Goal: Information Seeking & Learning: Check status

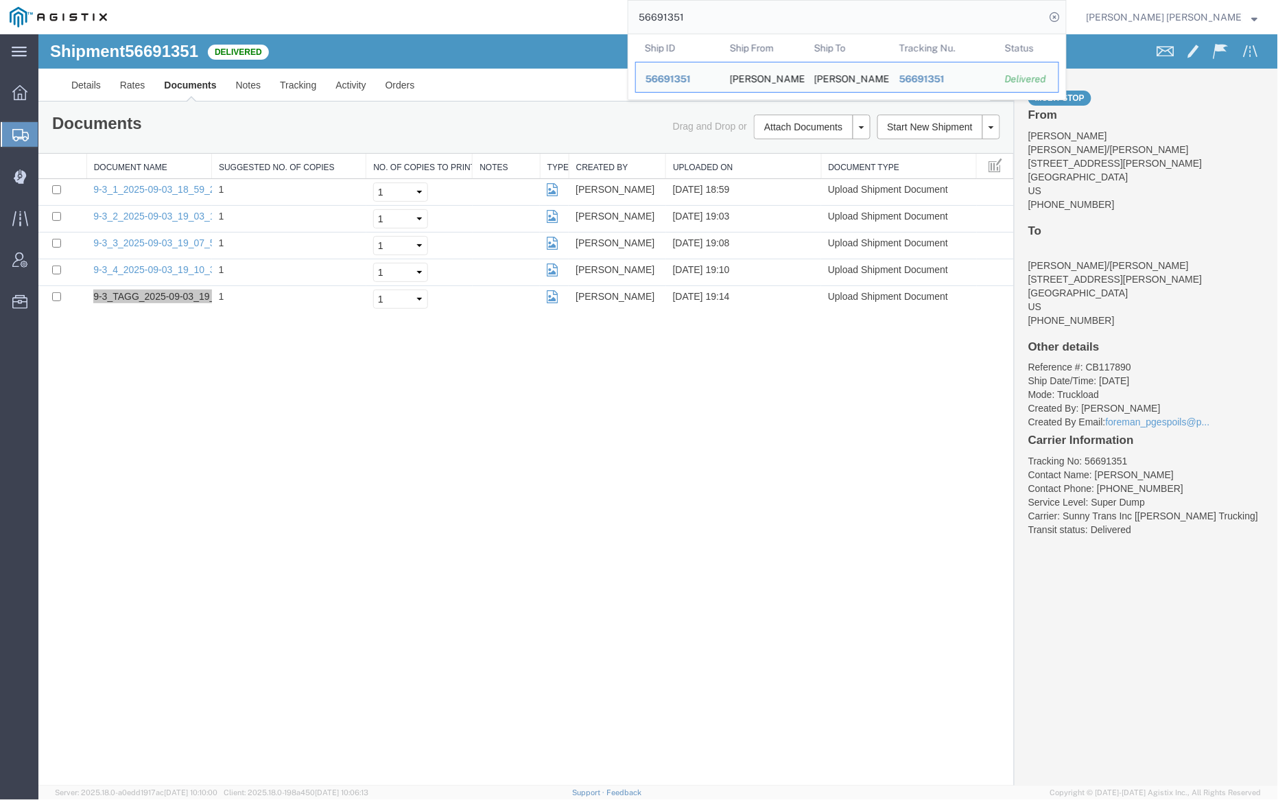
click at [722, 13] on input "56691351" at bounding box center [836, 17] width 417 height 33
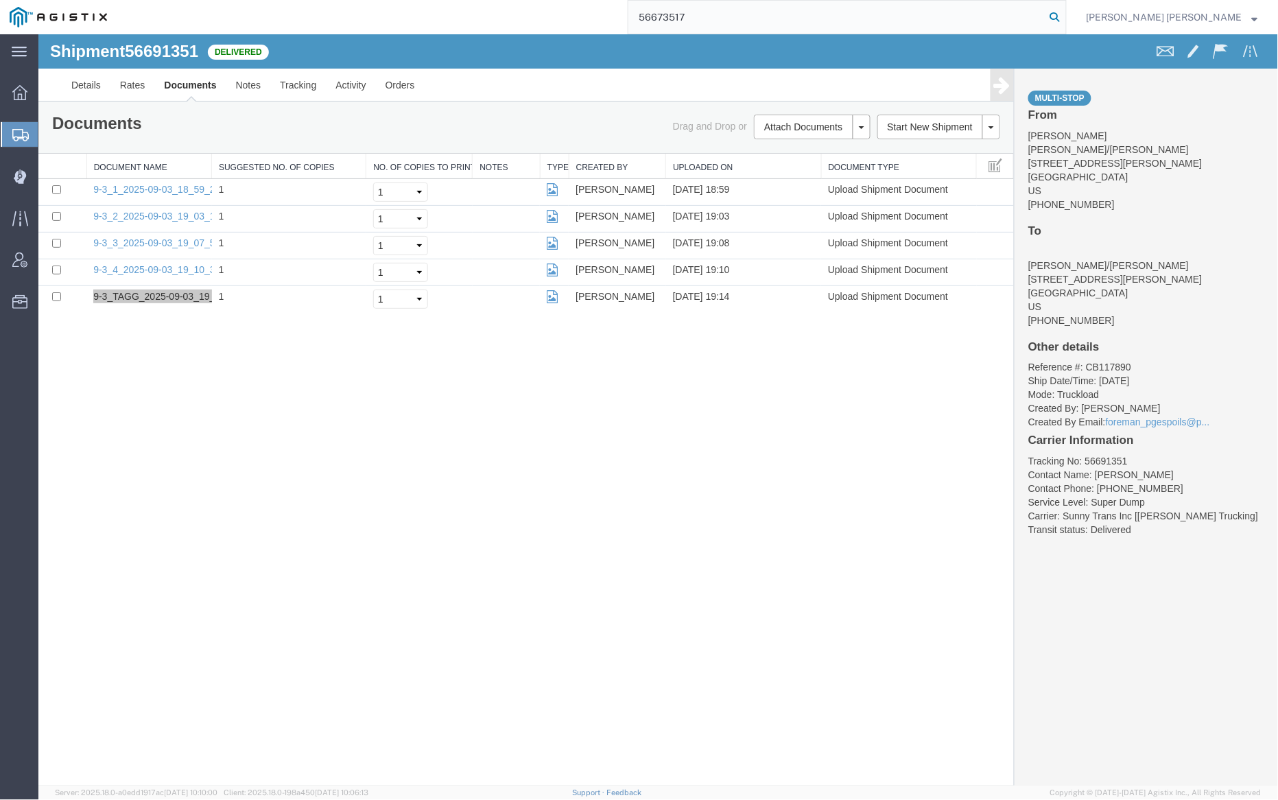
click at [1065, 14] on icon at bounding box center [1055, 17] width 19 height 19
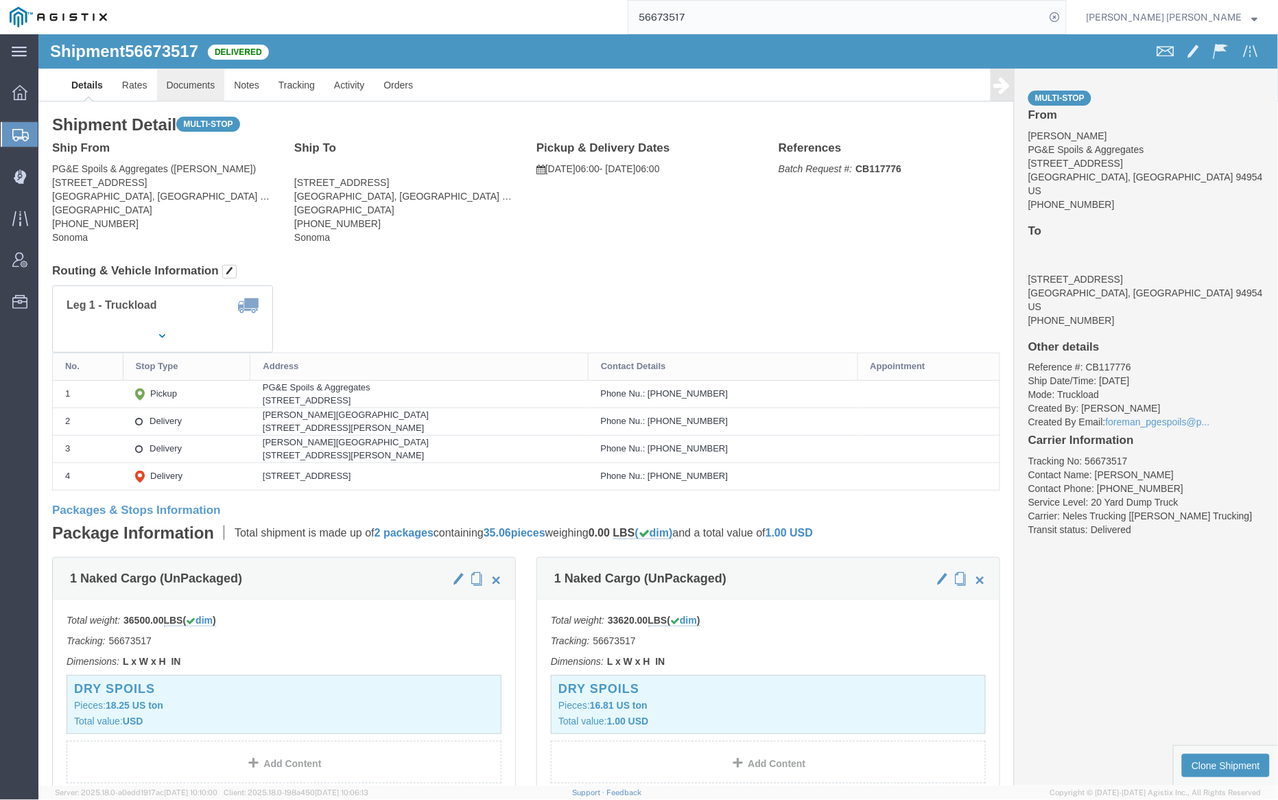
click link "Documents"
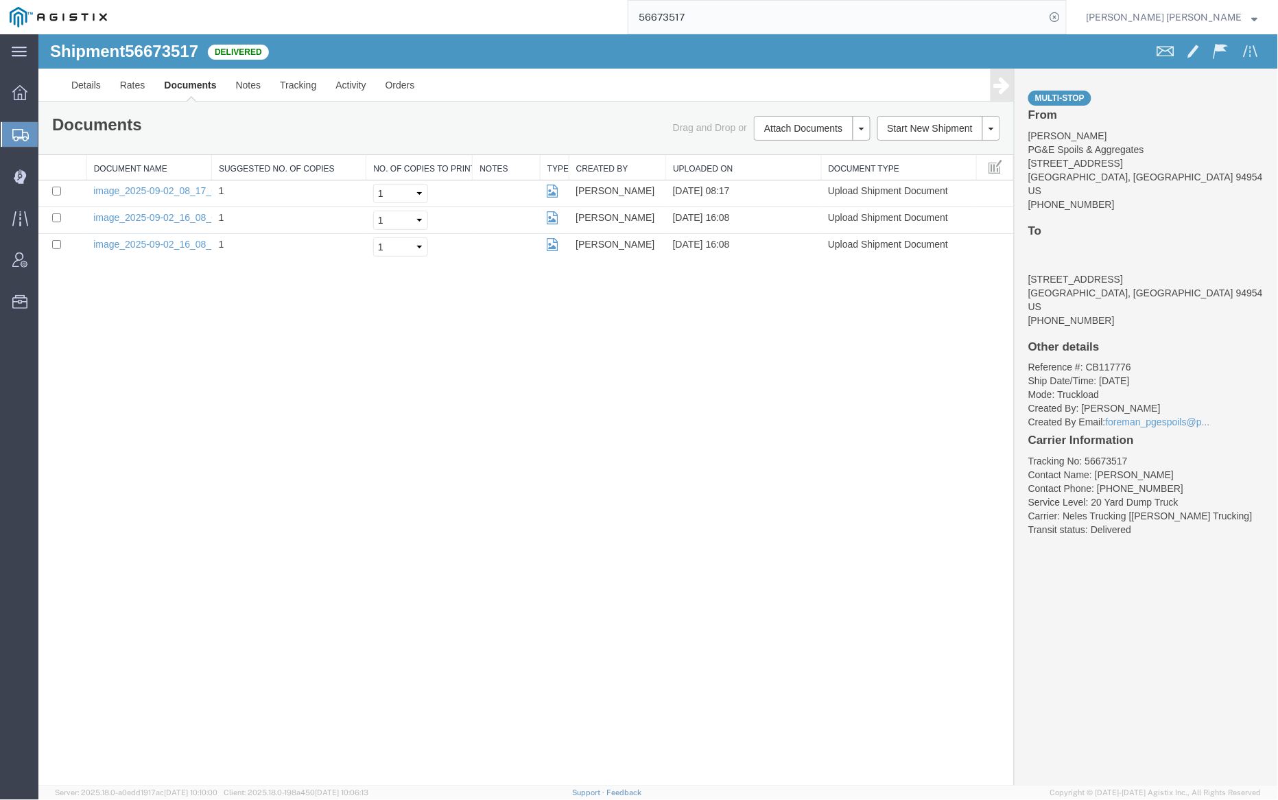
click at [150, 58] on span "56673517" at bounding box center [160, 50] width 73 height 19
copy span "56673517"
click at [245, 84] on link "Notes" at bounding box center [248, 84] width 45 height 33
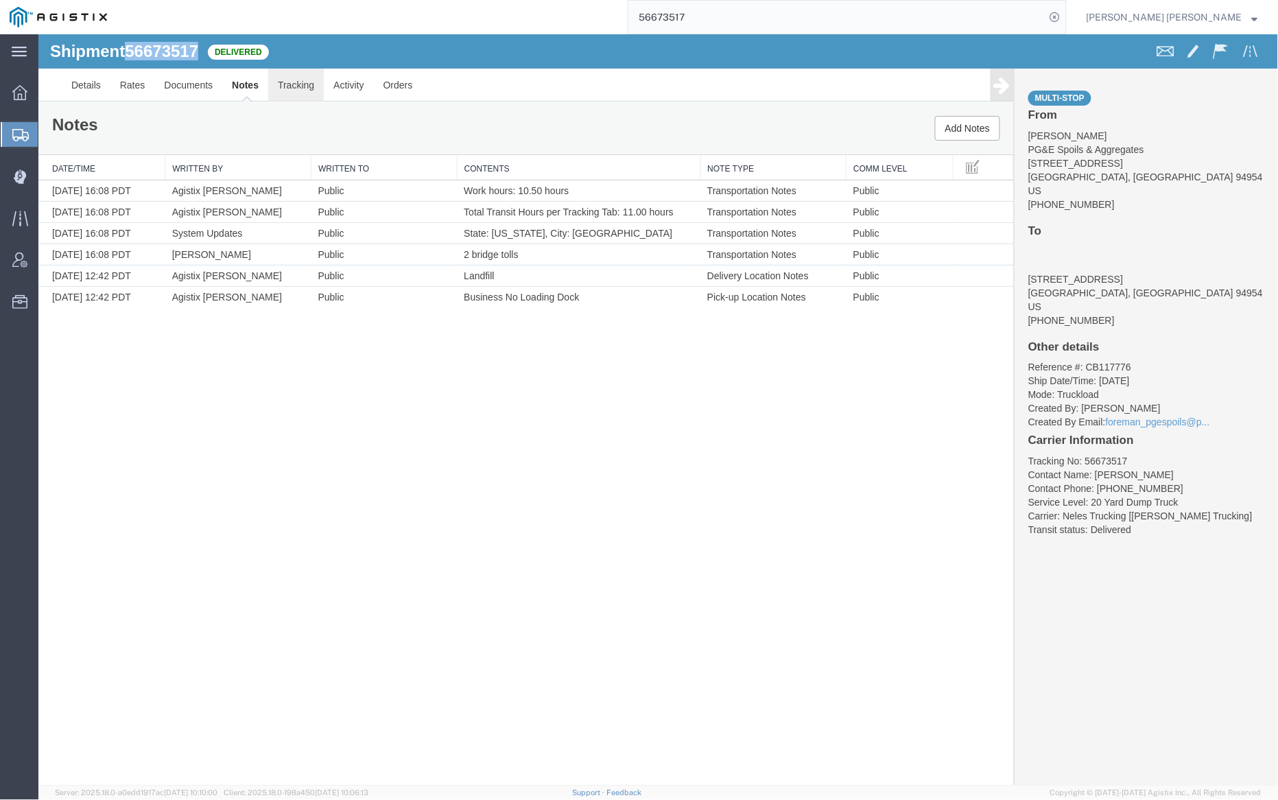
click at [296, 82] on link "Tracking" at bounding box center [296, 84] width 56 height 33
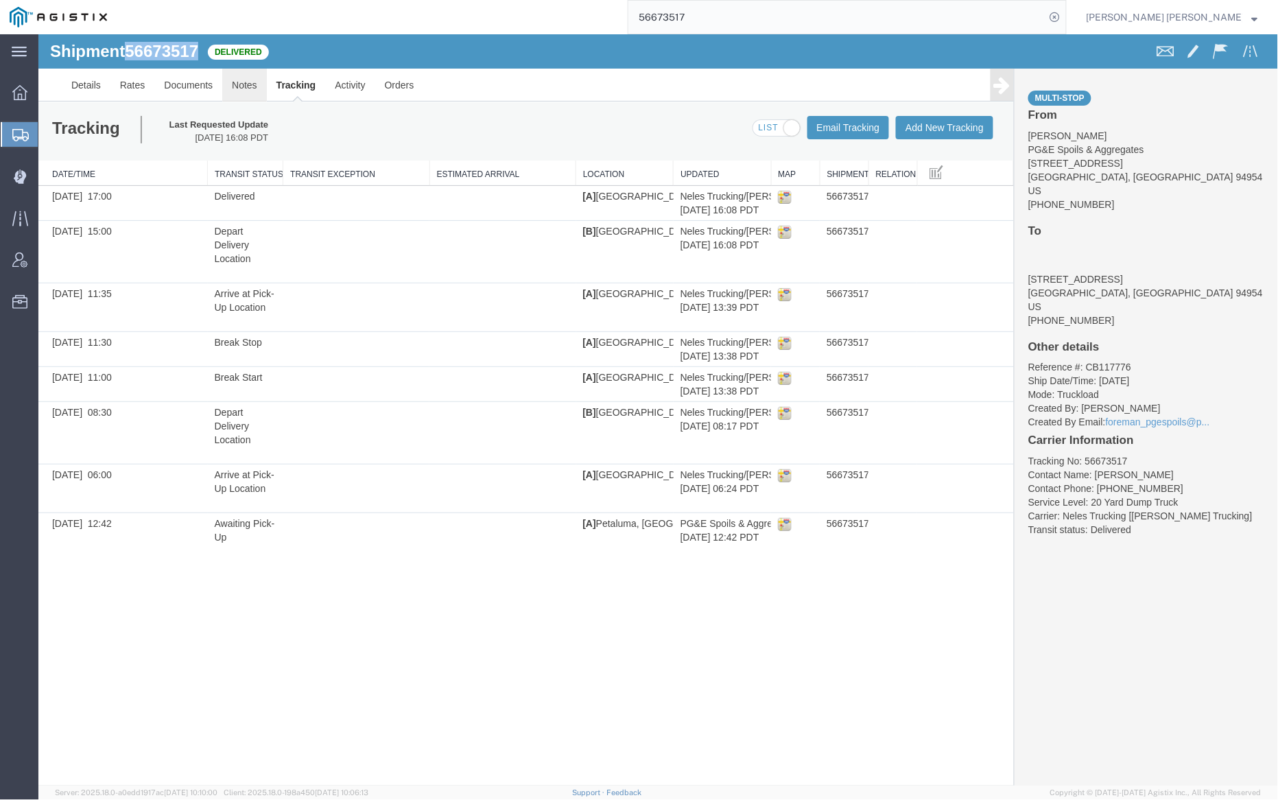
click at [248, 82] on link "Notes" at bounding box center [244, 84] width 45 height 33
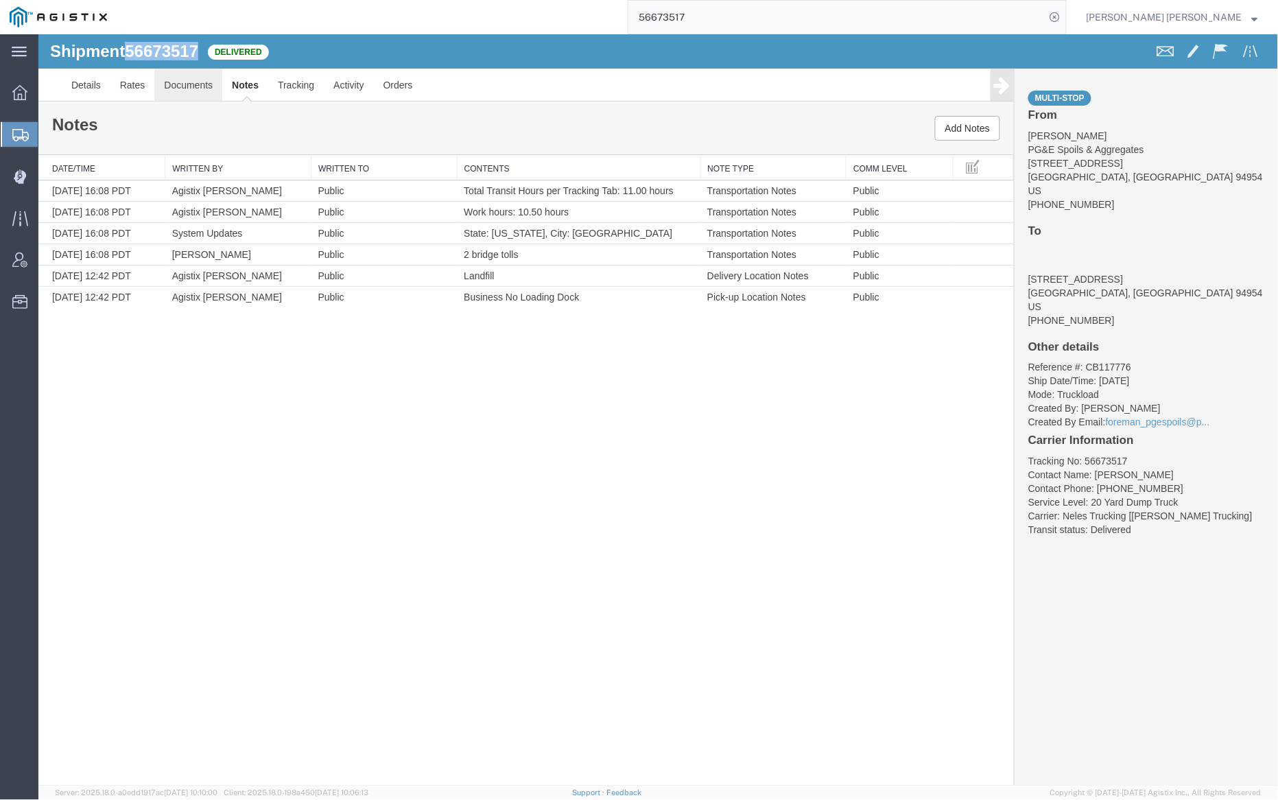
click at [192, 89] on link "Documents" at bounding box center [188, 84] width 68 height 33
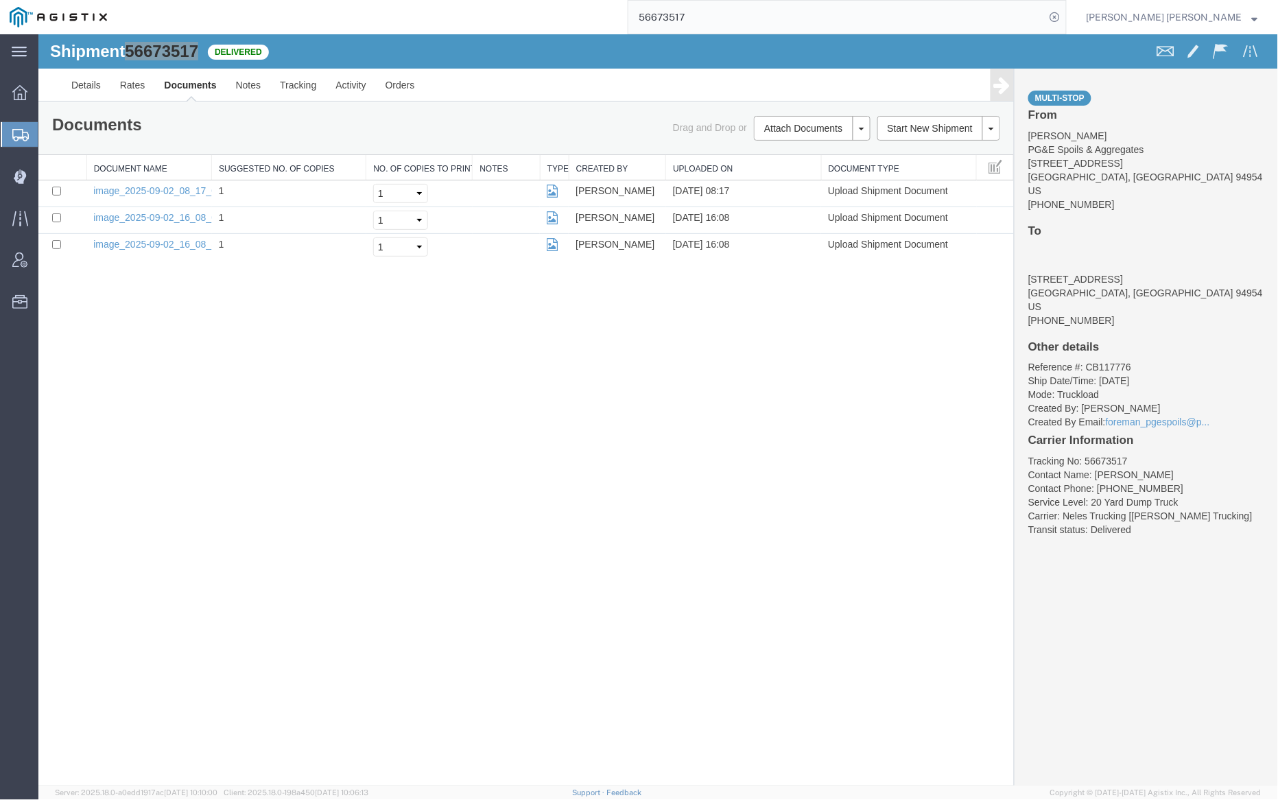
click at [748, 21] on input "56673517" at bounding box center [836, 17] width 417 height 33
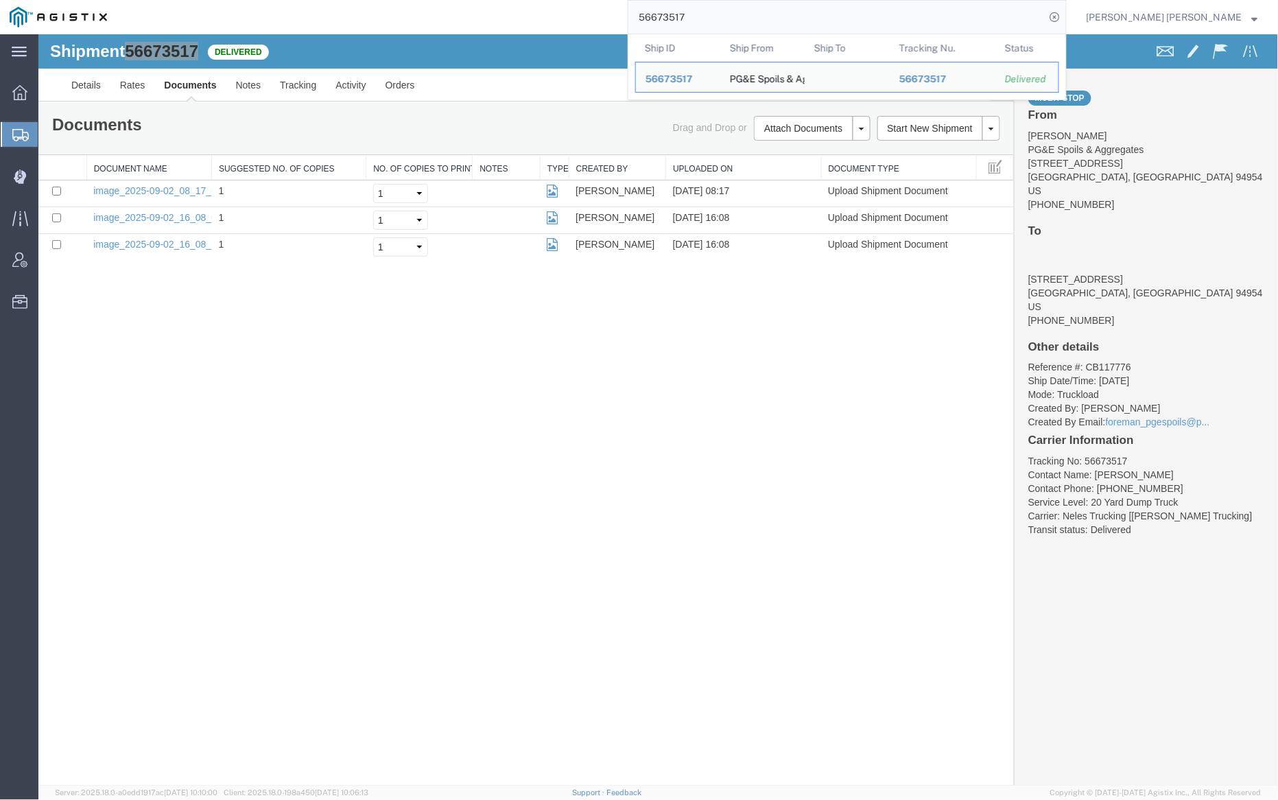
click at [748, 21] on input "56673517" at bounding box center [836, 17] width 417 height 33
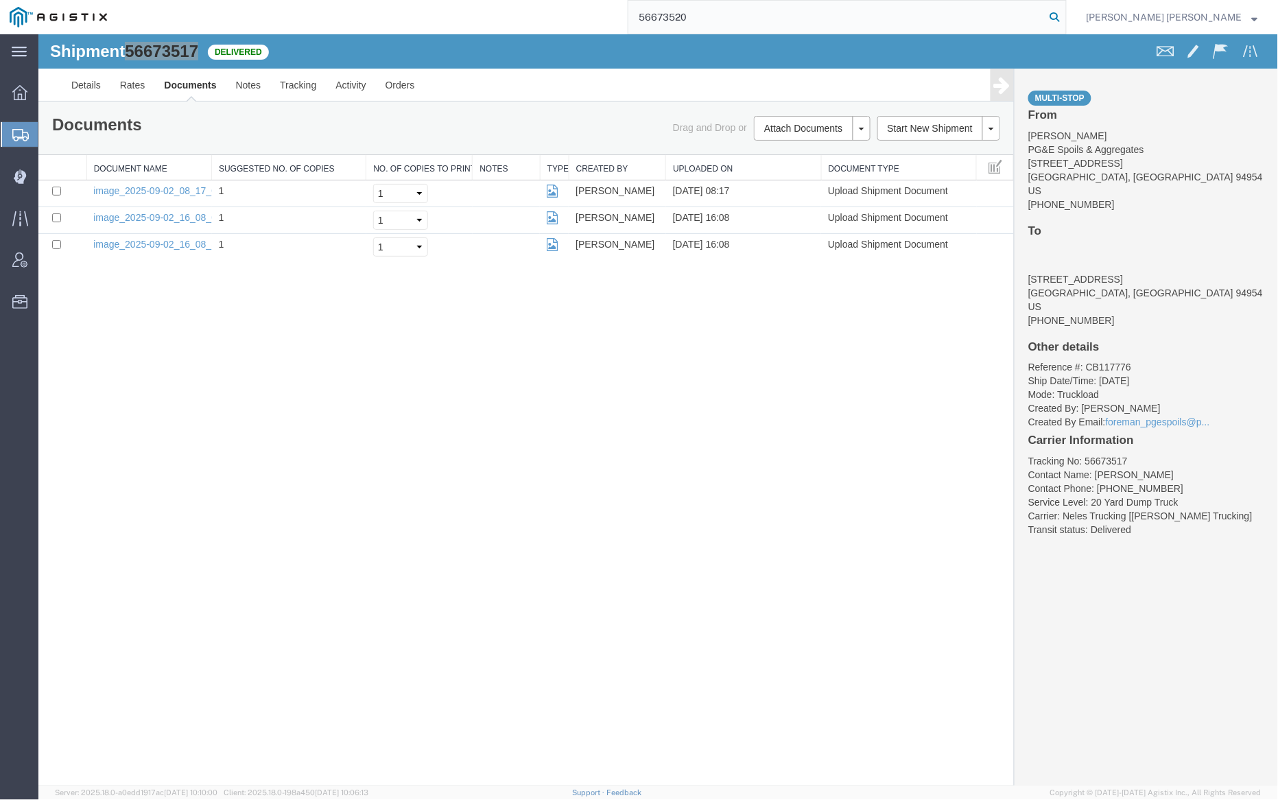
click at [1065, 17] on icon at bounding box center [1055, 17] width 19 height 19
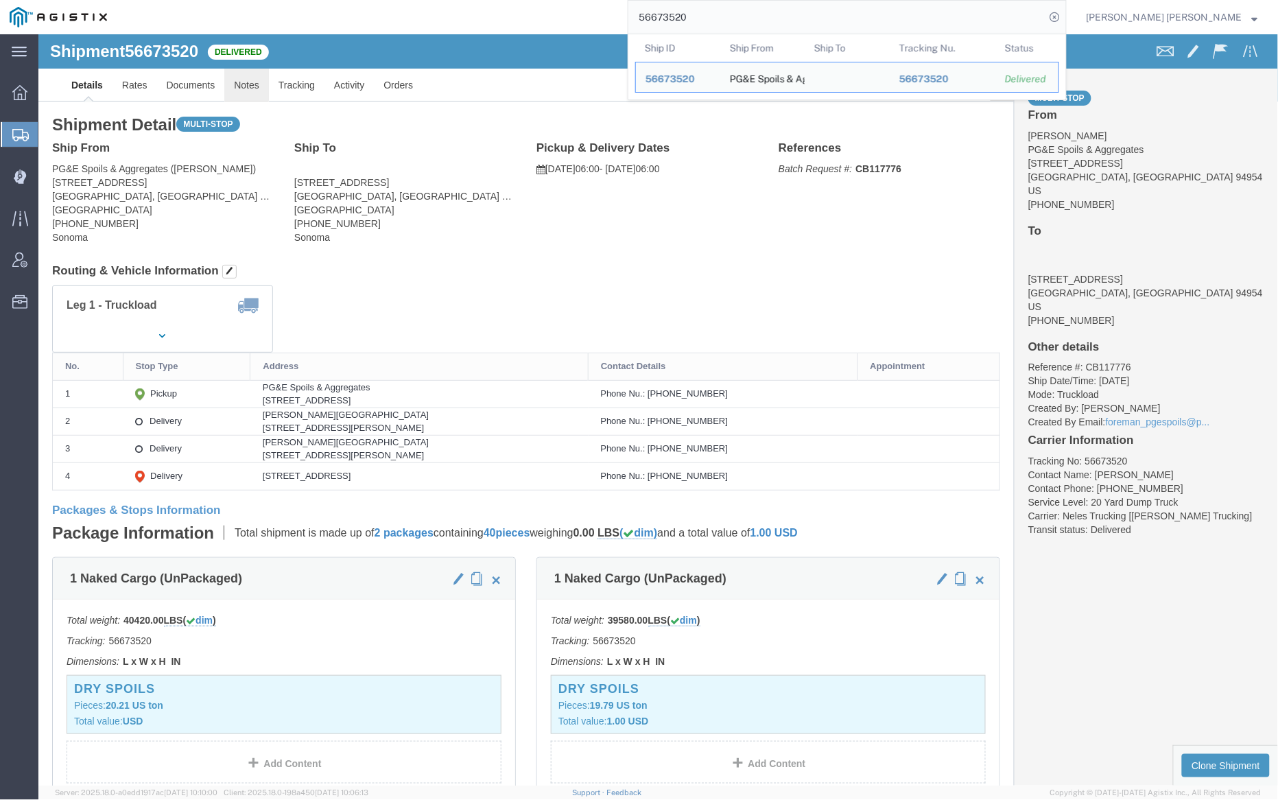
click link "Notes"
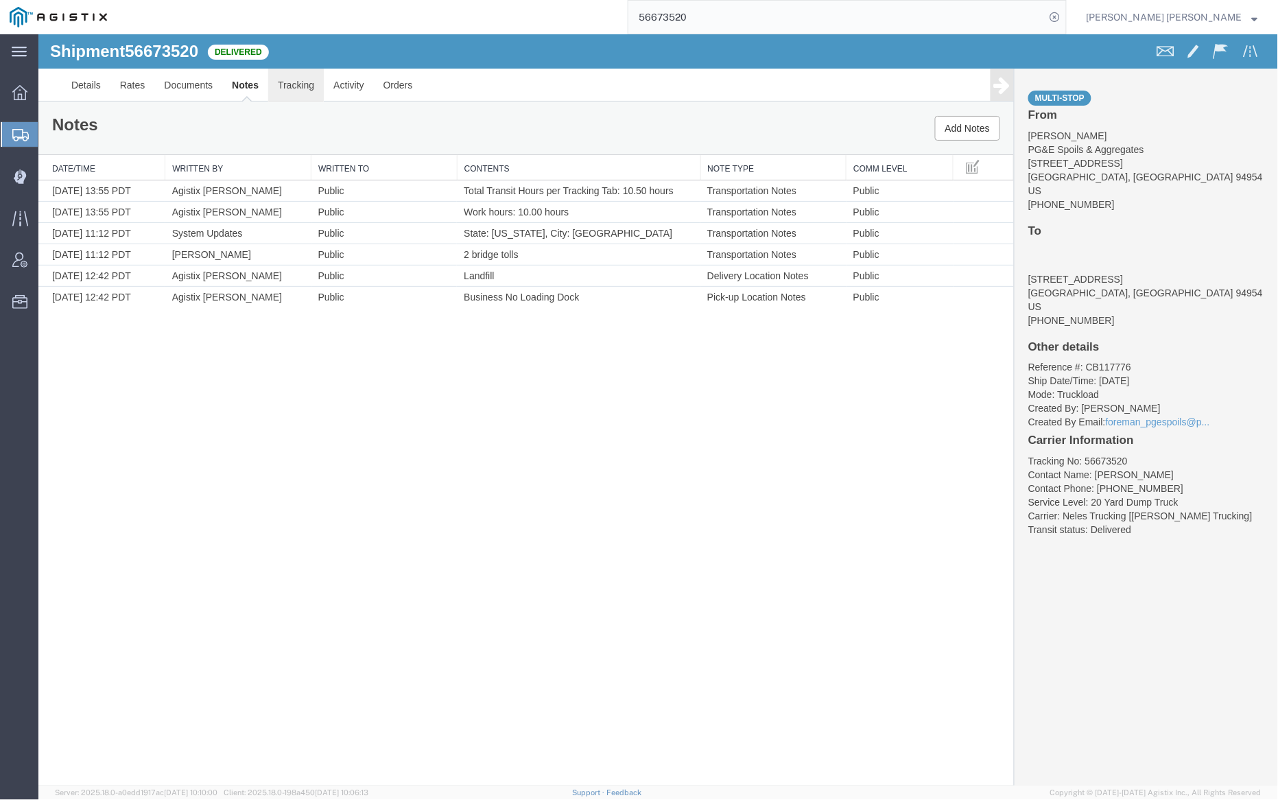
click at [299, 80] on link "Tracking" at bounding box center [296, 84] width 56 height 33
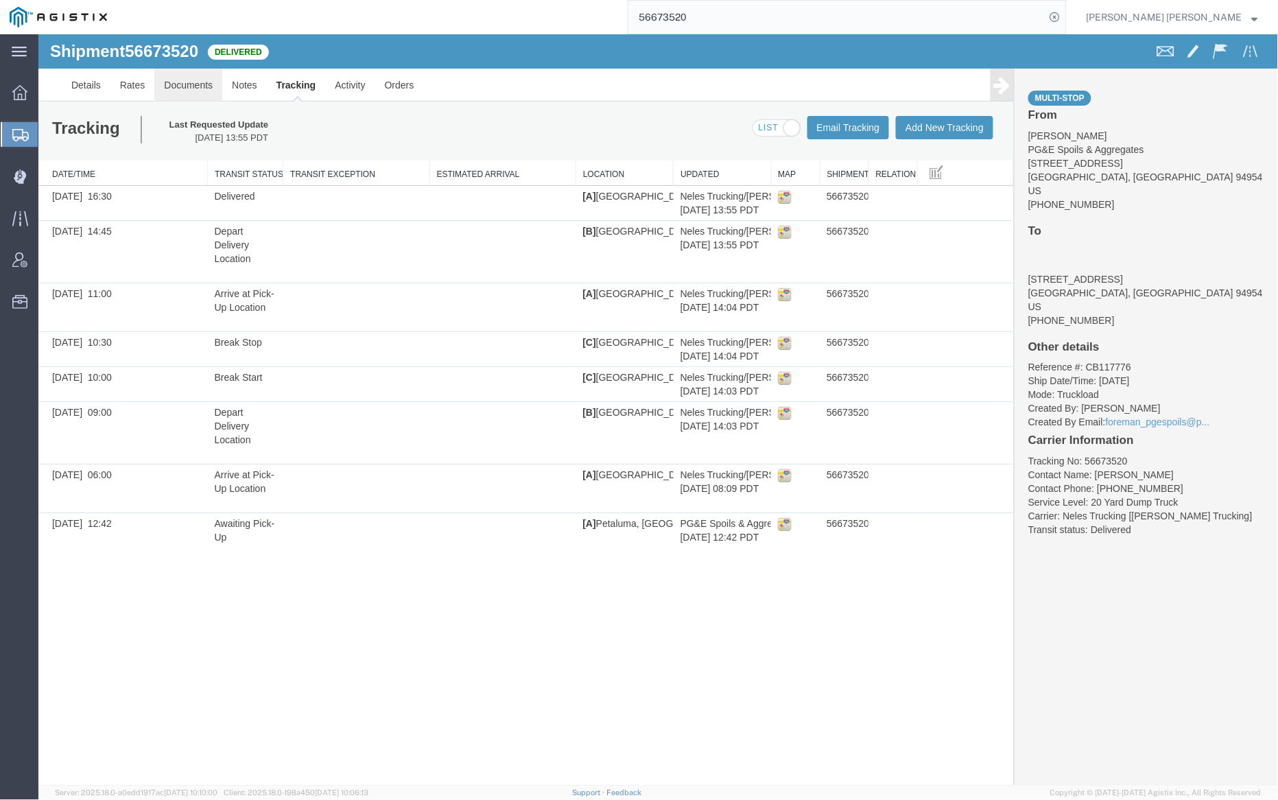
click at [191, 84] on link "Documents" at bounding box center [188, 84] width 68 height 33
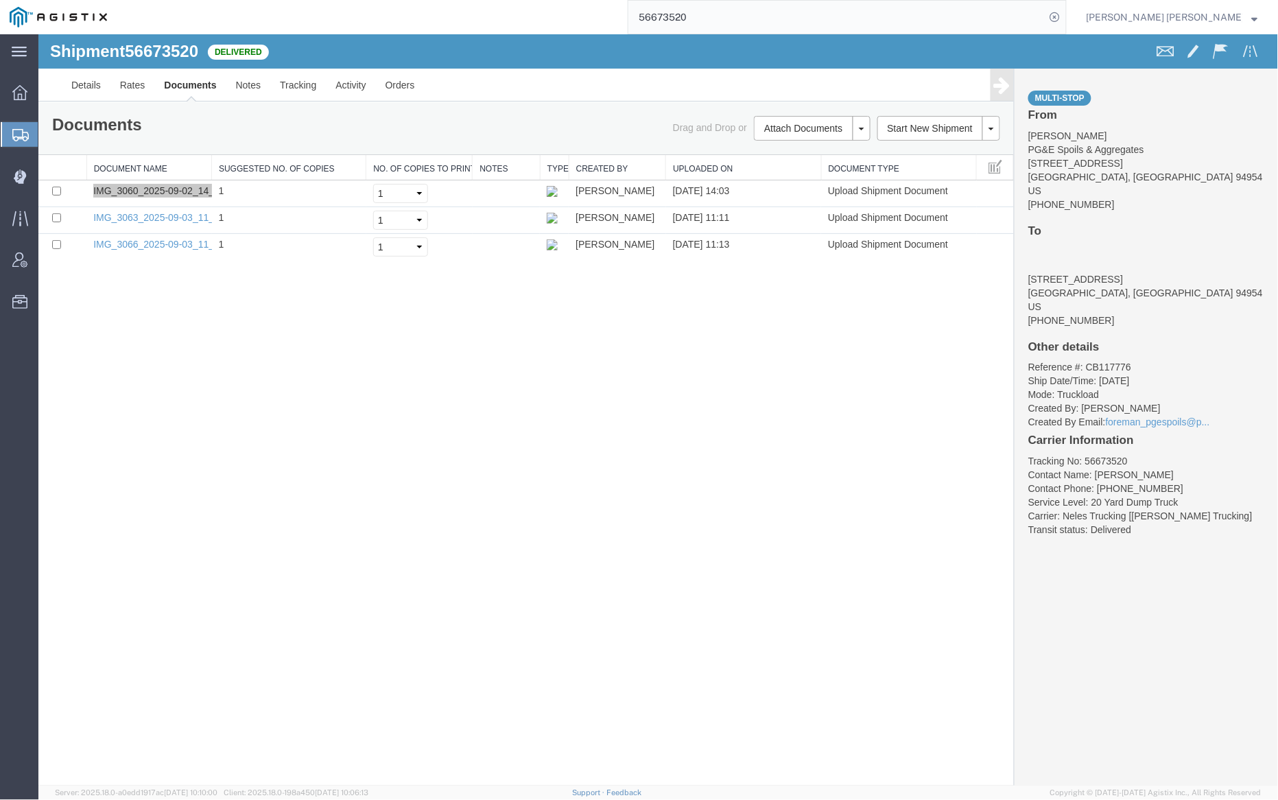
click at [721, 6] on input "56673520" at bounding box center [836, 17] width 417 height 33
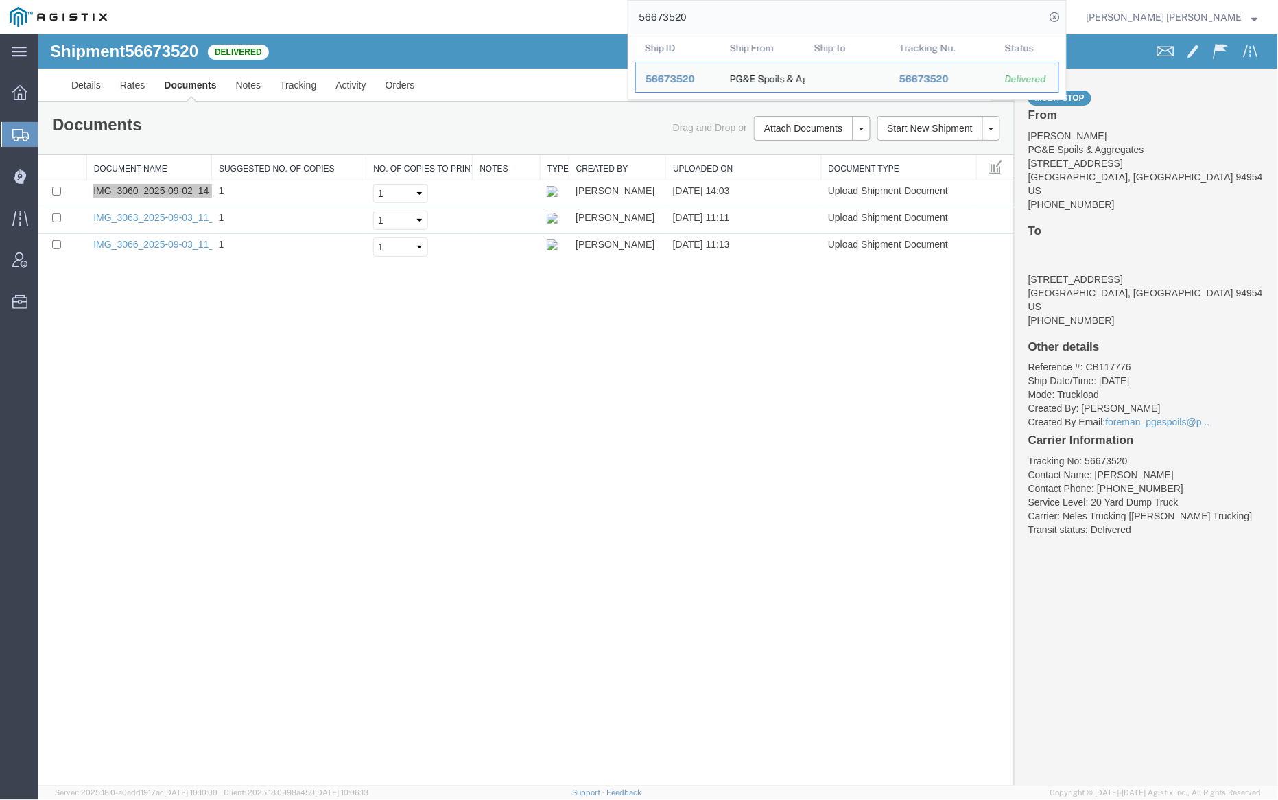
click at [721, 6] on input "56673520" at bounding box center [836, 17] width 417 height 33
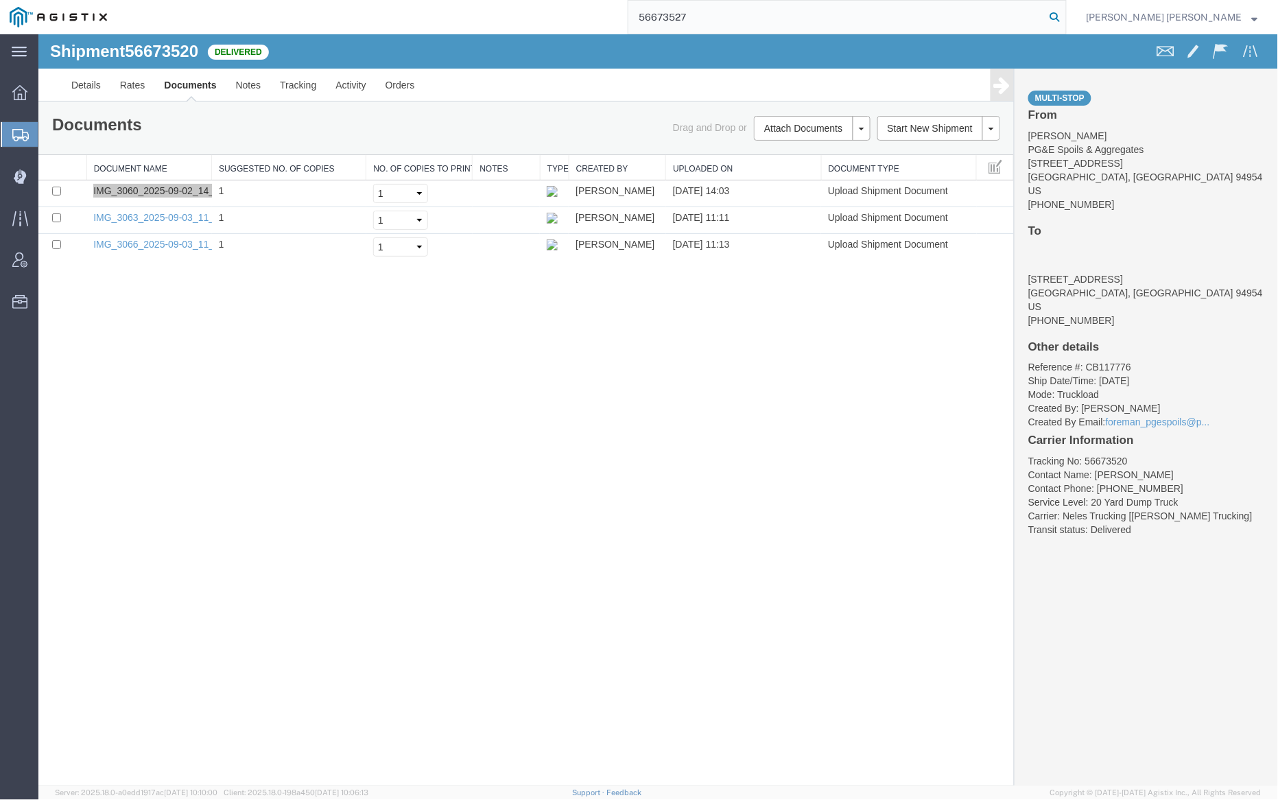
click at [1065, 17] on icon at bounding box center [1055, 17] width 19 height 19
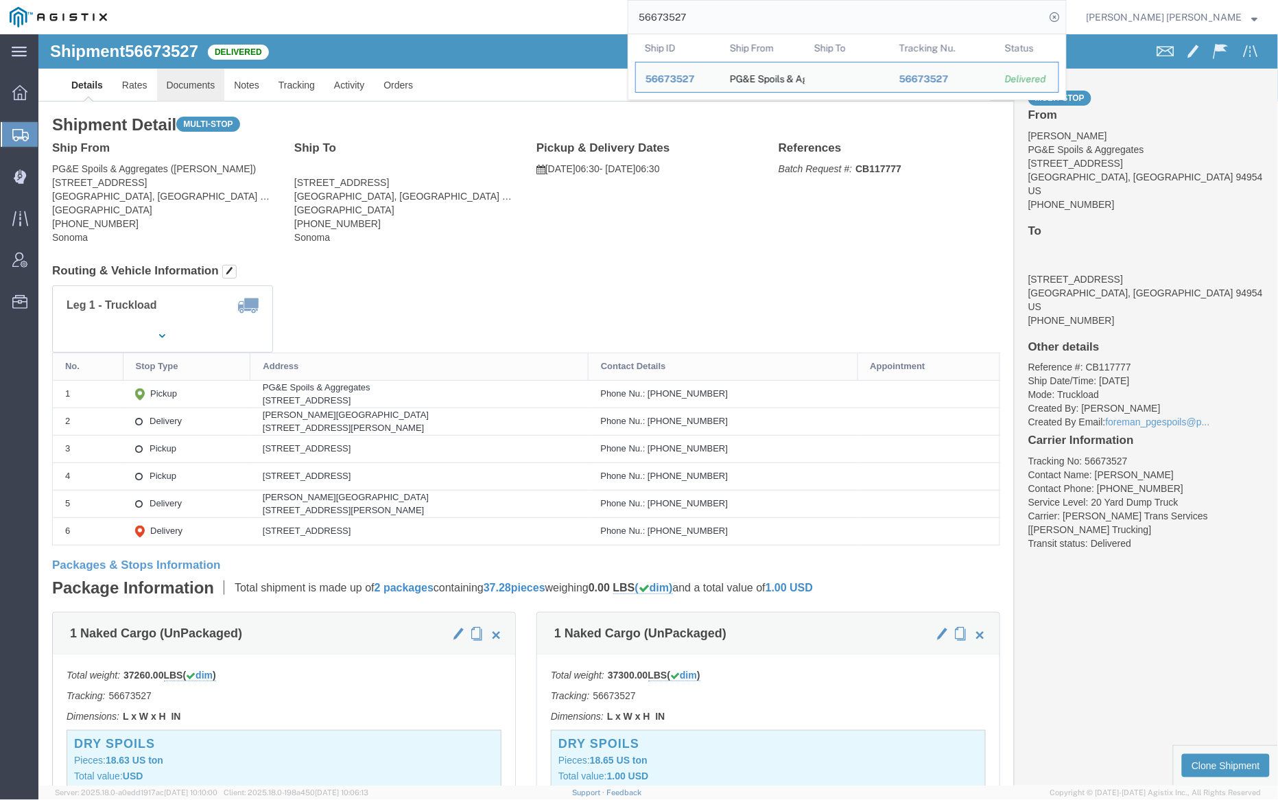
click link "Documents"
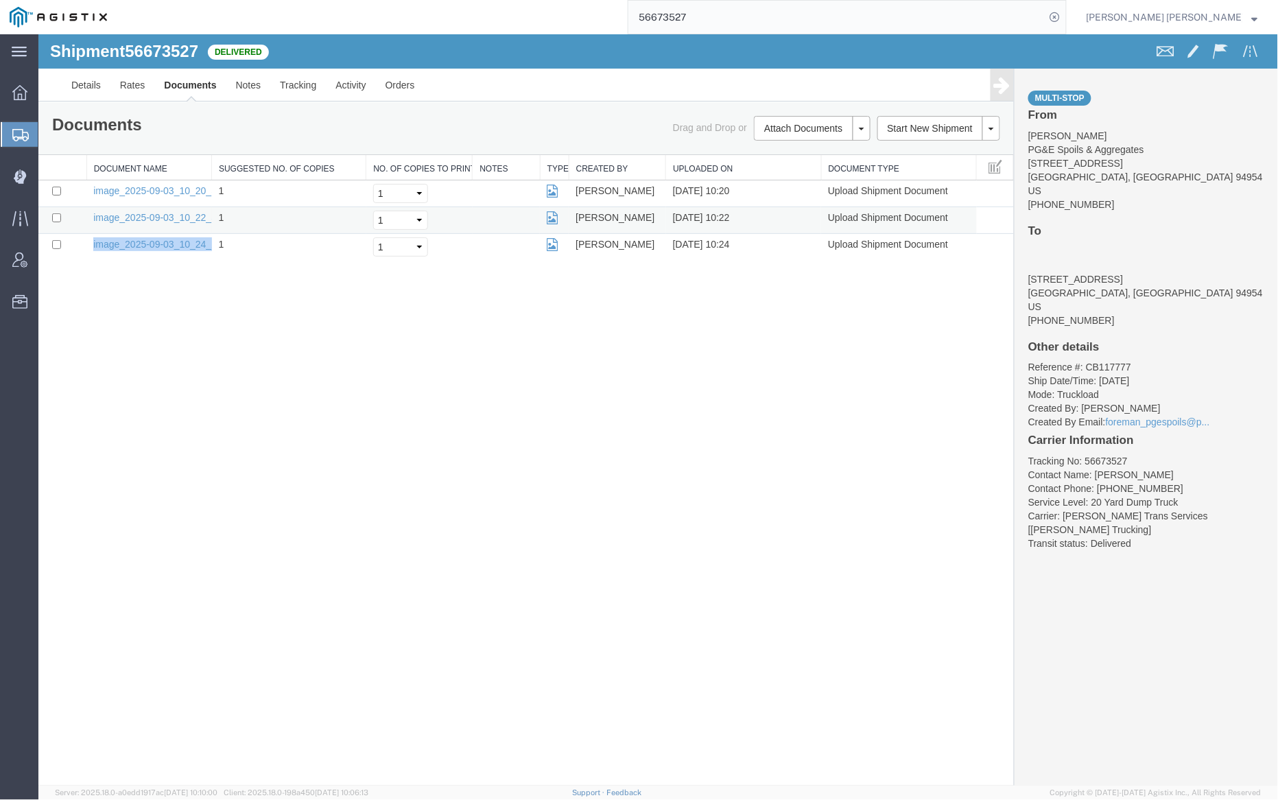
click at [227, 217] on td "1" at bounding box center [288, 220] width 154 height 27
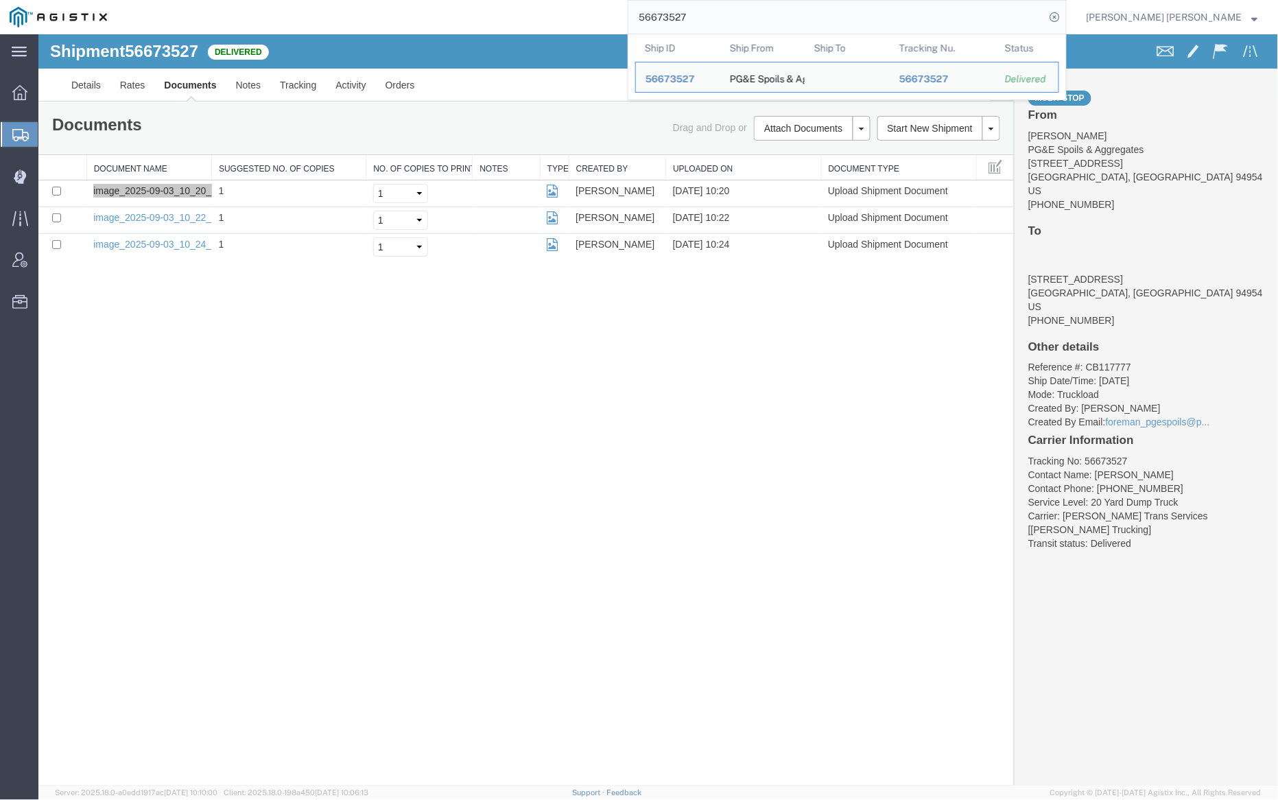
click at [751, 12] on input "56673527" at bounding box center [836, 17] width 417 height 33
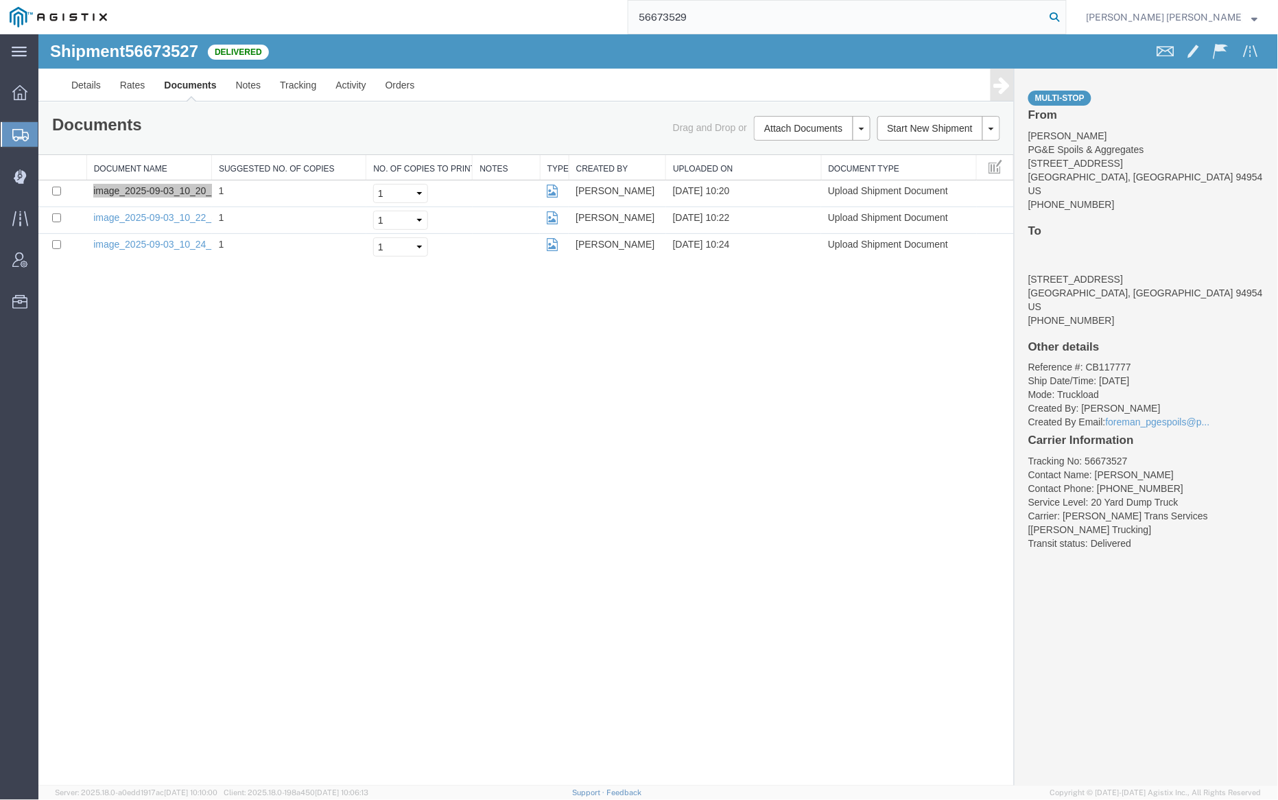
click at [1065, 16] on icon at bounding box center [1055, 17] width 19 height 19
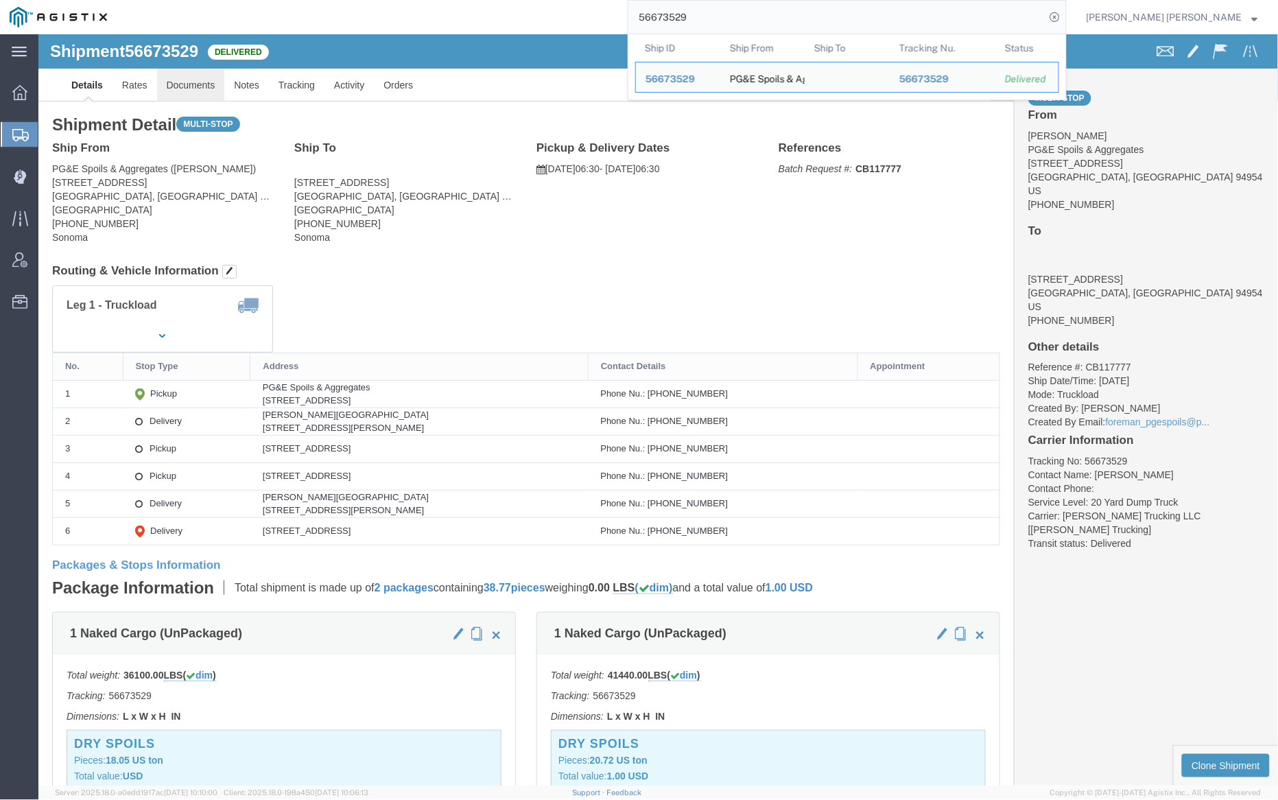
click link "Documents"
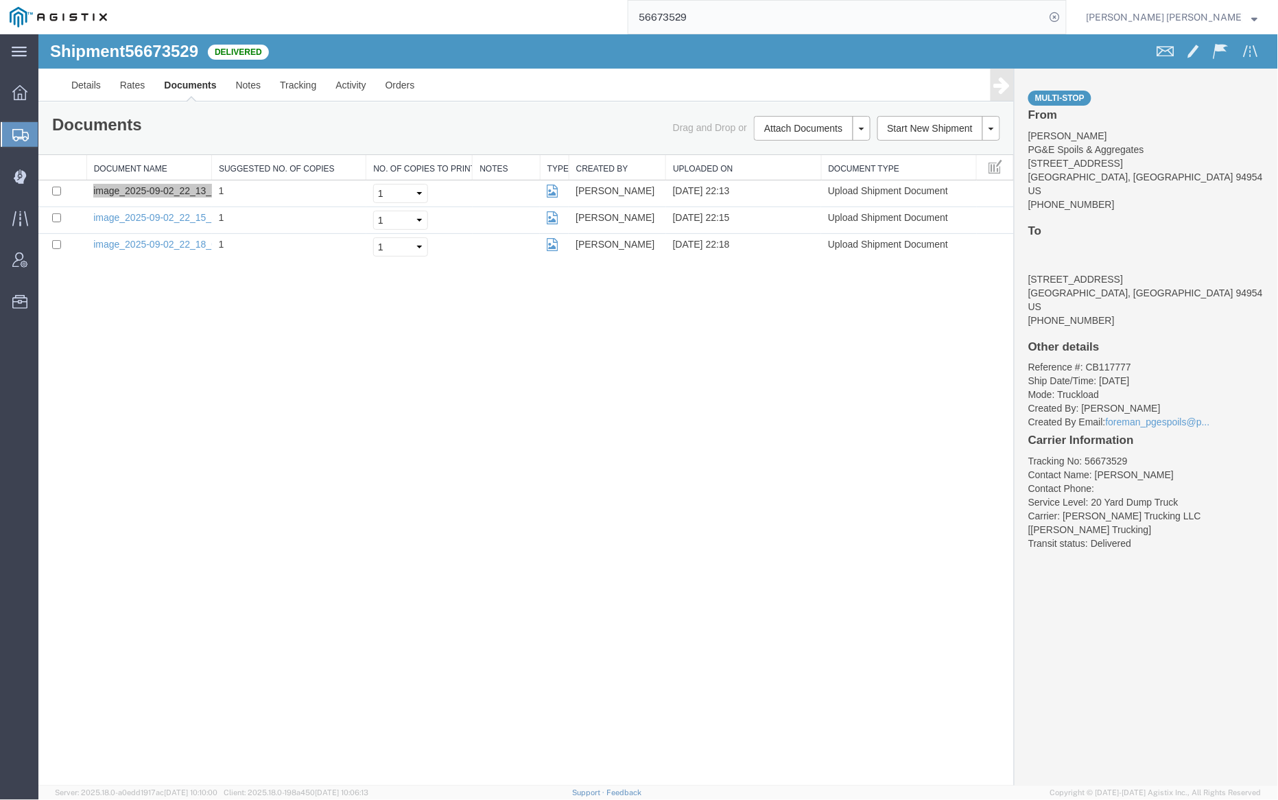
click at [723, 17] on input "56673529" at bounding box center [836, 17] width 417 height 33
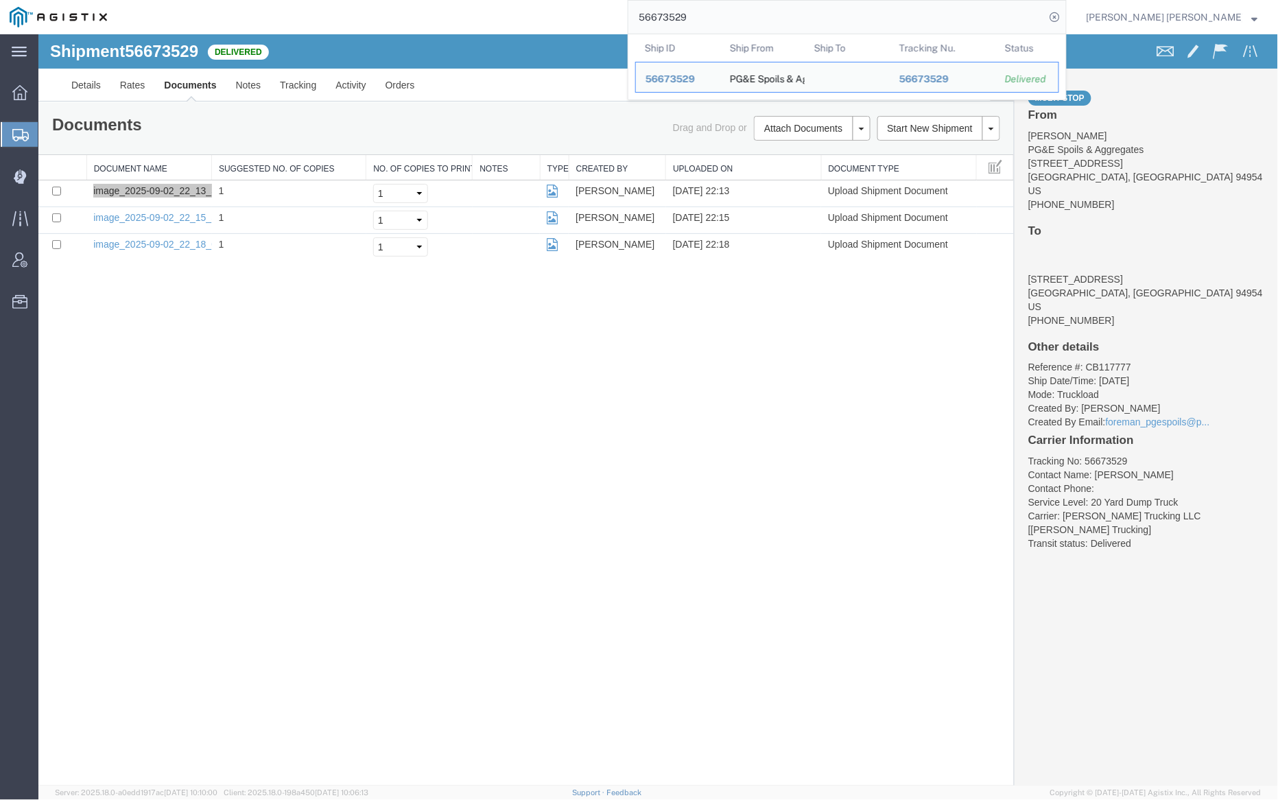
click at [723, 17] on input "56673529" at bounding box center [836, 17] width 417 height 33
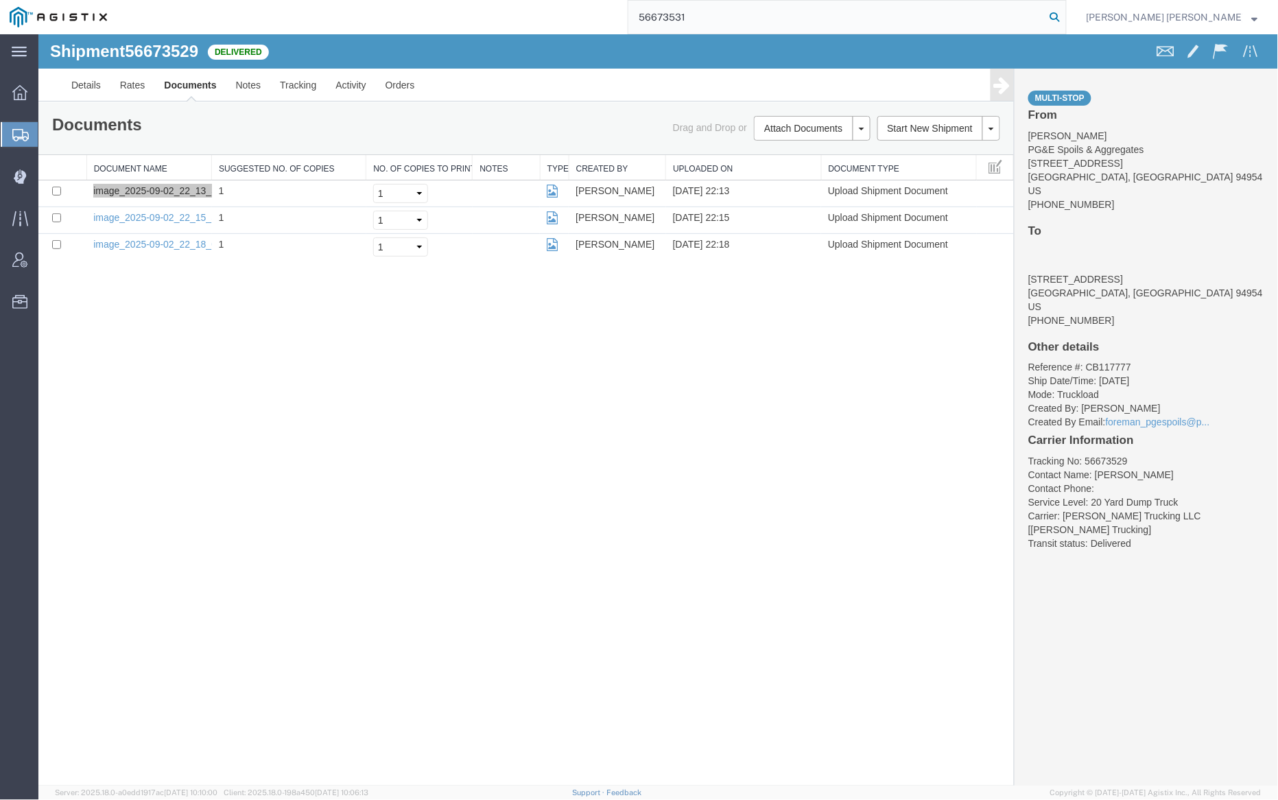
click at [1065, 15] on icon at bounding box center [1055, 17] width 19 height 19
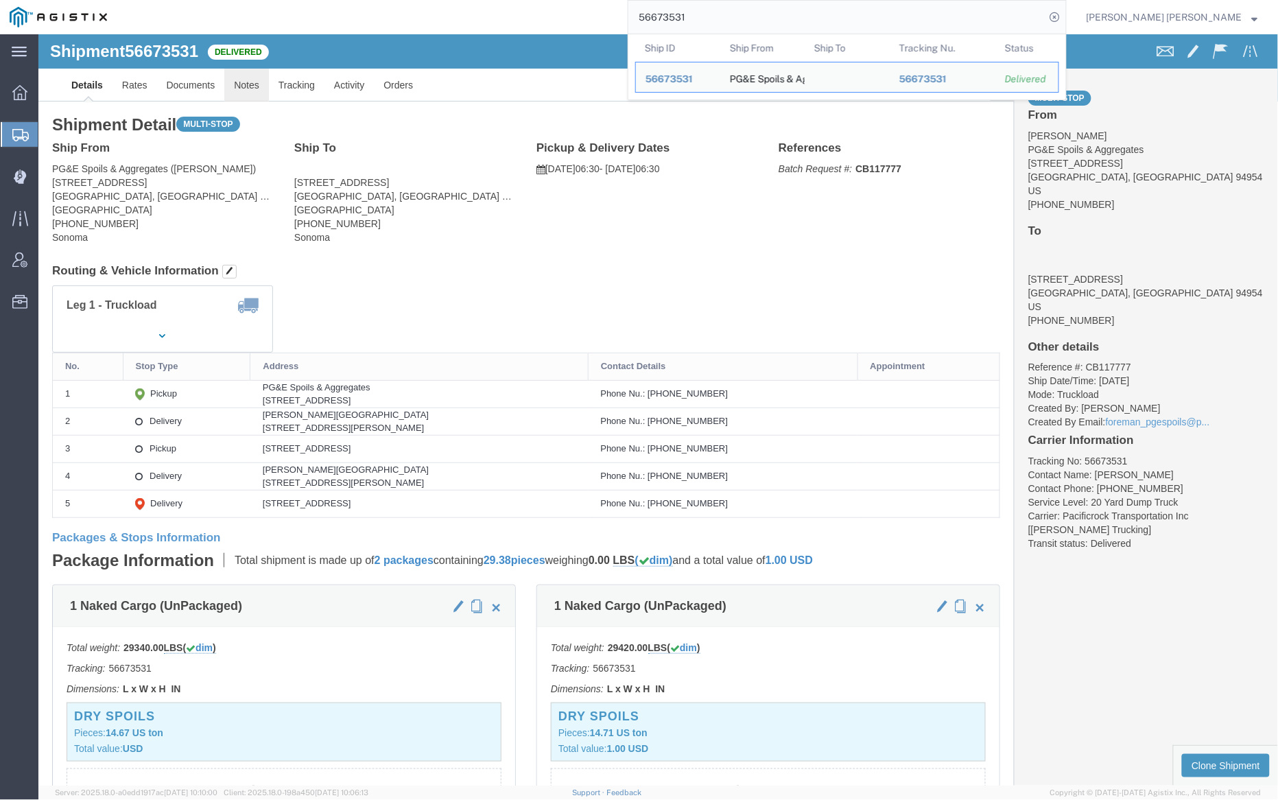
click link "Notes"
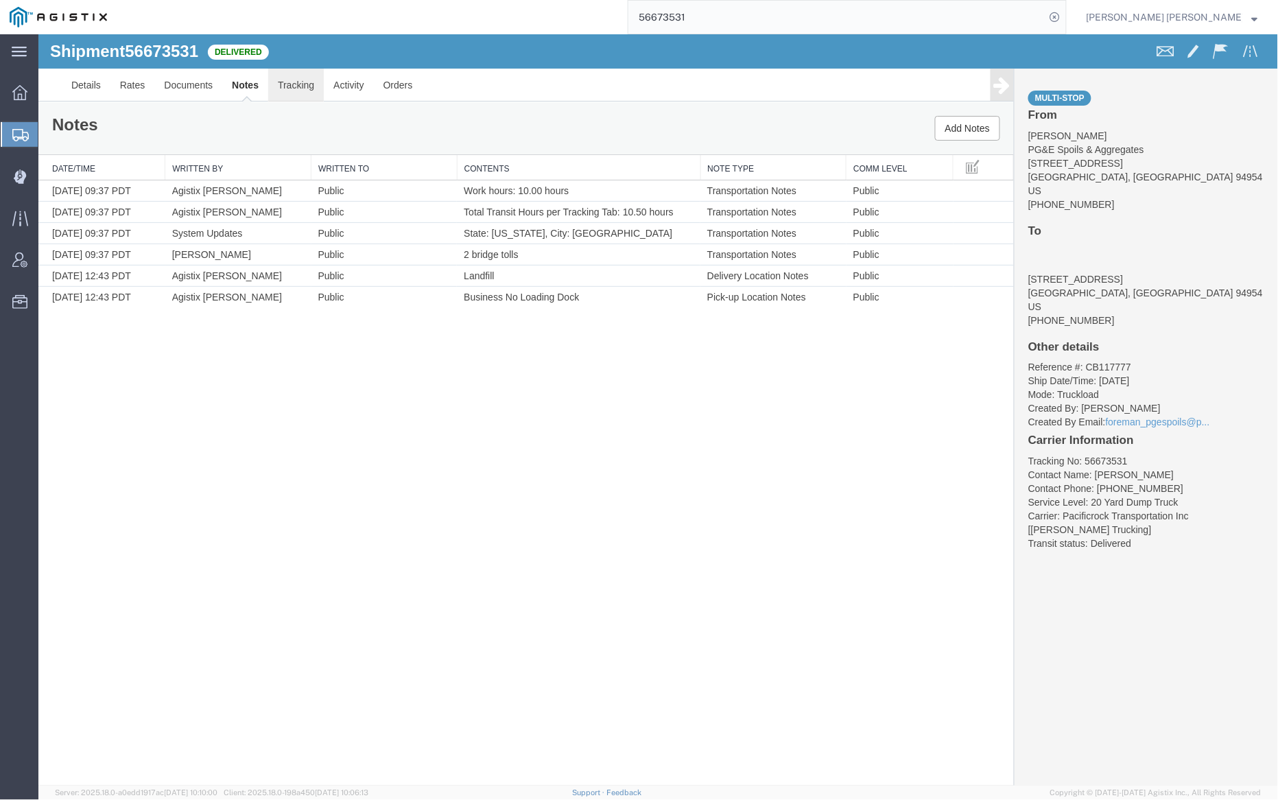
click at [301, 84] on link "Tracking" at bounding box center [296, 84] width 56 height 33
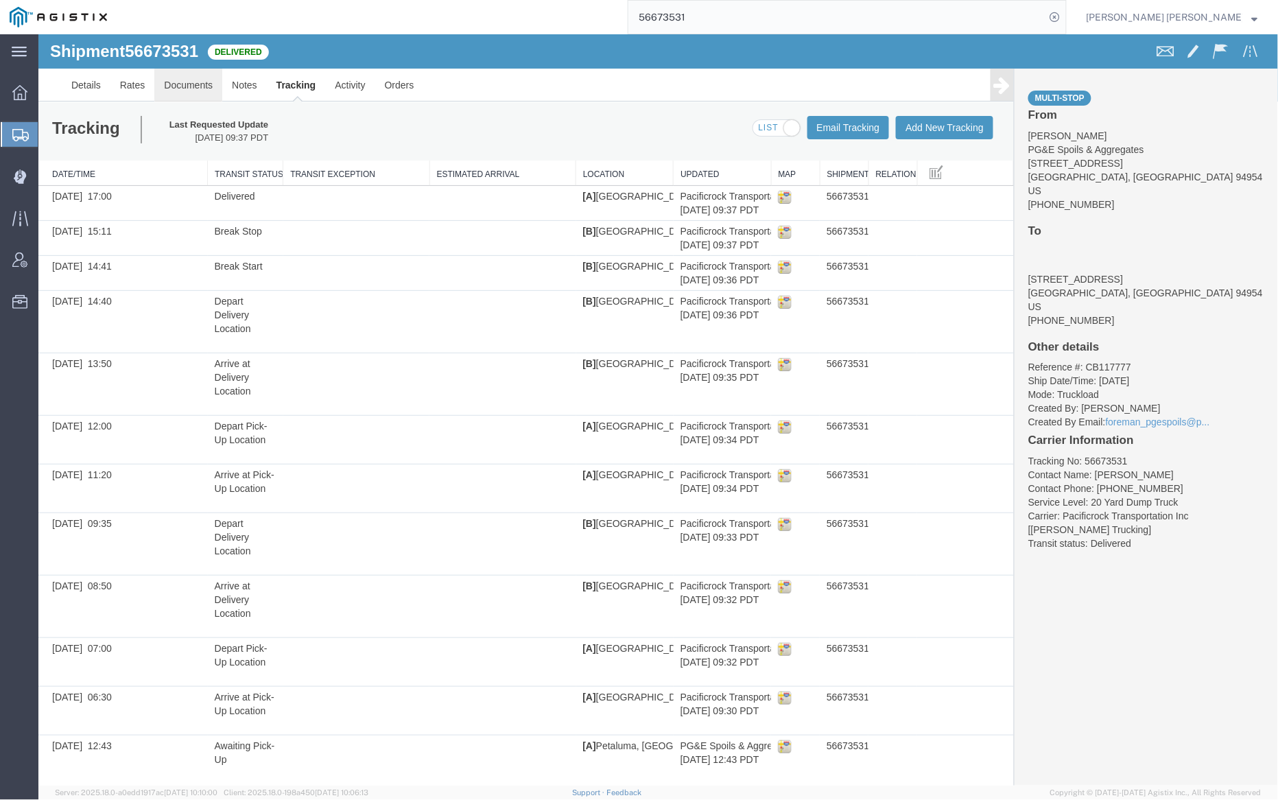
click at [181, 83] on link "Documents" at bounding box center [188, 84] width 68 height 33
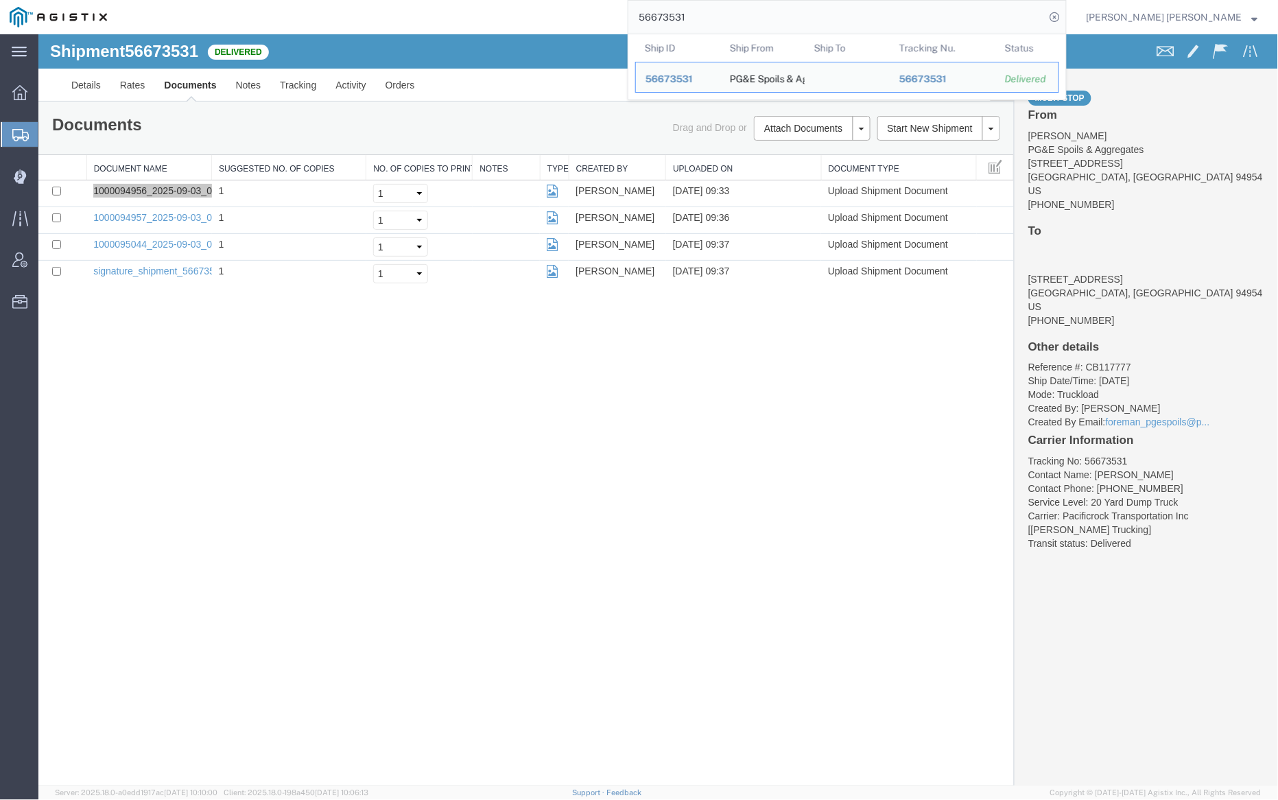
click at [729, 15] on input "56673531" at bounding box center [836, 17] width 417 height 33
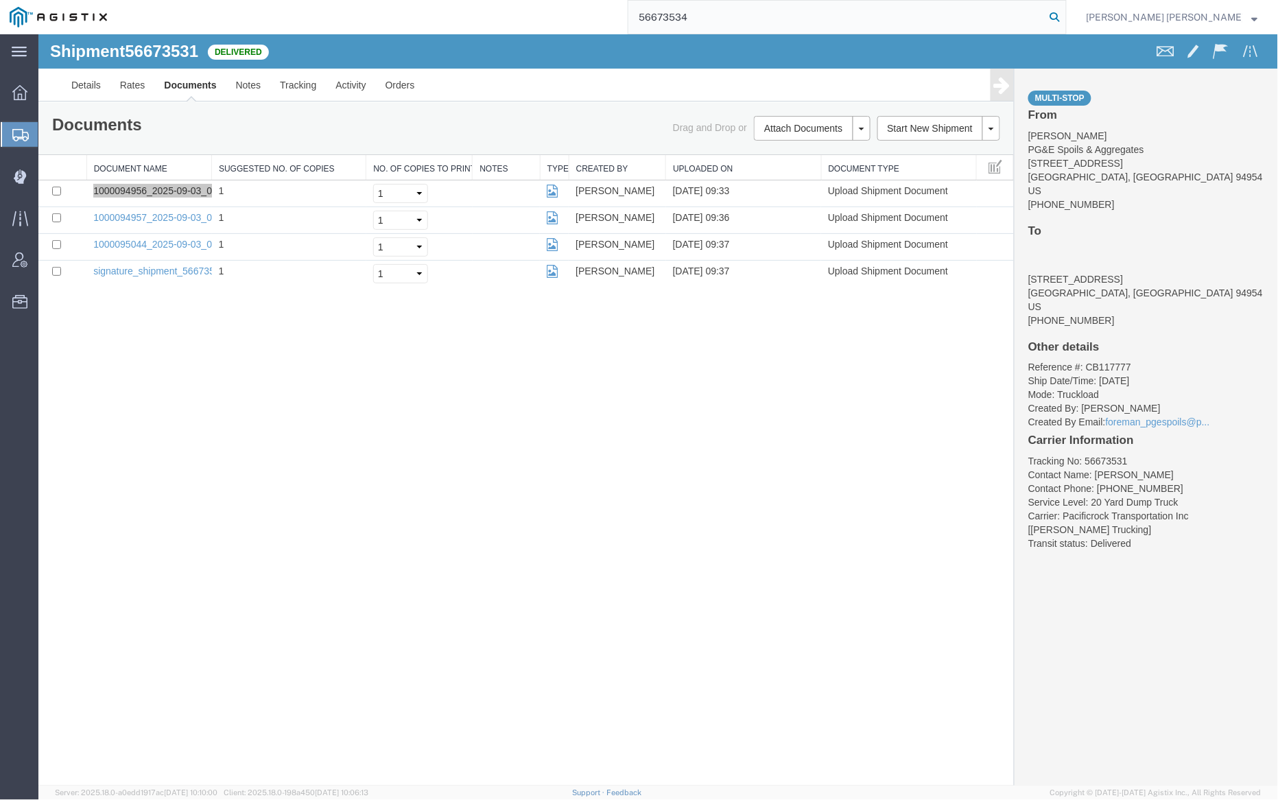
click at [1065, 13] on icon at bounding box center [1055, 17] width 19 height 19
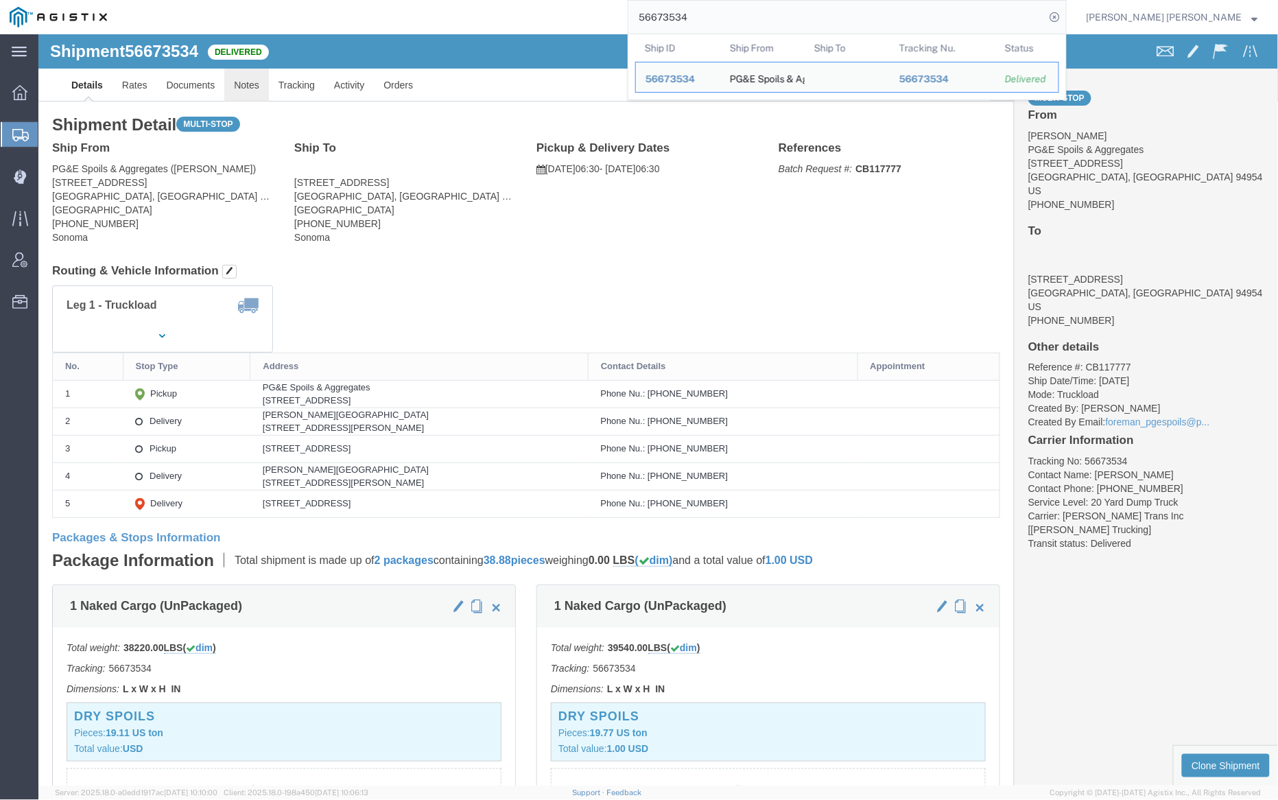
click link "Notes"
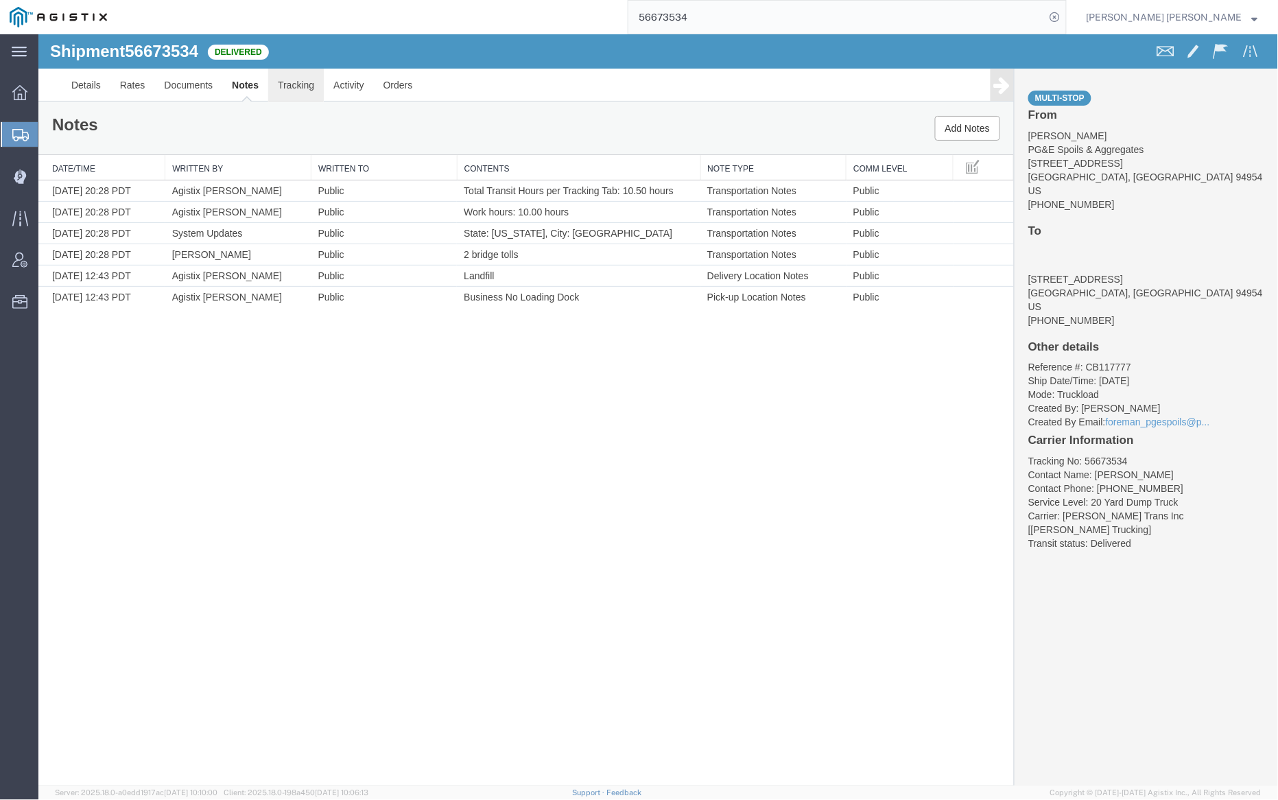
click at [294, 84] on link "Tracking" at bounding box center [296, 84] width 56 height 33
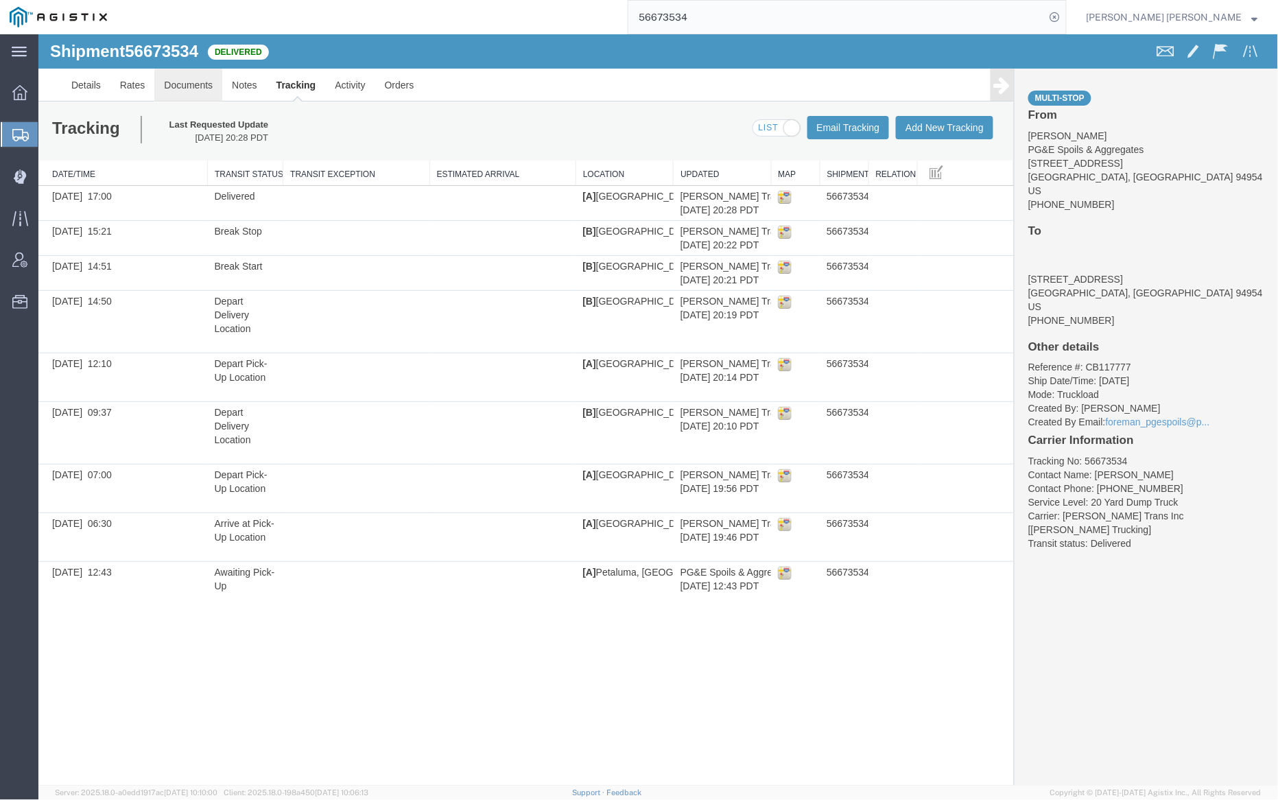
click at [170, 84] on link "Documents" at bounding box center [188, 84] width 68 height 33
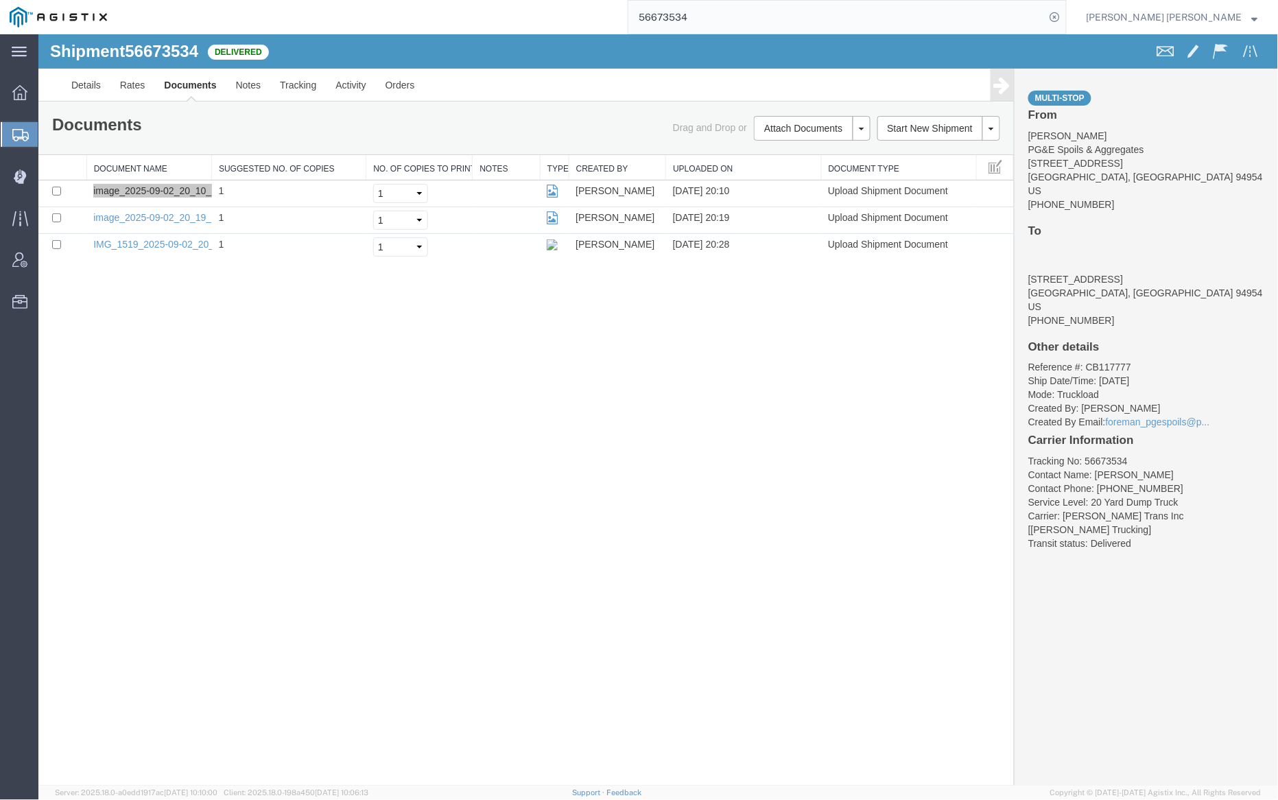
click at [731, 10] on input "56673534" at bounding box center [836, 17] width 417 height 33
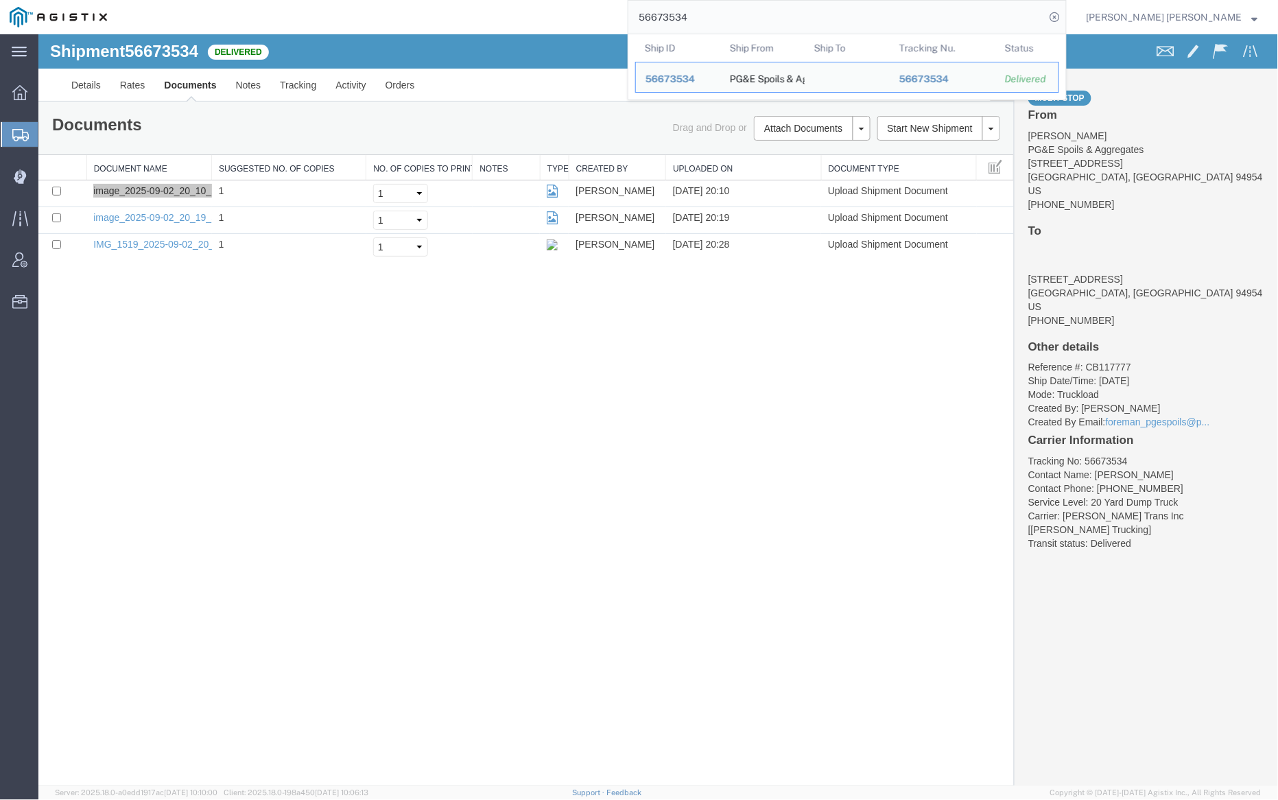
click at [731, 10] on input "56673534" at bounding box center [836, 17] width 417 height 33
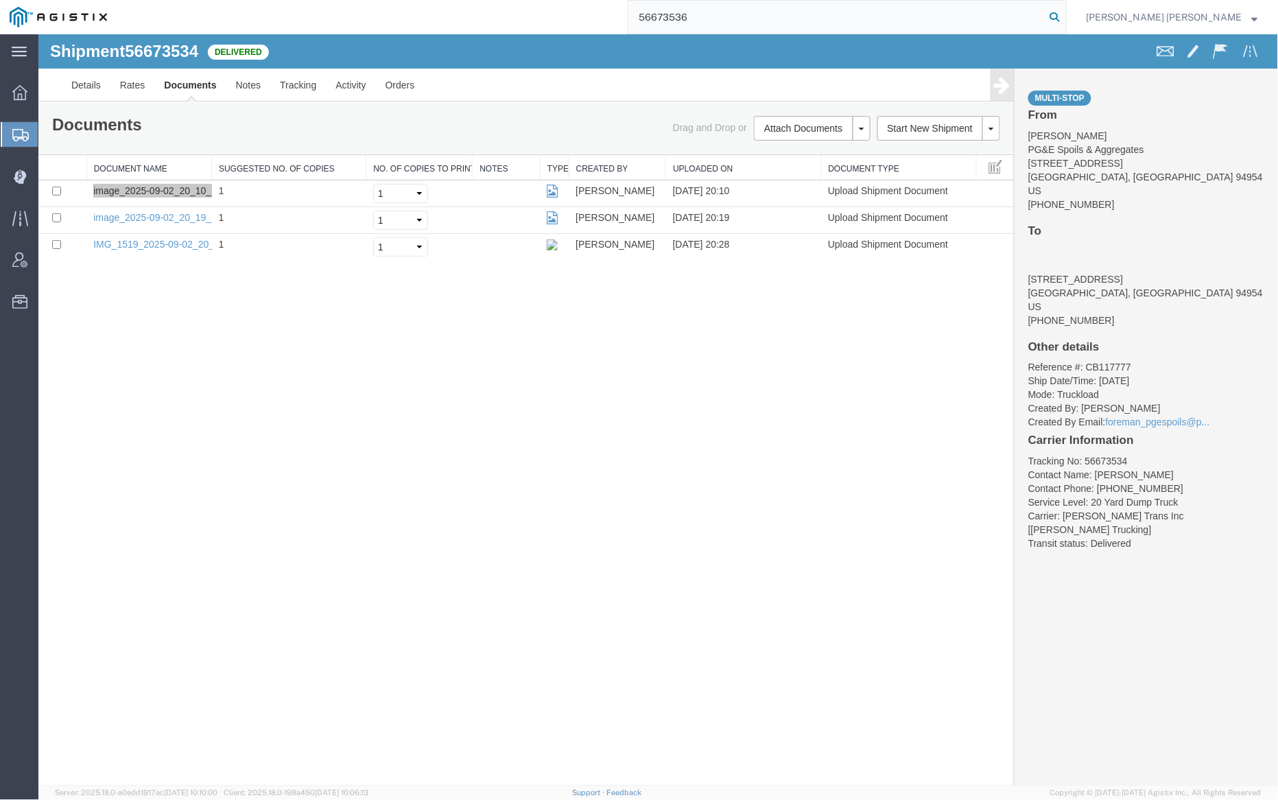
click at [1065, 18] on icon at bounding box center [1055, 17] width 19 height 19
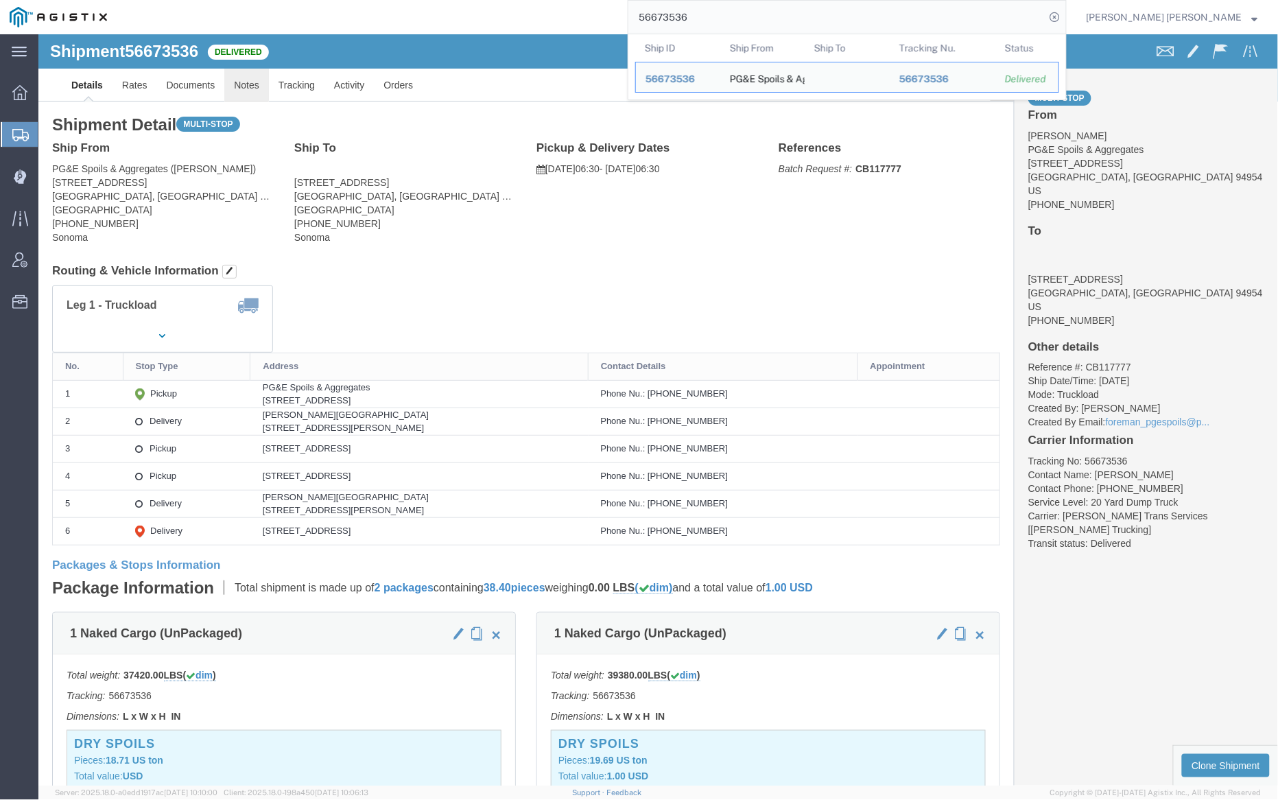
click link "Notes"
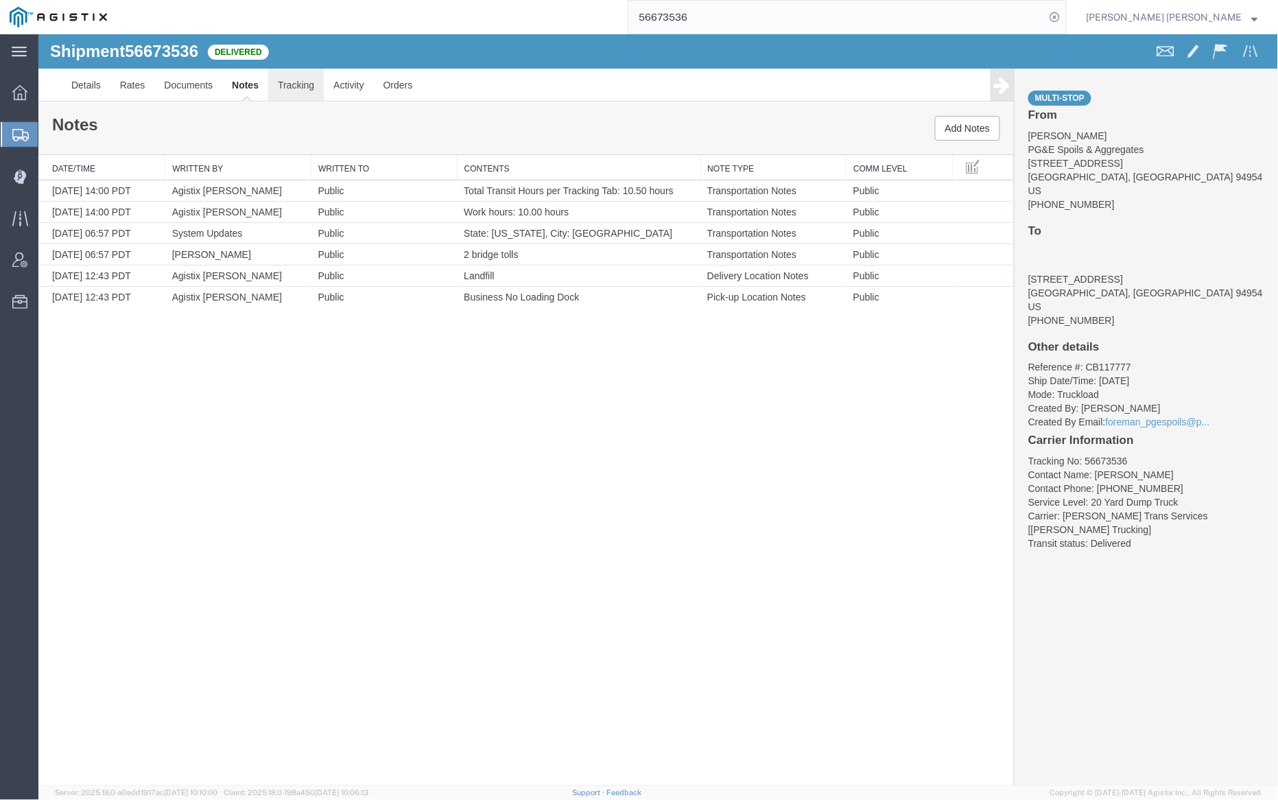
click at [296, 86] on link "Tracking" at bounding box center [296, 84] width 56 height 33
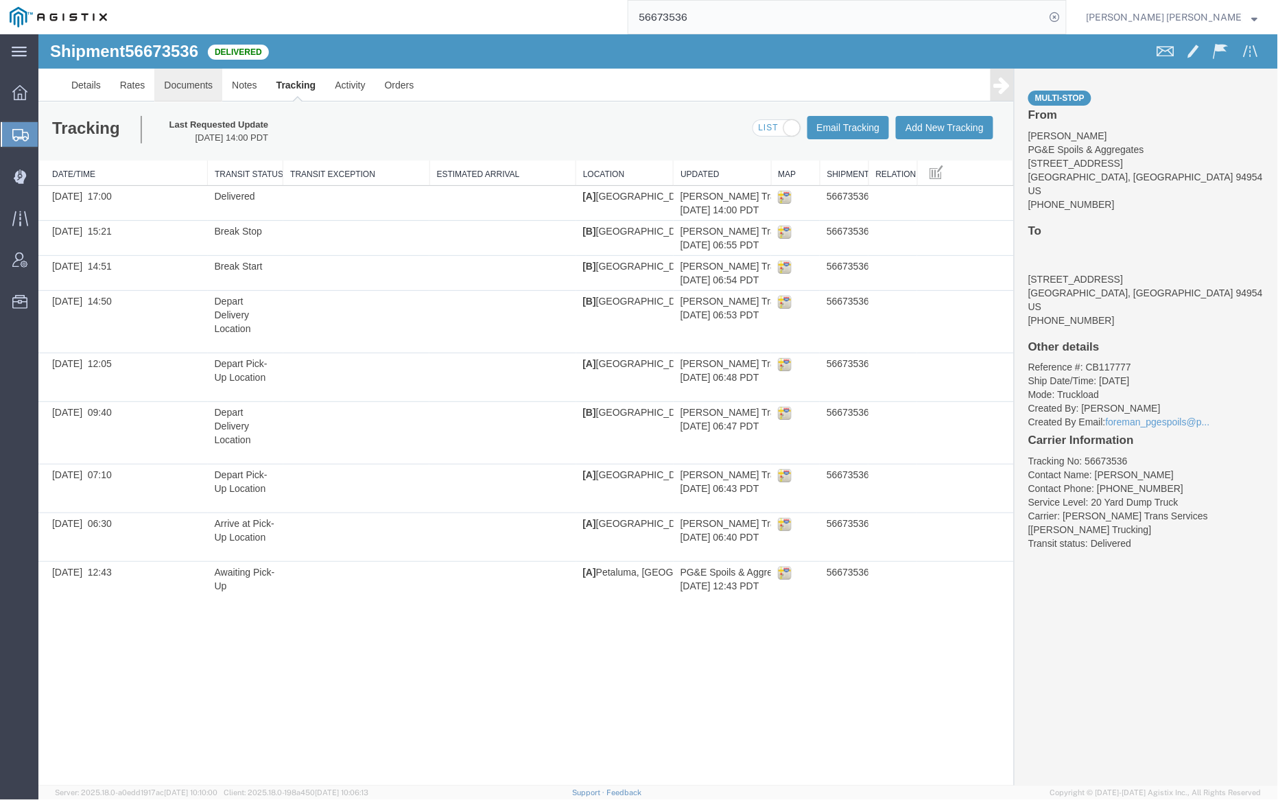
click at [199, 86] on link "Documents" at bounding box center [188, 84] width 68 height 33
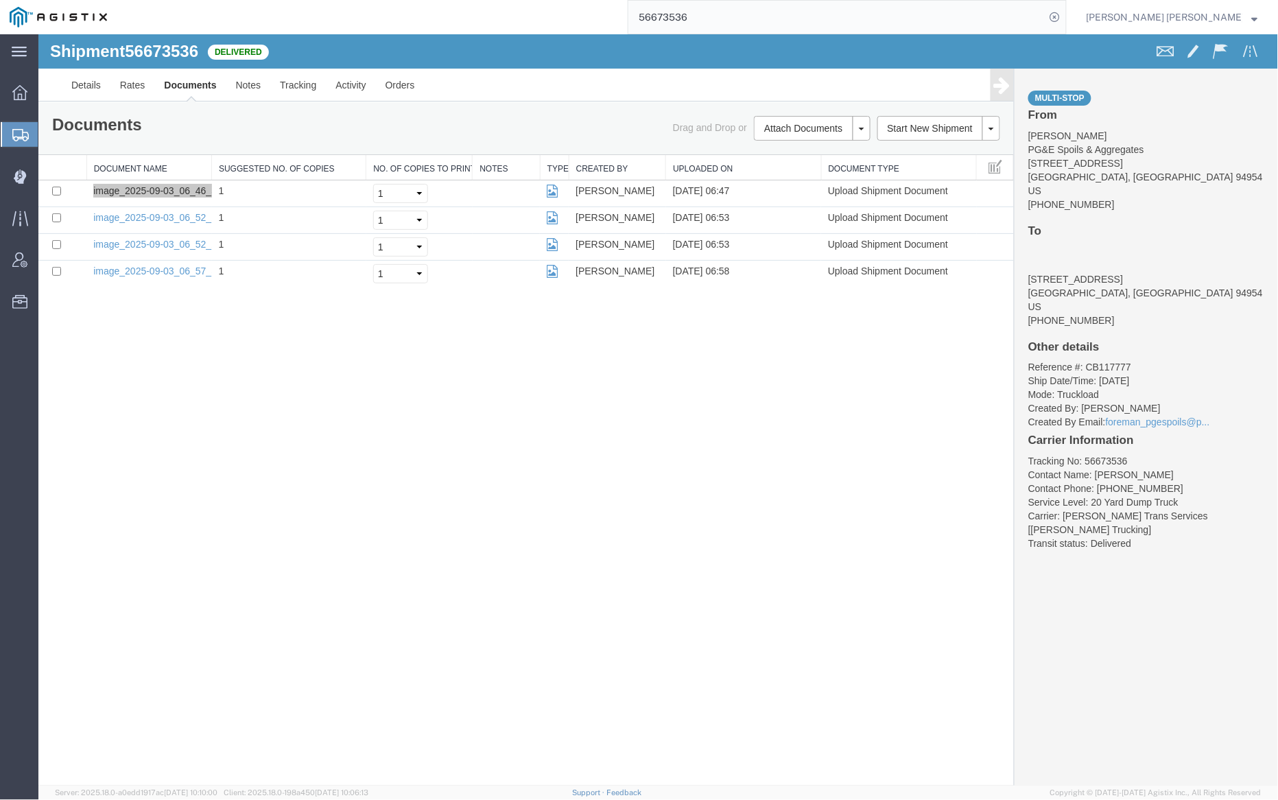
click at [731, 16] on input "56673536" at bounding box center [836, 17] width 417 height 33
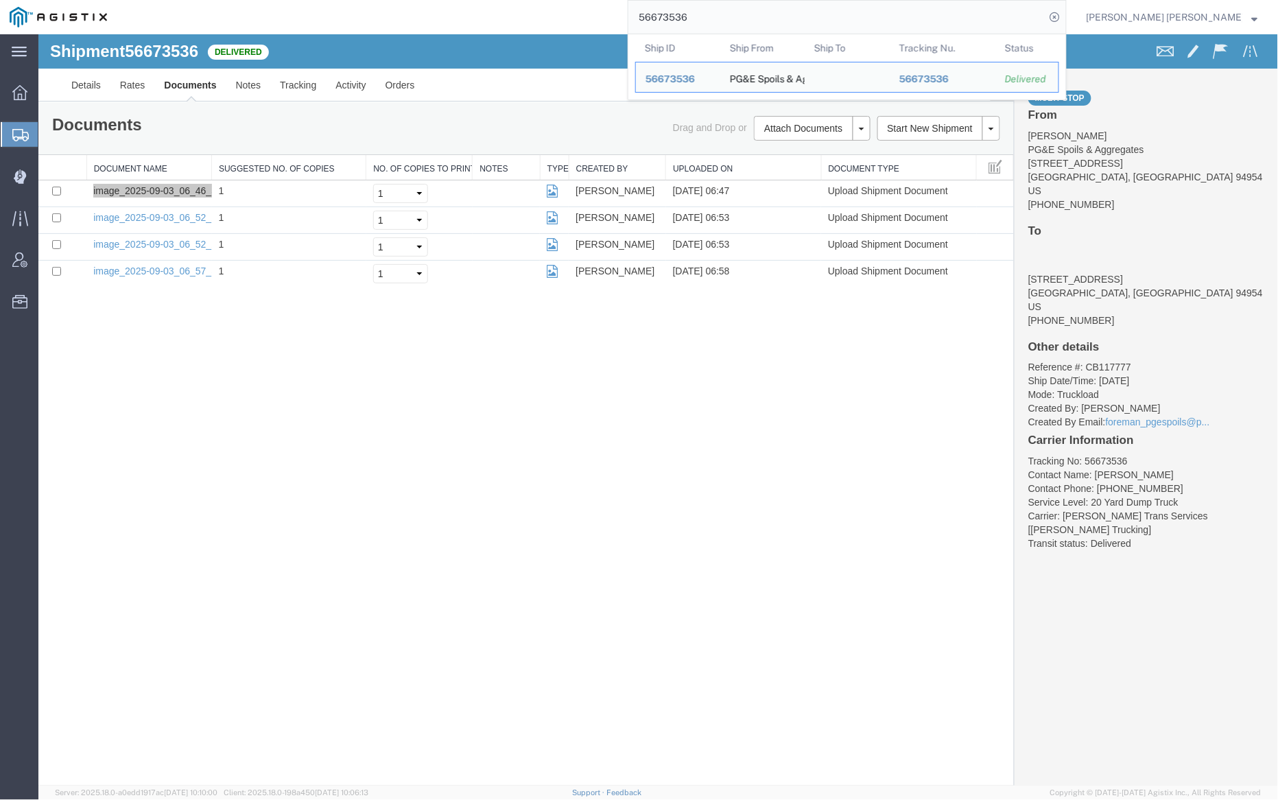
click at [731, 16] on input "56673536" at bounding box center [836, 17] width 417 height 33
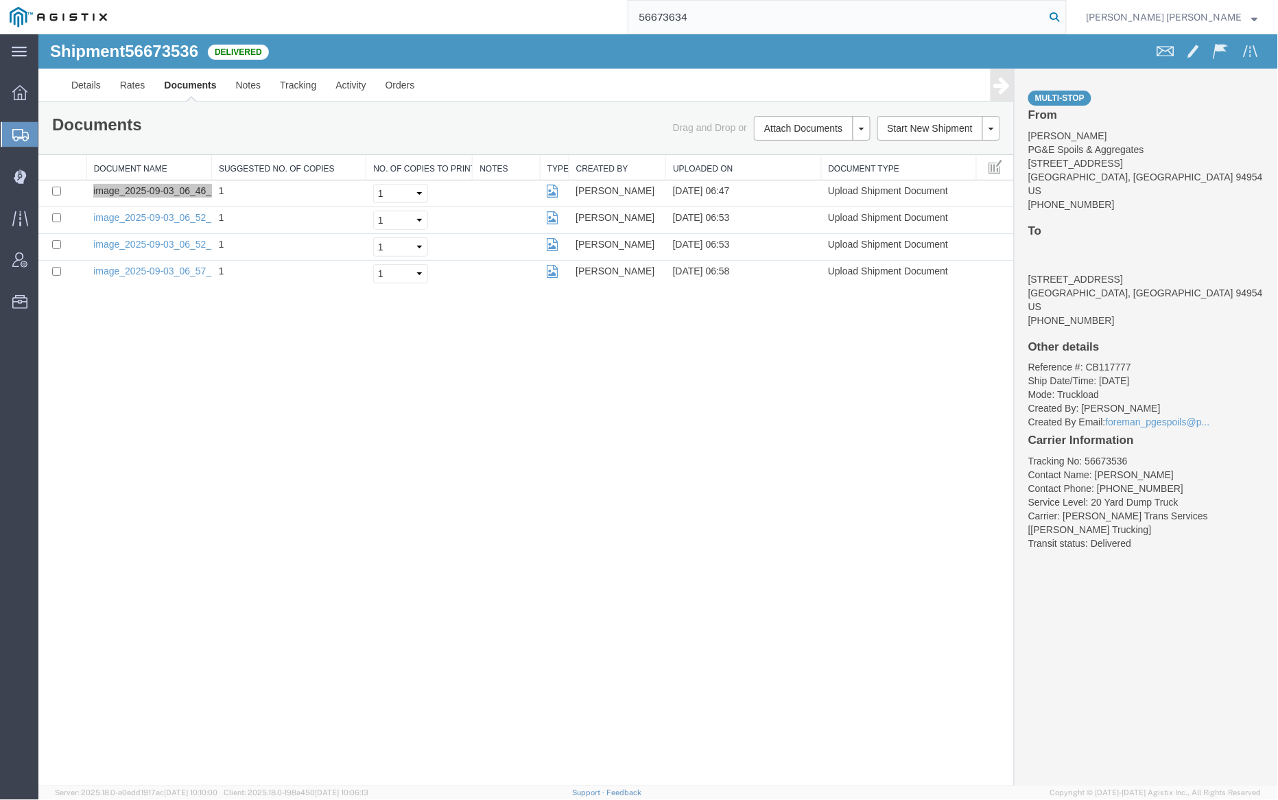
click at [1065, 13] on icon at bounding box center [1055, 17] width 19 height 19
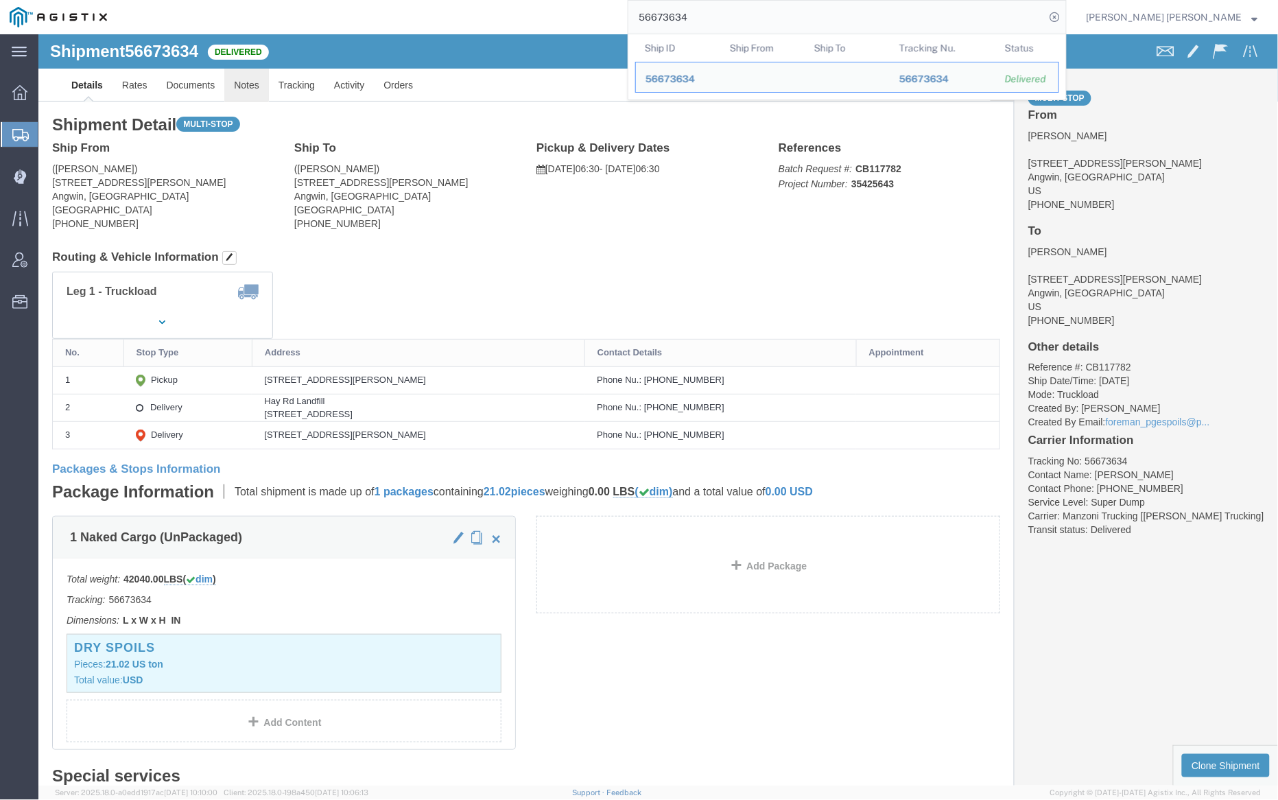
click link "Notes"
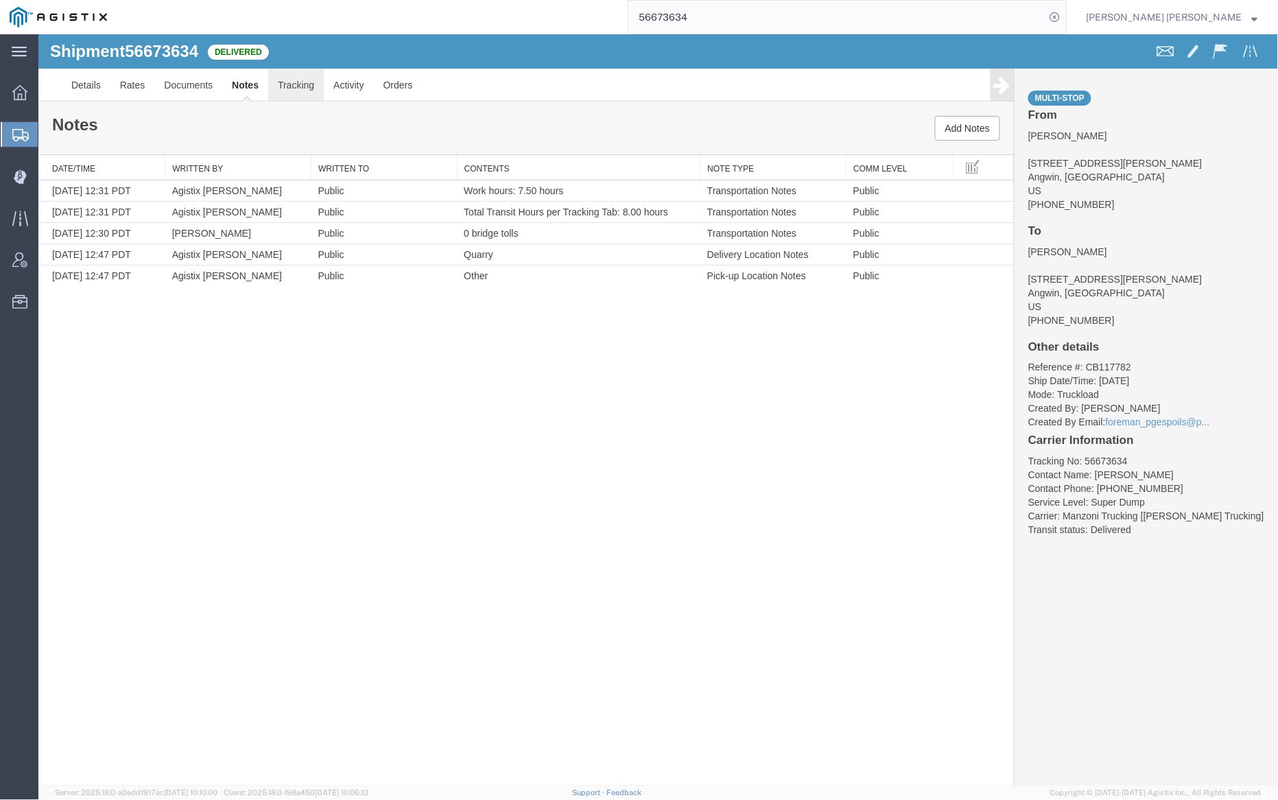
click at [289, 82] on link "Tracking" at bounding box center [296, 84] width 56 height 33
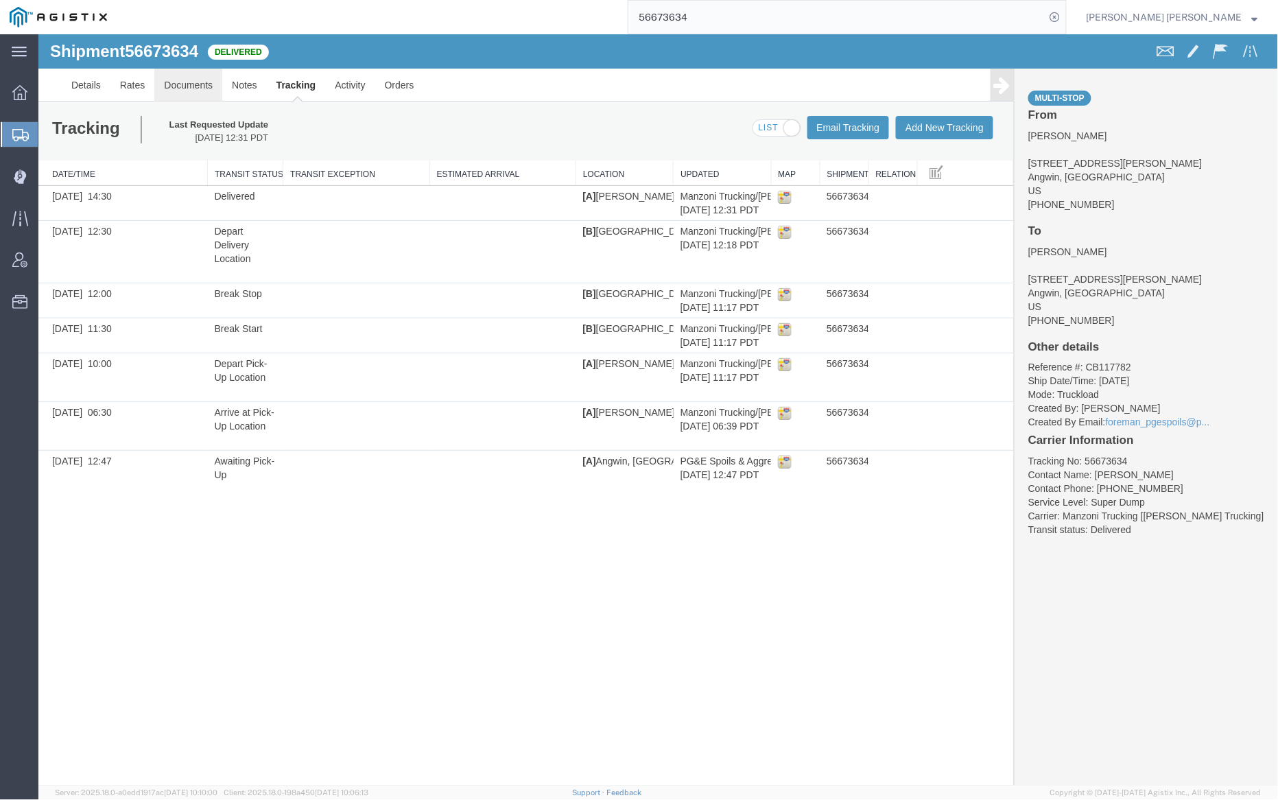
click at [192, 89] on link "Documents" at bounding box center [188, 84] width 68 height 33
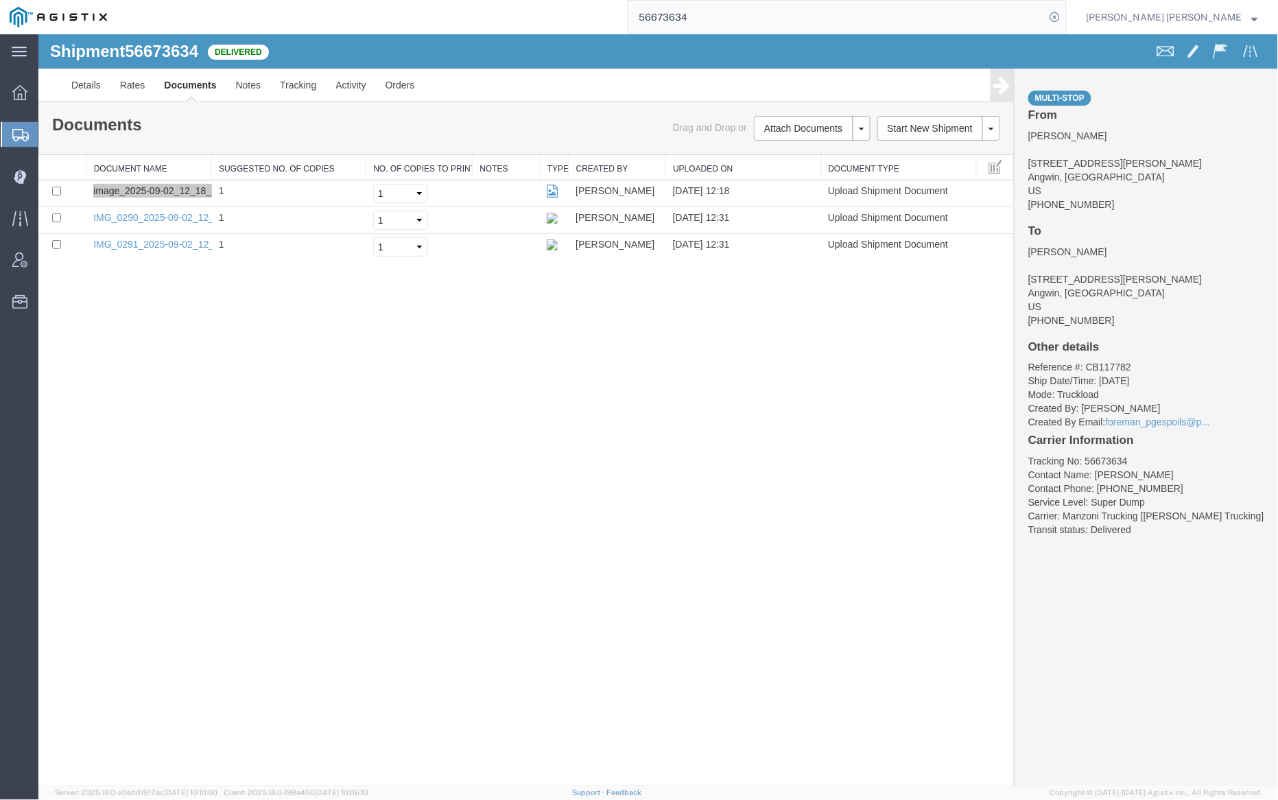
click at [734, 16] on input "56673634" at bounding box center [836, 17] width 417 height 33
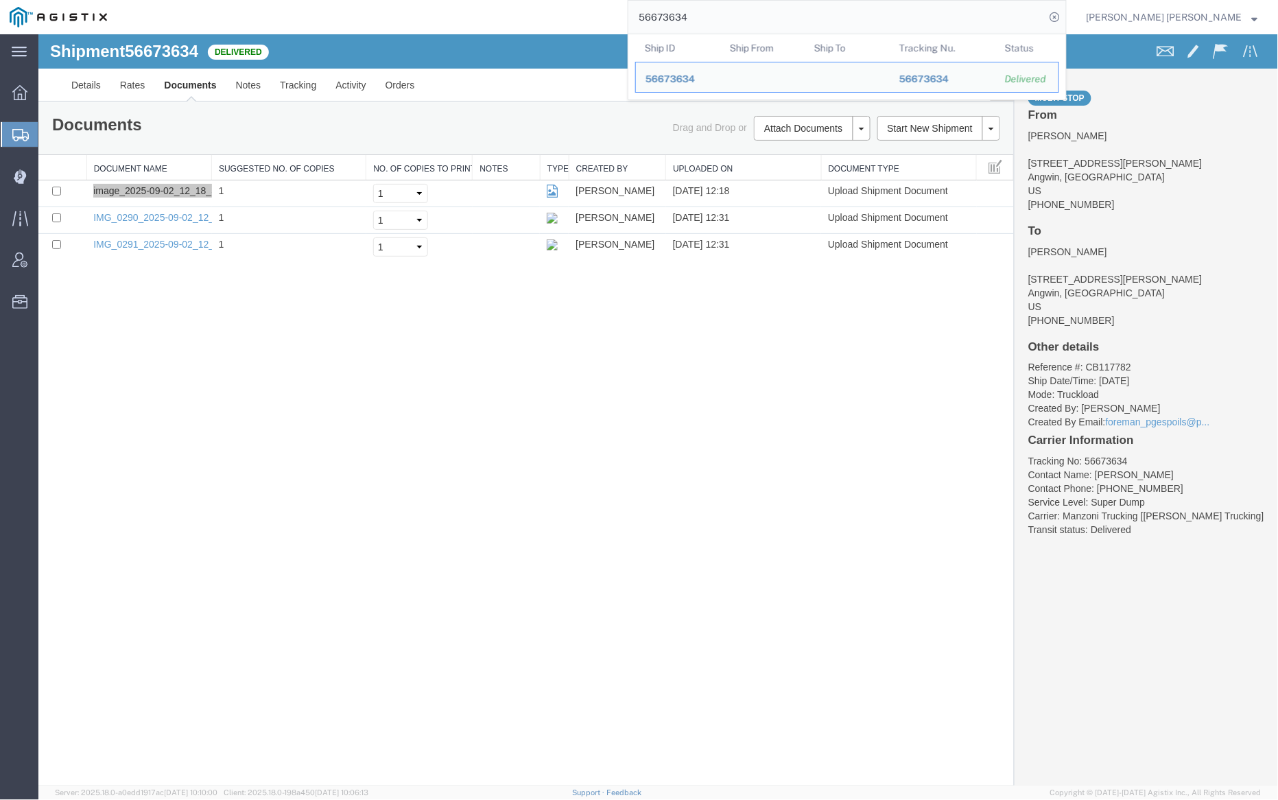
click at [734, 16] on input "56673634" at bounding box center [836, 17] width 417 height 33
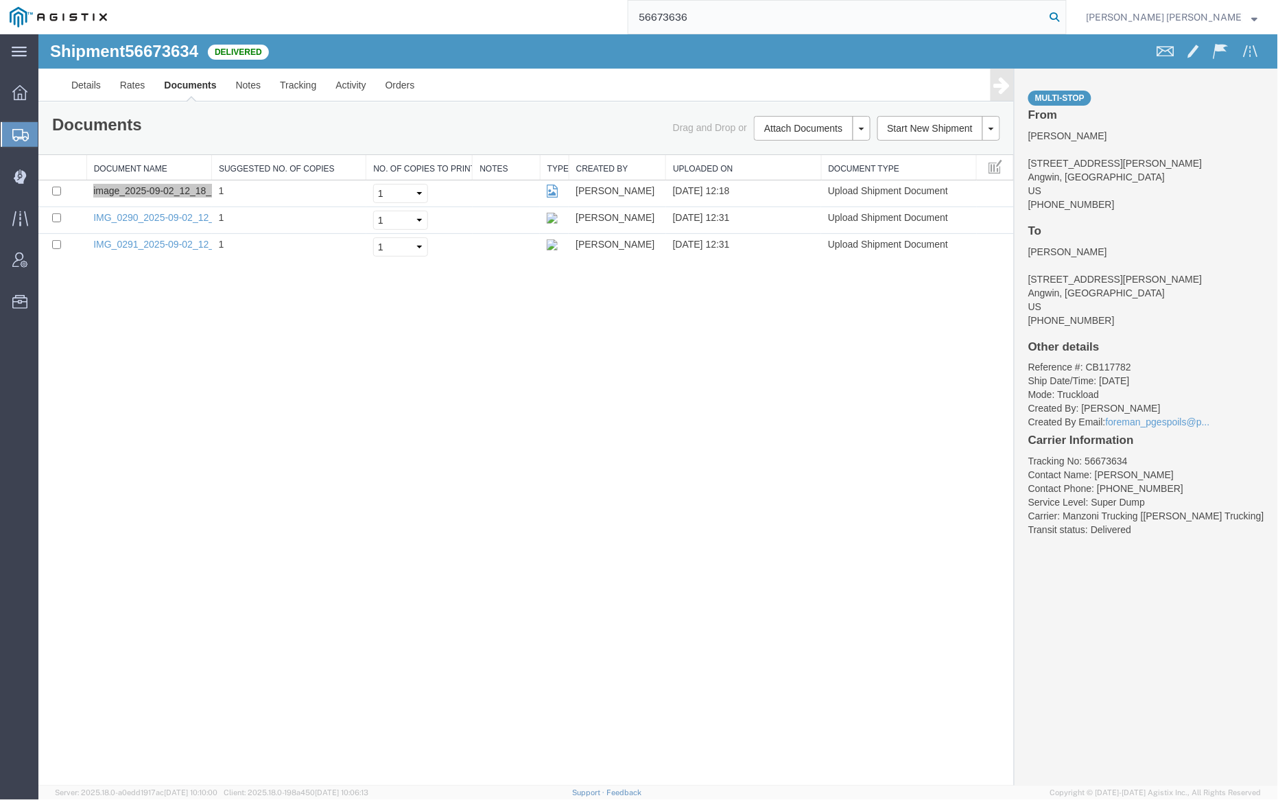
click at [1065, 15] on icon at bounding box center [1055, 17] width 19 height 19
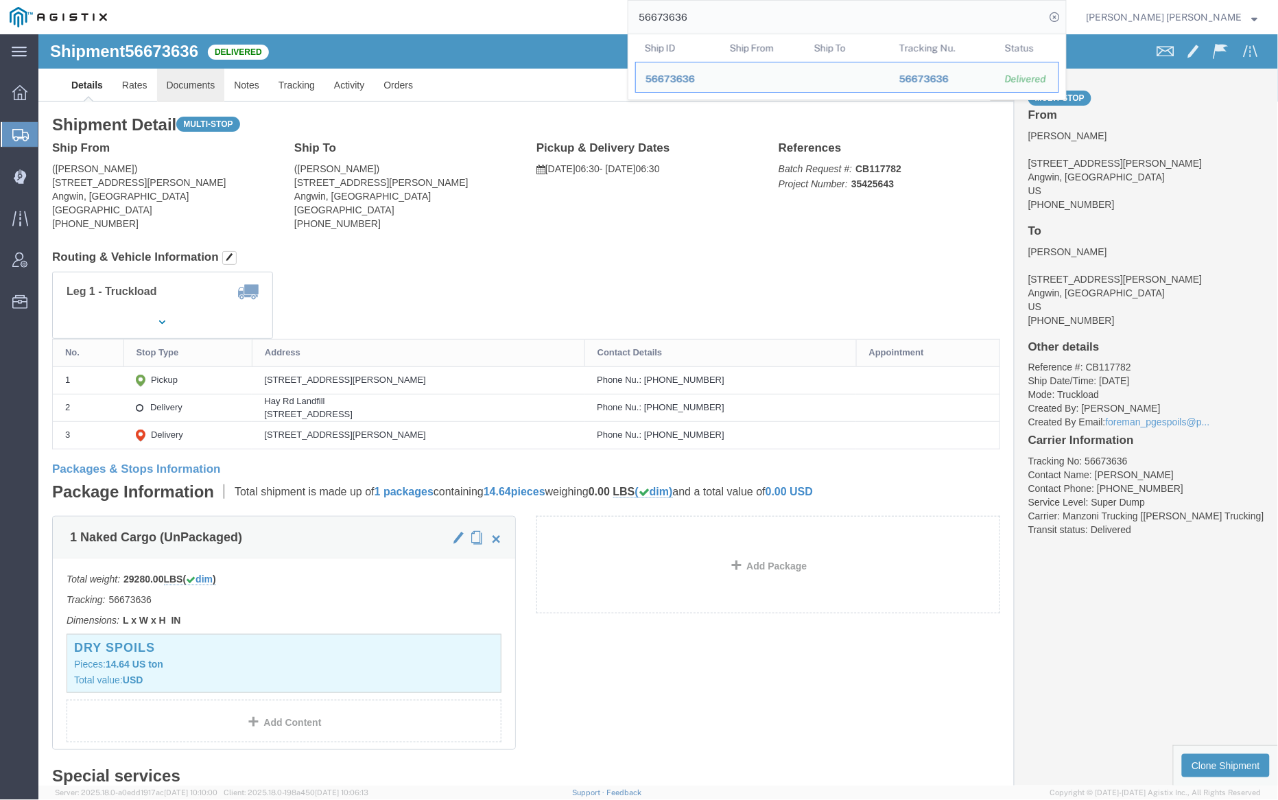
click link "Documents"
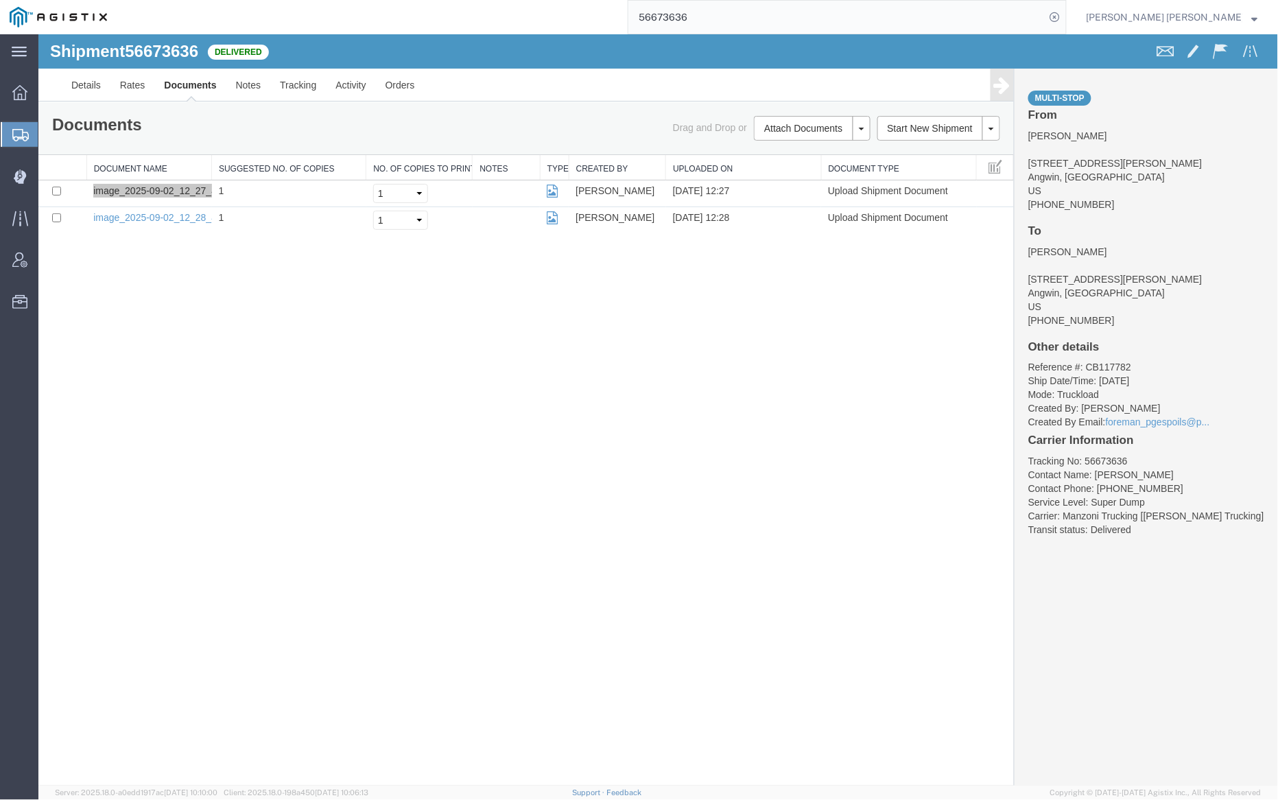
click at [747, 17] on input "56673636" at bounding box center [836, 17] width 417 height 33
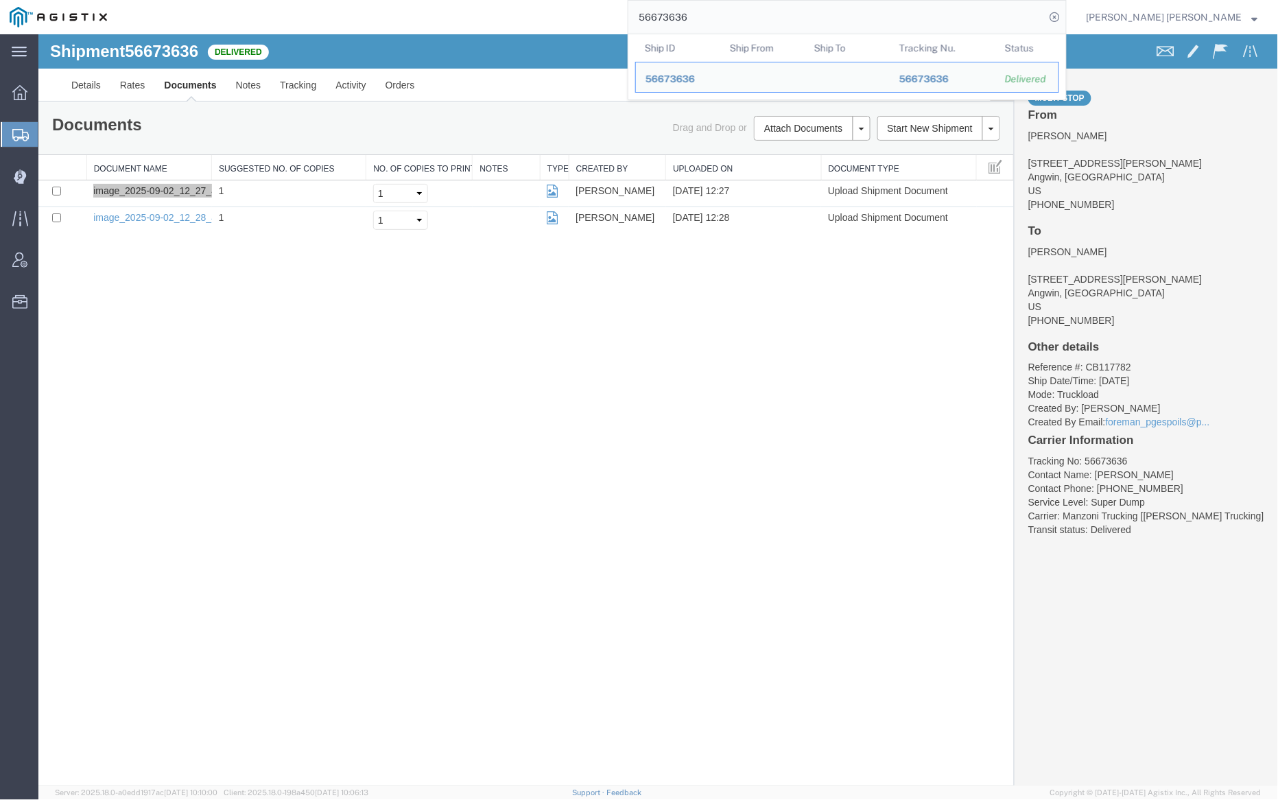
click at [747, 17] on input "56673636" at bounding box center [836, 17] width 417 height 33
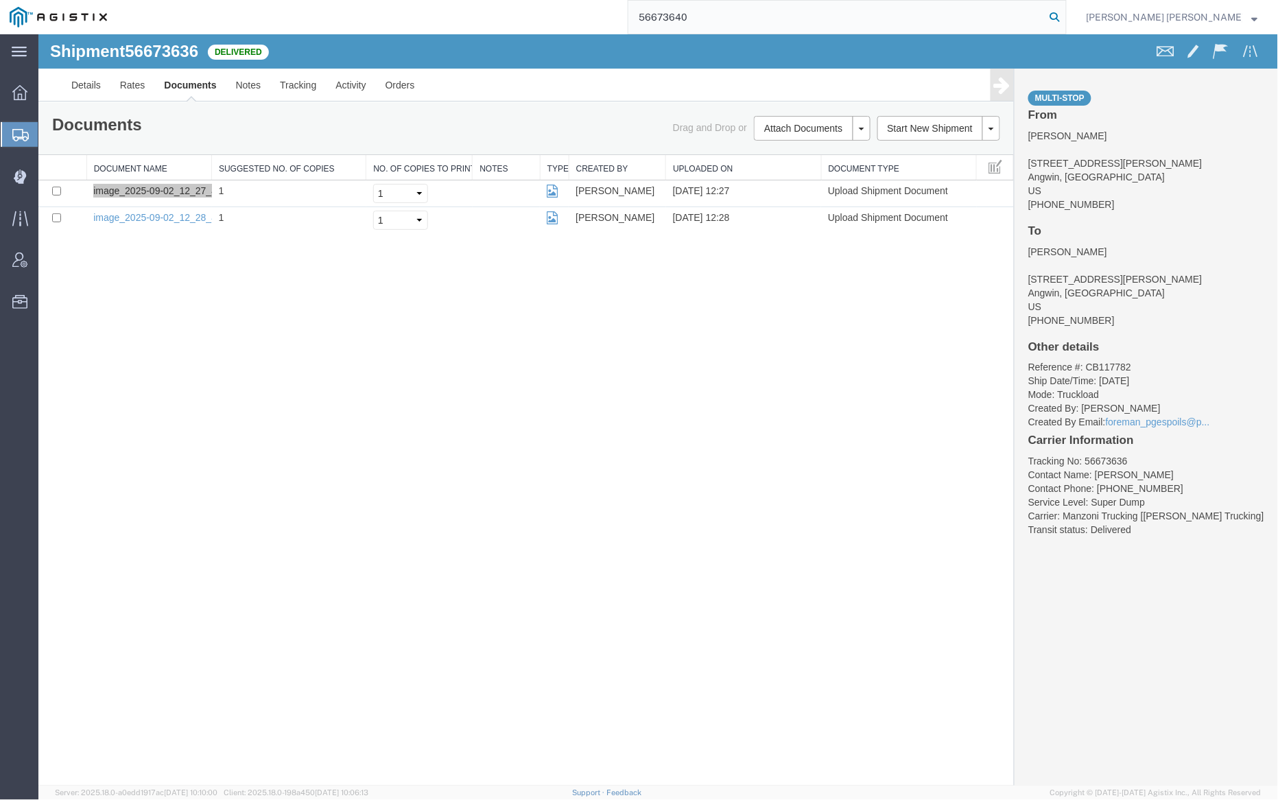
click at [1065, 18] on icon at bounding box center [1055, 17] width 19 height 19
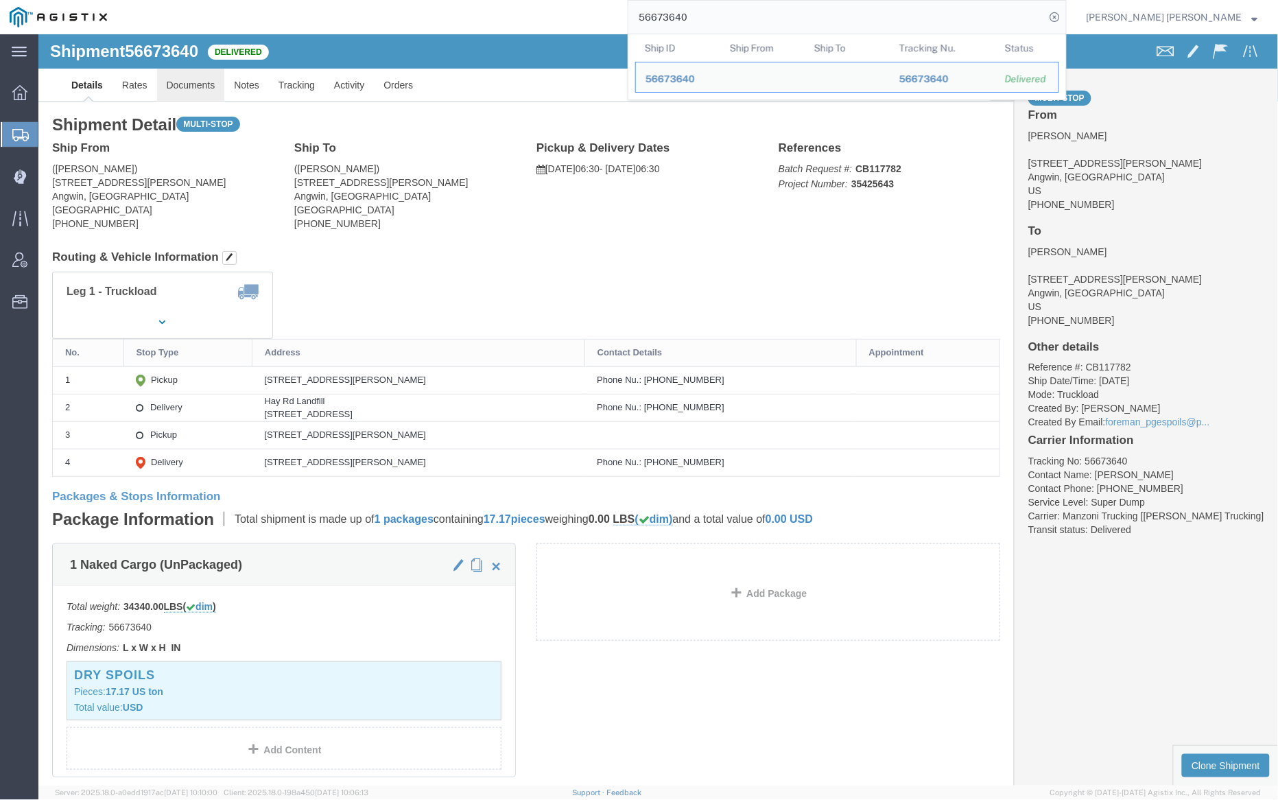
click link "Documents"
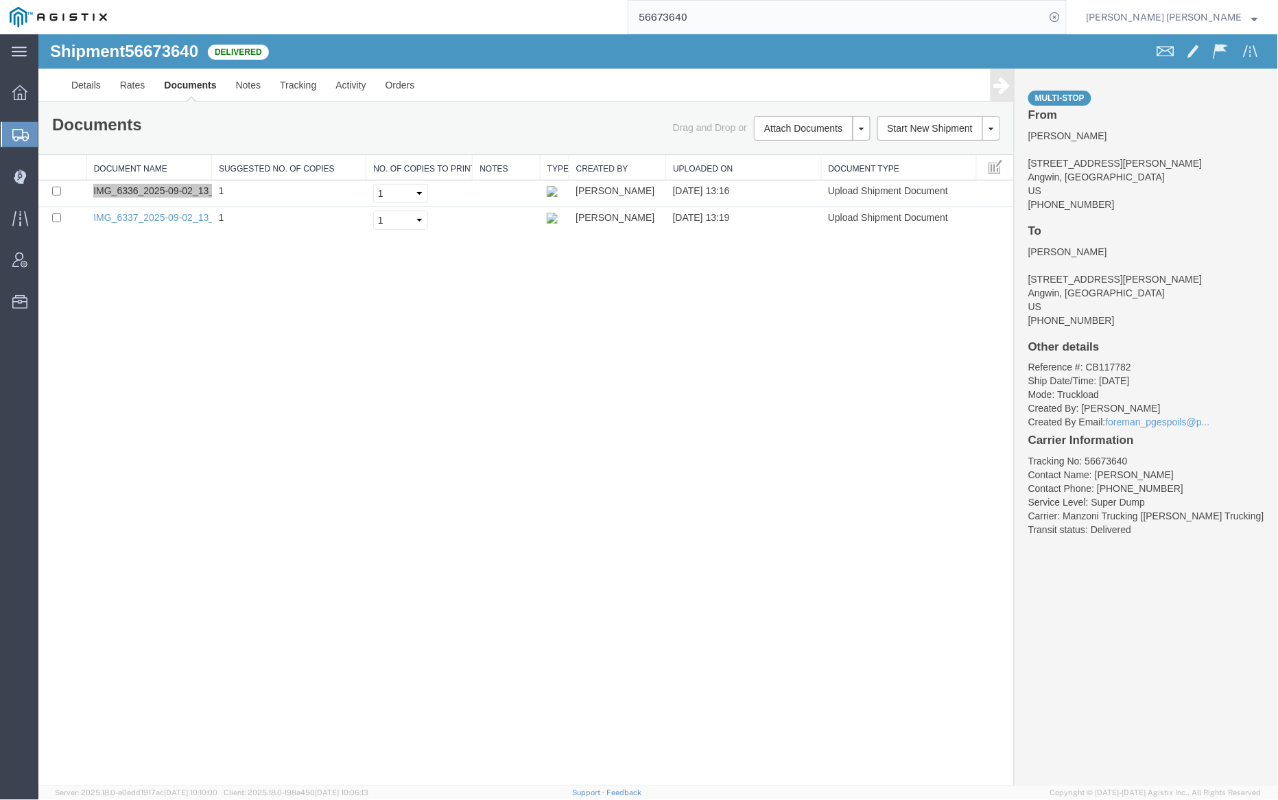
click at [751, 13] on input "56673640" at bounding box center [836, 17] width 417 height 33
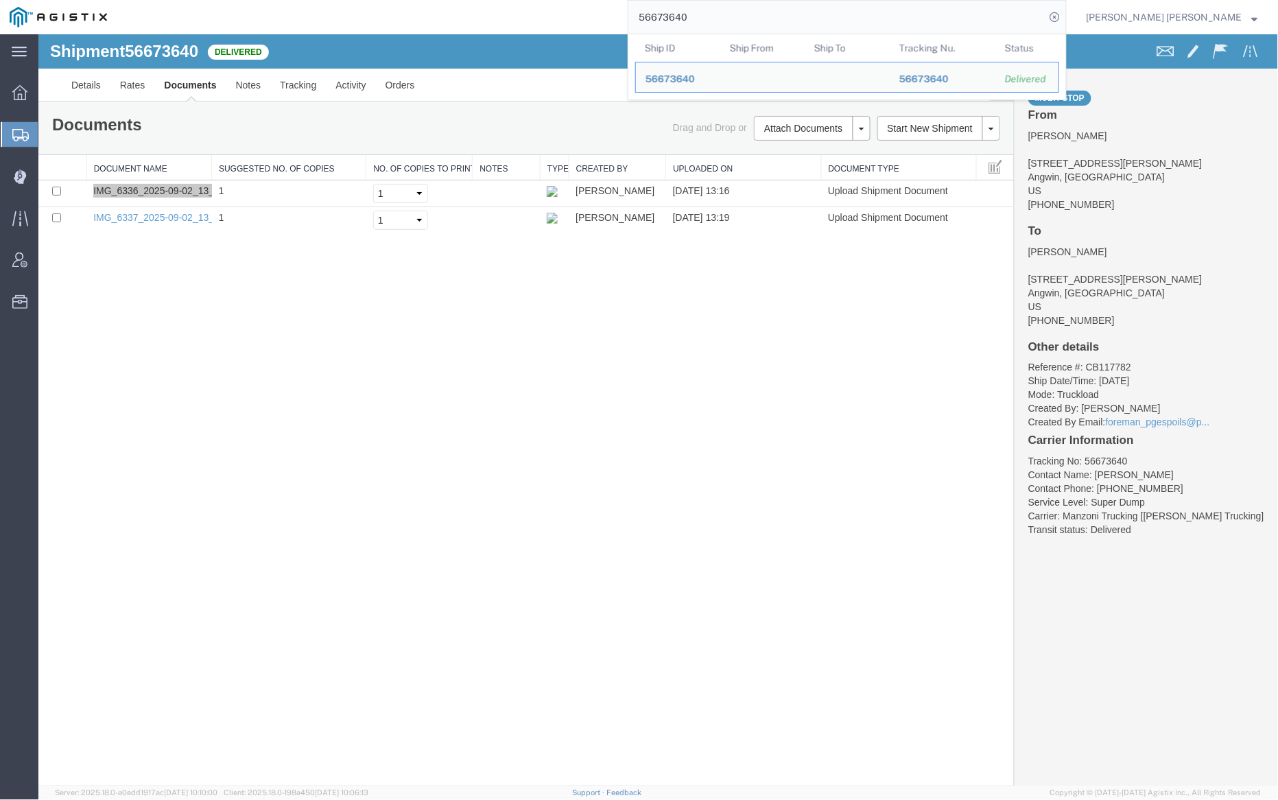
click at [751, 13] on input "56673640" at bounding box center [836, 17] width 417 height 33
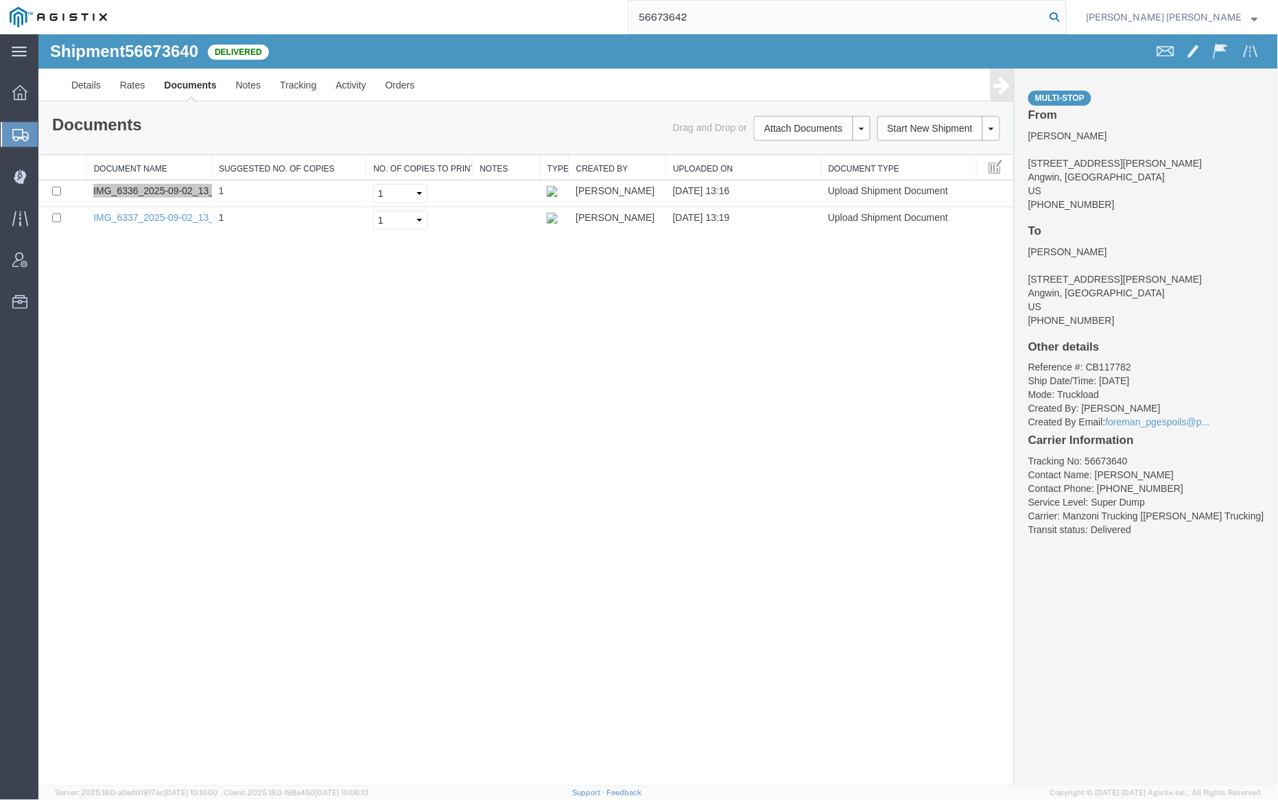
click at [1065, 16] on icon at bounding box center [1055, 17] width 19 height 19
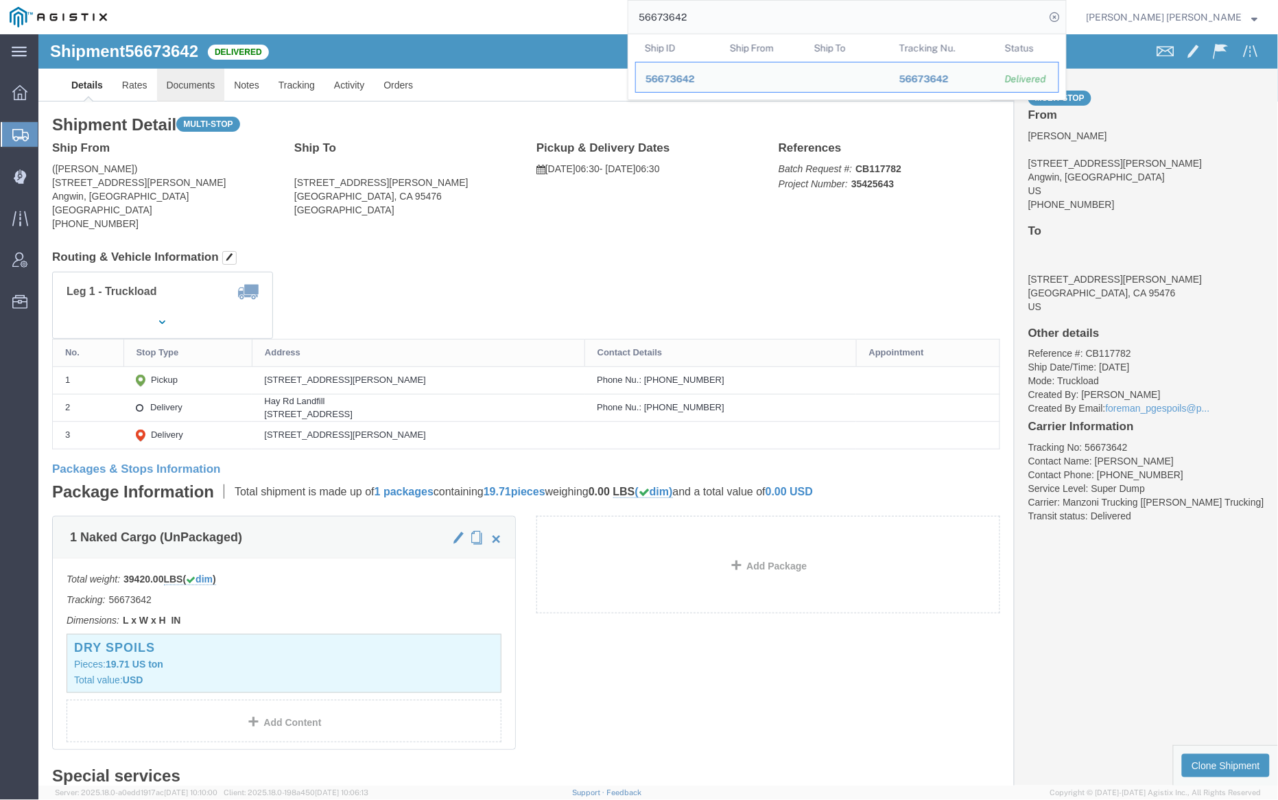
click link "Documents"
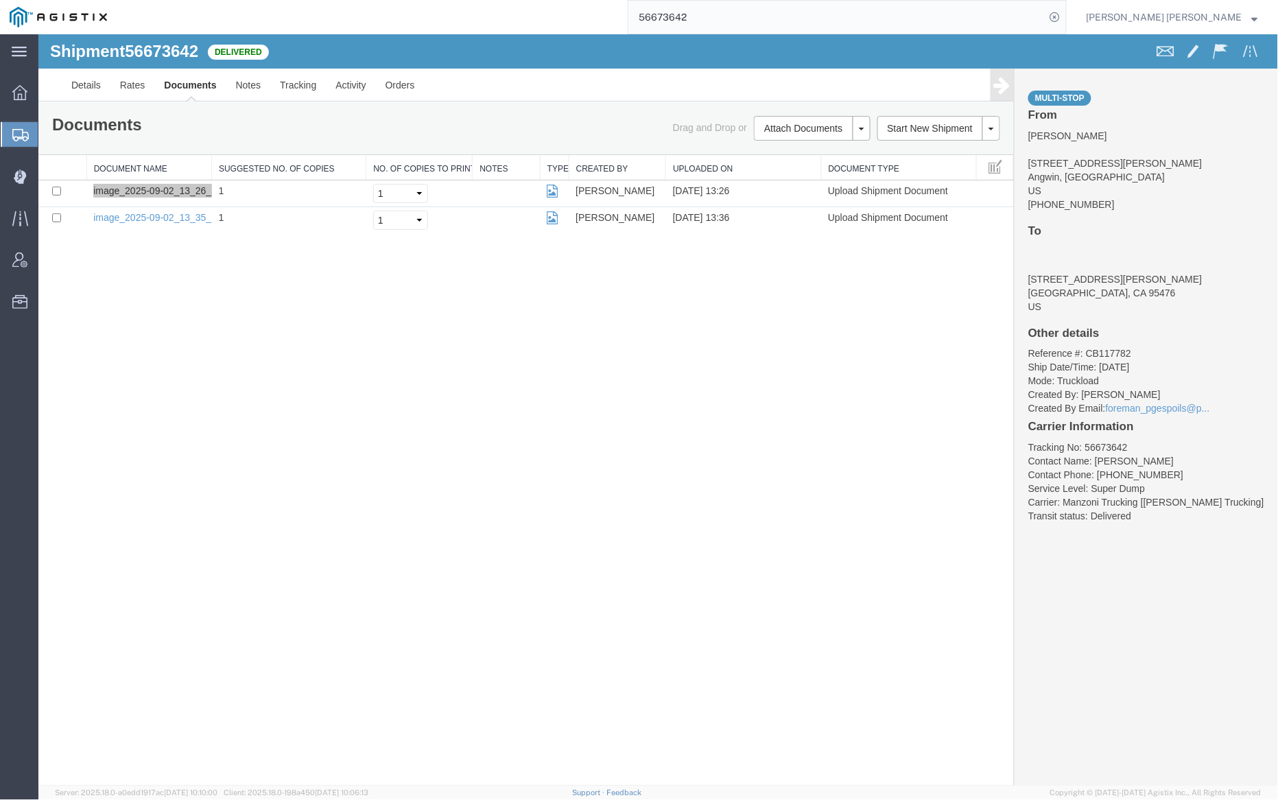
click at [727, 22] on input "56673642" at bounding box center [836, 17] width 417 height 33
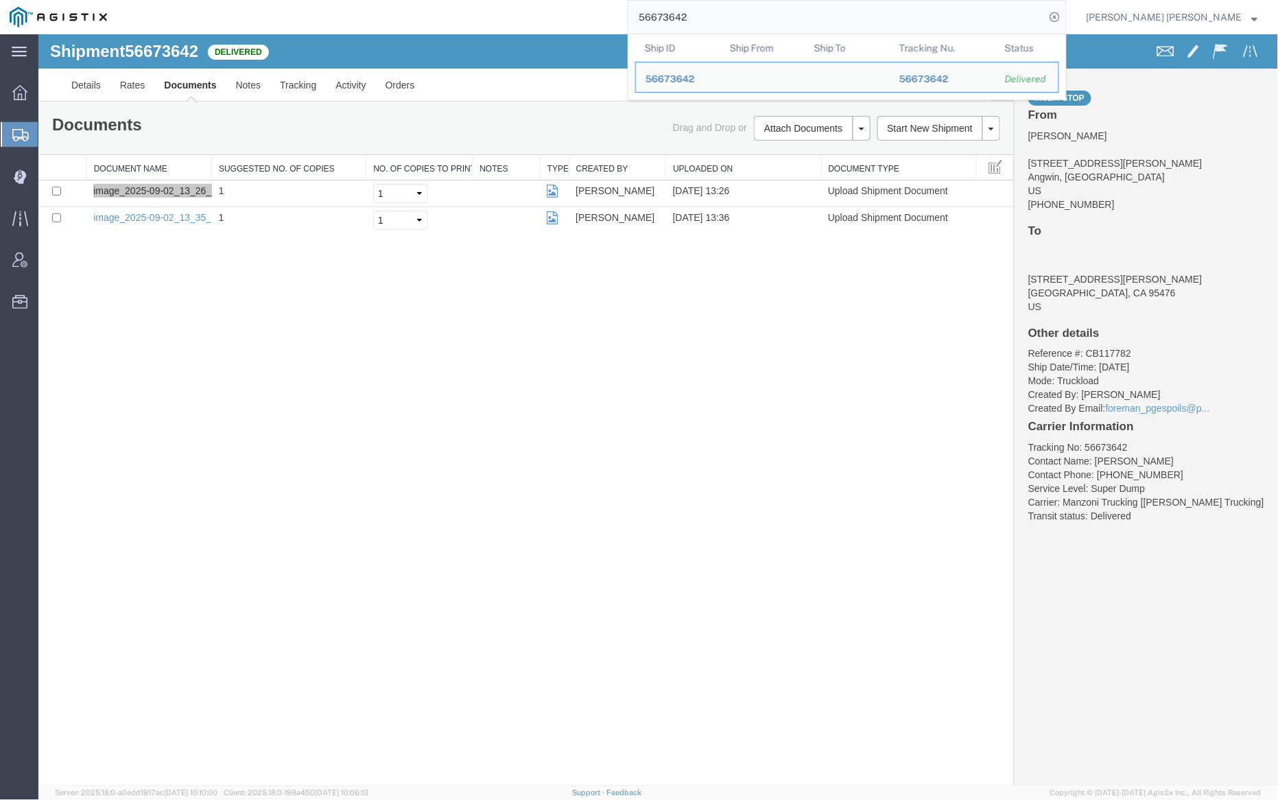
click at [727, 22] on input "56673642" at bounding box center [836, 17] width 417 height 33
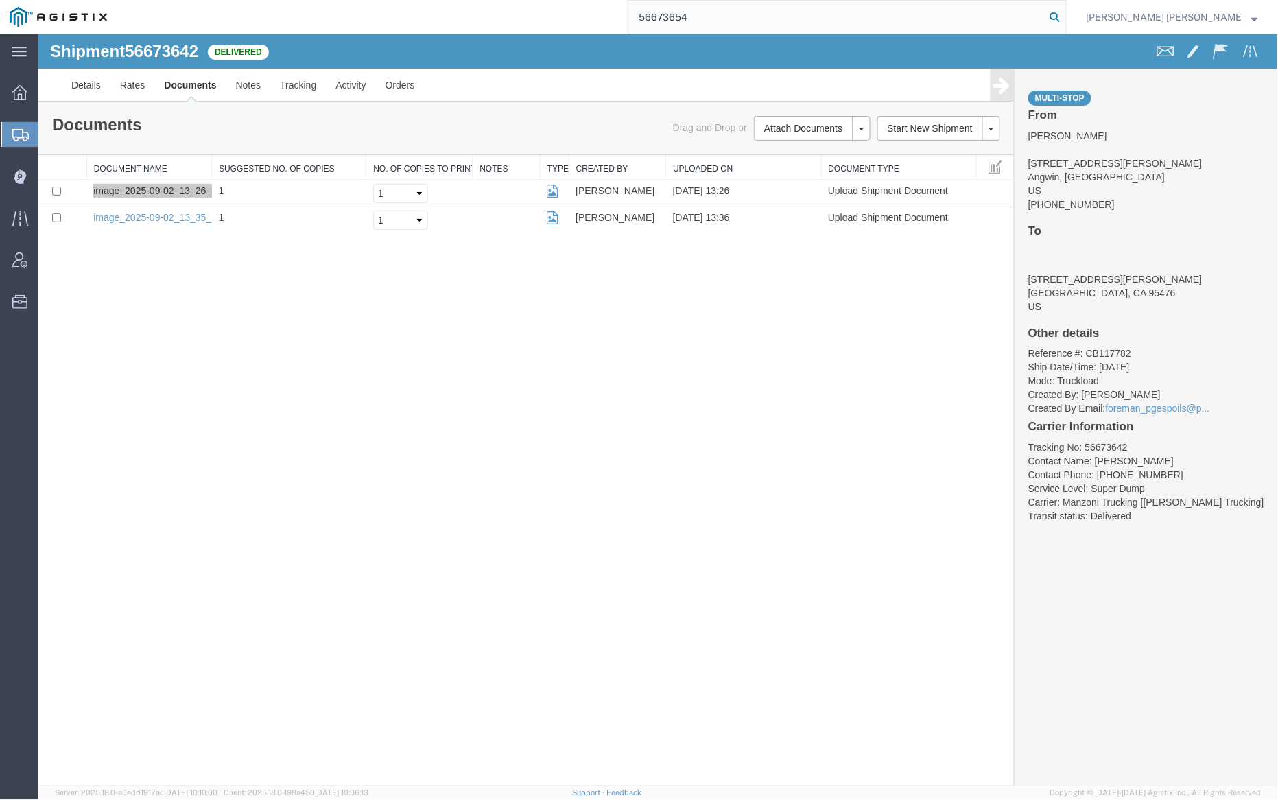
click at [1065, 13] on icon at bounding box center [1055, 17] width 19 height 19
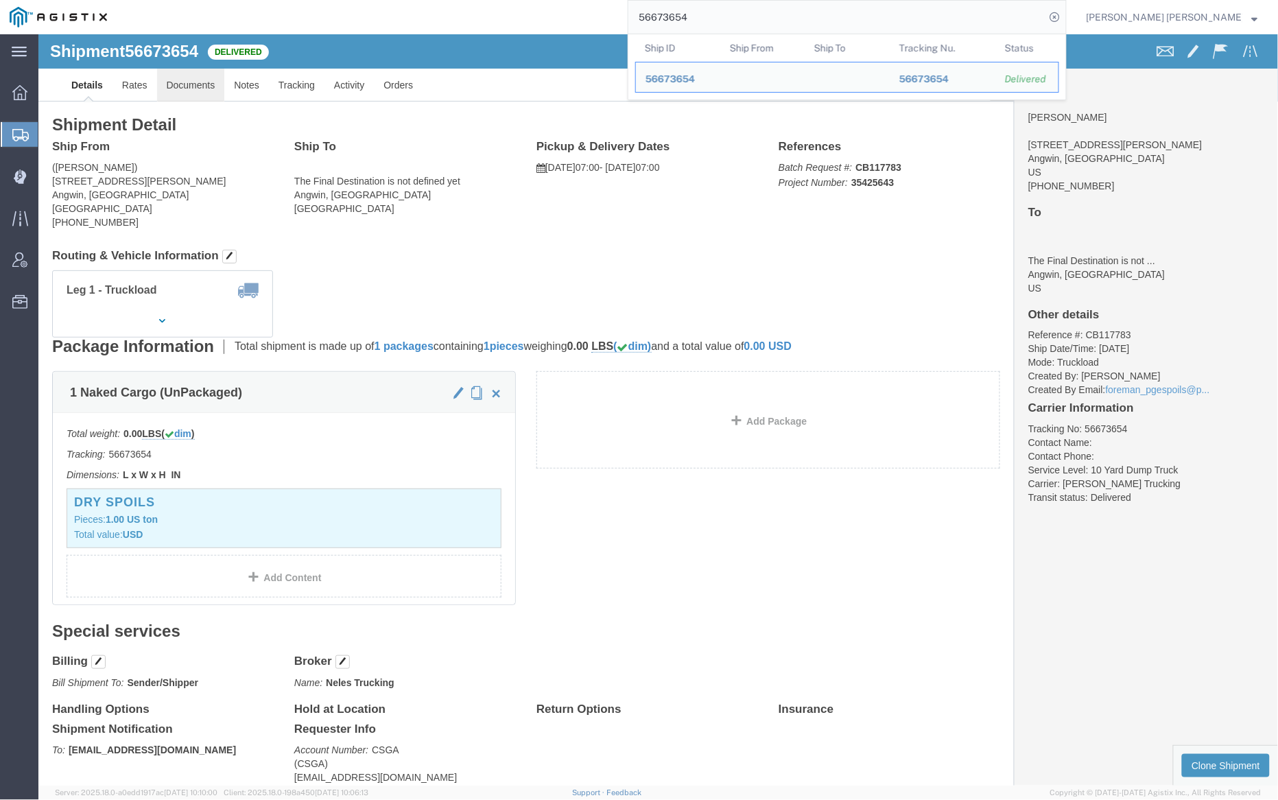
click link "Documents"
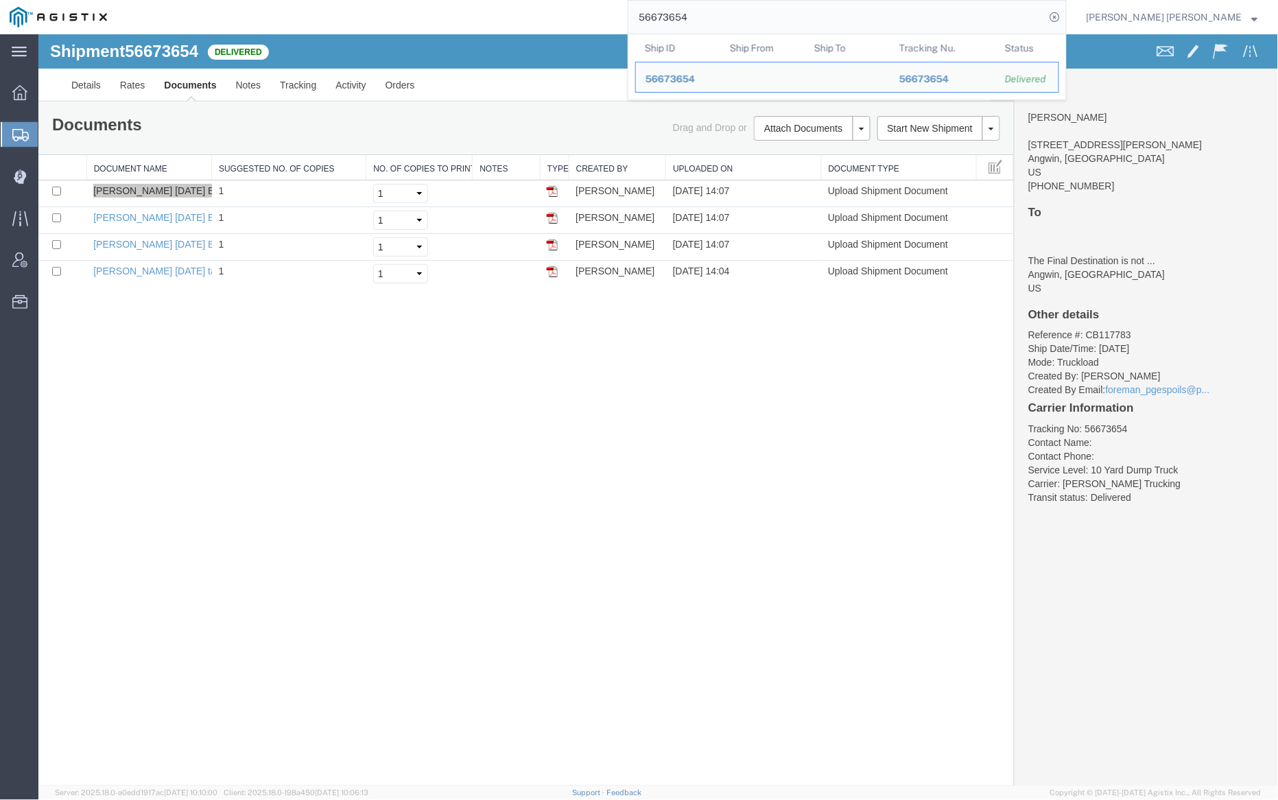
click at [740, 12] on input "56673654" at bounding box center [836, 17] width 417 height 33
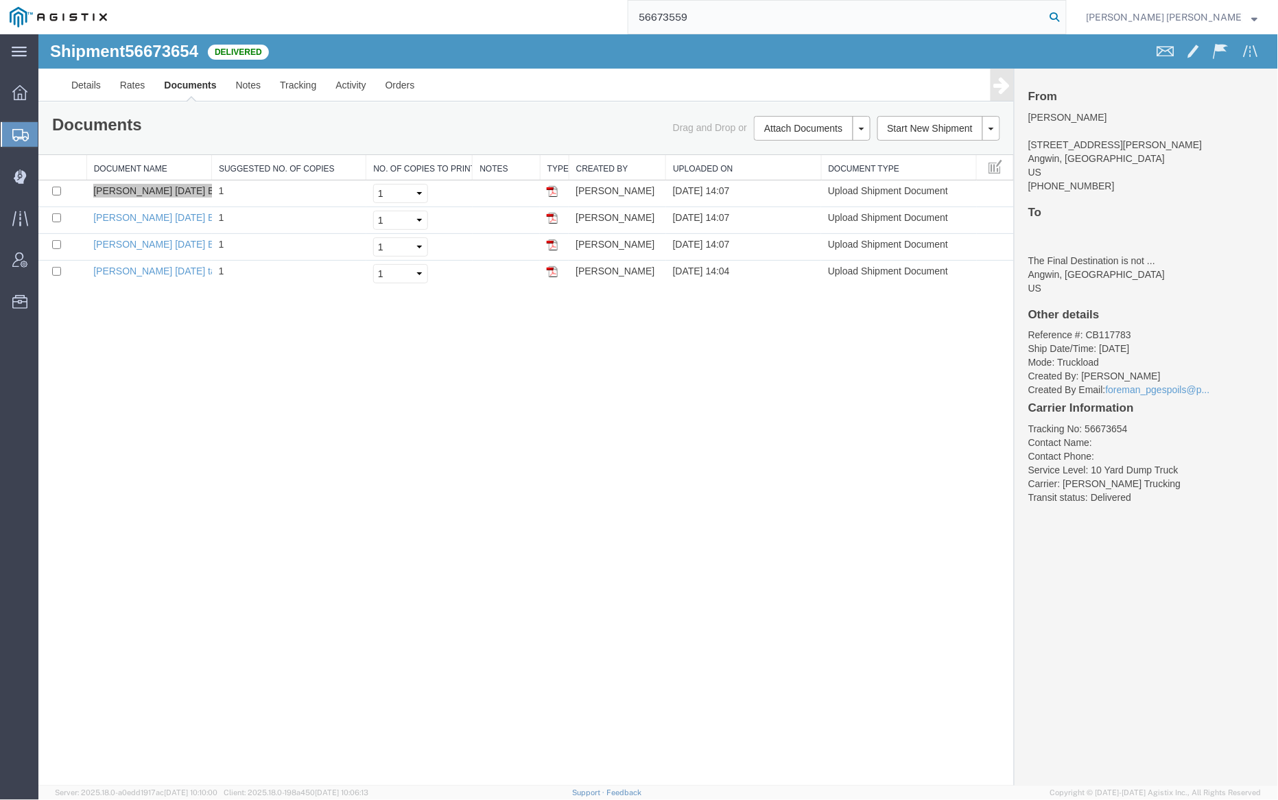
click at [1065, 14] on icon at bounding box center [1055, 17] width 19 height 19
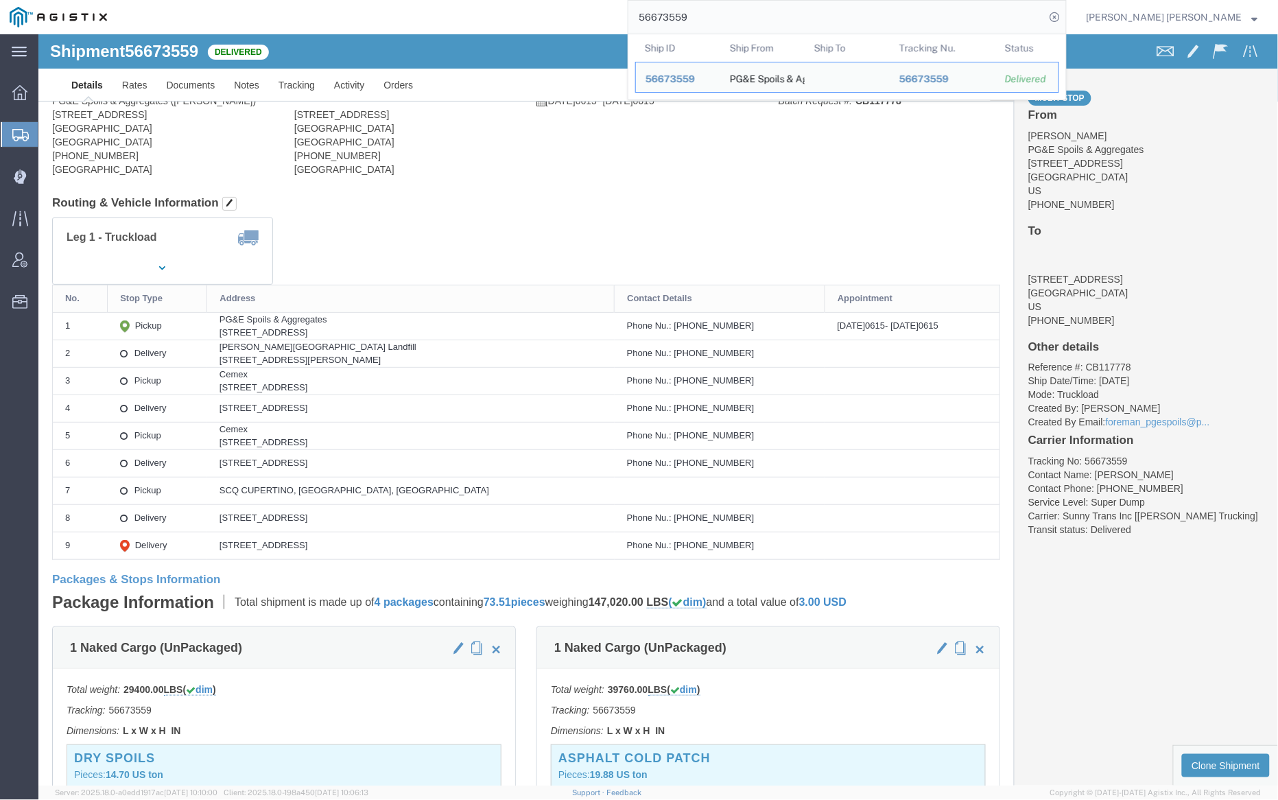
click div
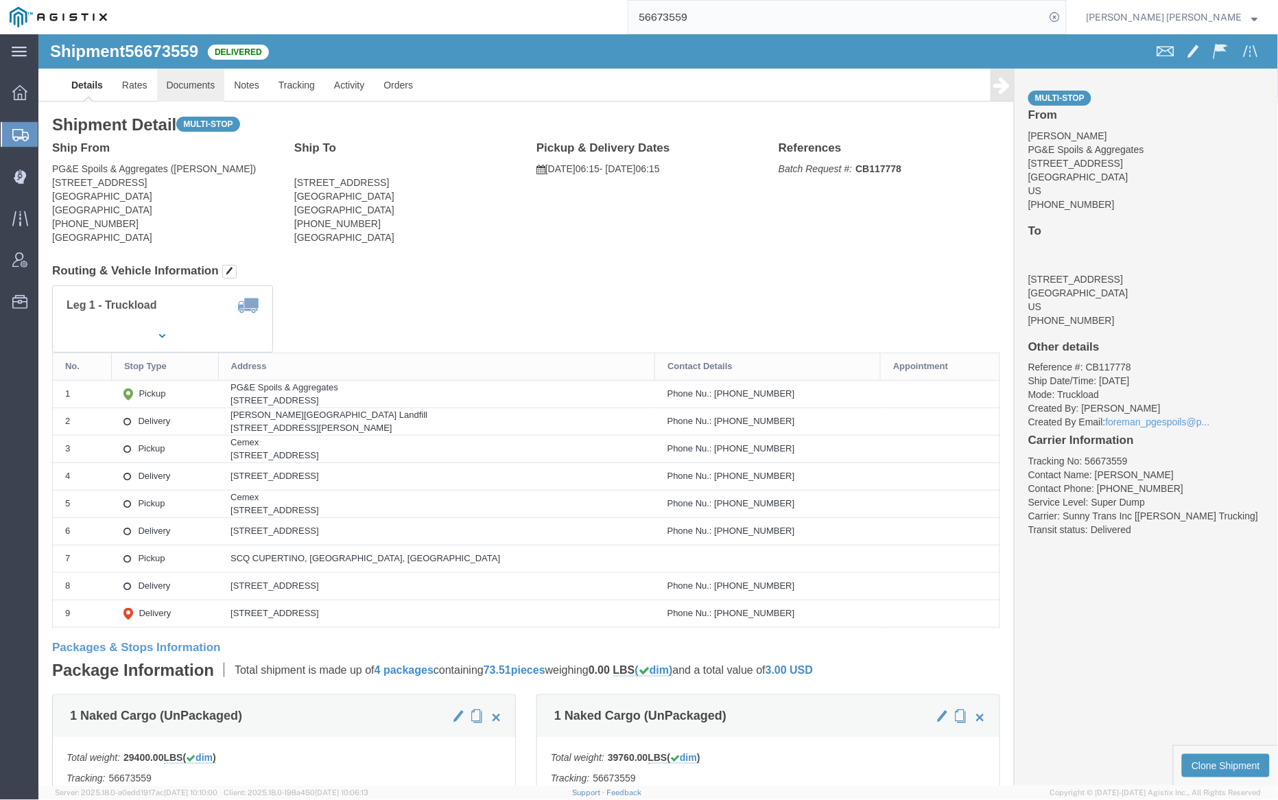
click link "Documents"
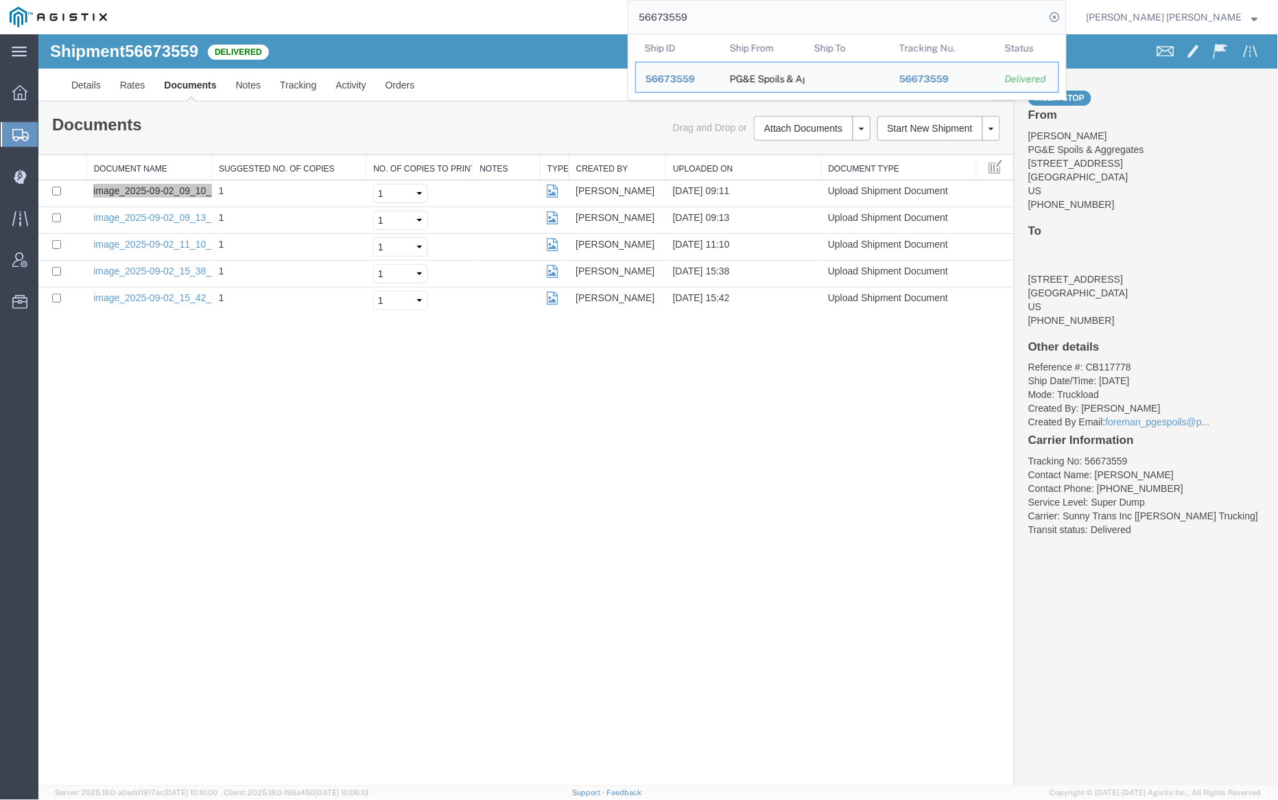
click at [742, 12] on input "56673559" at bounding box center [836, 17] width 417 height 33
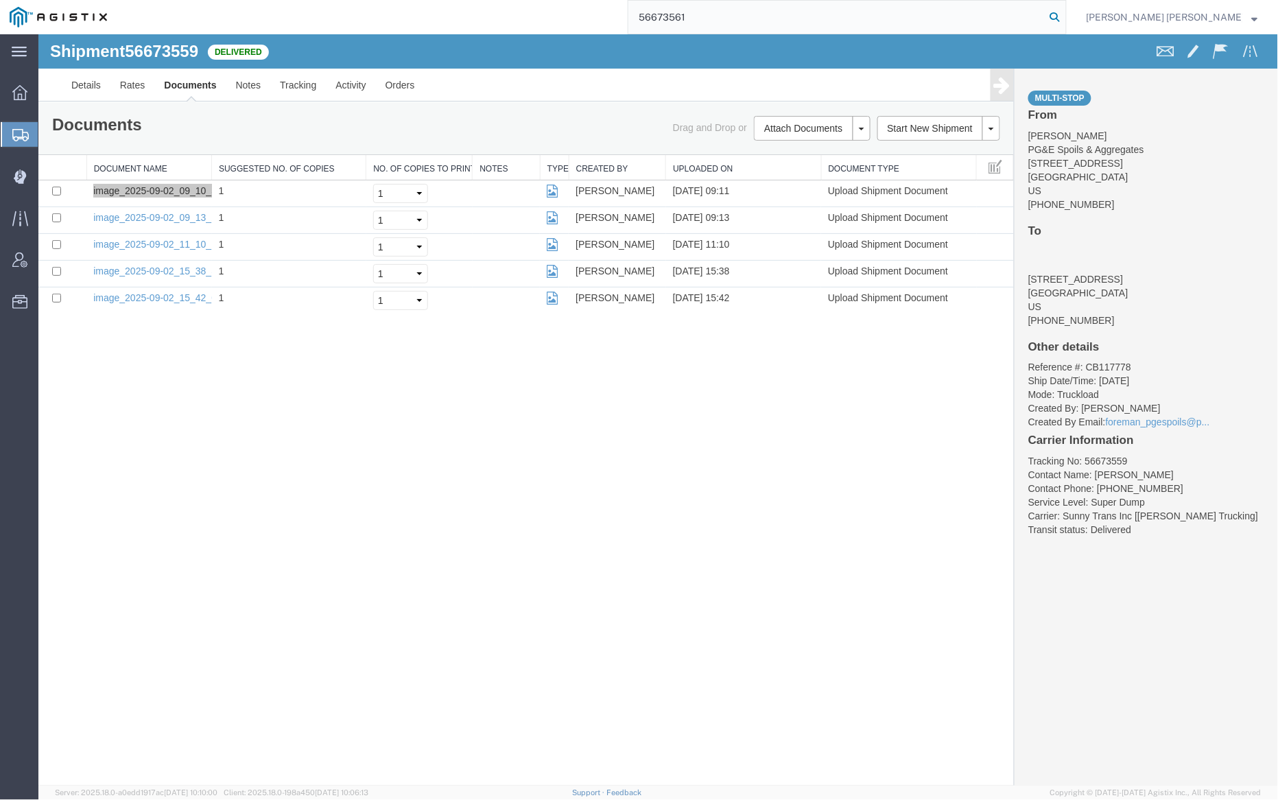
click at [1065, 12] on icon at bounding box center [1055, 17] width 19 height 19
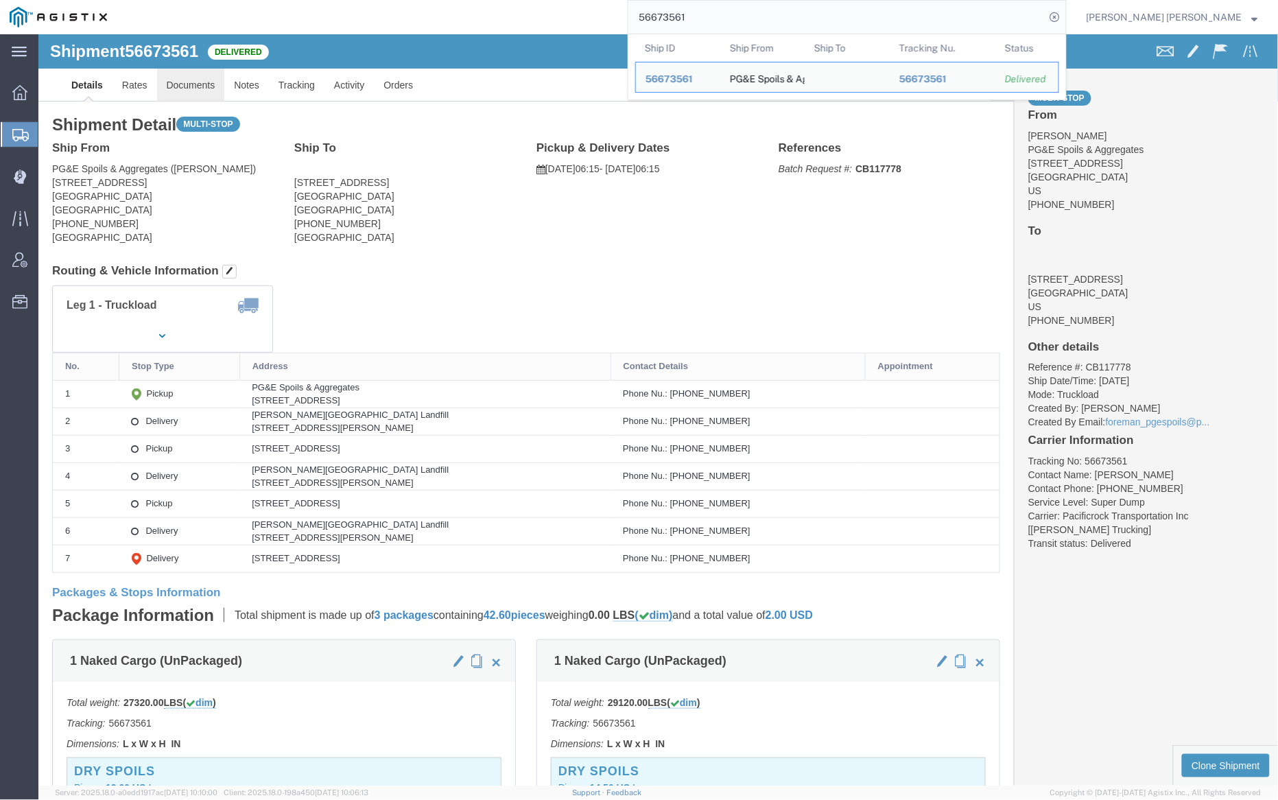
click link "Documents"
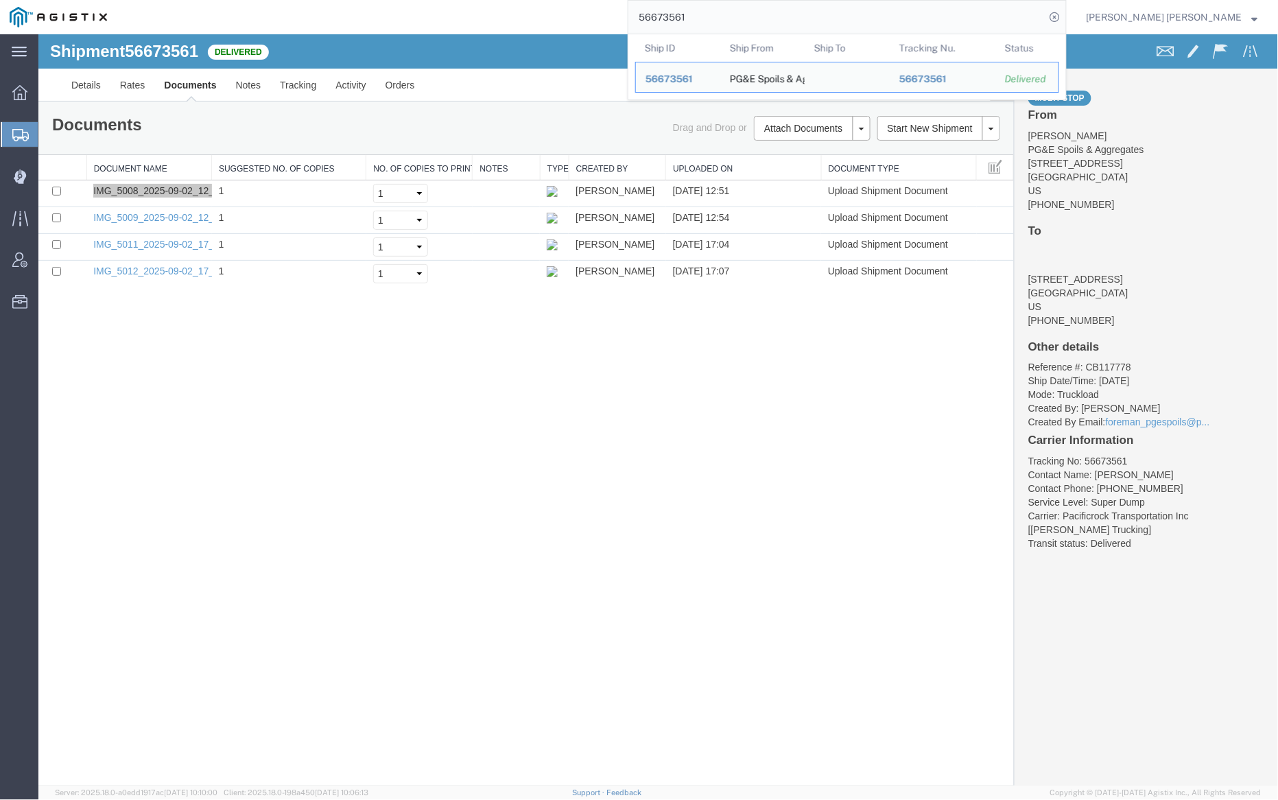
click at [731, 12] on input "56673561" at bounding box center [836, 17] width 417 height 33
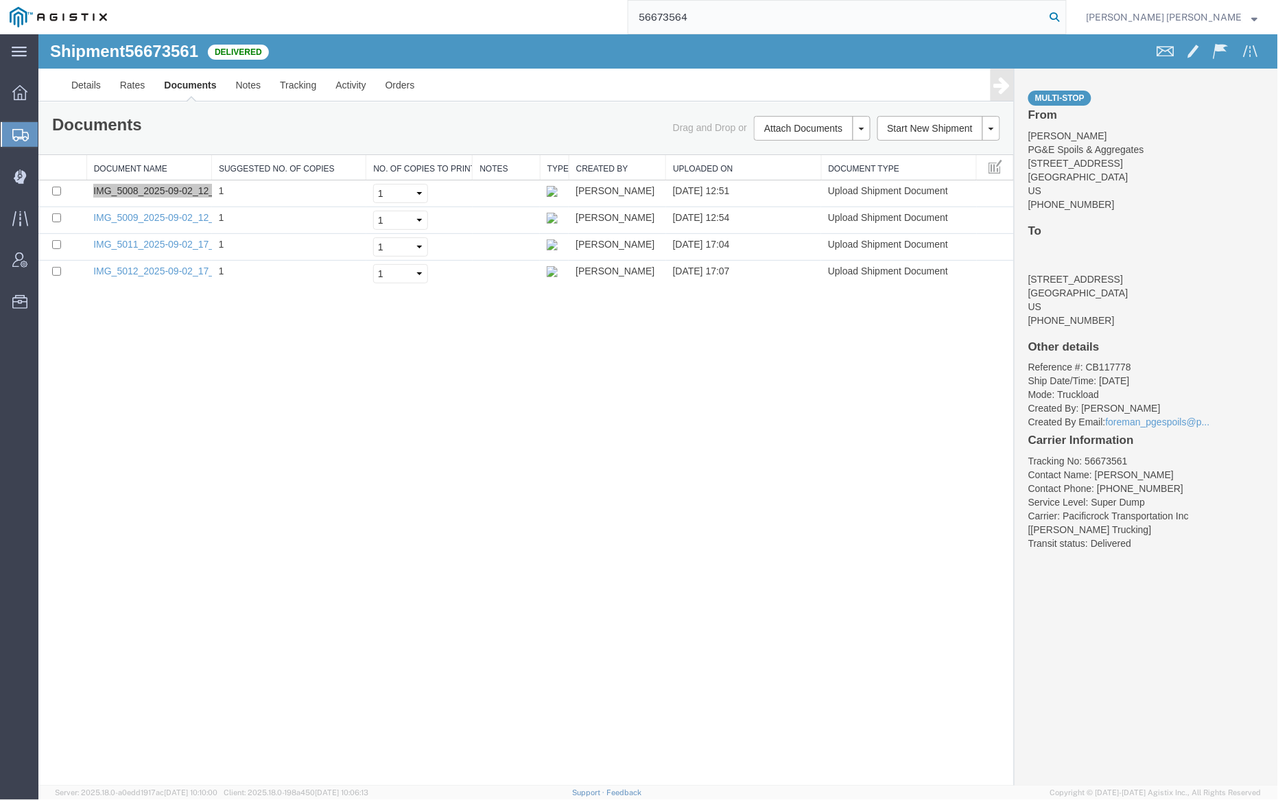
click at [1065, 16] on icon at bounding box center [1055, 17] width 19 height 19
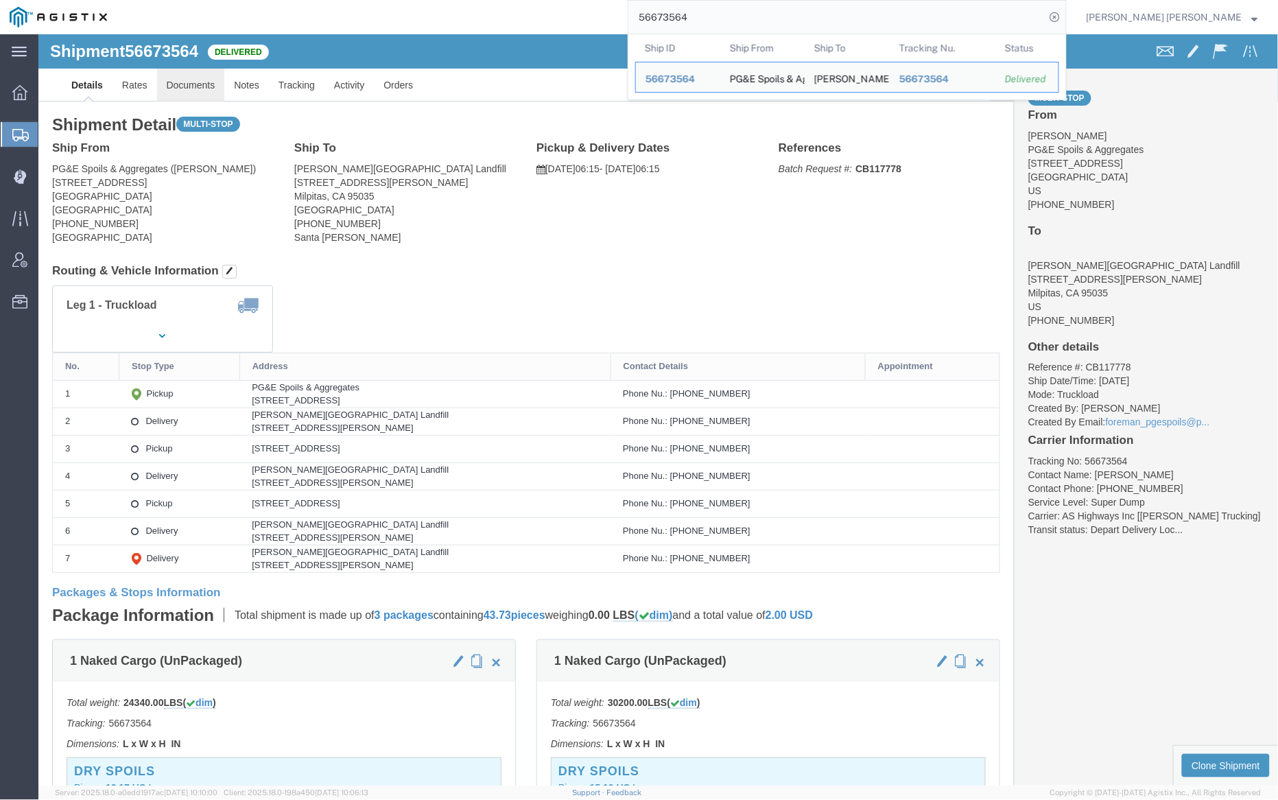
click link "Documents"
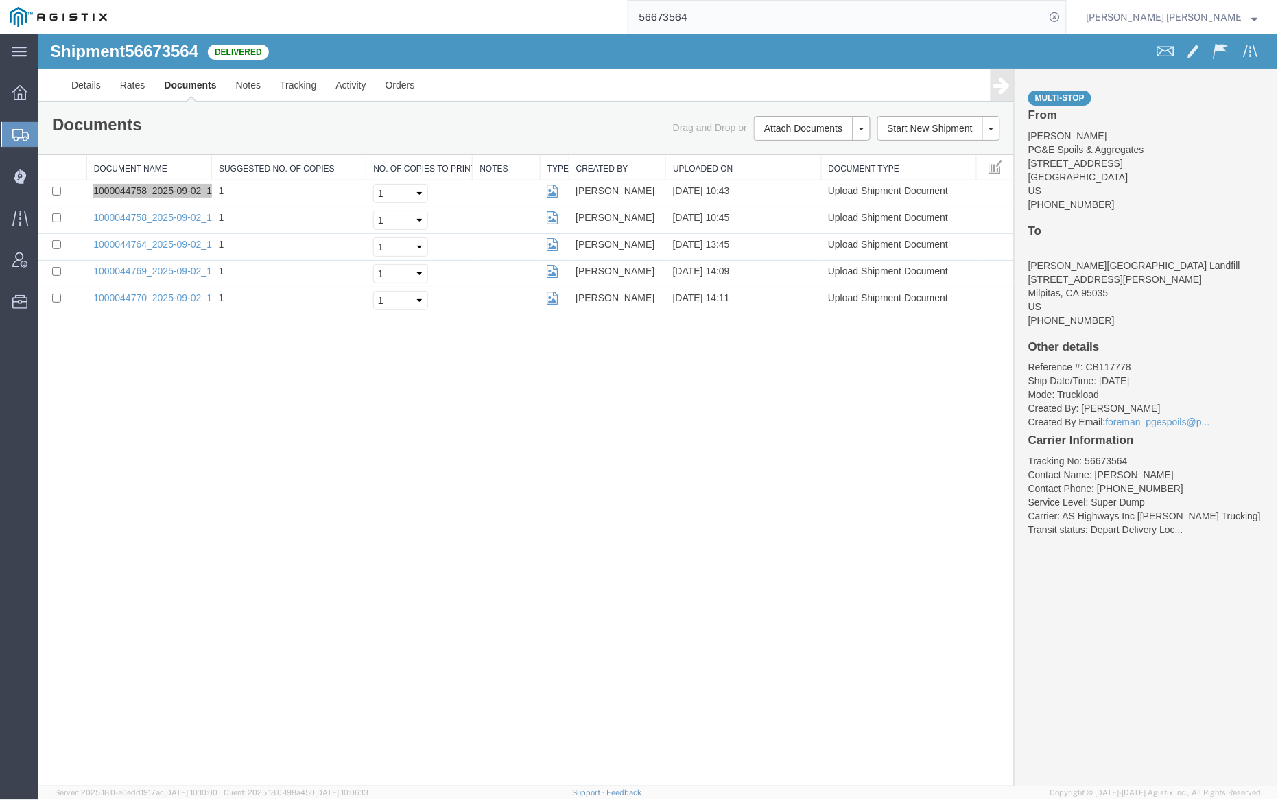
click at [729, 23] on input "56673564" at bounding box center [836, 17] width 417 height 33
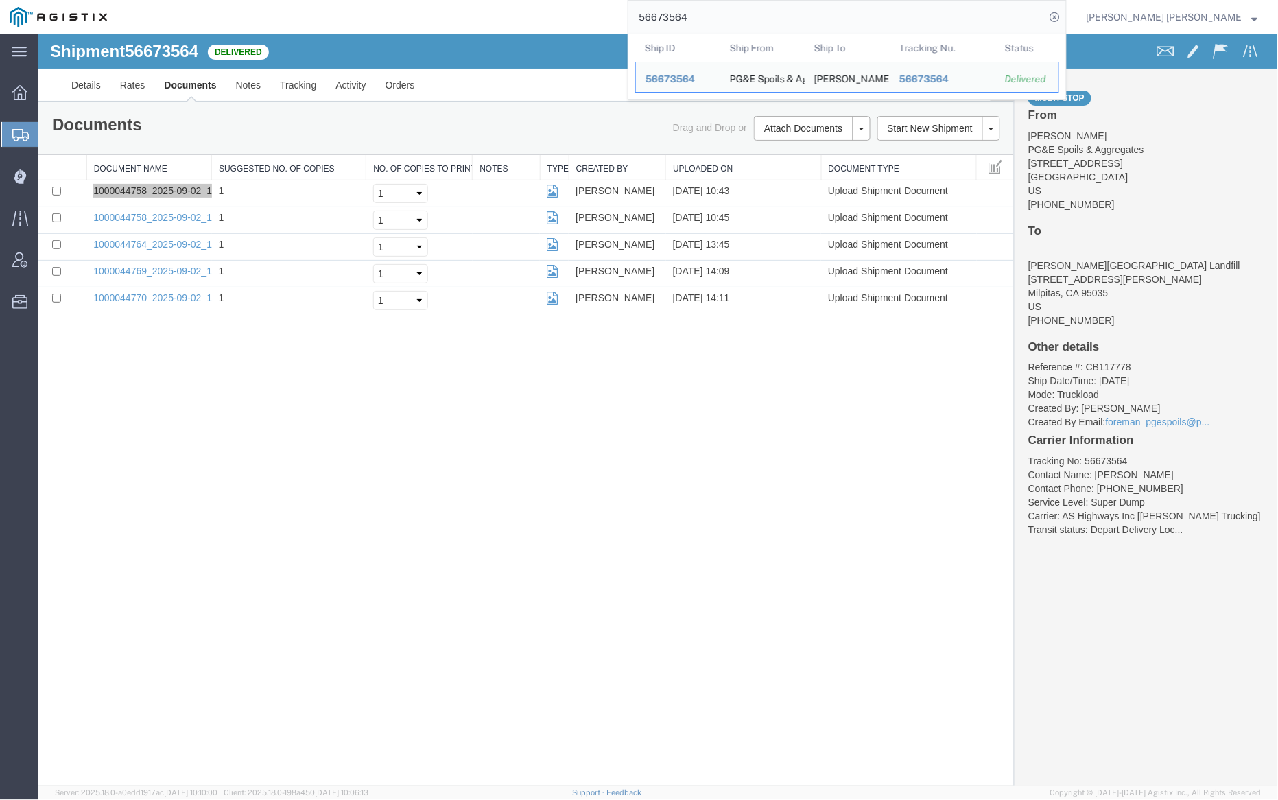
click at [729, 23] on input "56673564" at bounding box center [836, 17] width 417 height 33
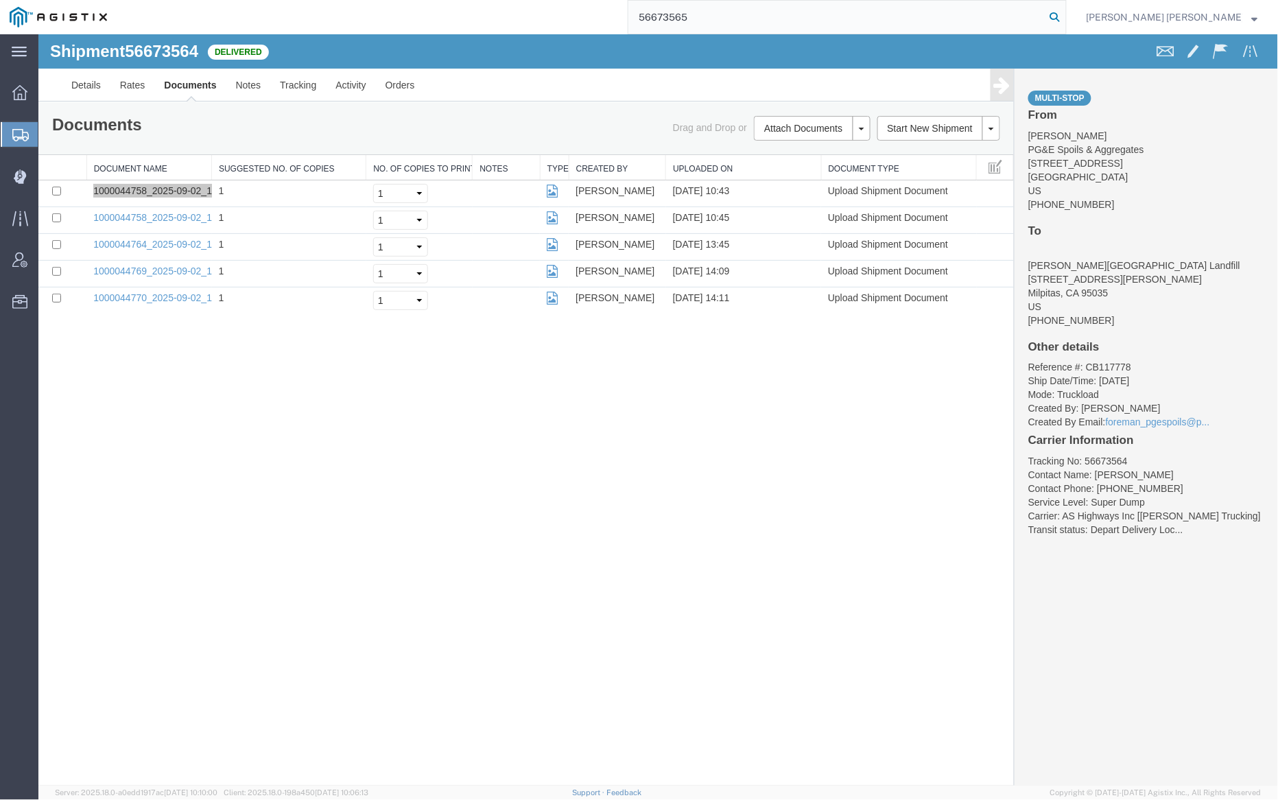
click at [1065, 14] on icon at bounding box center [1055, 17] width 19 height 19
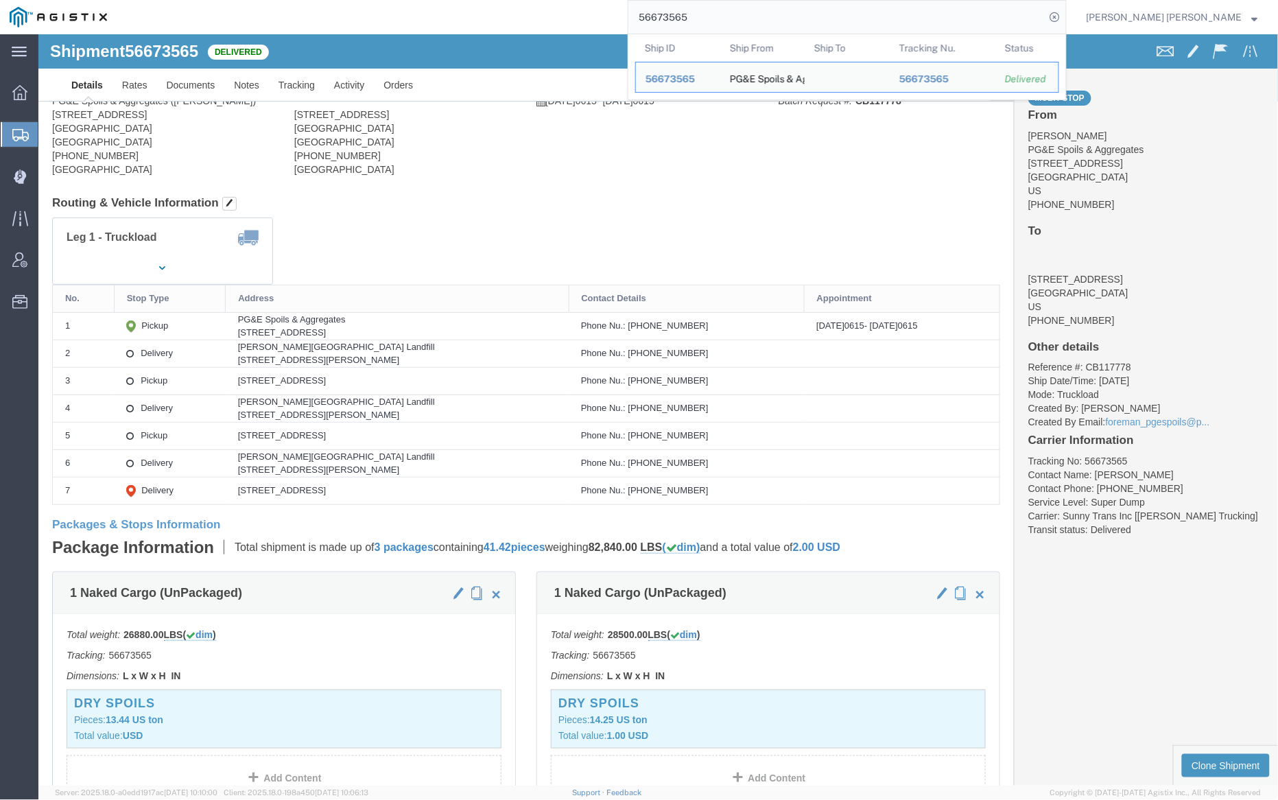
click div
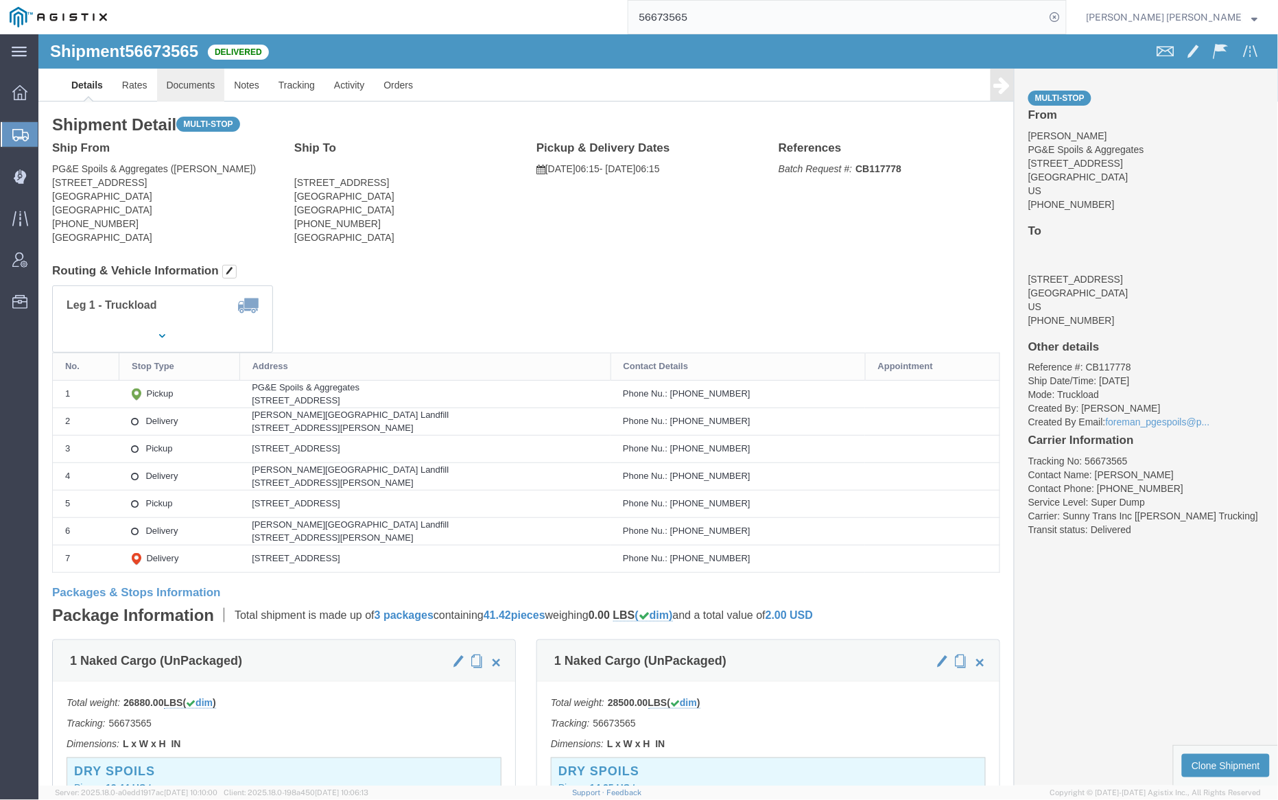
click link "Documents"
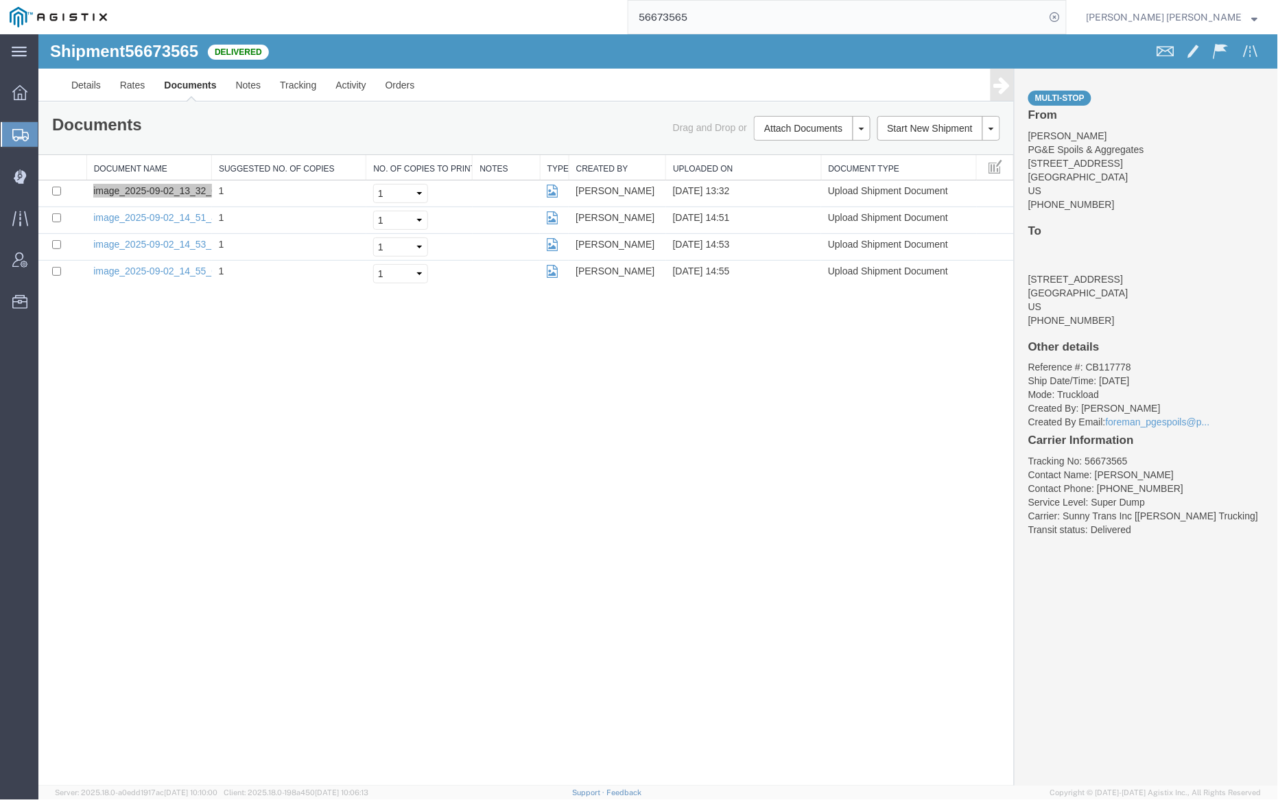
click at [732, 11] on input "56673565" at bounding box center [836, 17] width 417 height 33
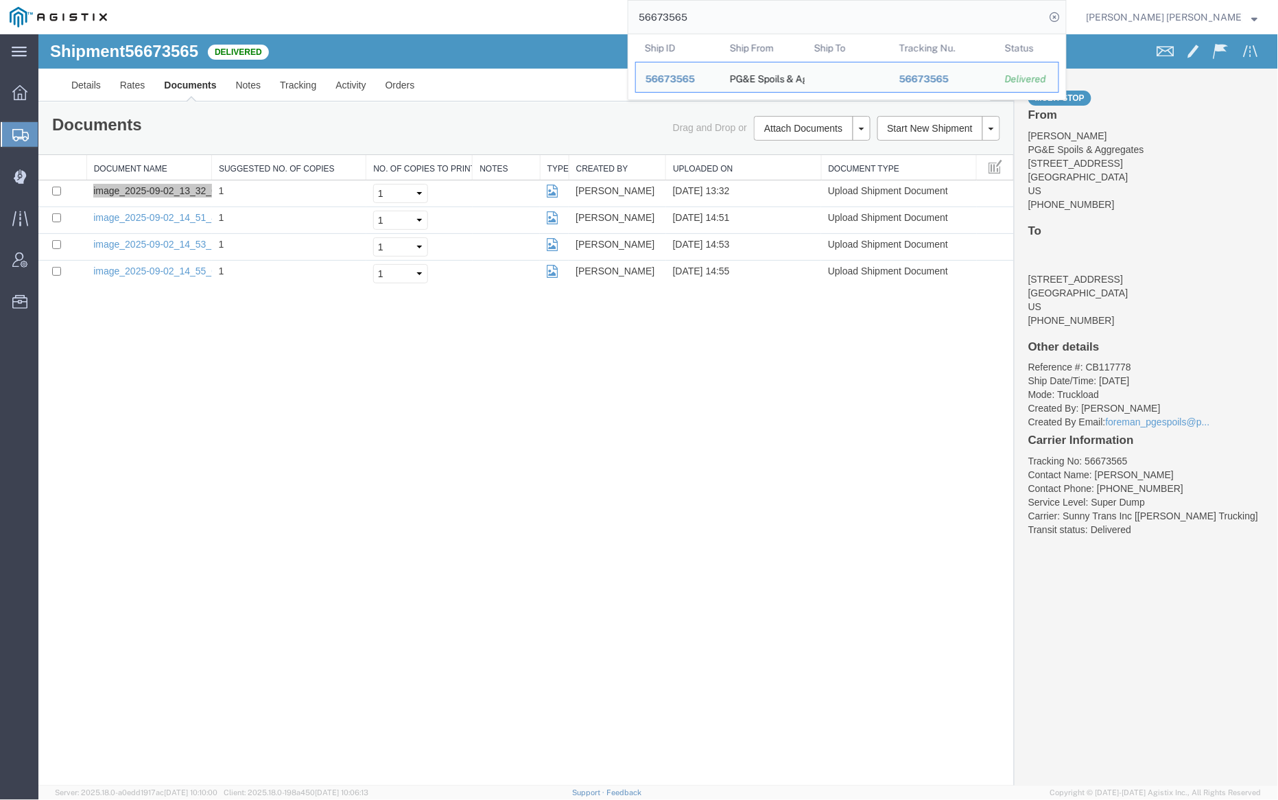
paste input "82187"
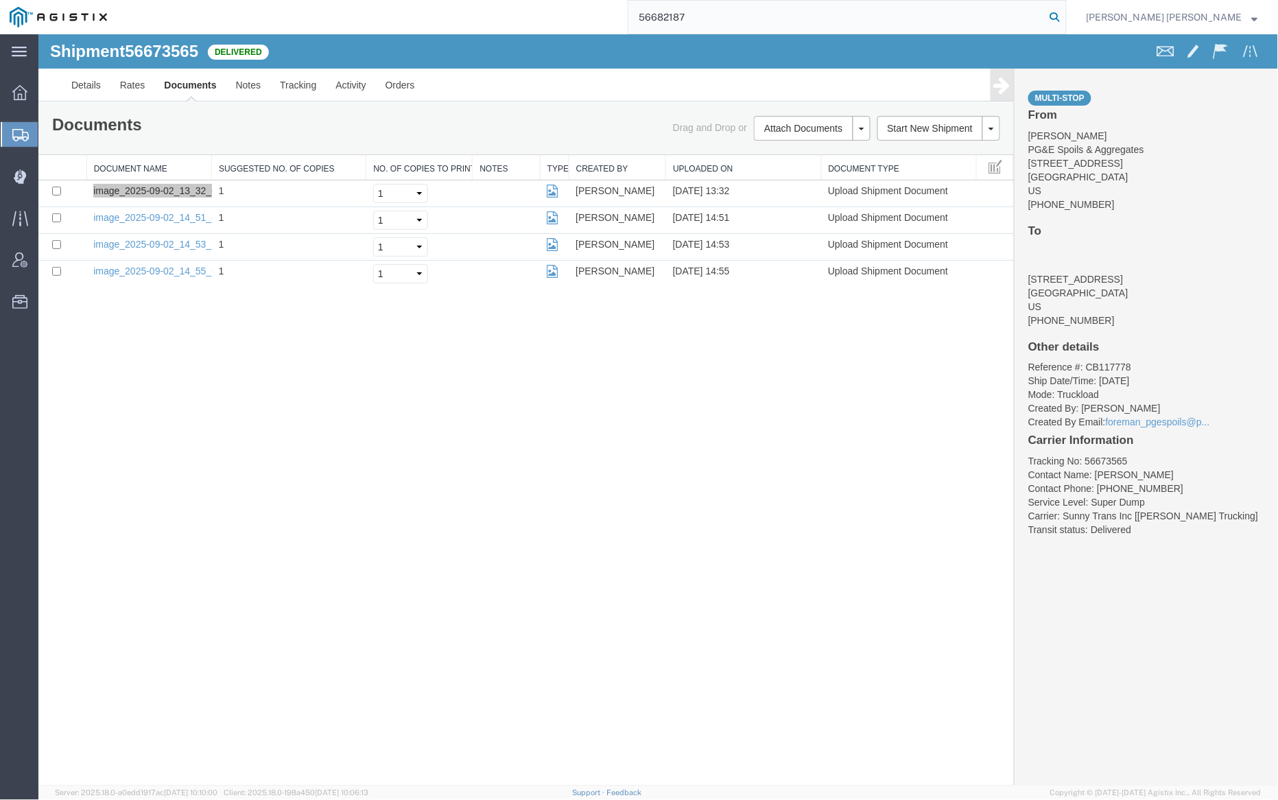
click at [1065, 12] on icon at bounding box center [1055, 17] width 19 height 19
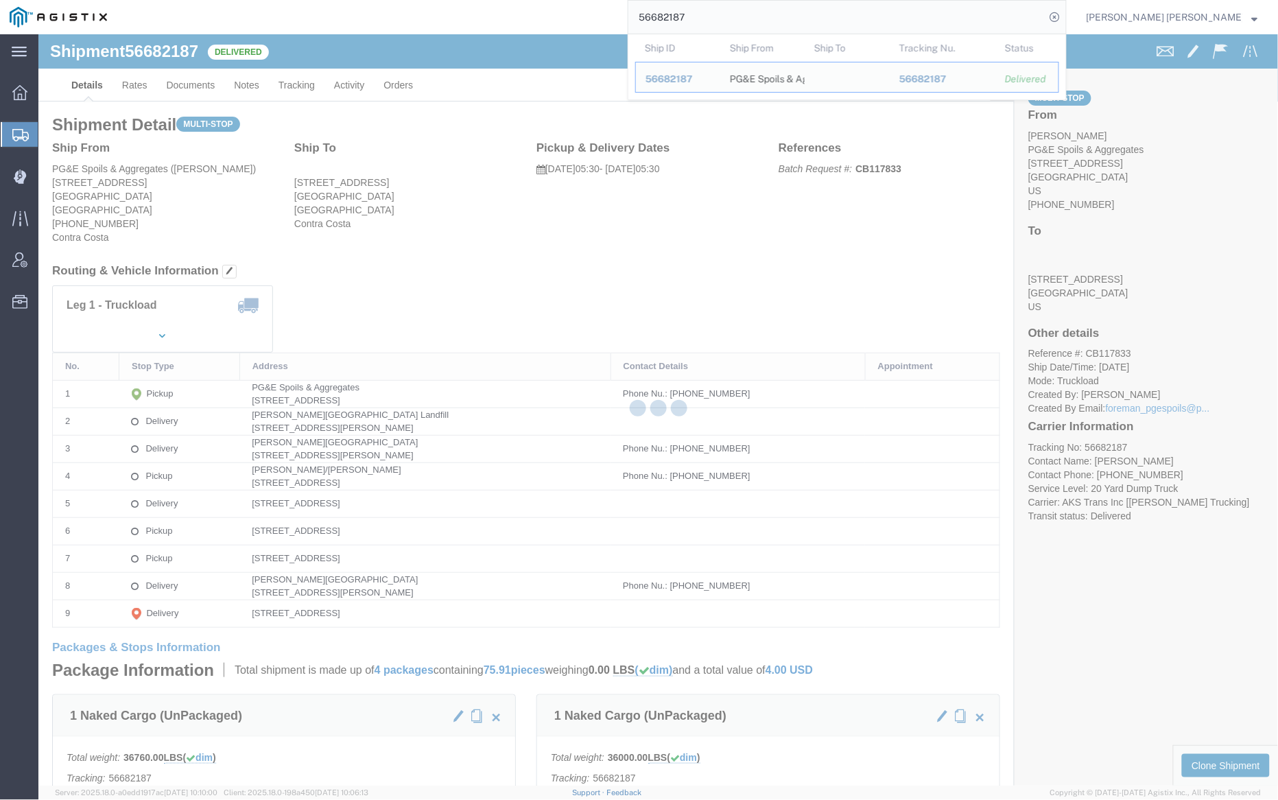
click div
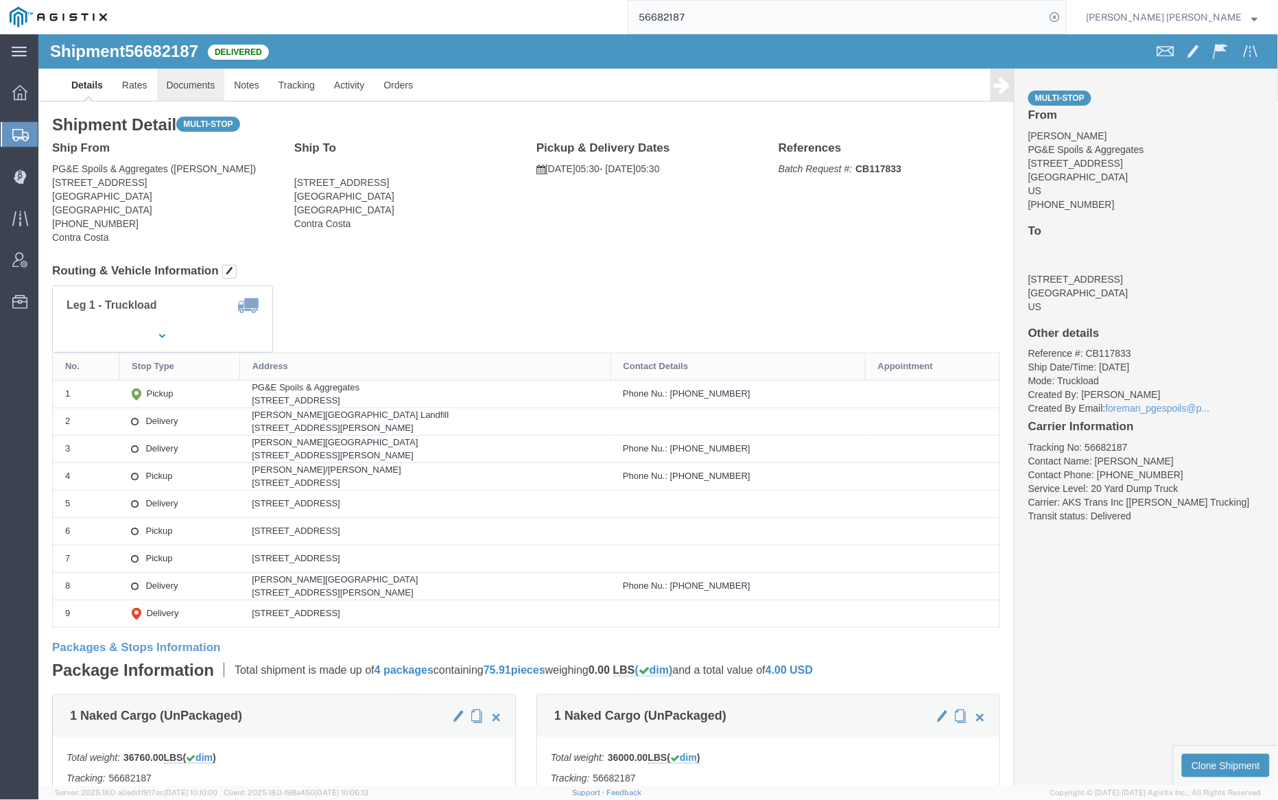
click link "Documents"
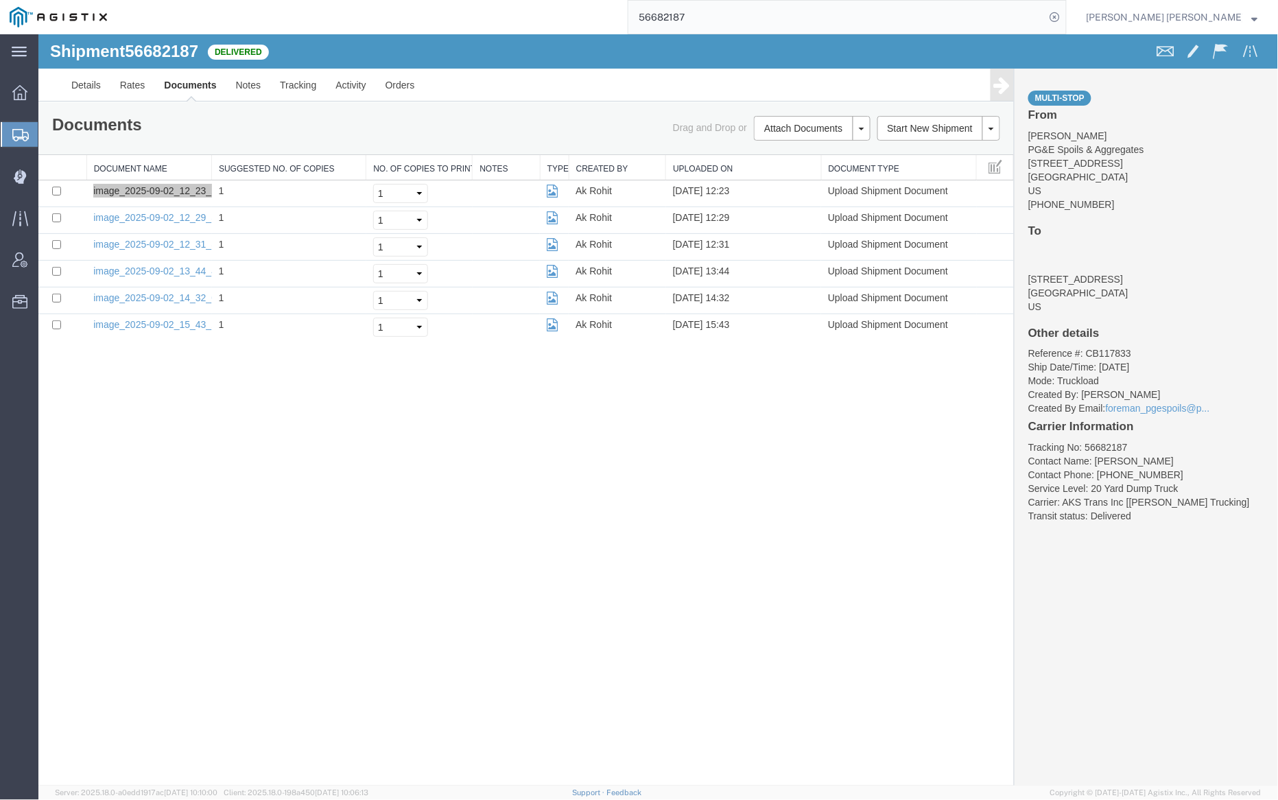
click at [735, 25] on input "56682187" at bounding box center [836, 17] width 417 height 33
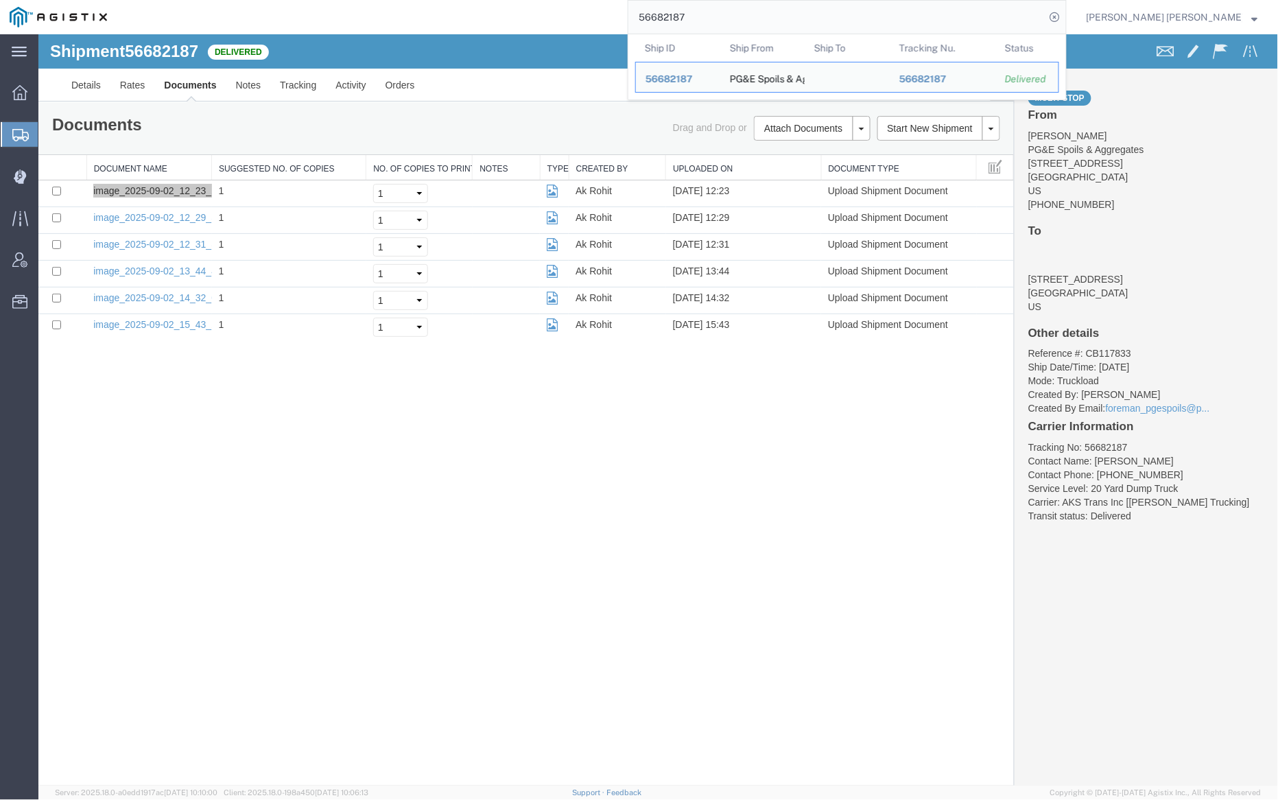
click at [735, 25] on input "56682187" at bounding box center [836, 17] width 417 height 33
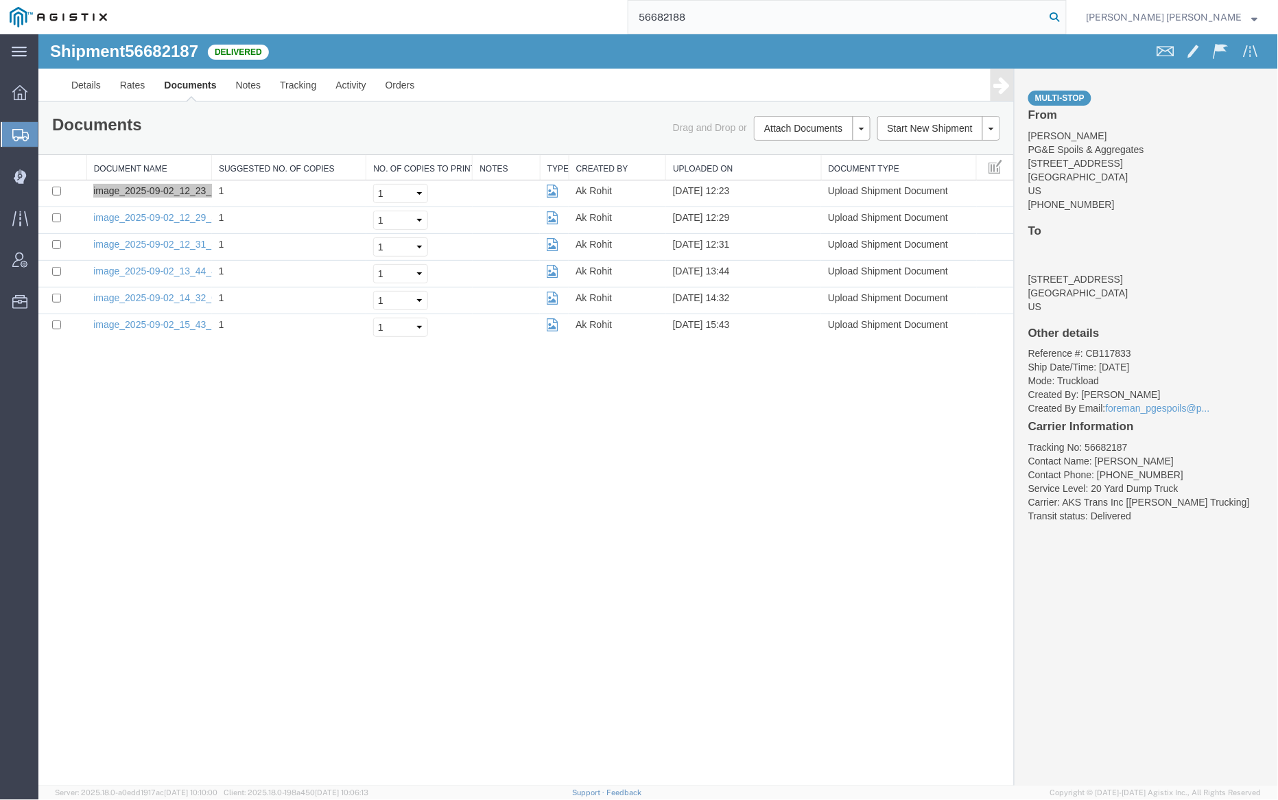
click at [1065, 16] on icon at bounding box center [1055, 17] width 19 height 19
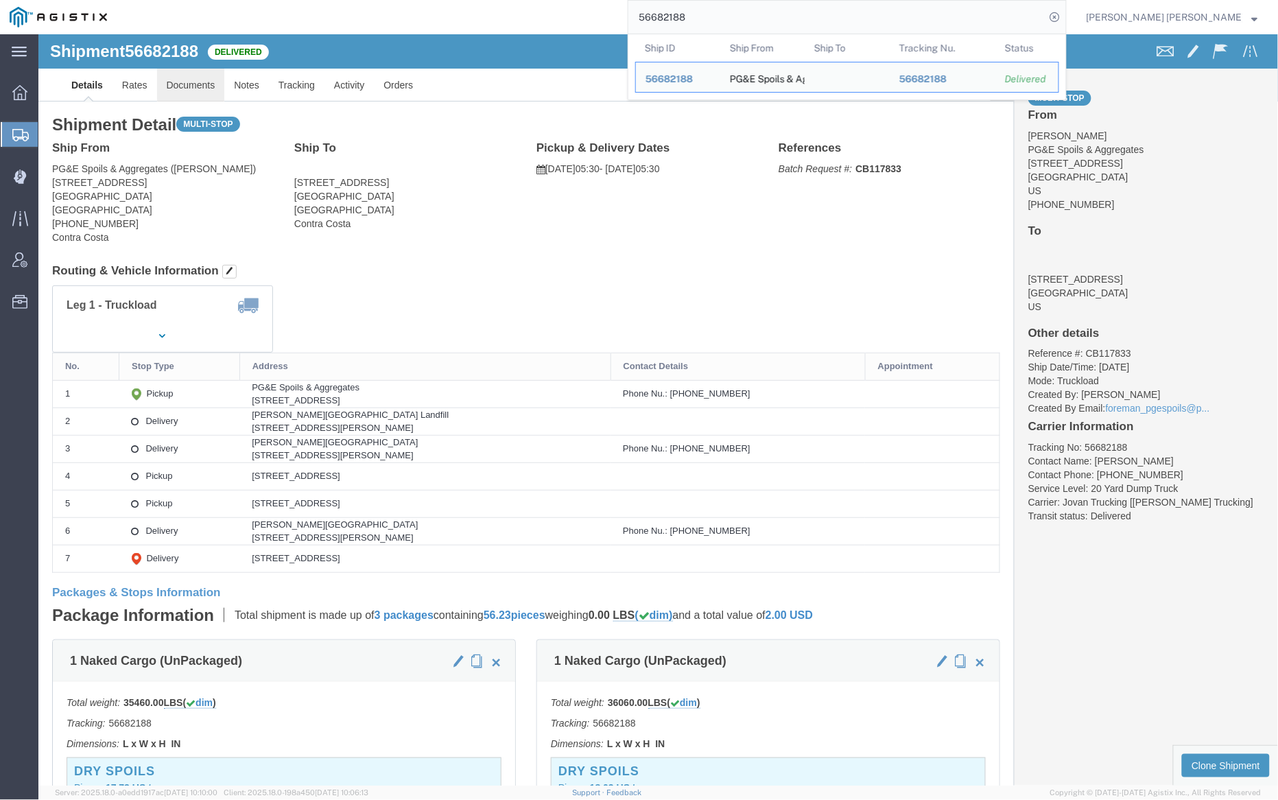
click link "Documents"
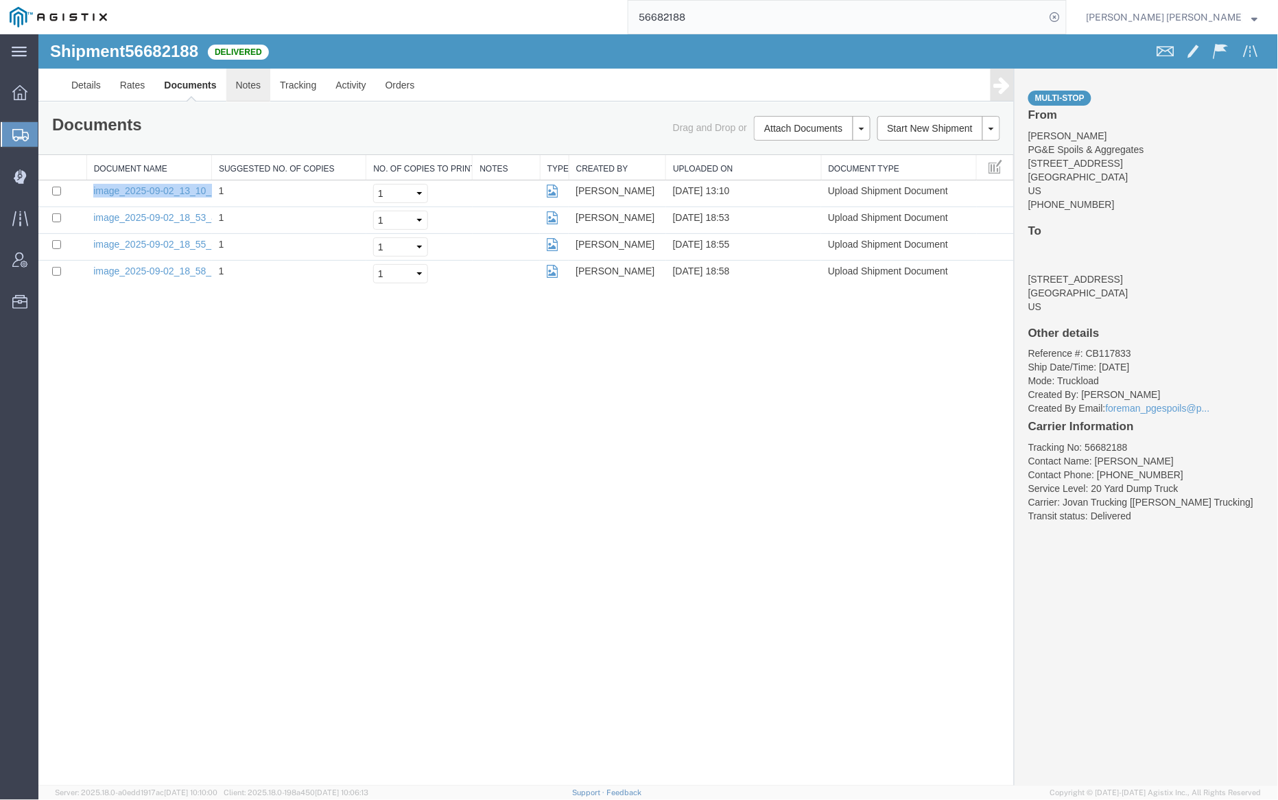
click at [242, 79] on link "Notes" at bounding box center [248, 84] width 45 height 33
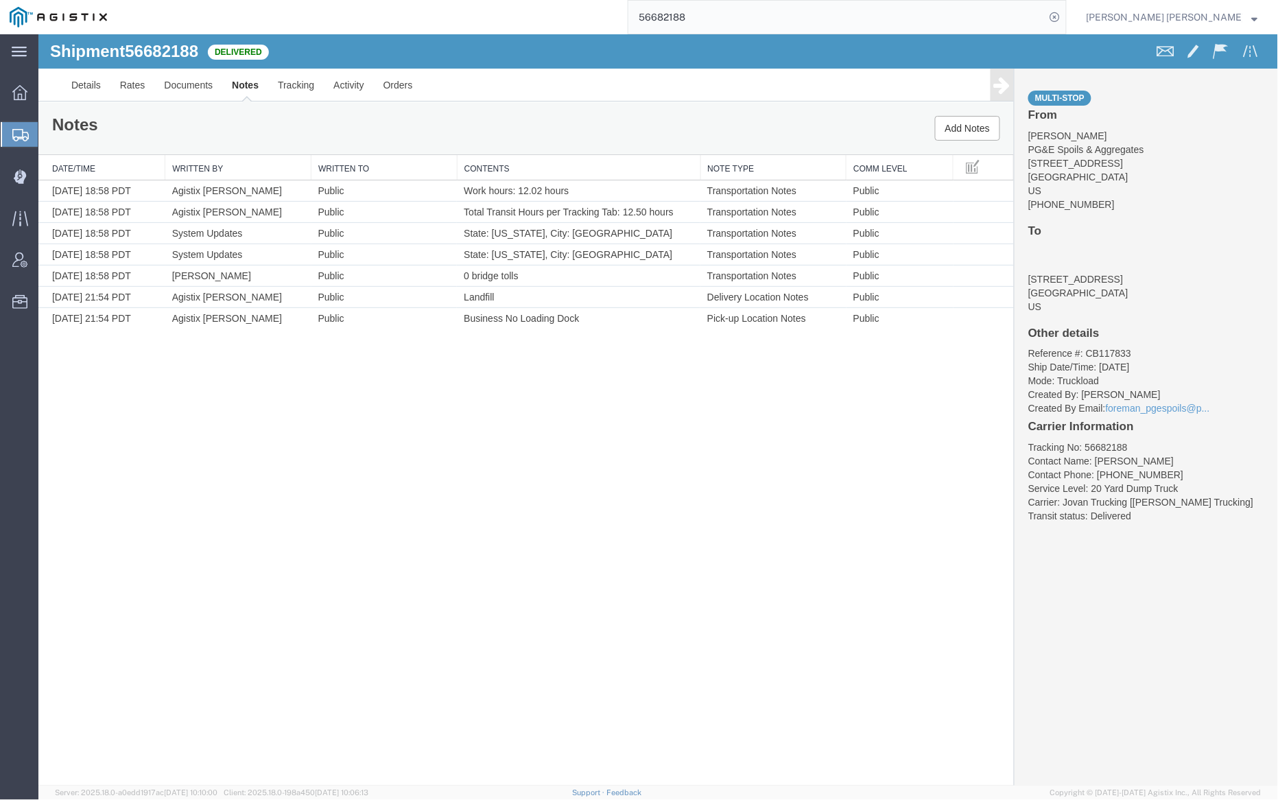
click at [744, 20] on input "56682188" at bounding box center [836, 17] width 417 height 33
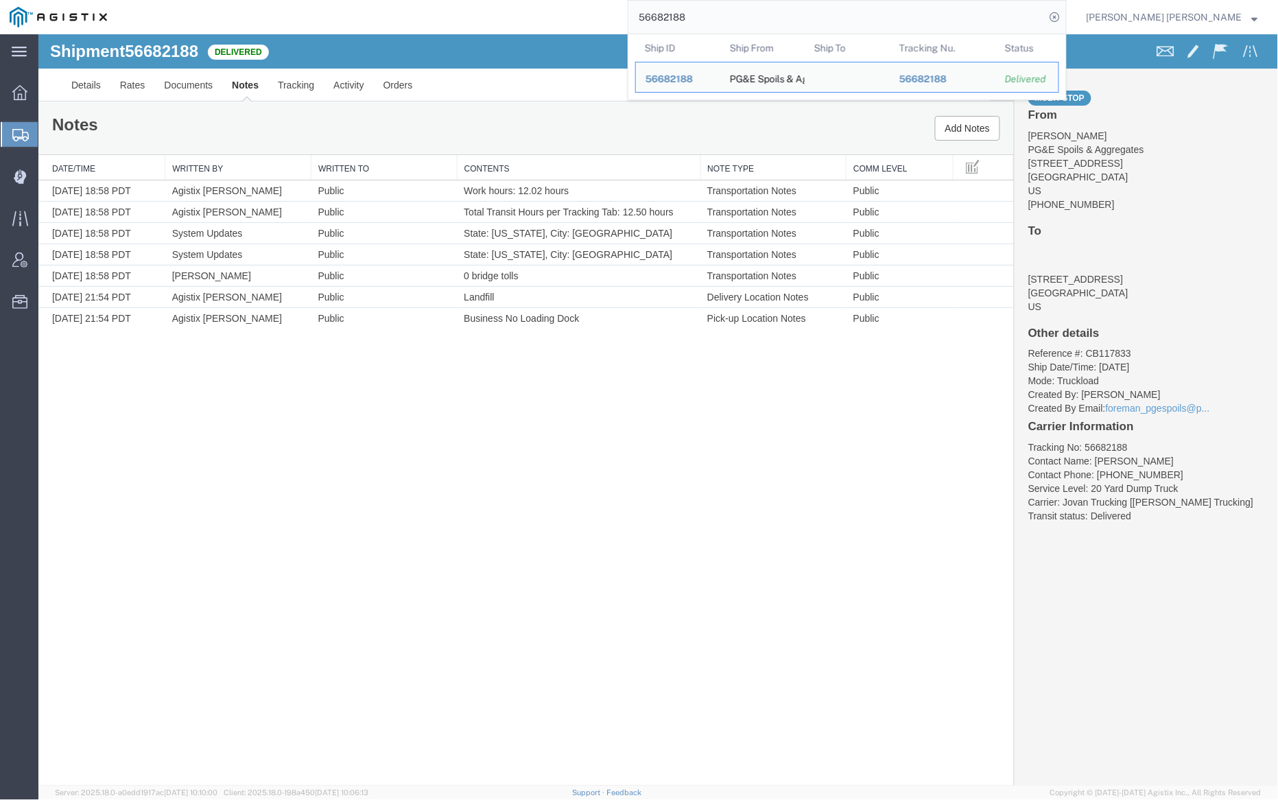
click at [744, 20] on input "56682188" at bounding box center [836, 17] width 417 height 33
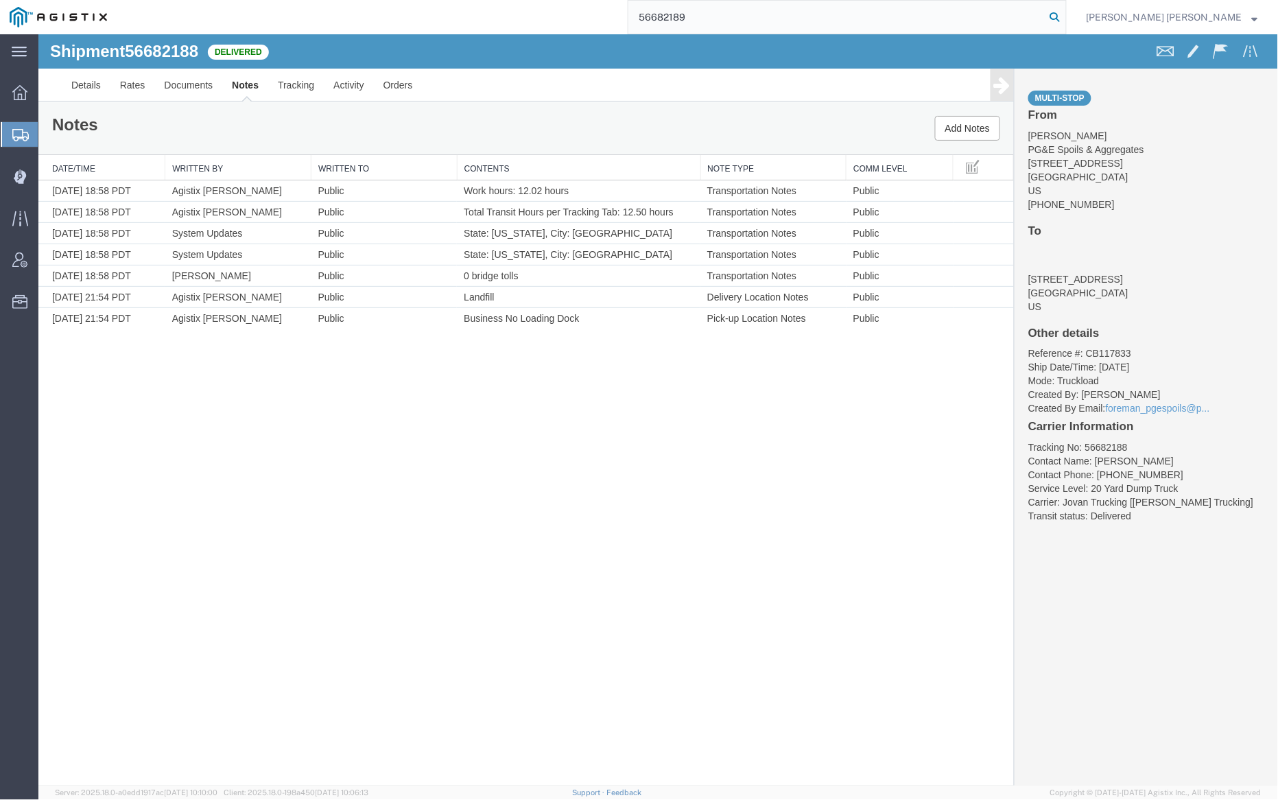
click at [1065, 15] on icon at bounding box center [1055, 17] width 19 height 19
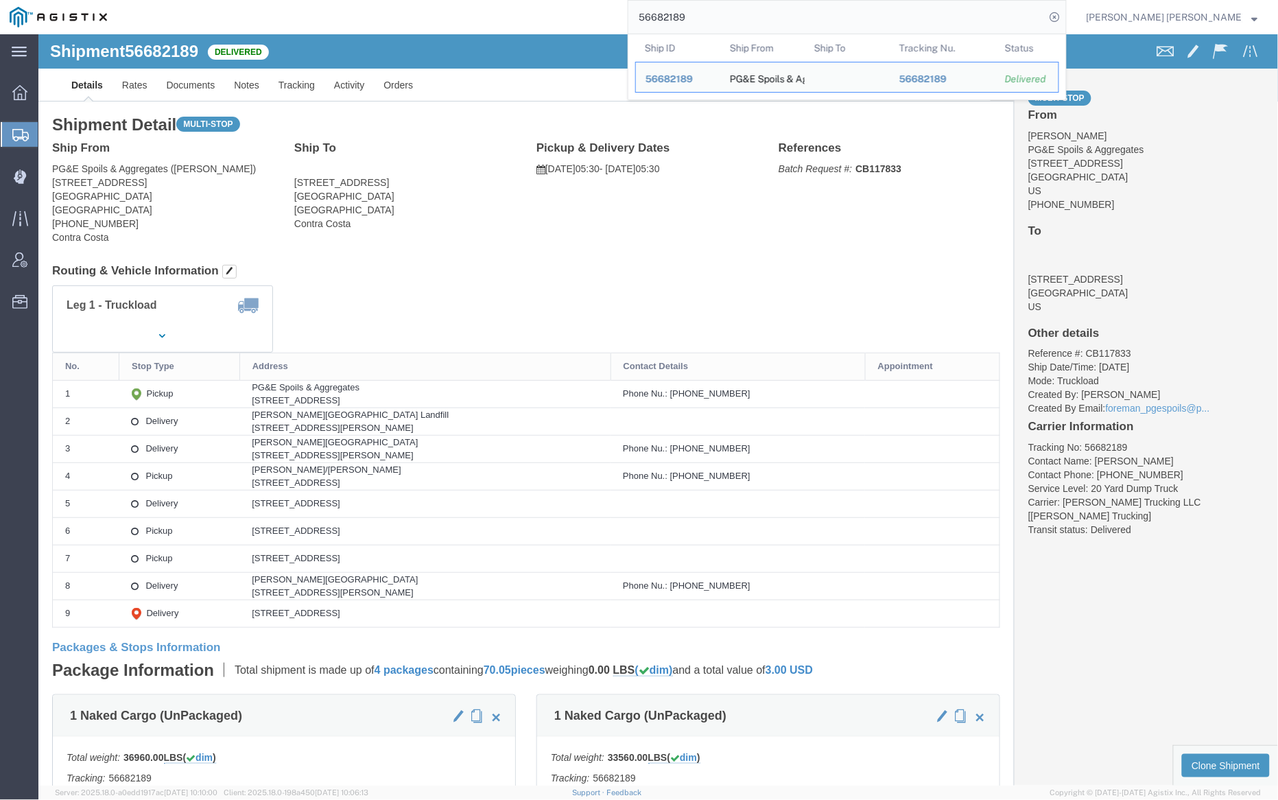
click div
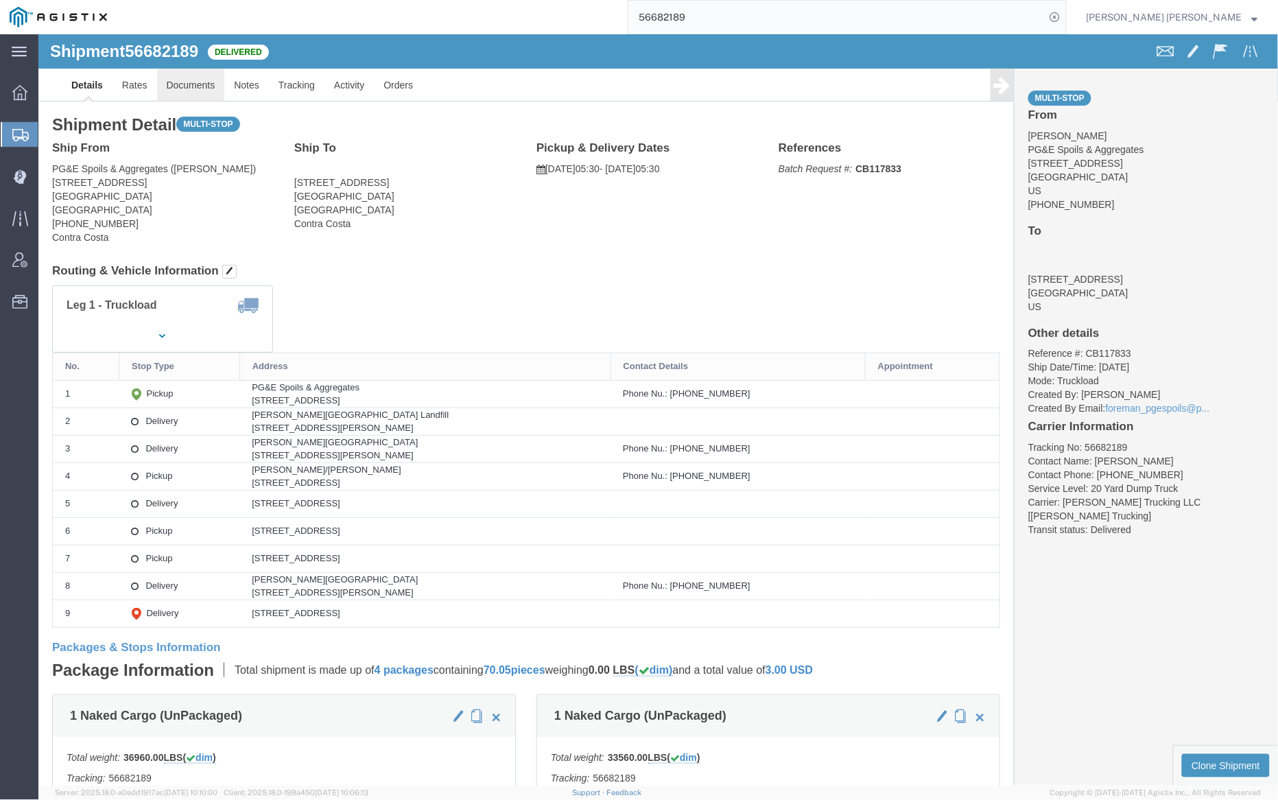
click link "Documents"
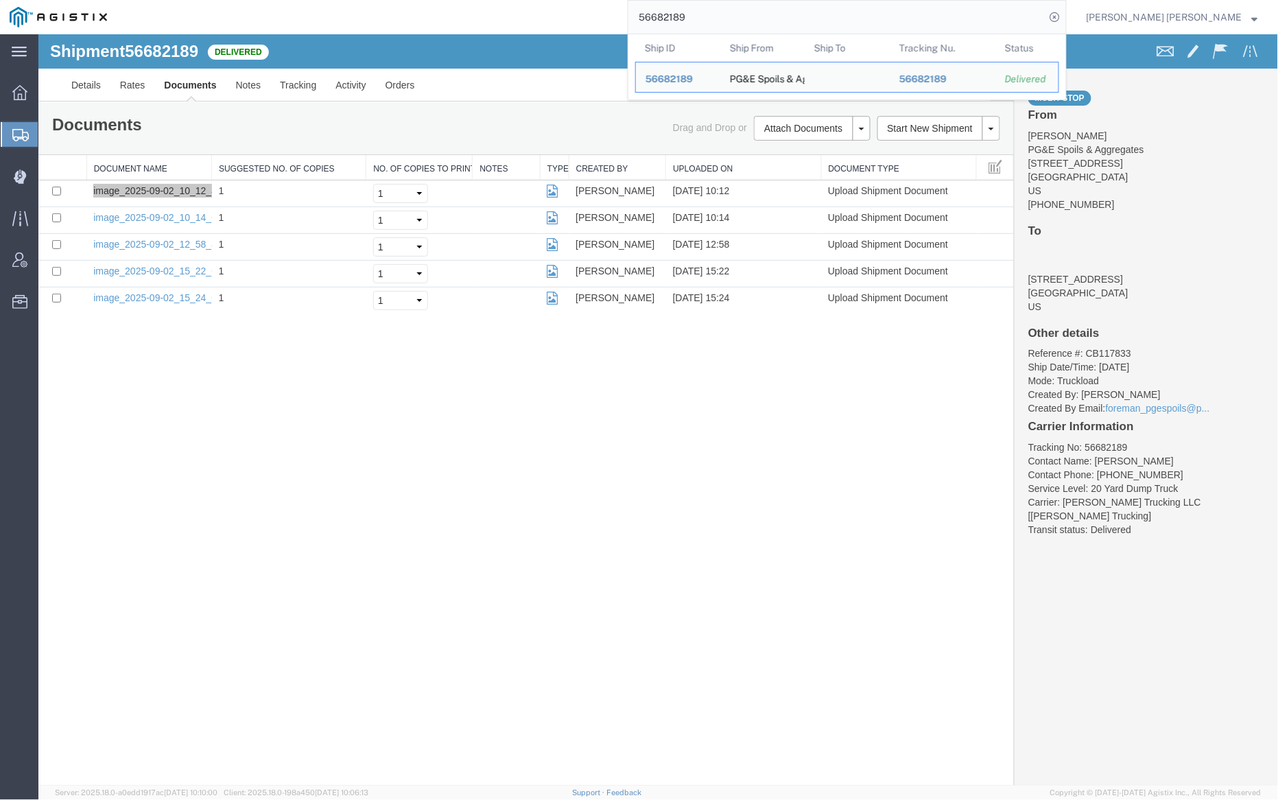
click at [738, 12] on input "56682189" at bounding box center [836, 17] width 417 height 33
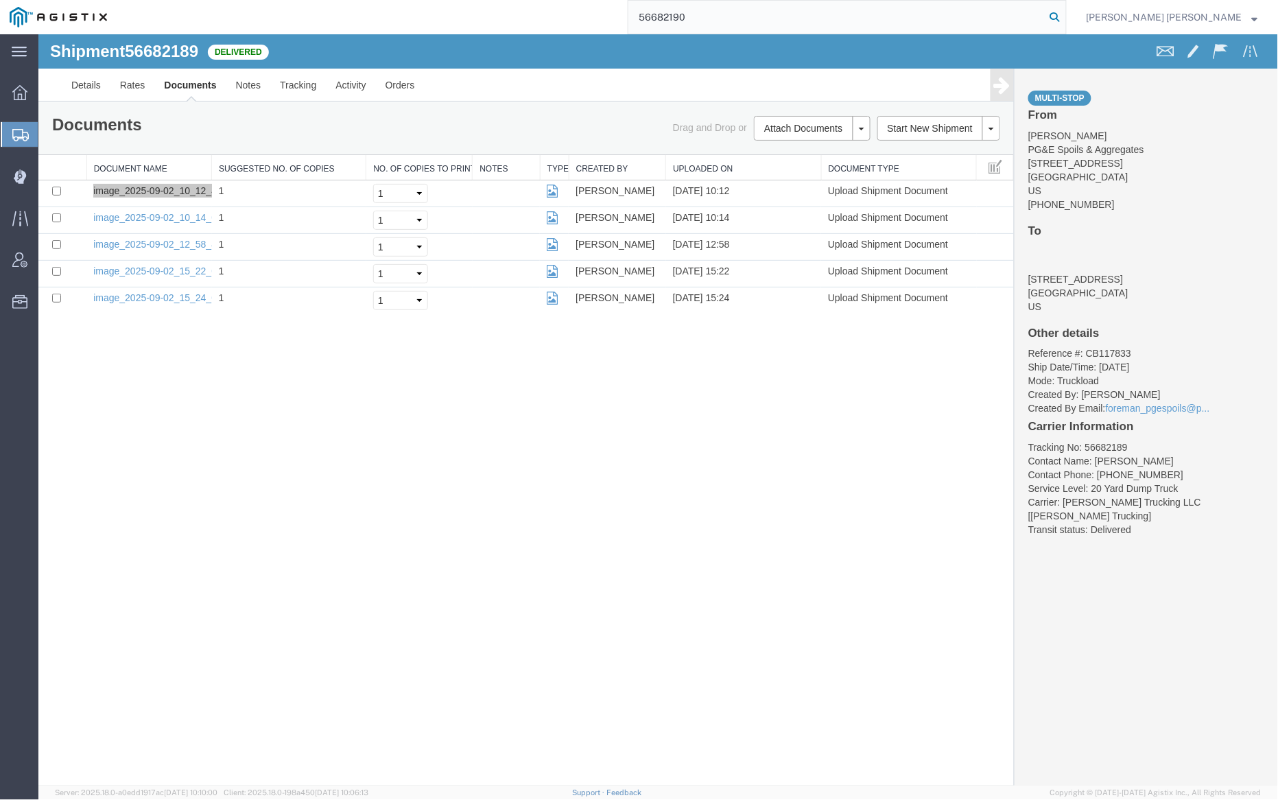
click at [1065, 16] on icon at bounding box center [1055, 17] width 19 height 19
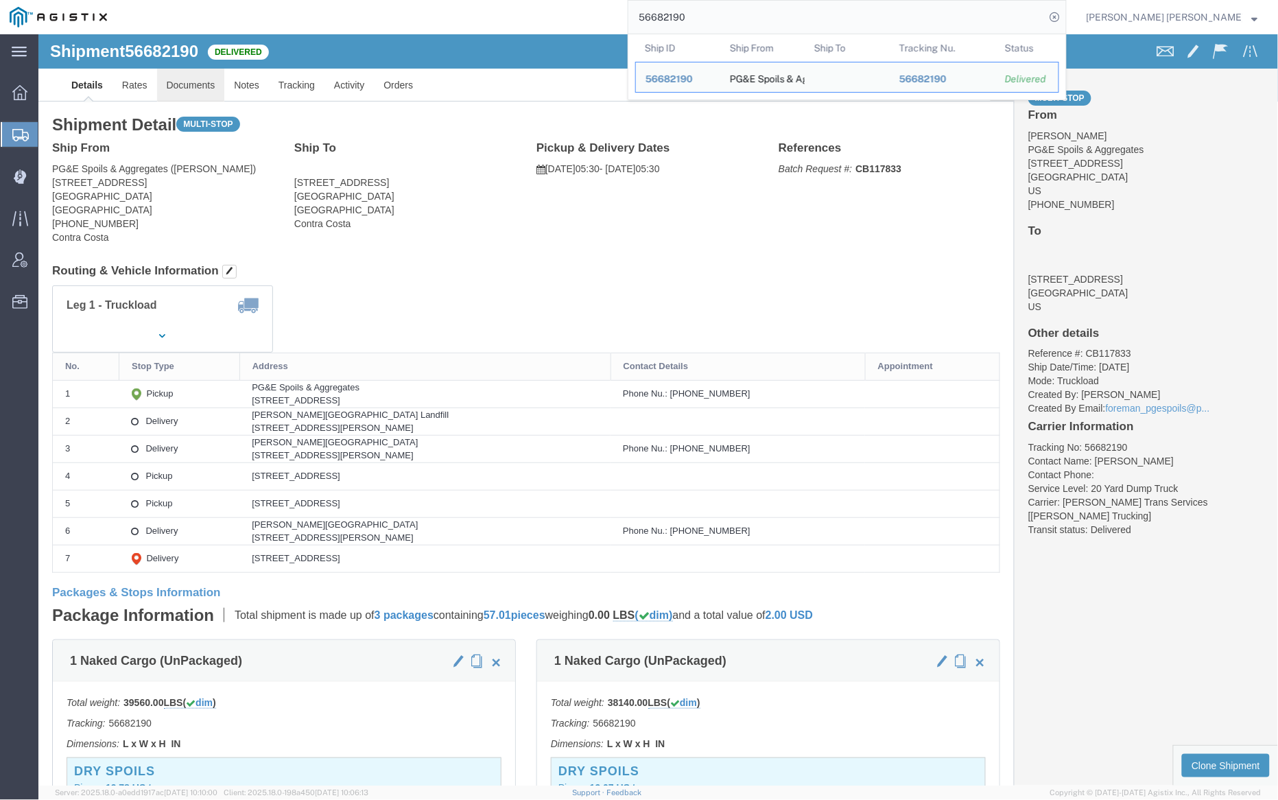
click link "Documents"
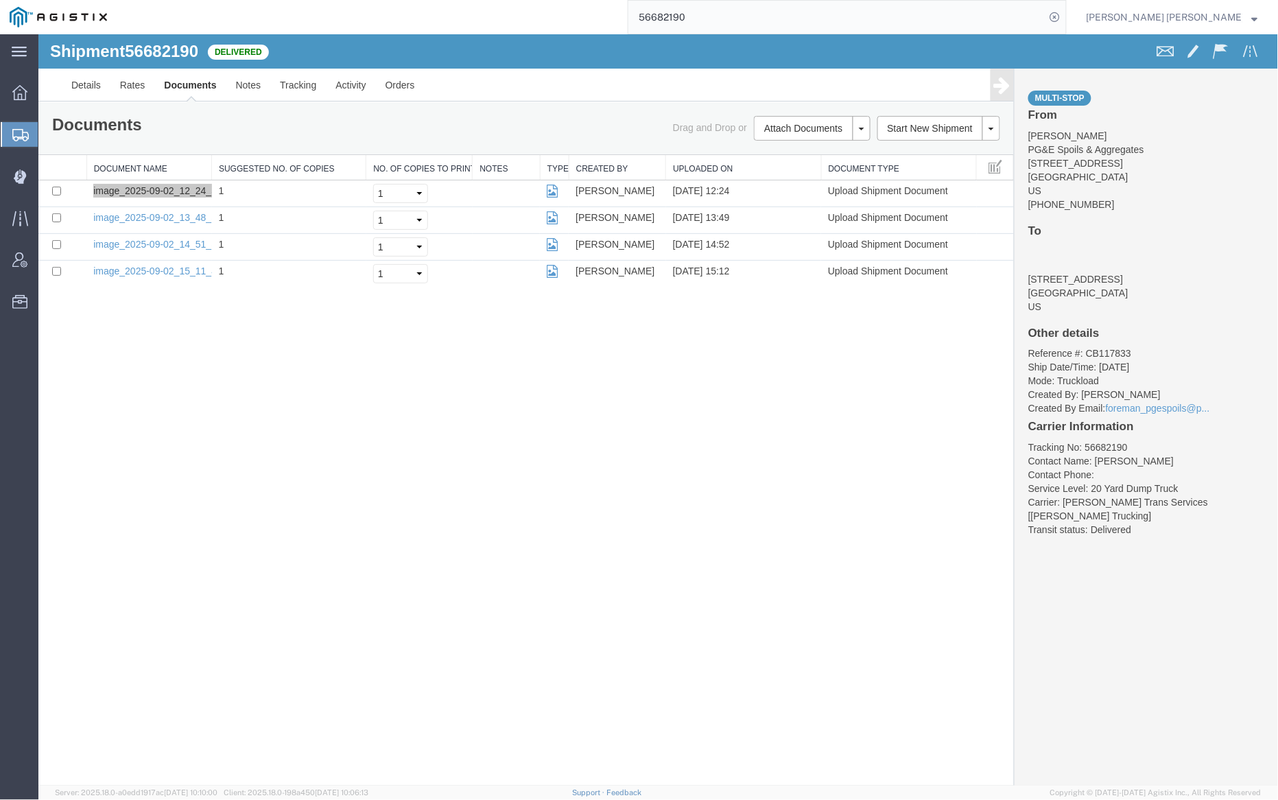
click at [751, 18] on input "56682190" at bounding box center [836, 17] width 417 height 33
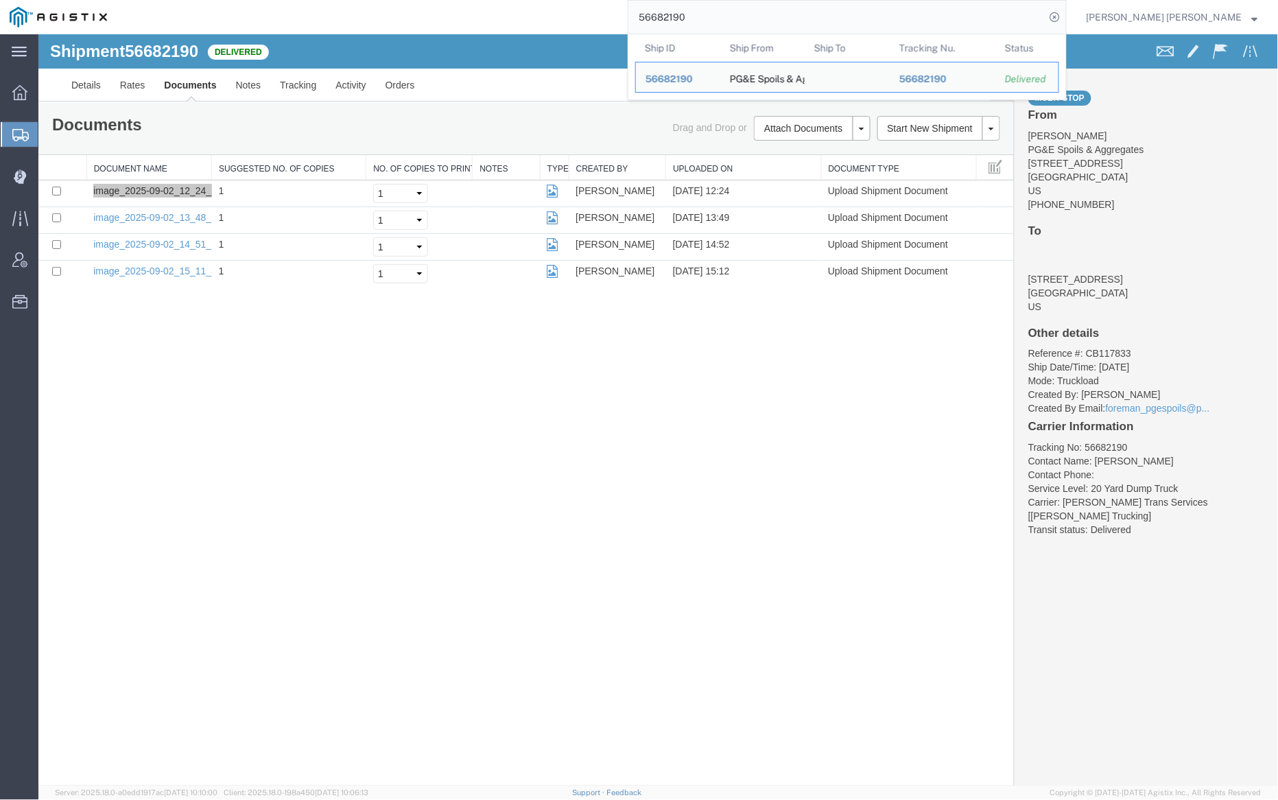
paste input "1"
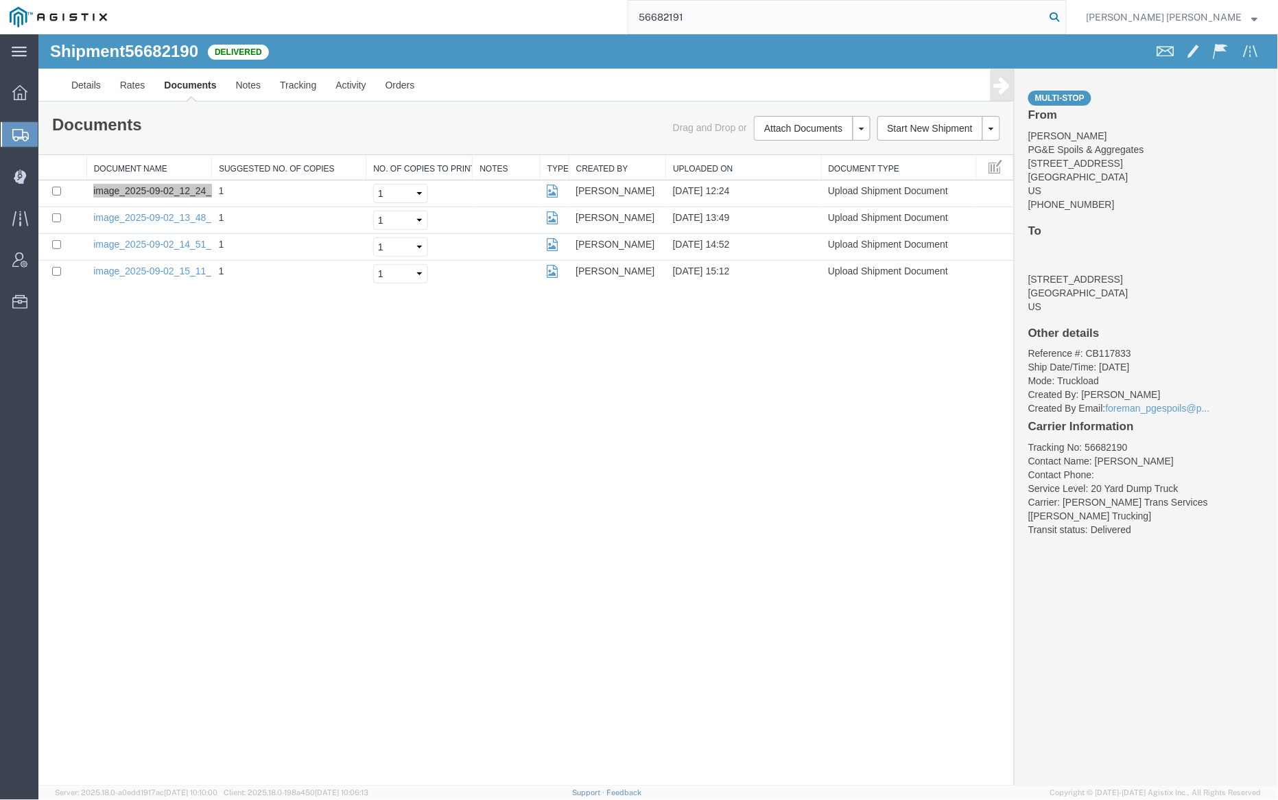
click at [1065, 16] on icon at bounding box center [1055, 17] width 19 height 19
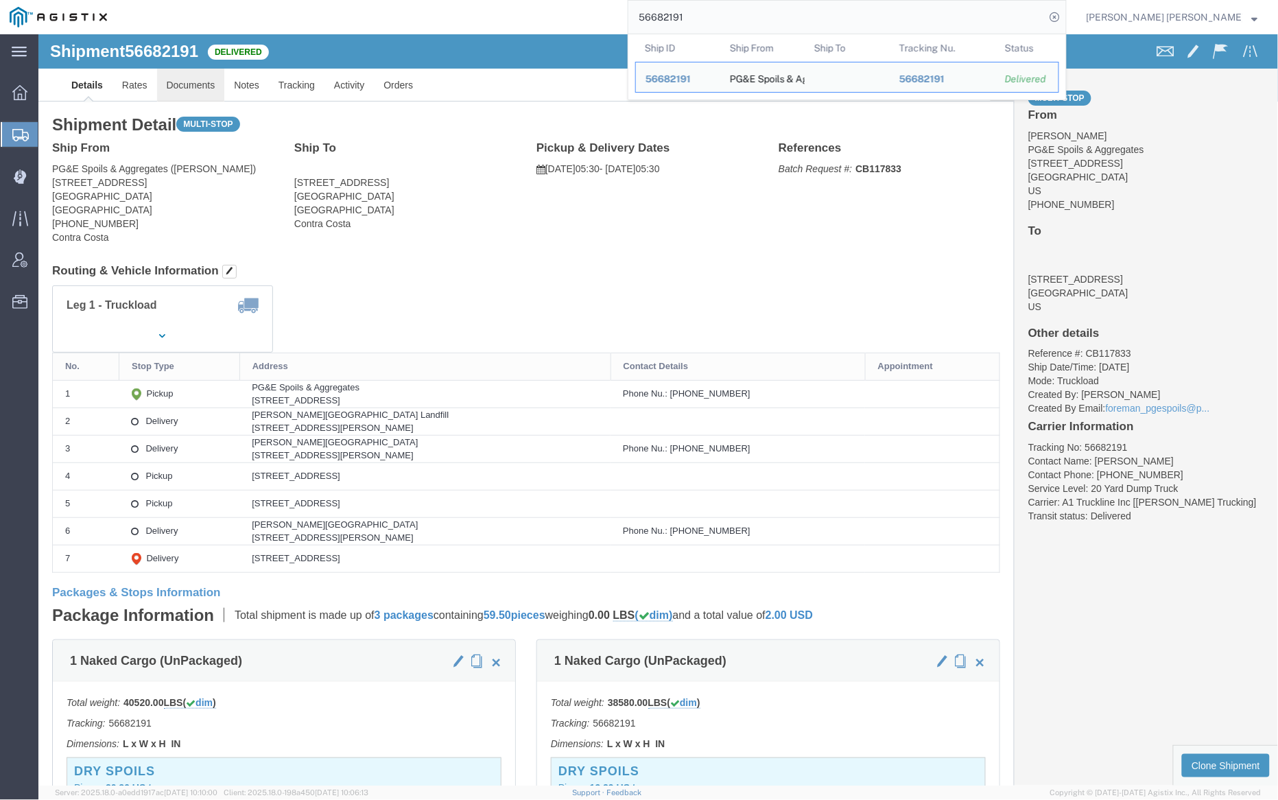
click link "Documents"
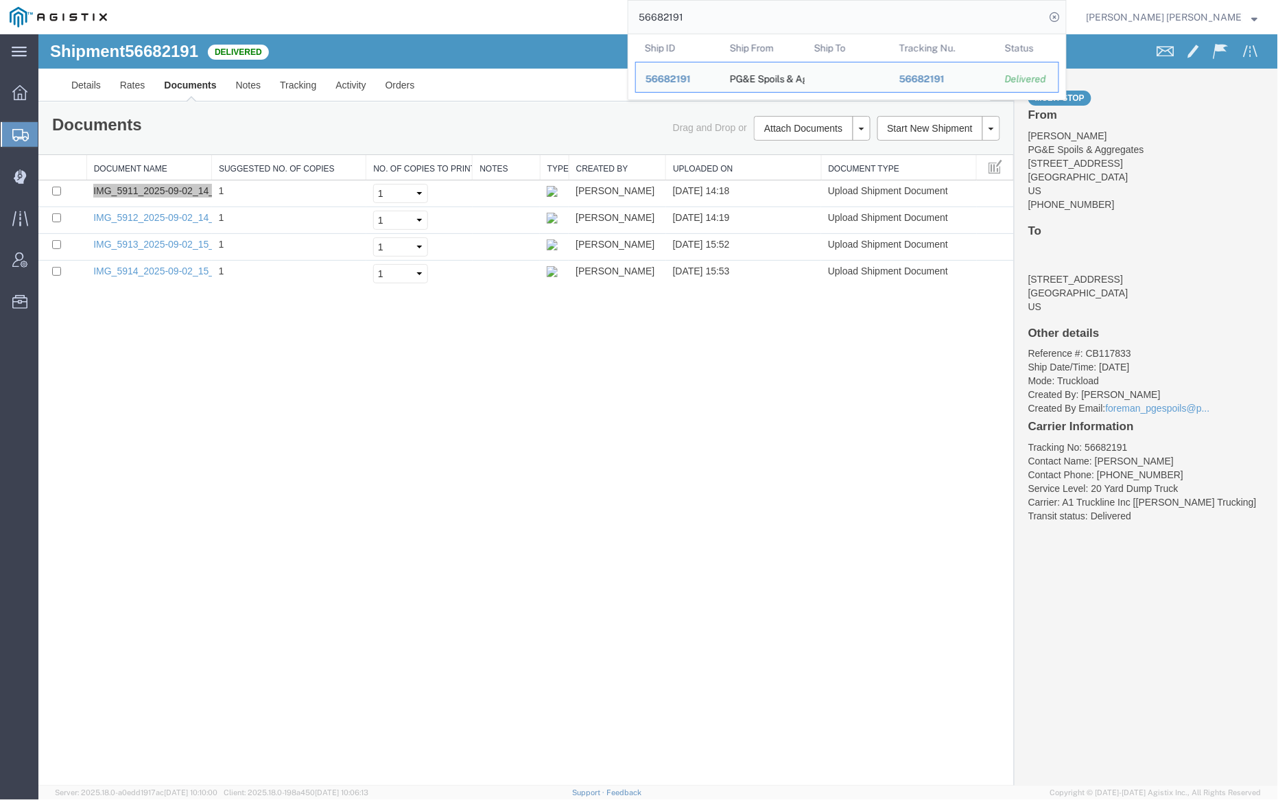
click at [733, 16] on input "56682191" at bounding box center [836, 17] width 417 height 33
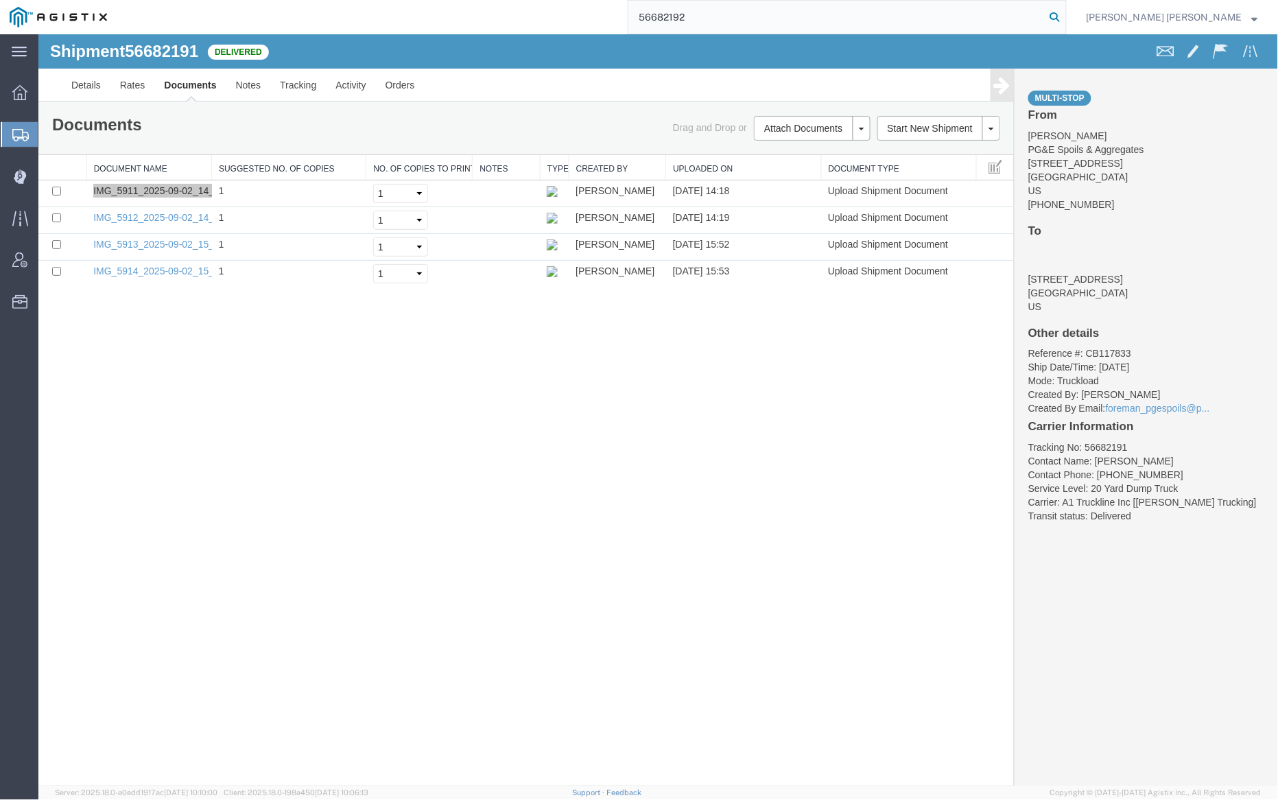
click at [1065, 15] on icon at bounding box center [1055, 17] width 19 height 19
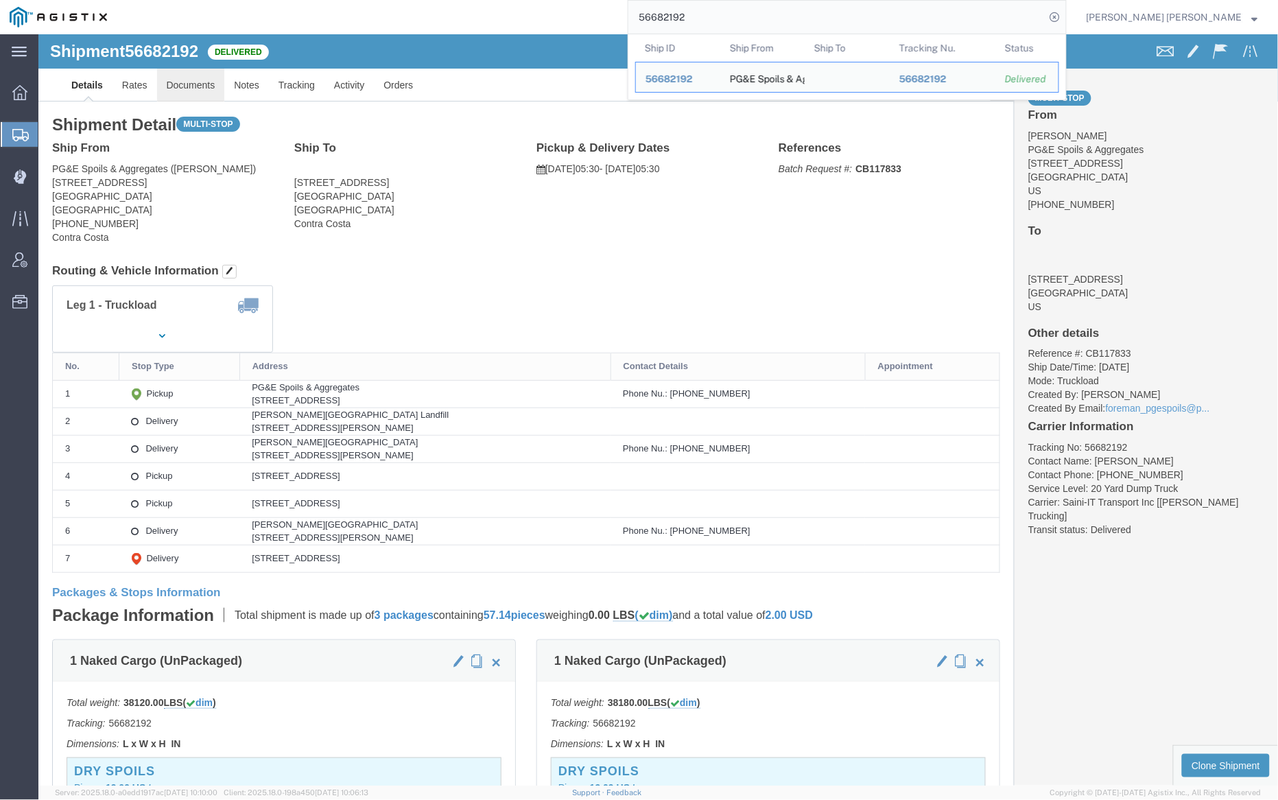
click link "Documents"
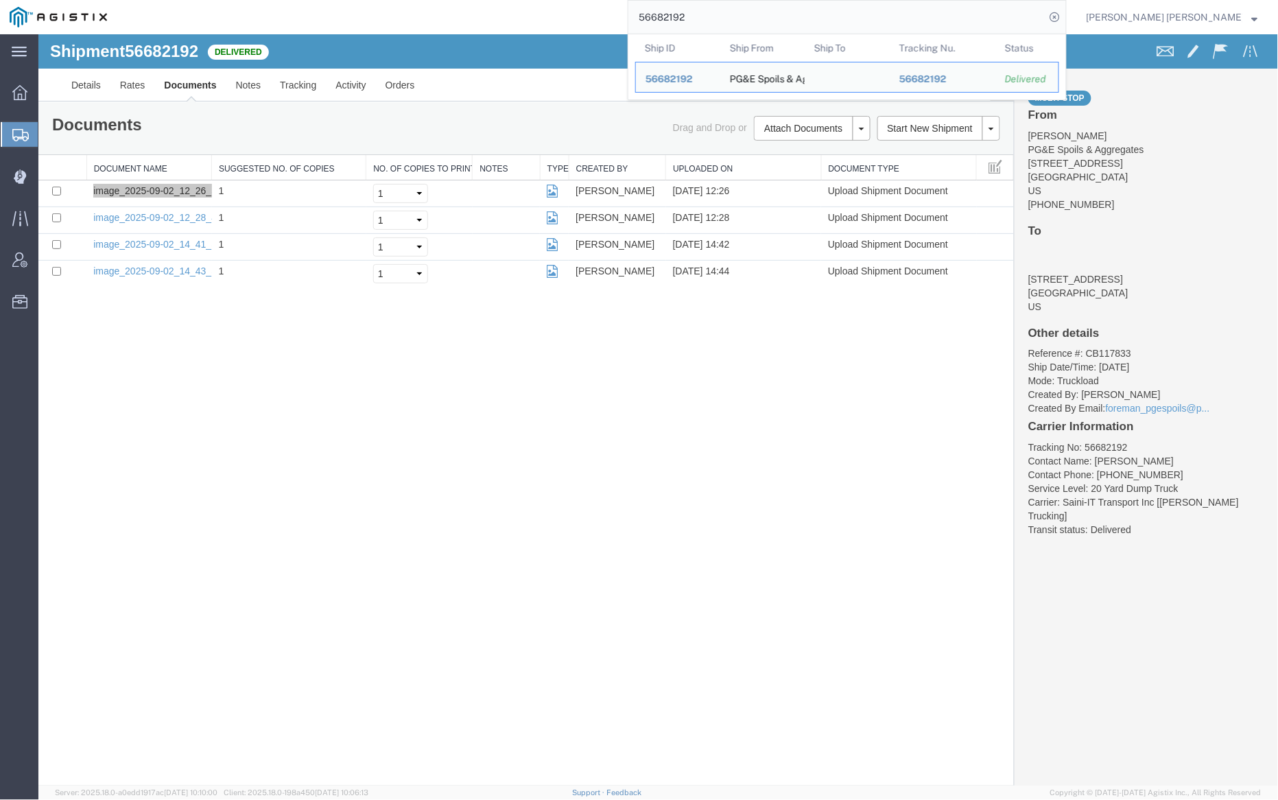
click at [749, 20] on input "56682192" at bounding box center [836, 17] width 417 height 33
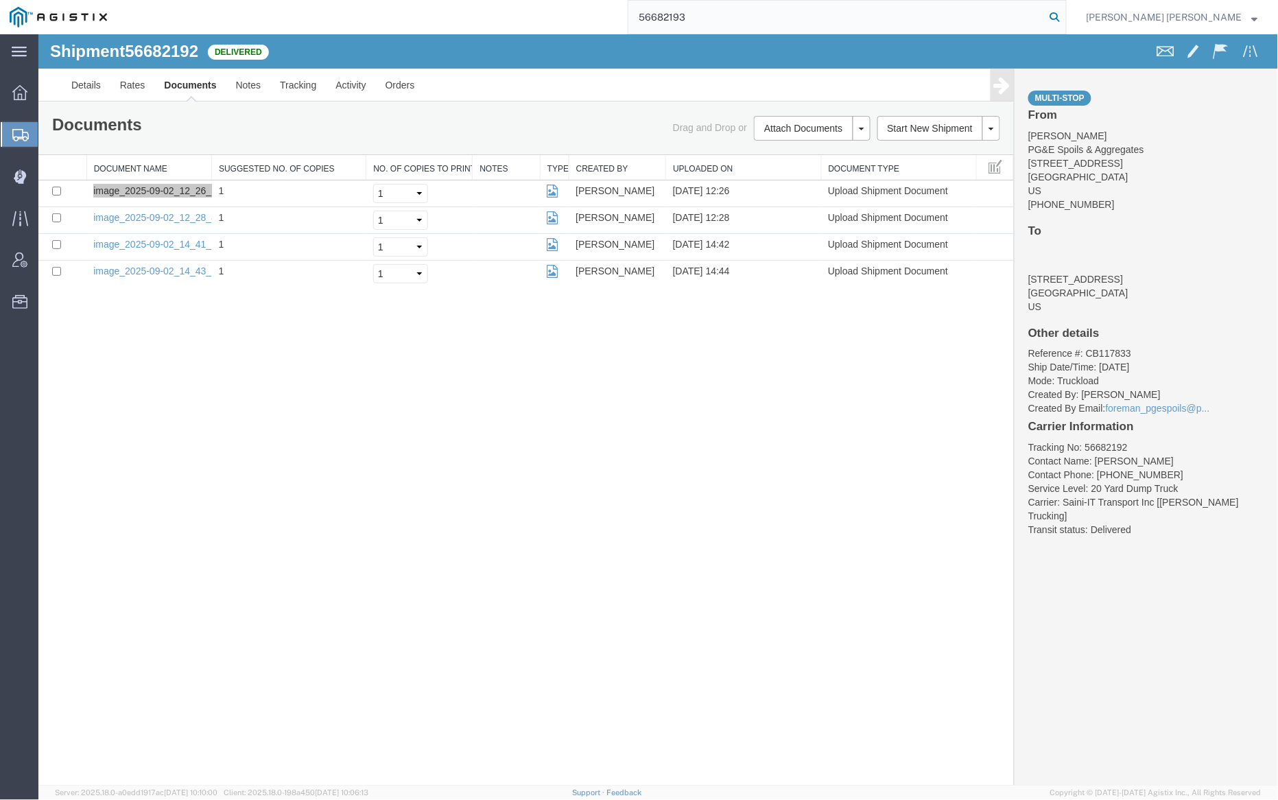
click at [1065, 14] on icon at bounding box center [1055, 17] width 19 height 19
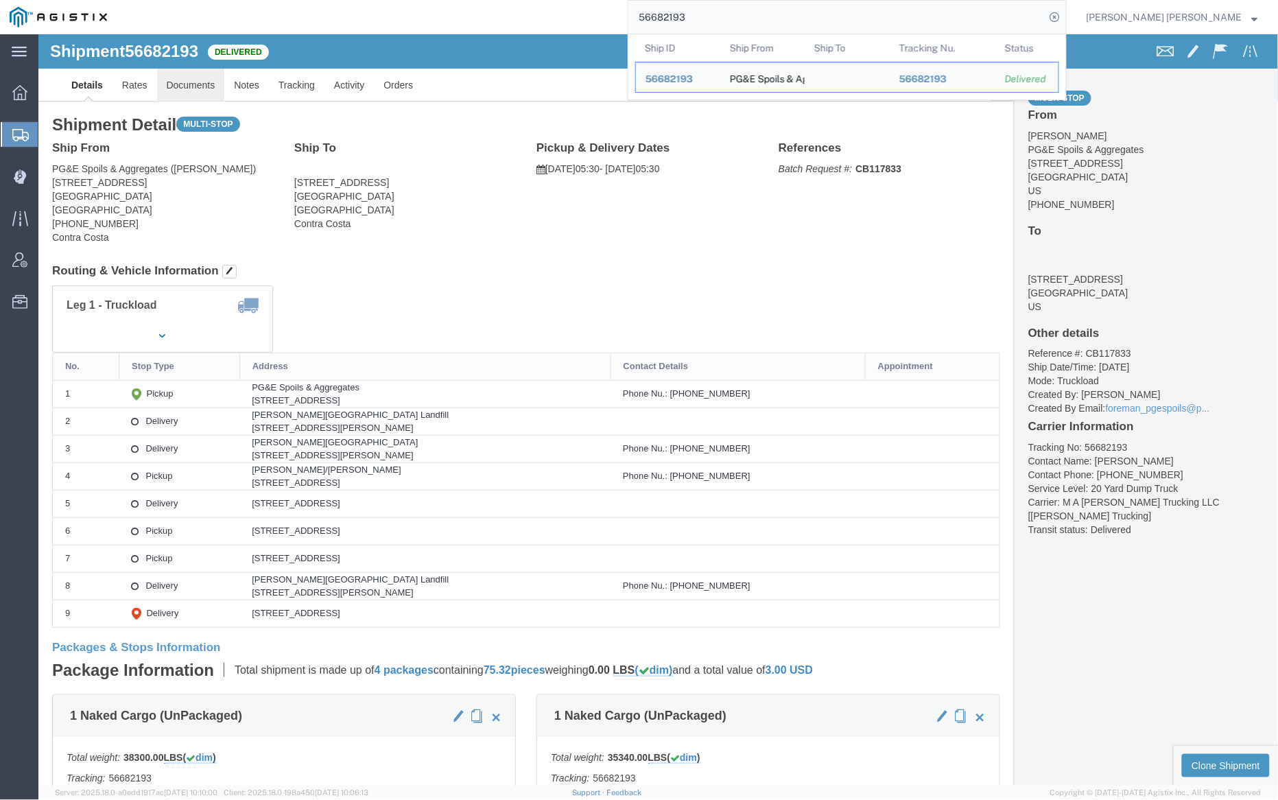
click link "Documents"
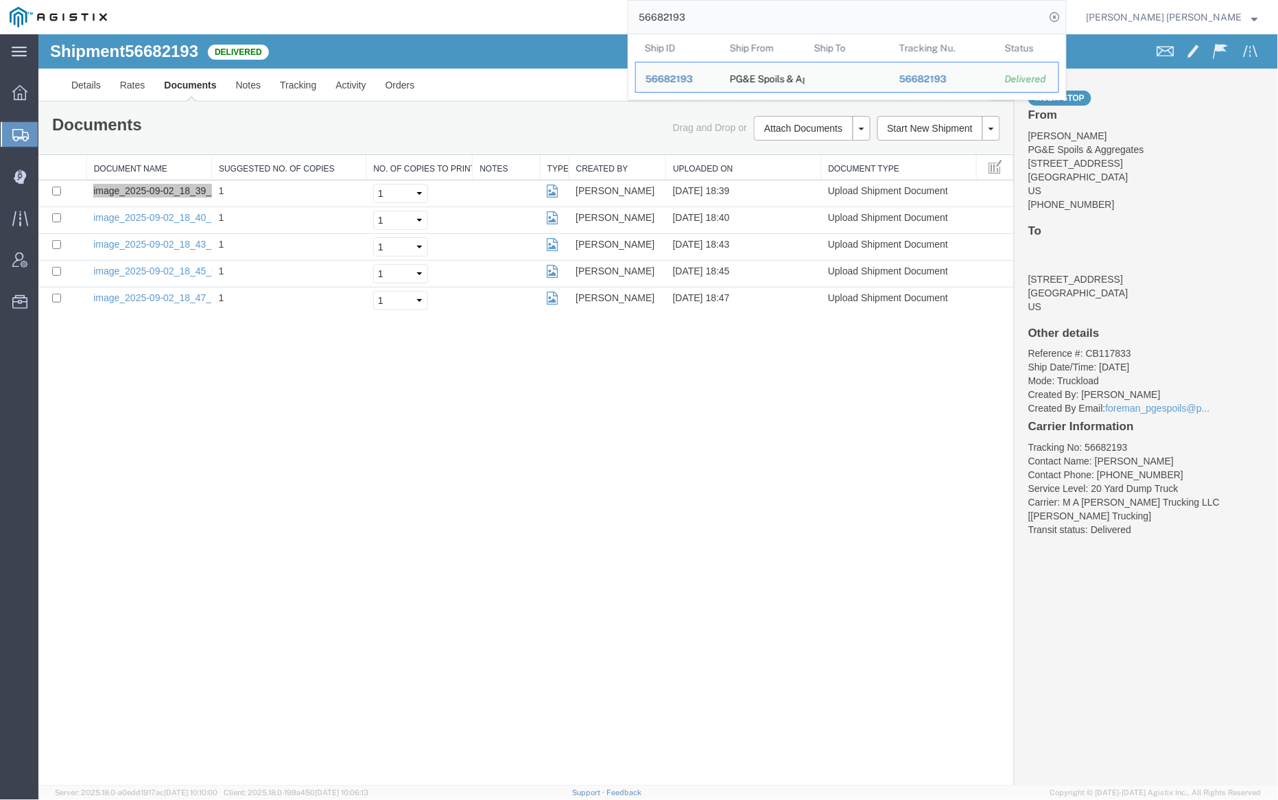
click at [738, 16] on input "56682193" at bounding box center [836, 17] width 417 height 33
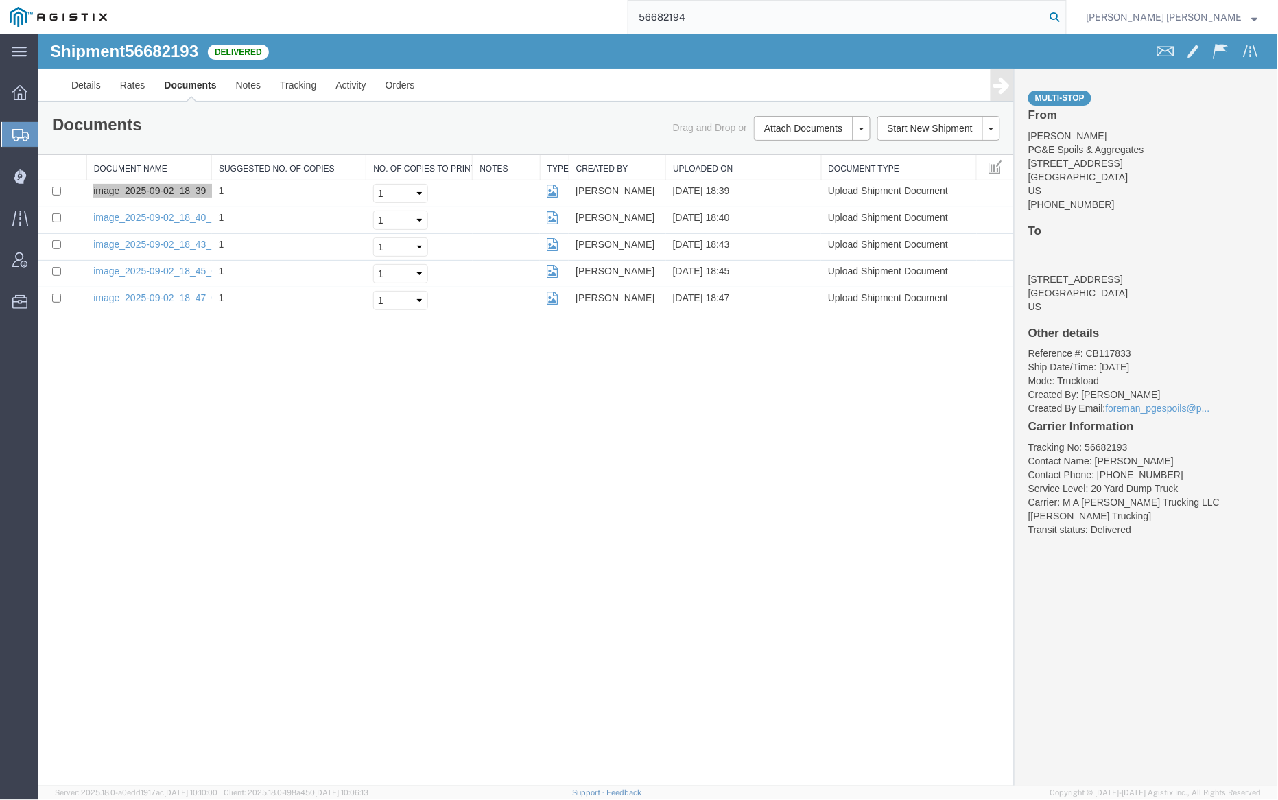
click at [1065, 15] on icon at bounding box center [1055, 17] width 19 height 19
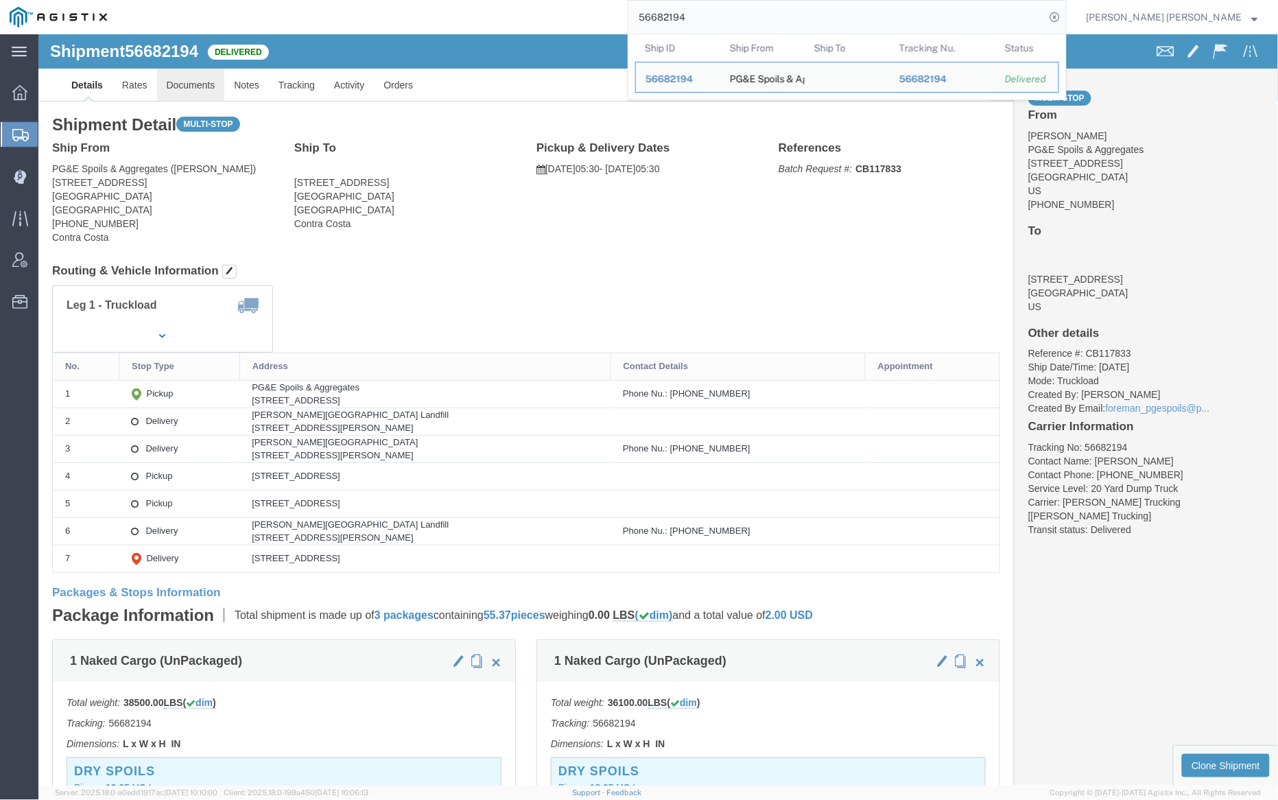
click link "Documents"
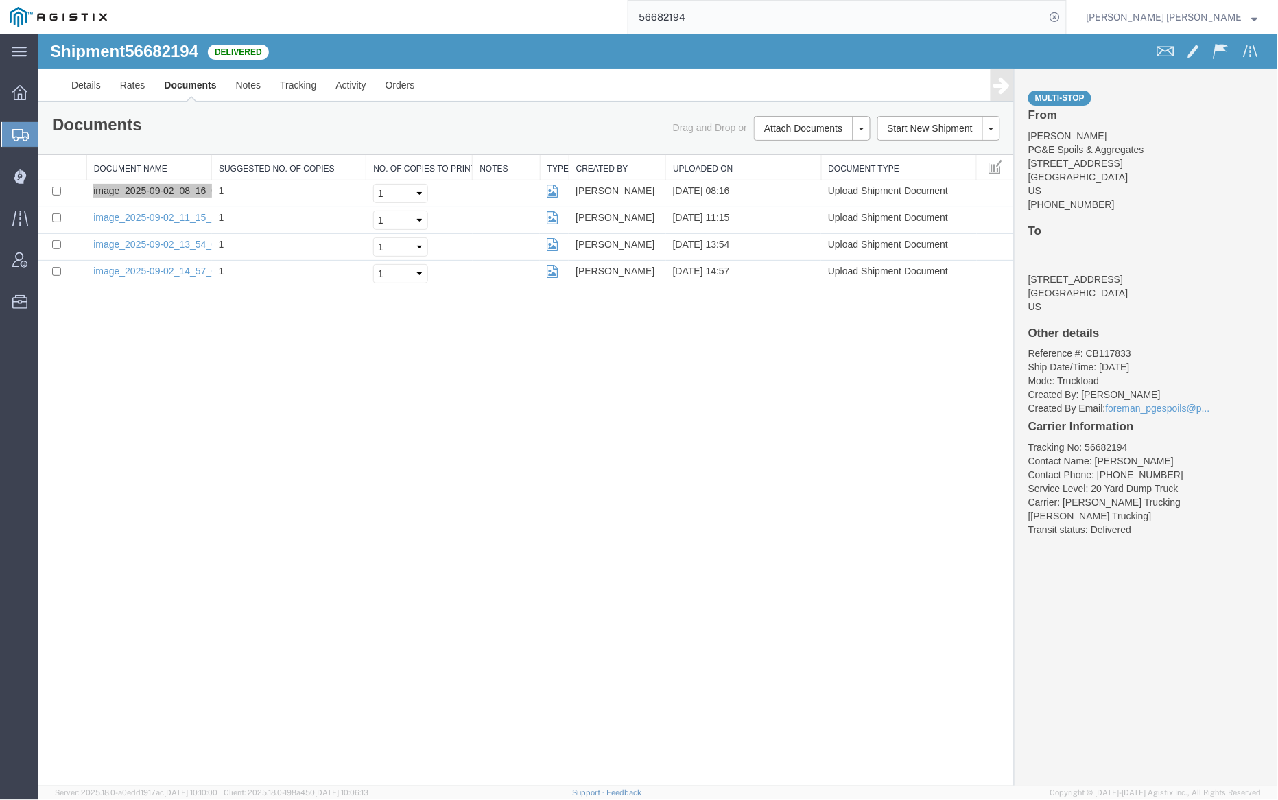
click at [737, 19] on input "56682194" at bounding box center [836, 17] width 417 height 33
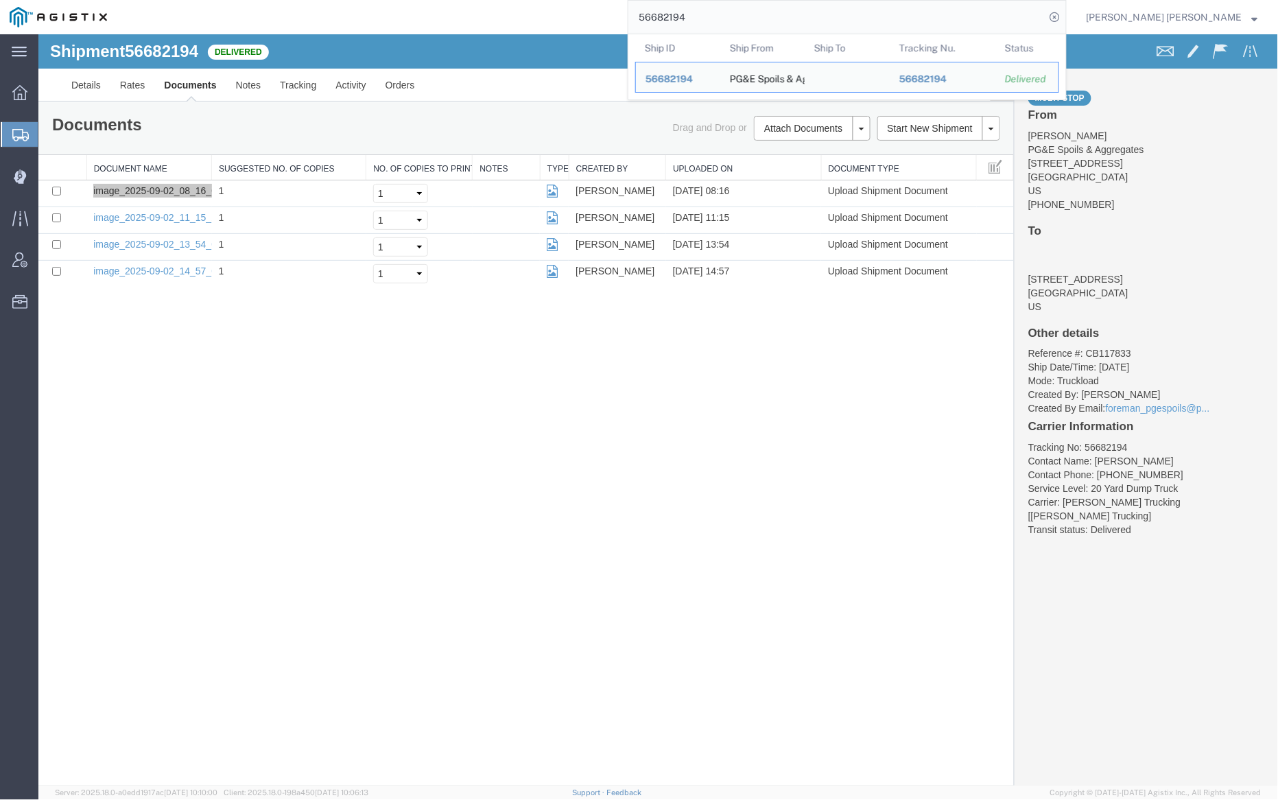
click at [737, 19] on input "56682194" at bounding box center [836, 17] width 417 height 33
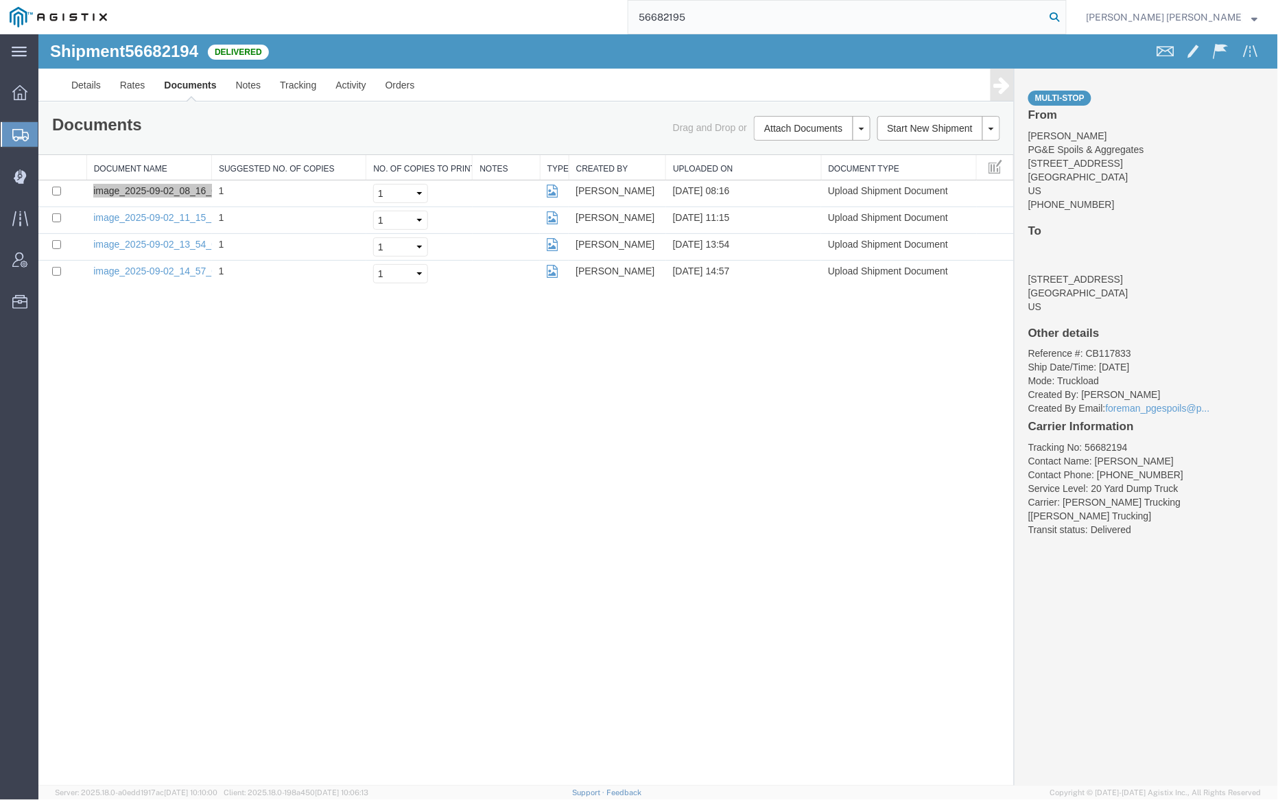
click at [1065, 15] on icon at bounding box center [1055, 17] width 19 height 19
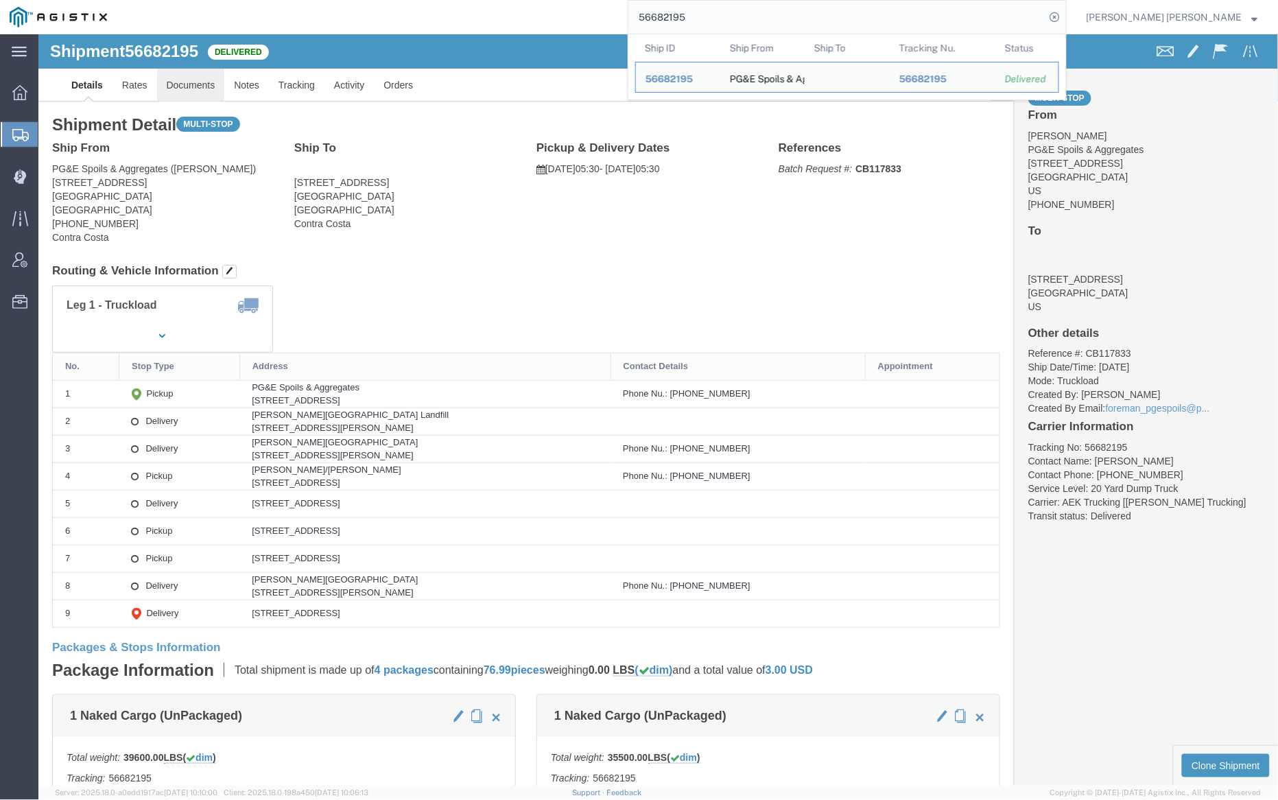
click link "Documents"
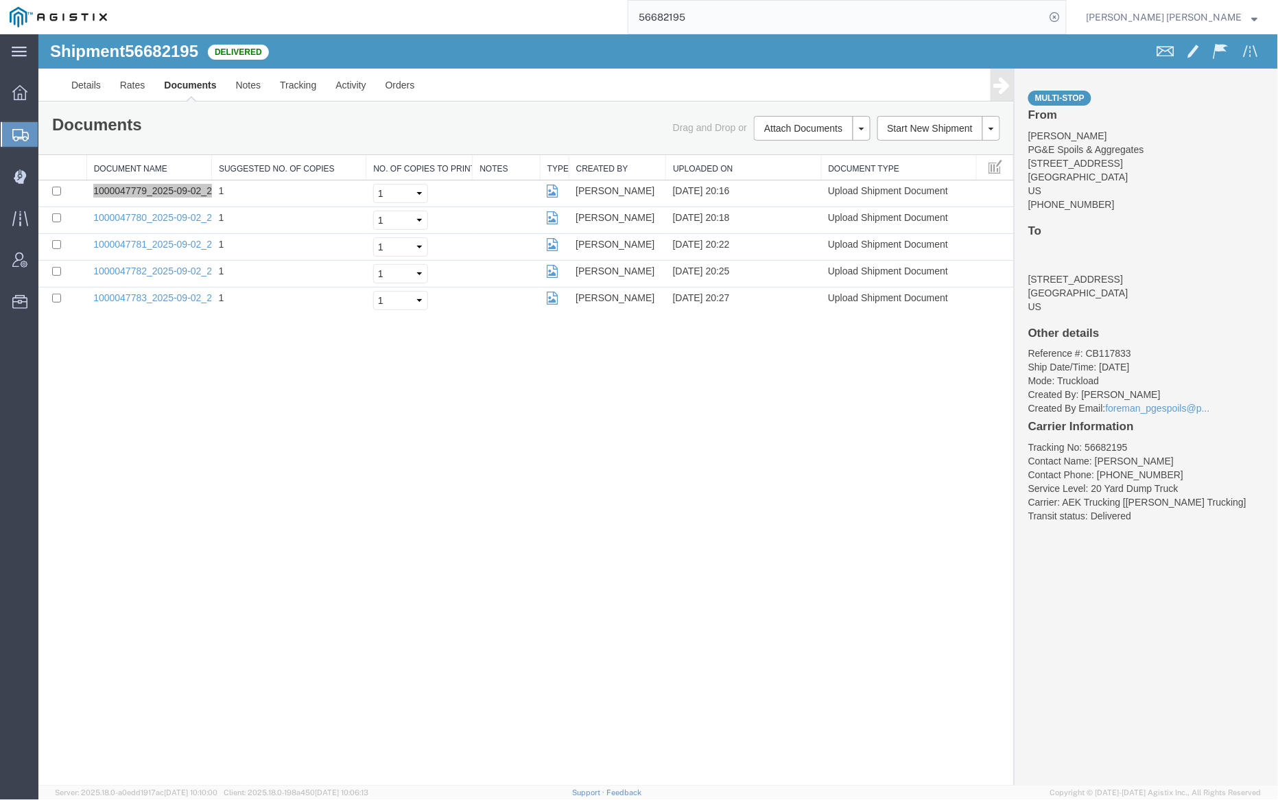
click at [731, 20] on input "56682195" at bounding box center [836, 17] width 417 height 33
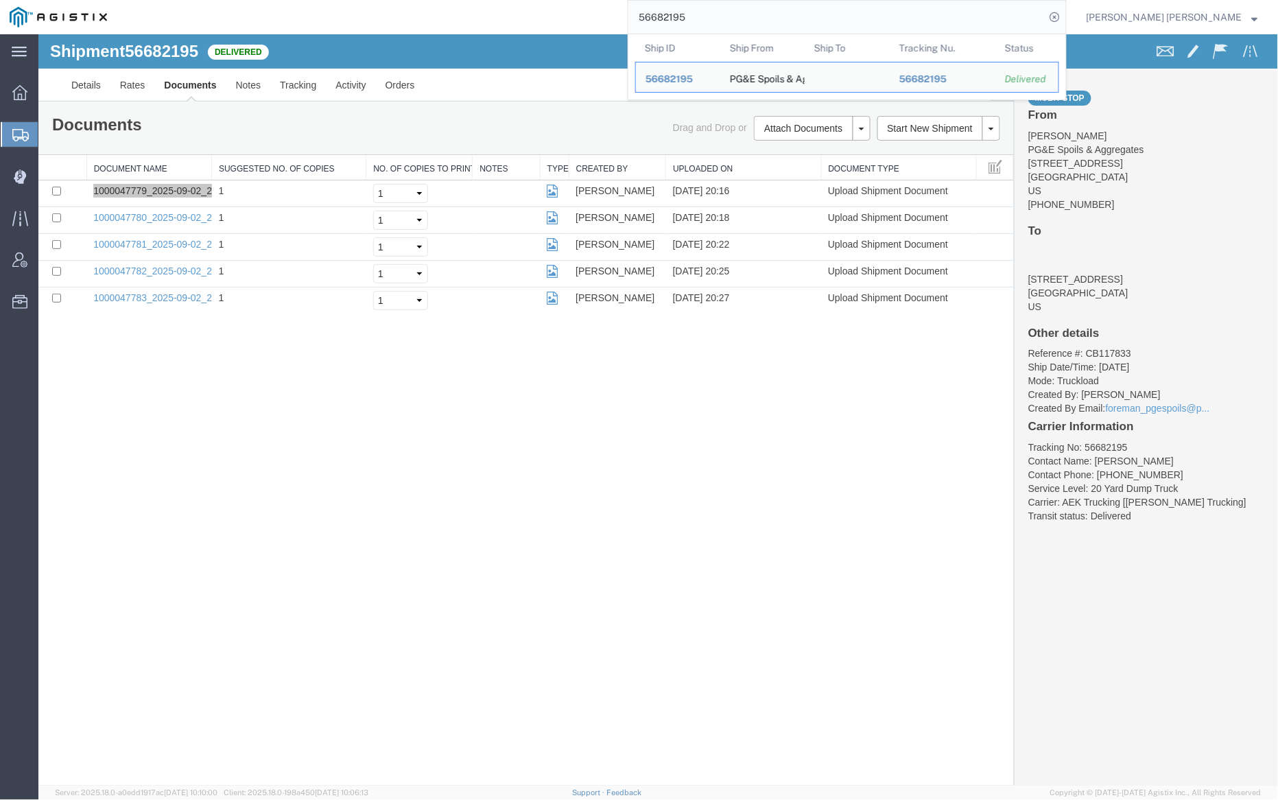
click at [731, 20] on input "56682195" at bounding box center [836, 17] width 417 height 33
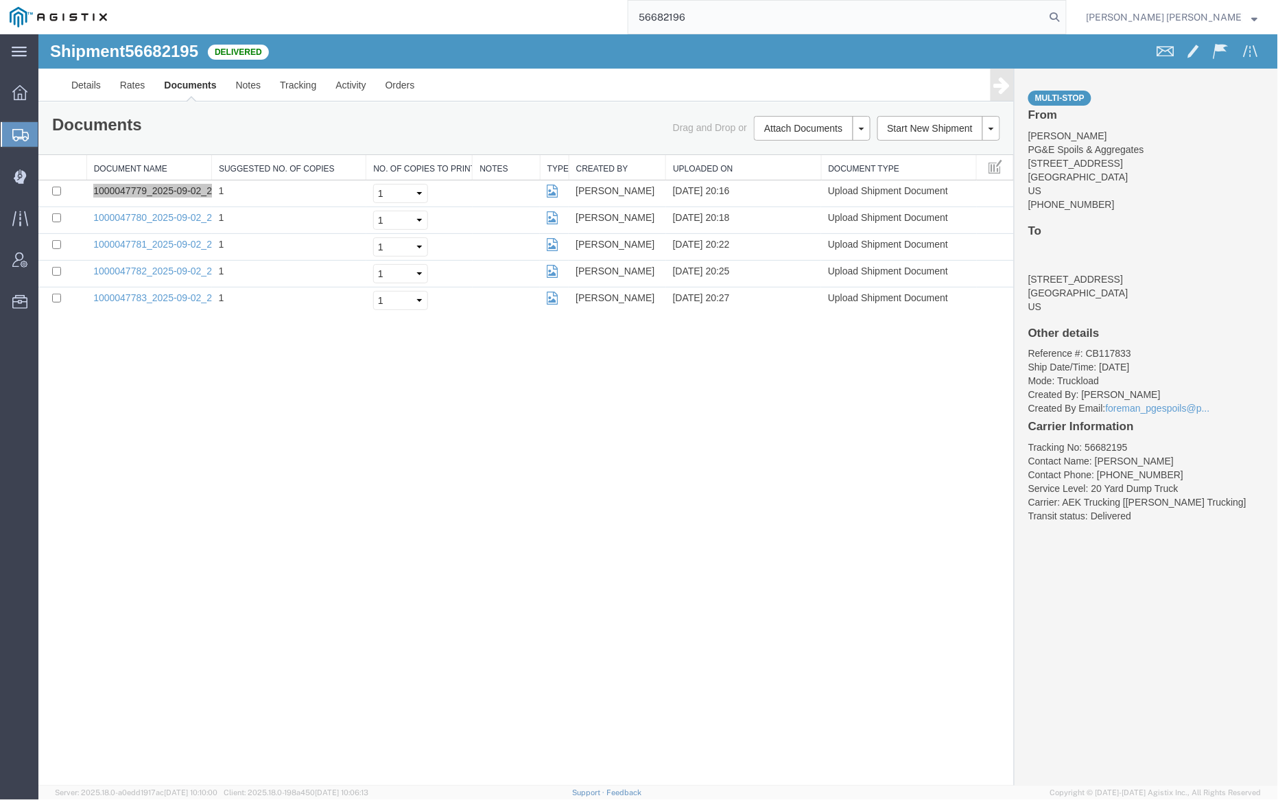
click at [1065, 14] on icon at bounding box center [1055, 17] width 19 height 19
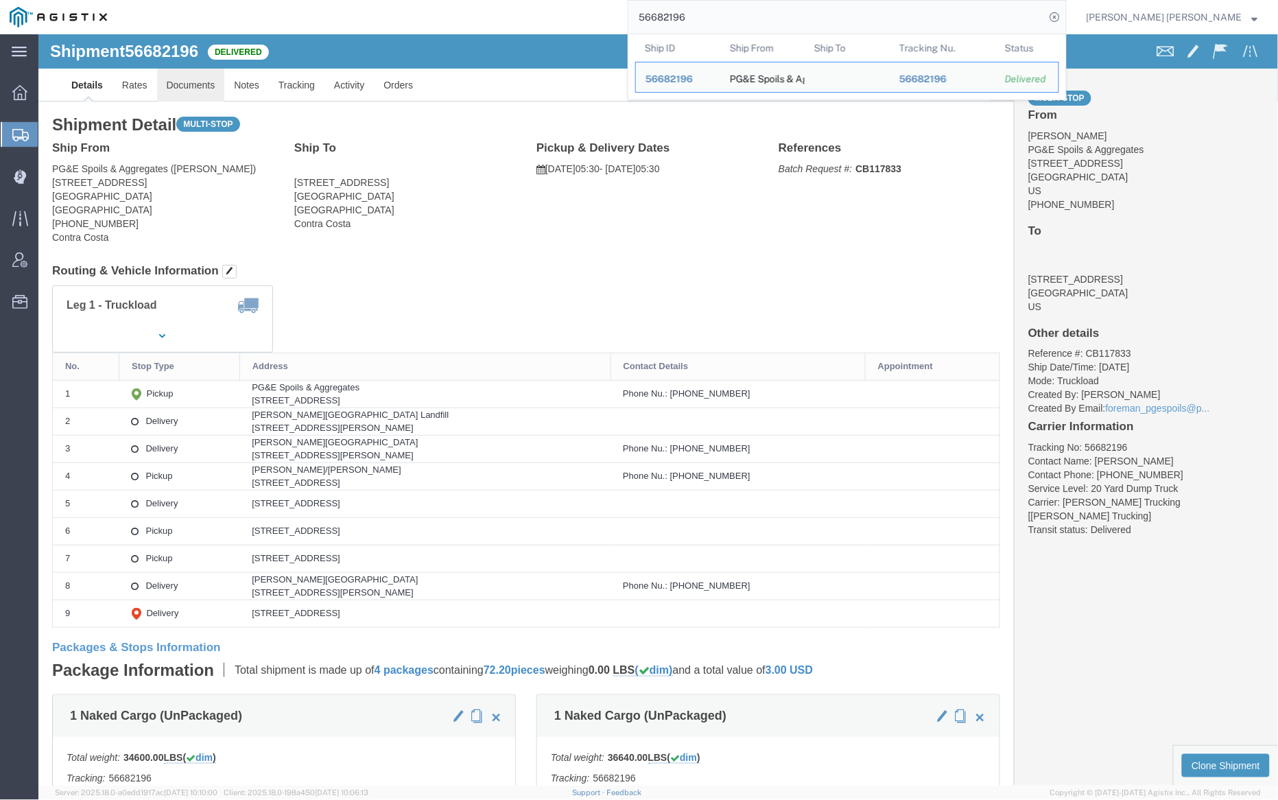
click link "Documents"
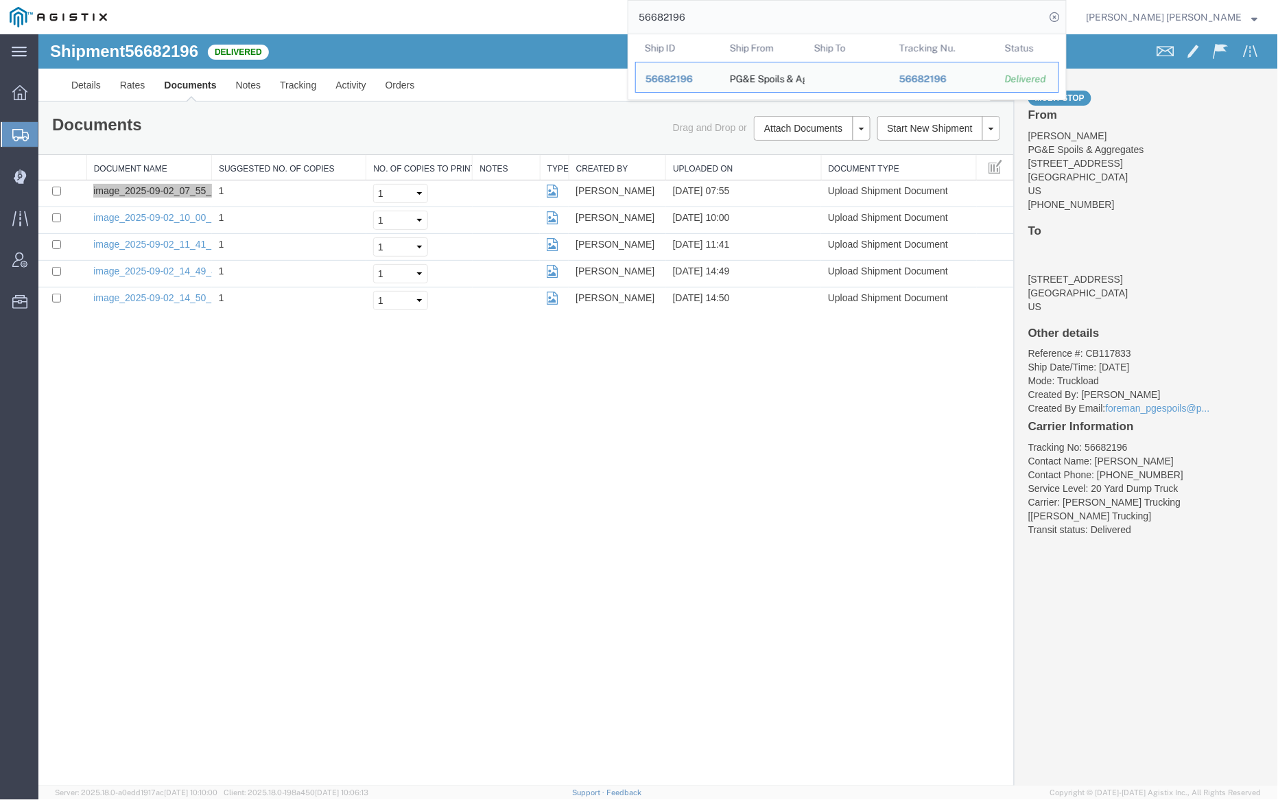
click at [746, 17] on input "56682196" at bounding box center [836, 17] width 417 height 33
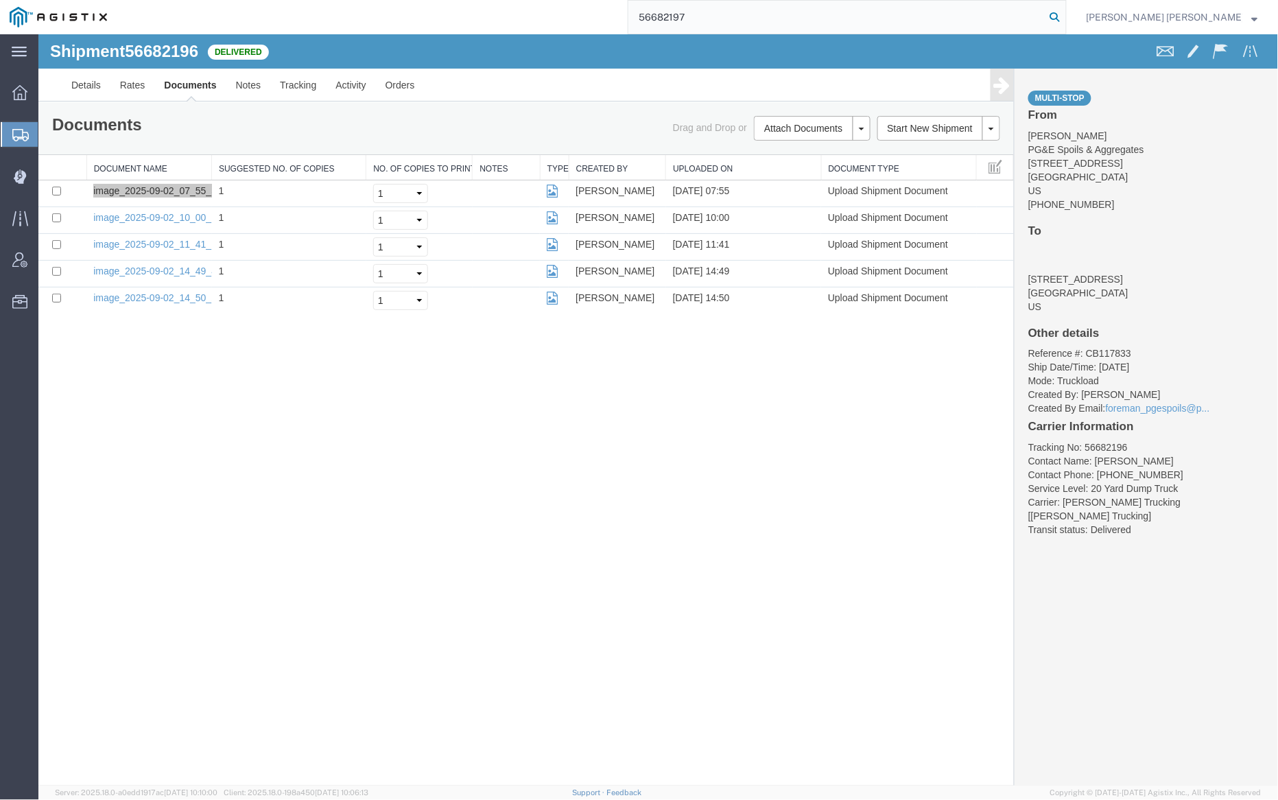
click at [1065, 16] on icon at bounding box center [1055, 17] width 19 height 19
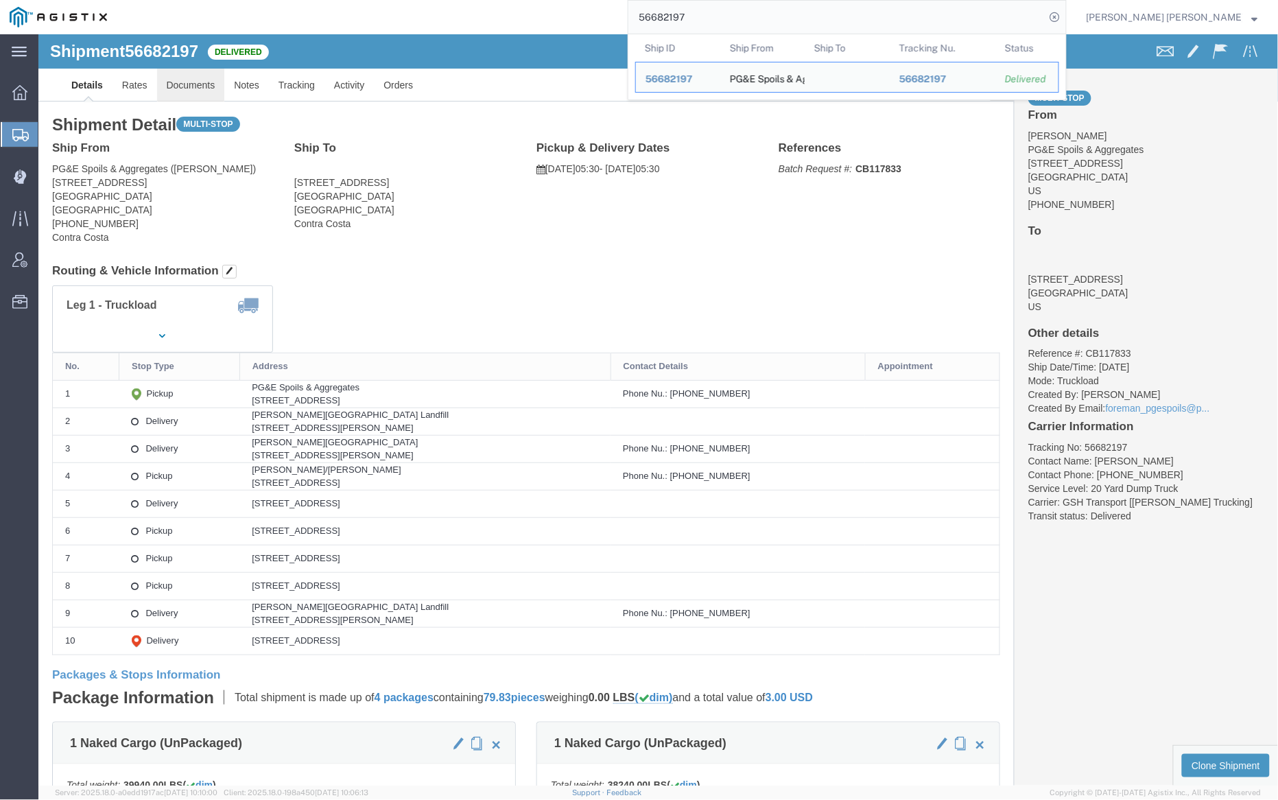
click link "Documents"
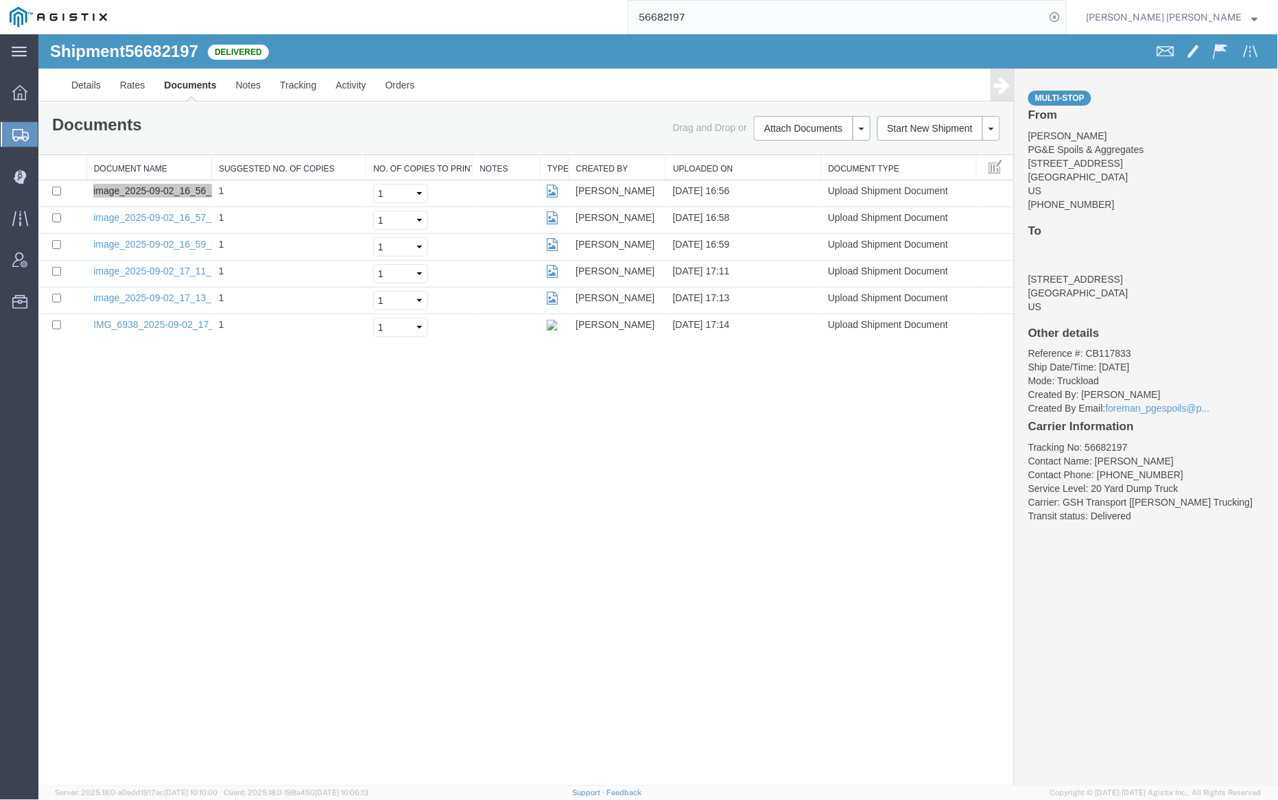
click at [733, 19] on input "56682197" at bounding box center [836, 17] width 417 height 33
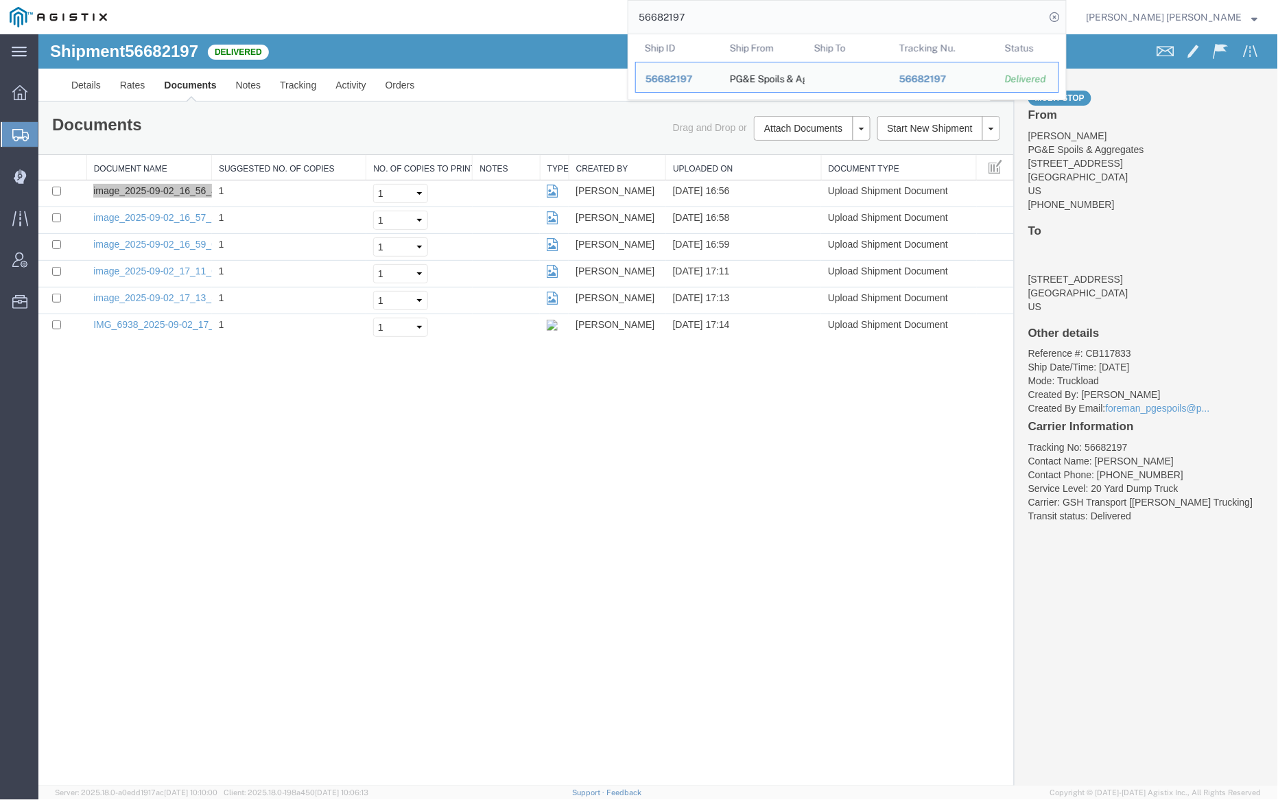
click at [733, 19] on input "56682197" at bounding box center [836, 17] width 417 height 33
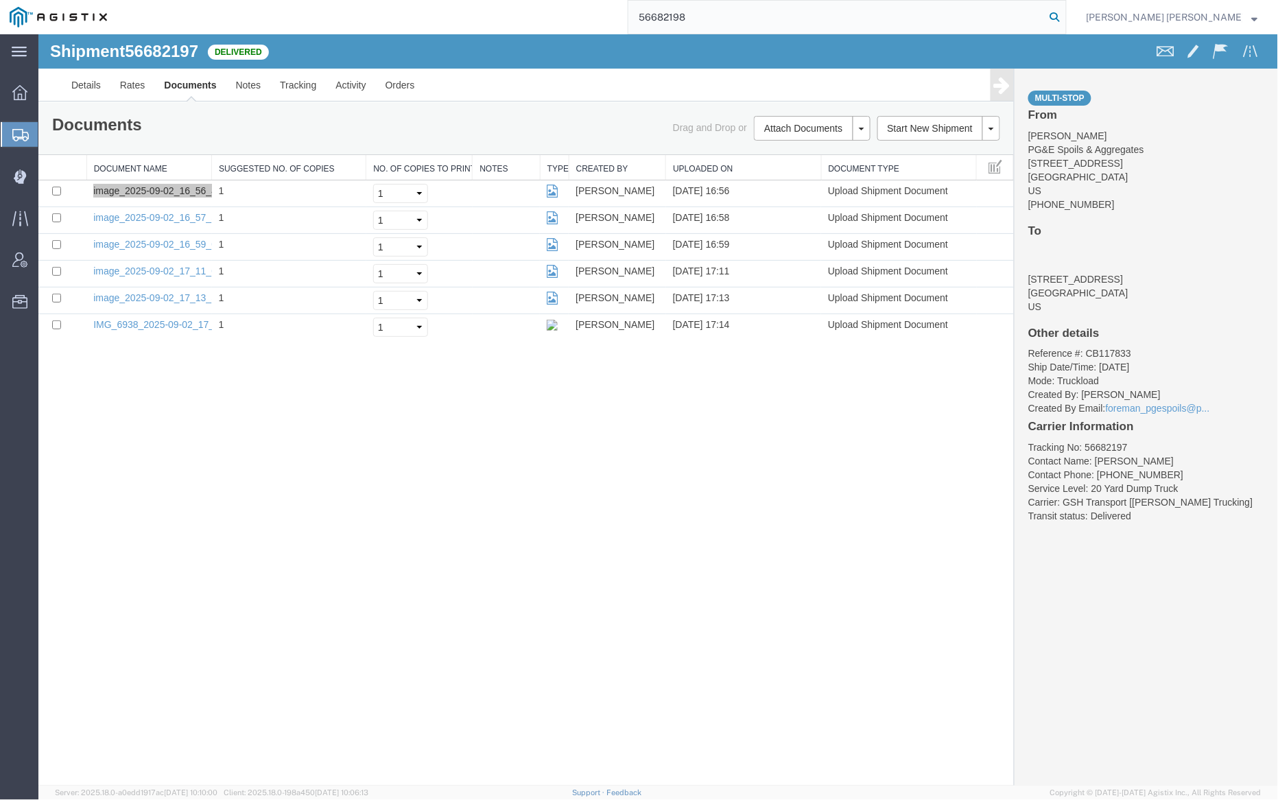
click at [1065, 16] on icon at bounding box center [1055, 17] width 19 height 19
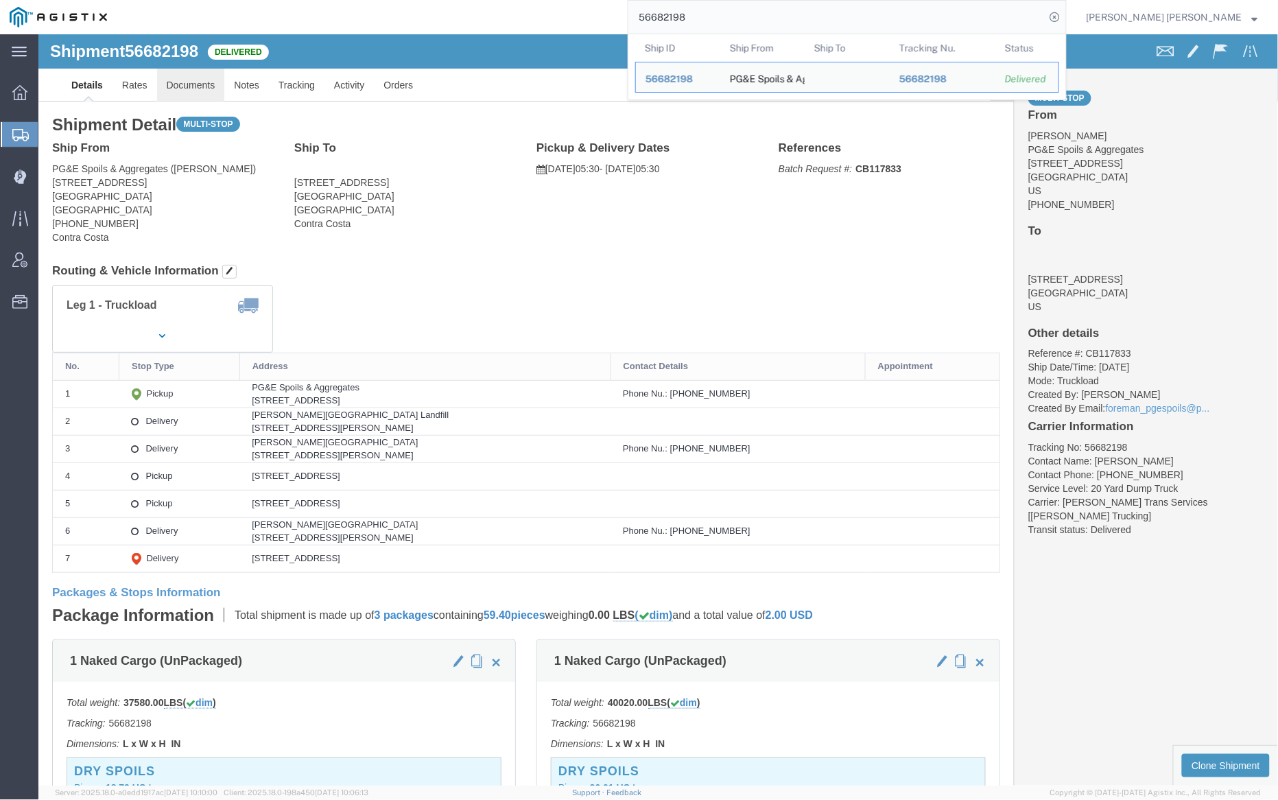
click link "Documents"
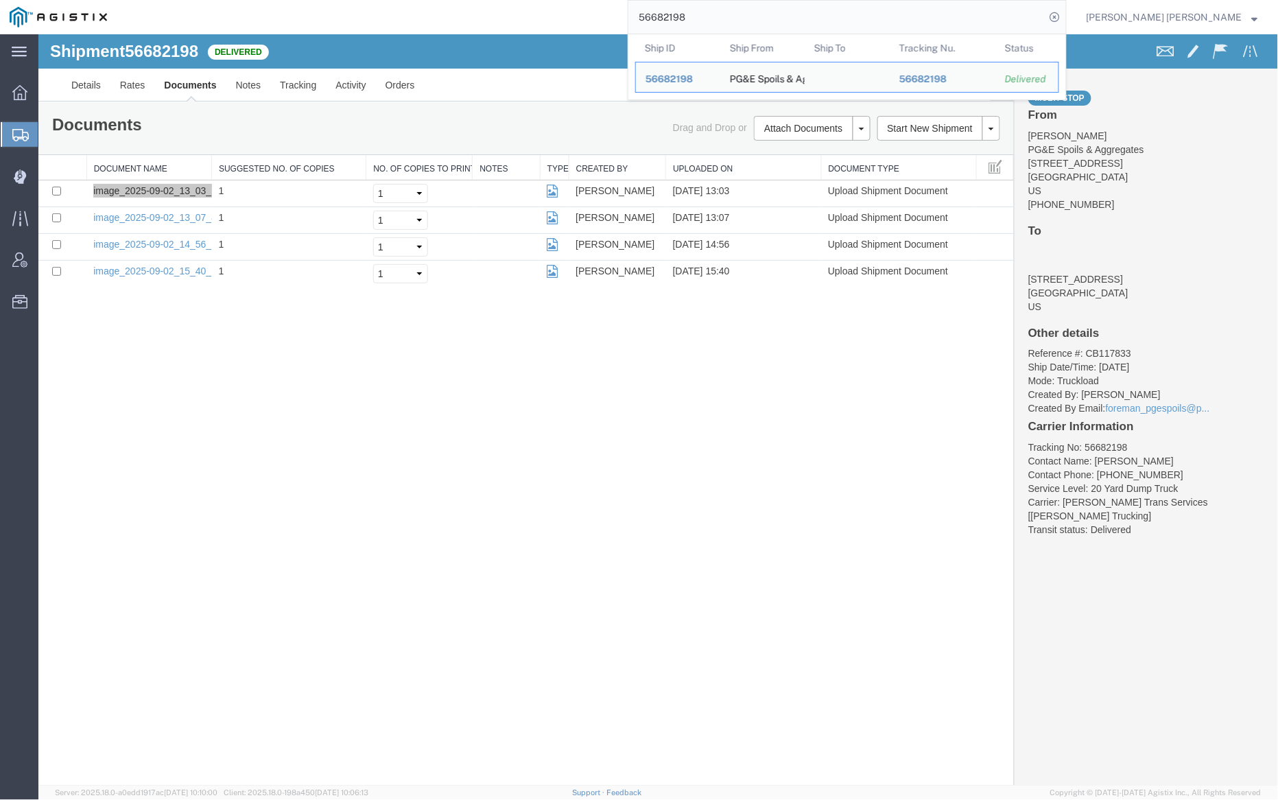
click at [746, 10] on input "56682198" at bounding box center [836, 17] width 417 height 33
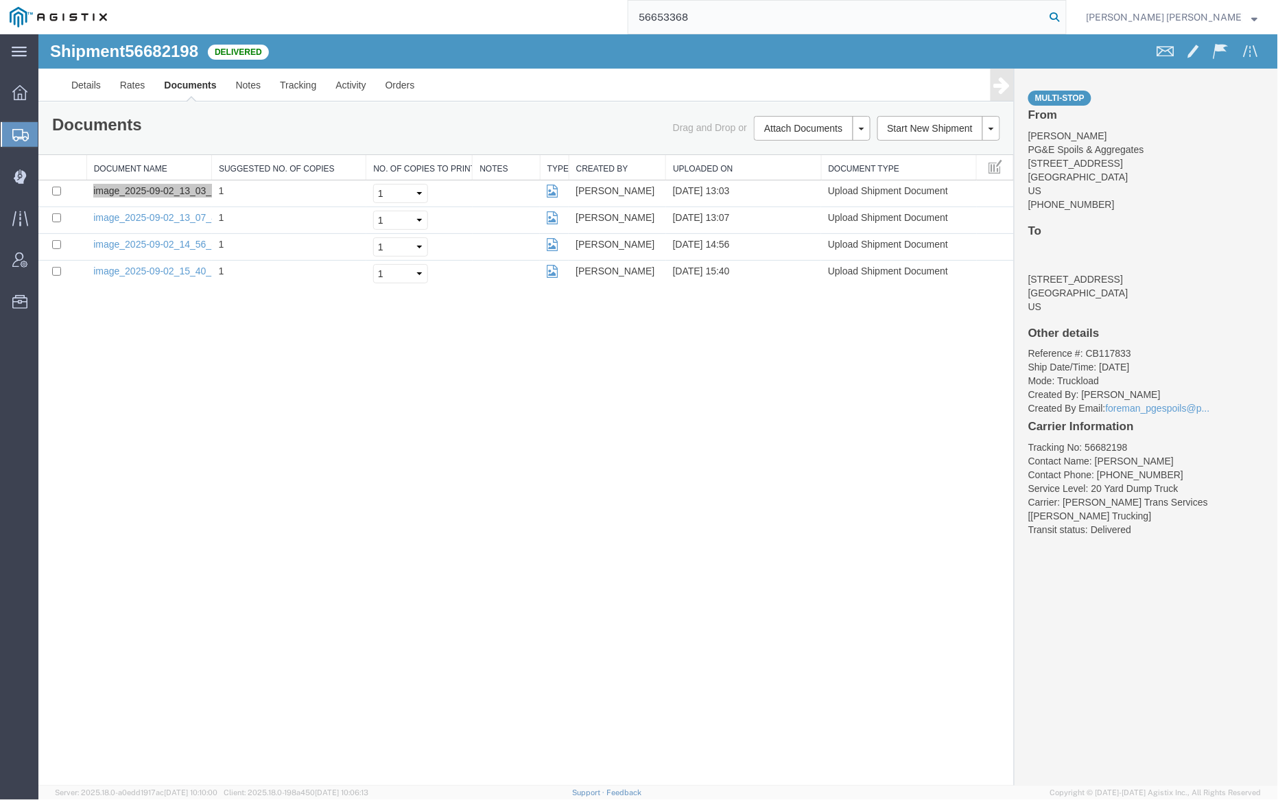
click at [1065, 17] on icon at bounding box center [1055, 17] width 19 height 19
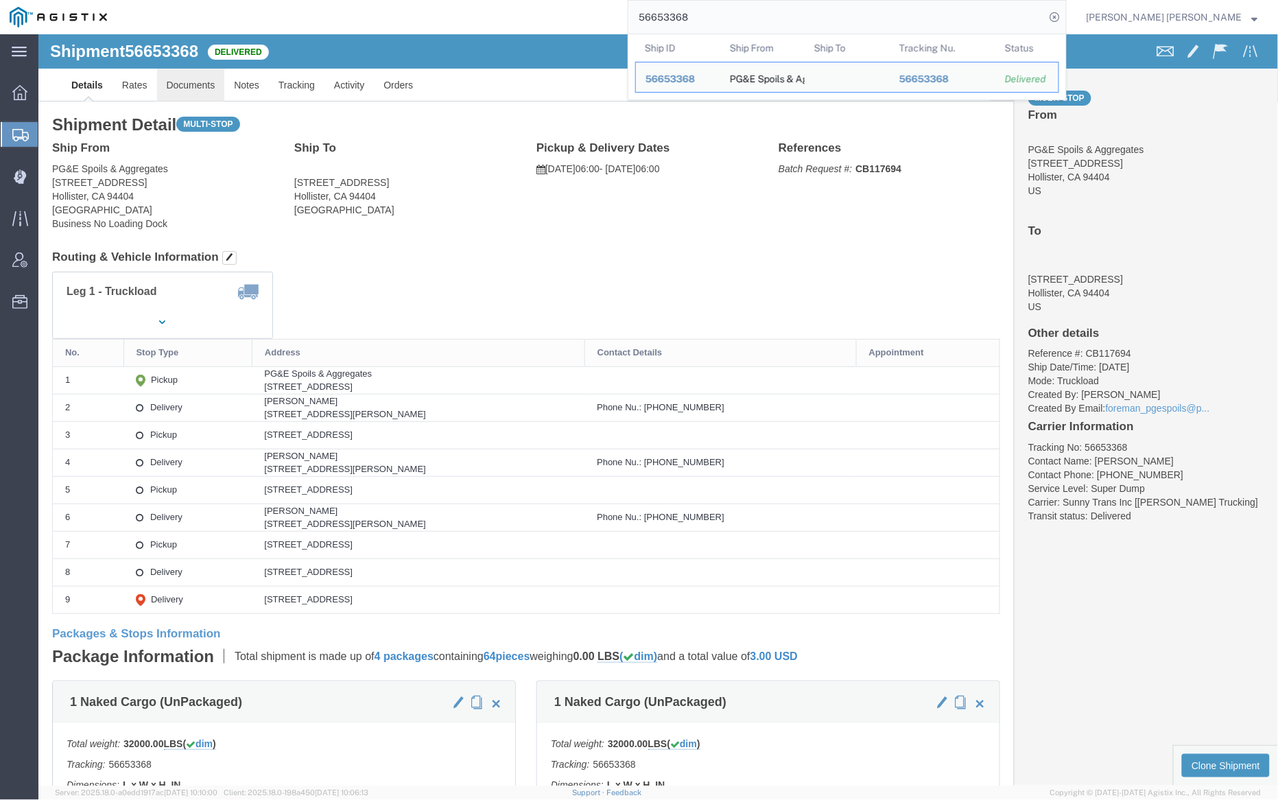
click link "Documents"
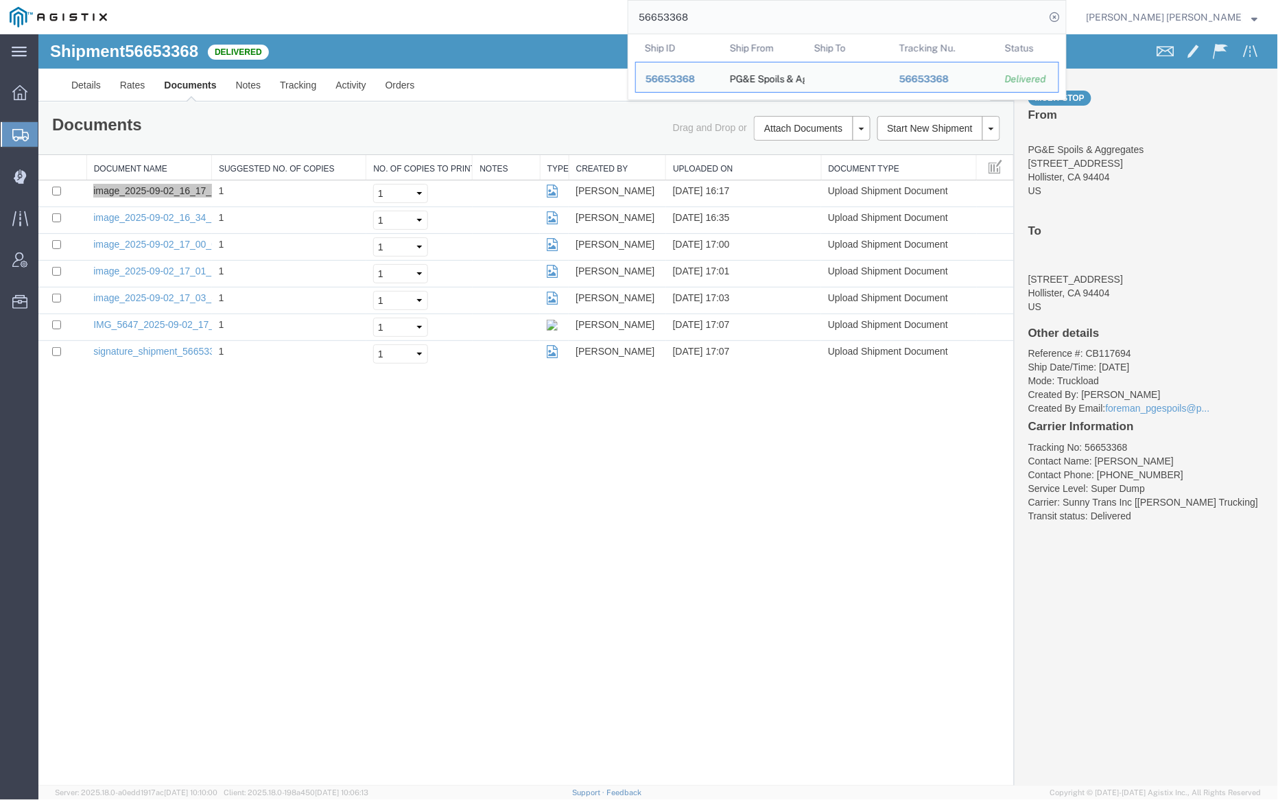
click at [733, 16] on input "56653368" at bounding box center [836, 17] width 417 height 33
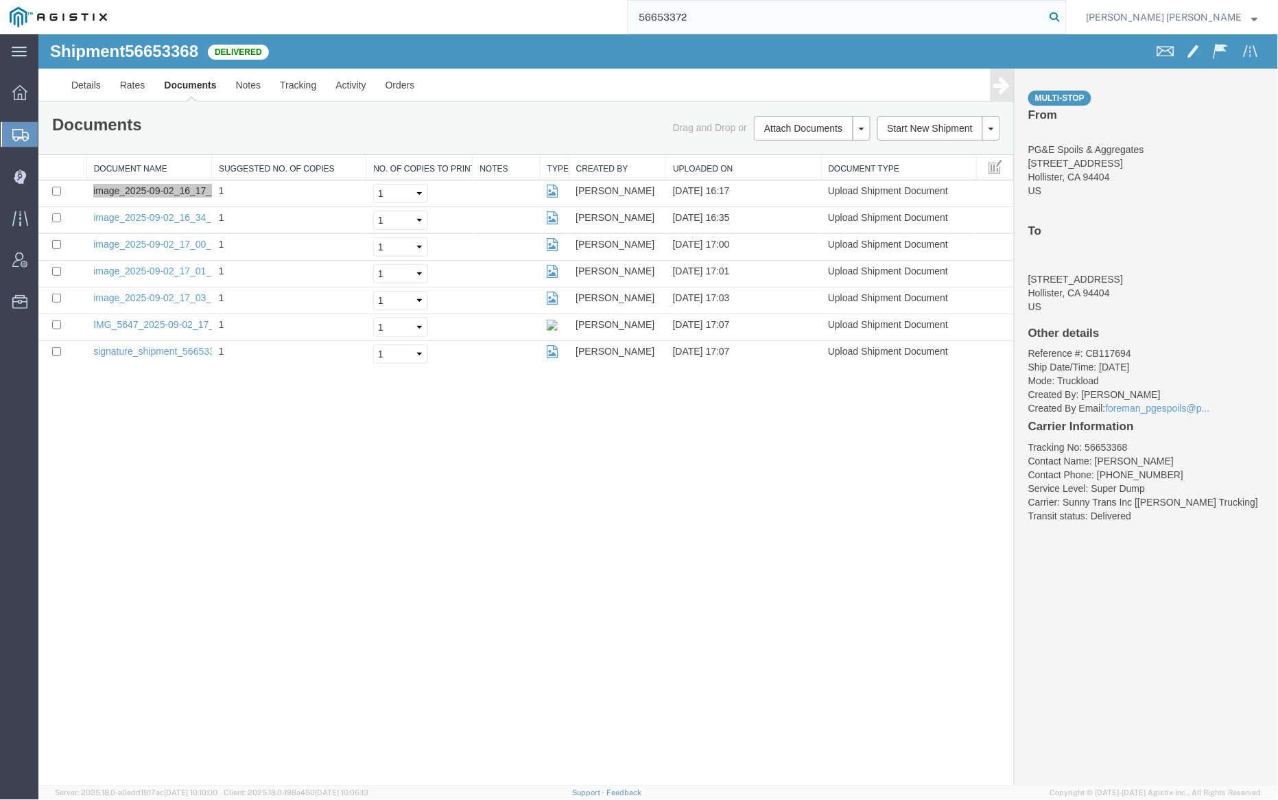
click at [1065, 18] on icon at bounding box center [1055, 17] width 19 height 19
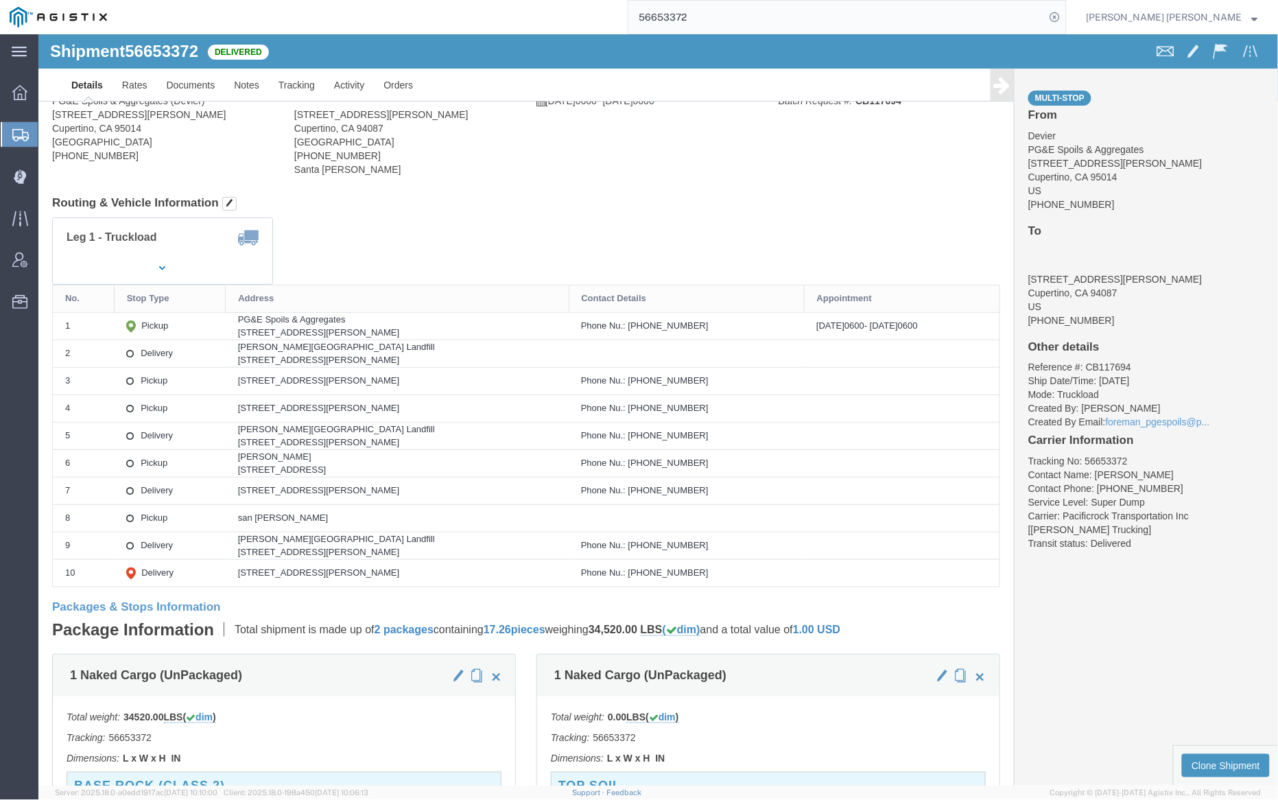
click div
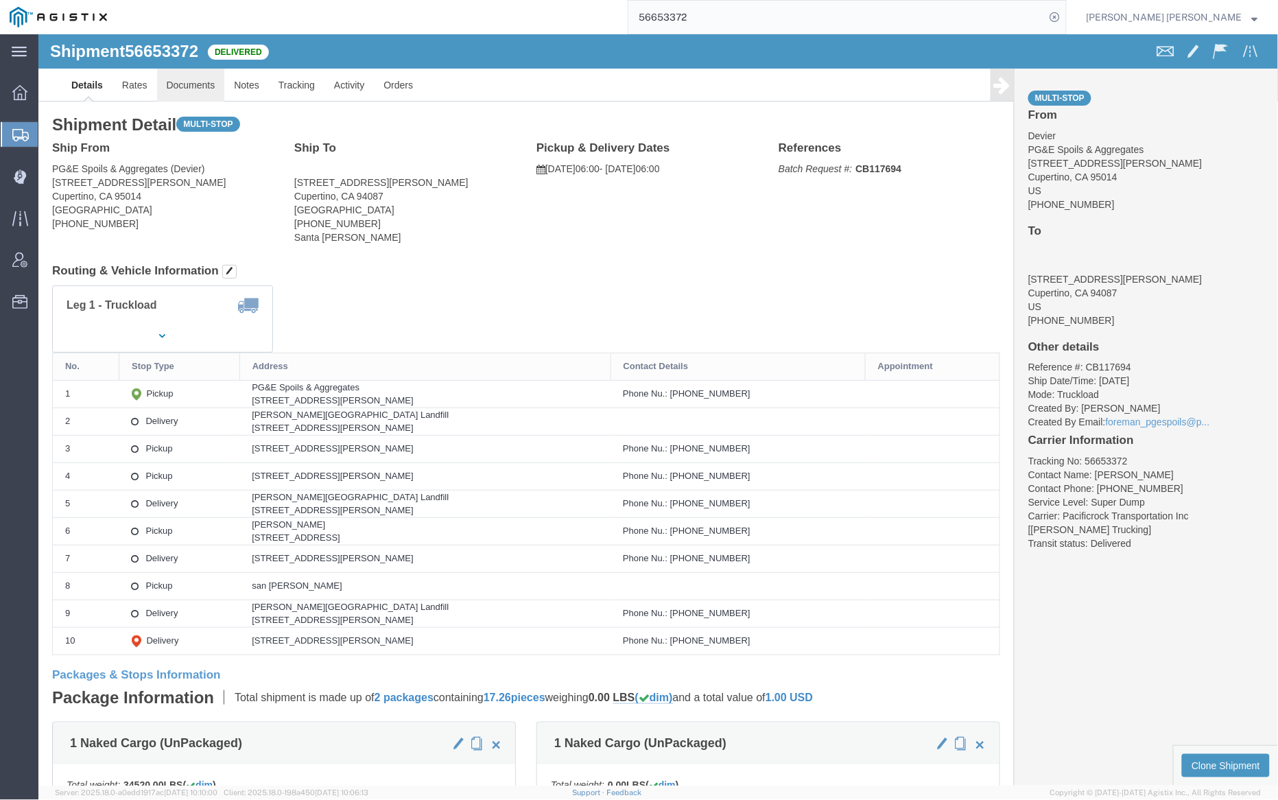
click link "Documents"
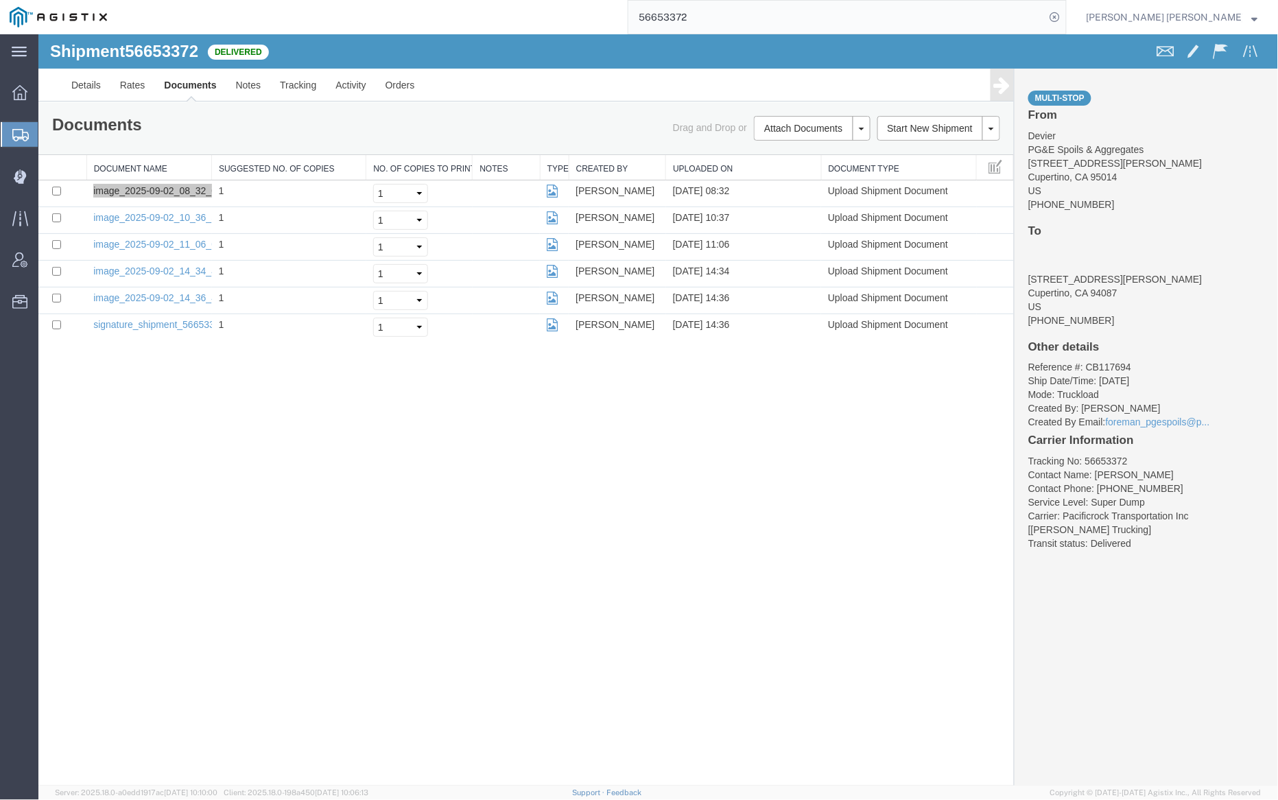
click at [730, 16] on input "56653372" at bounding box center [836, 17] width 417 height 33
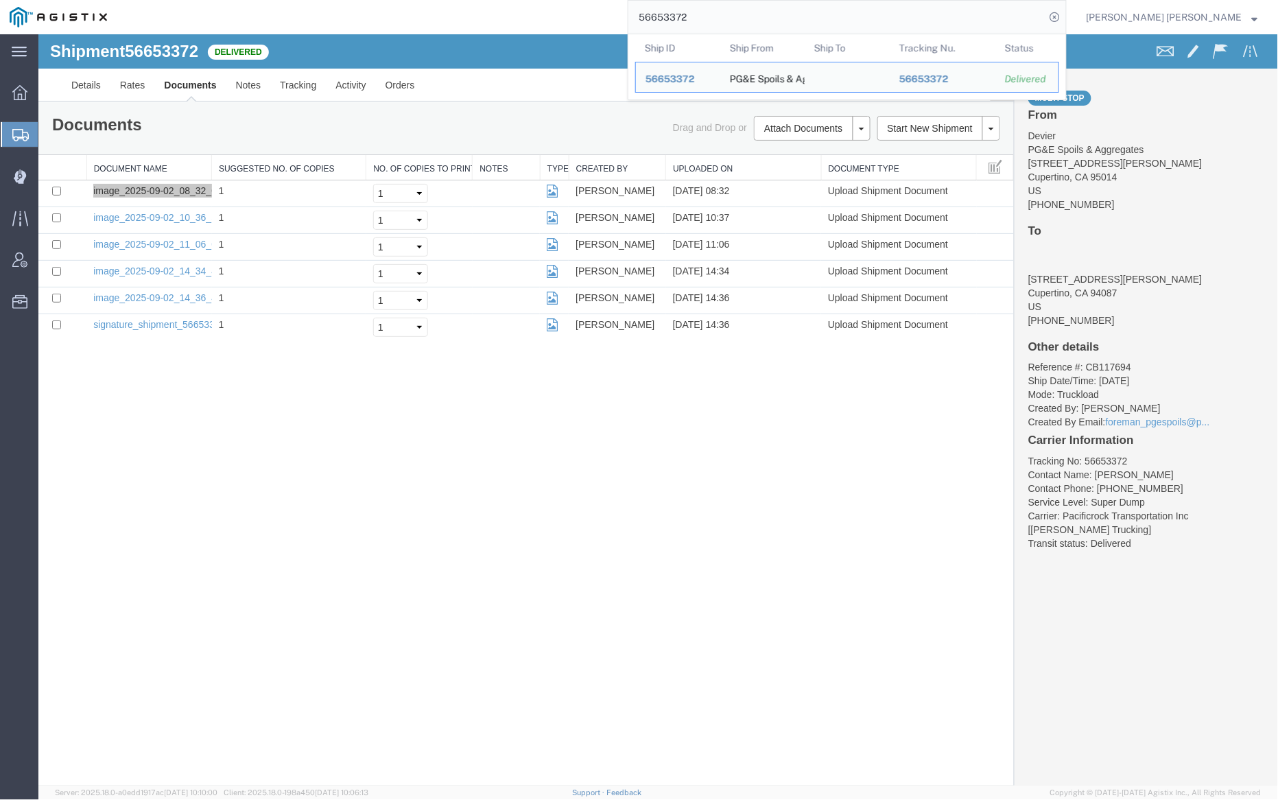
click at [730, 16] on input "56653372" at bounding box center [836, 17] width 417 height 33
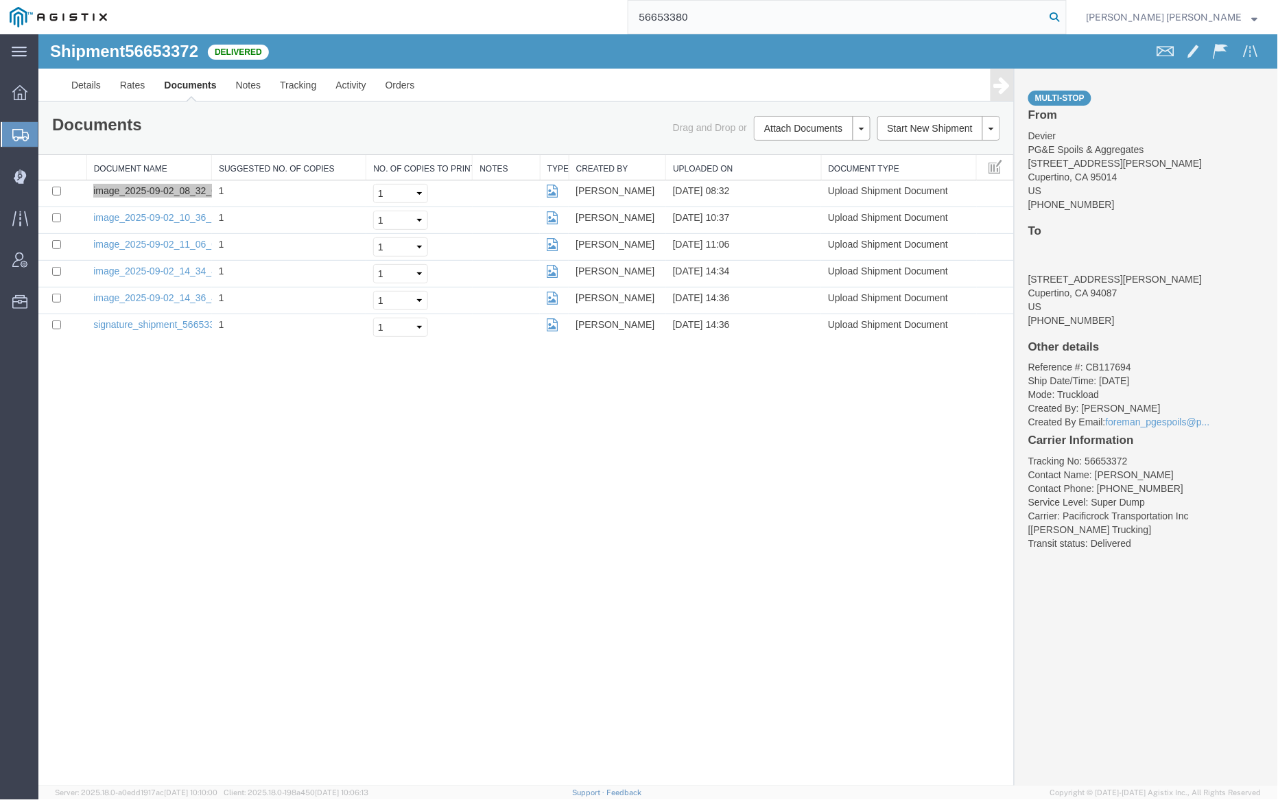
click at [1065, 14] on icon at bounding box center [1055, 17] width 19 height 19
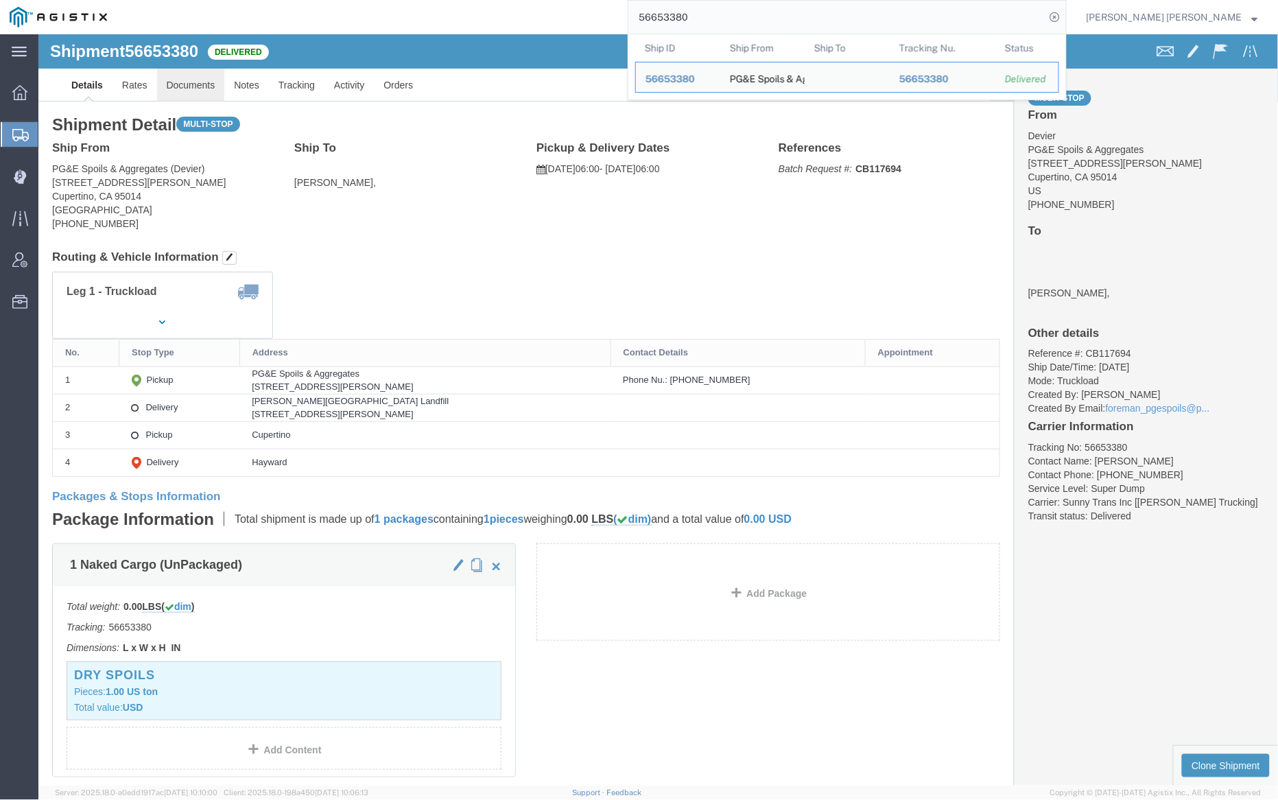
click link "Documents"
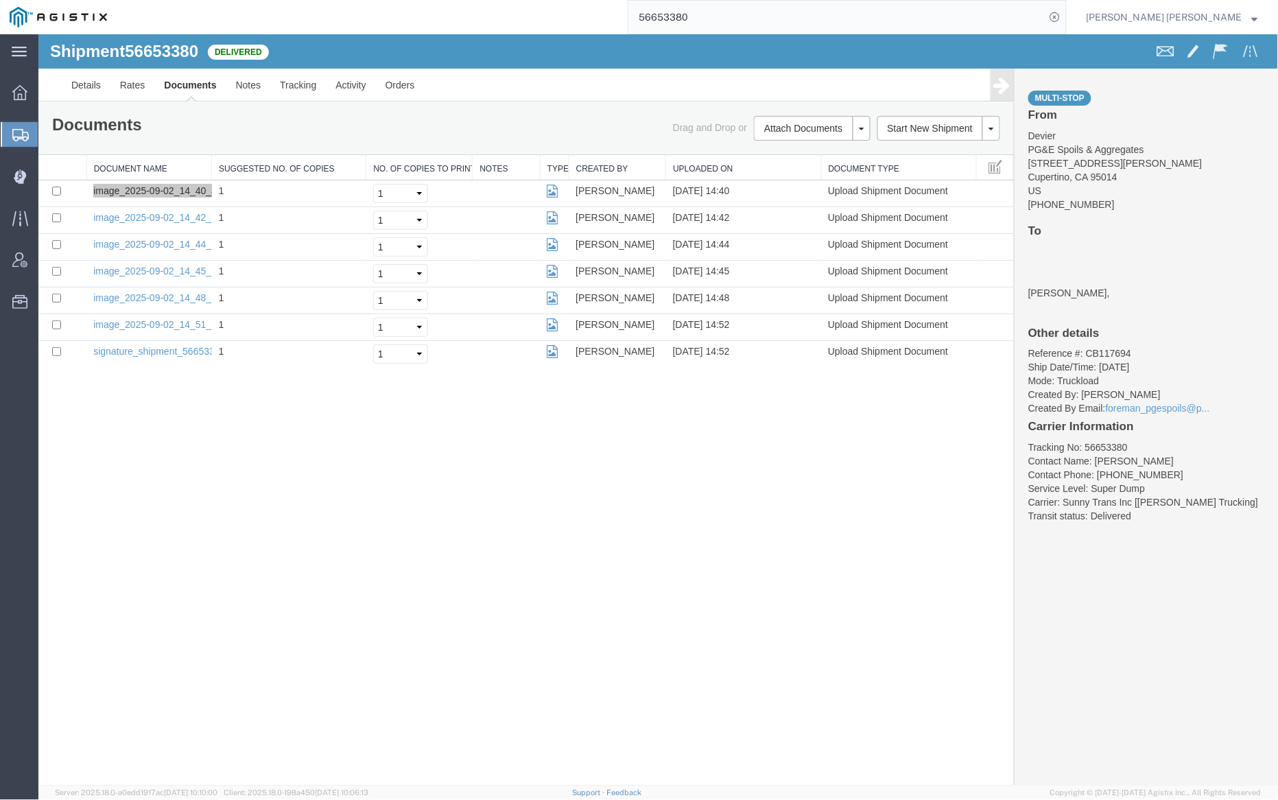
click at [737, 18] on input "56653380" at bounding box center [836, 17] width 417 height 33
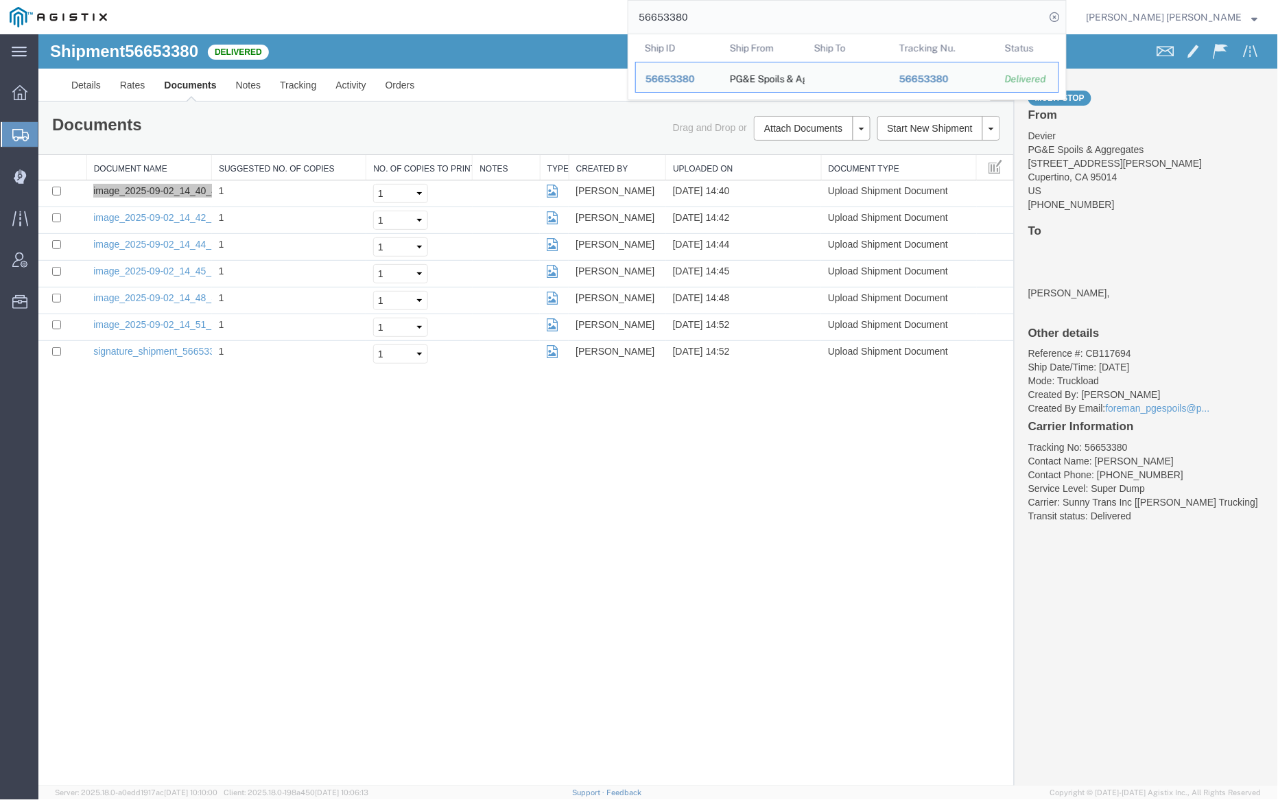
click at [737, 18] on input "56653380" at bounding box center [836, 17] width 417 height 33
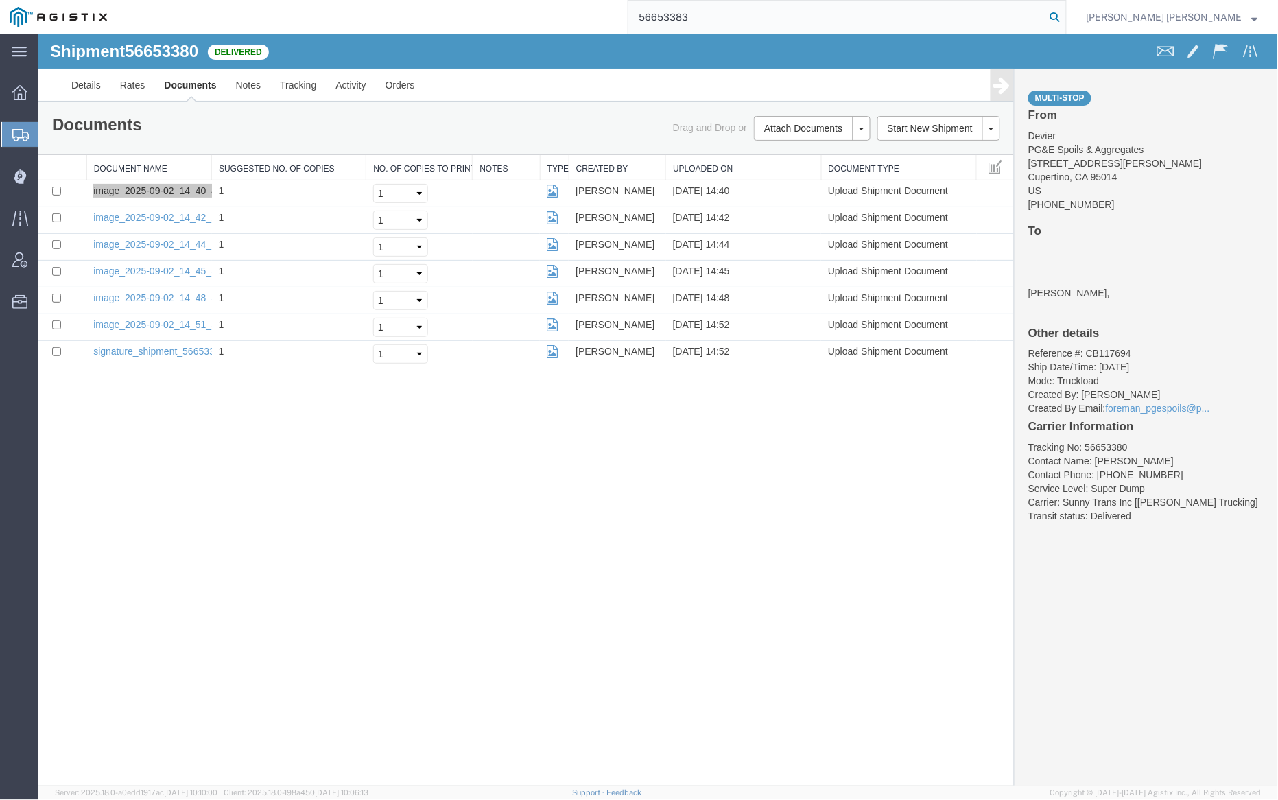
click at [1065, 18] on icon at bounding box center [1055, 17] width 19 height 19
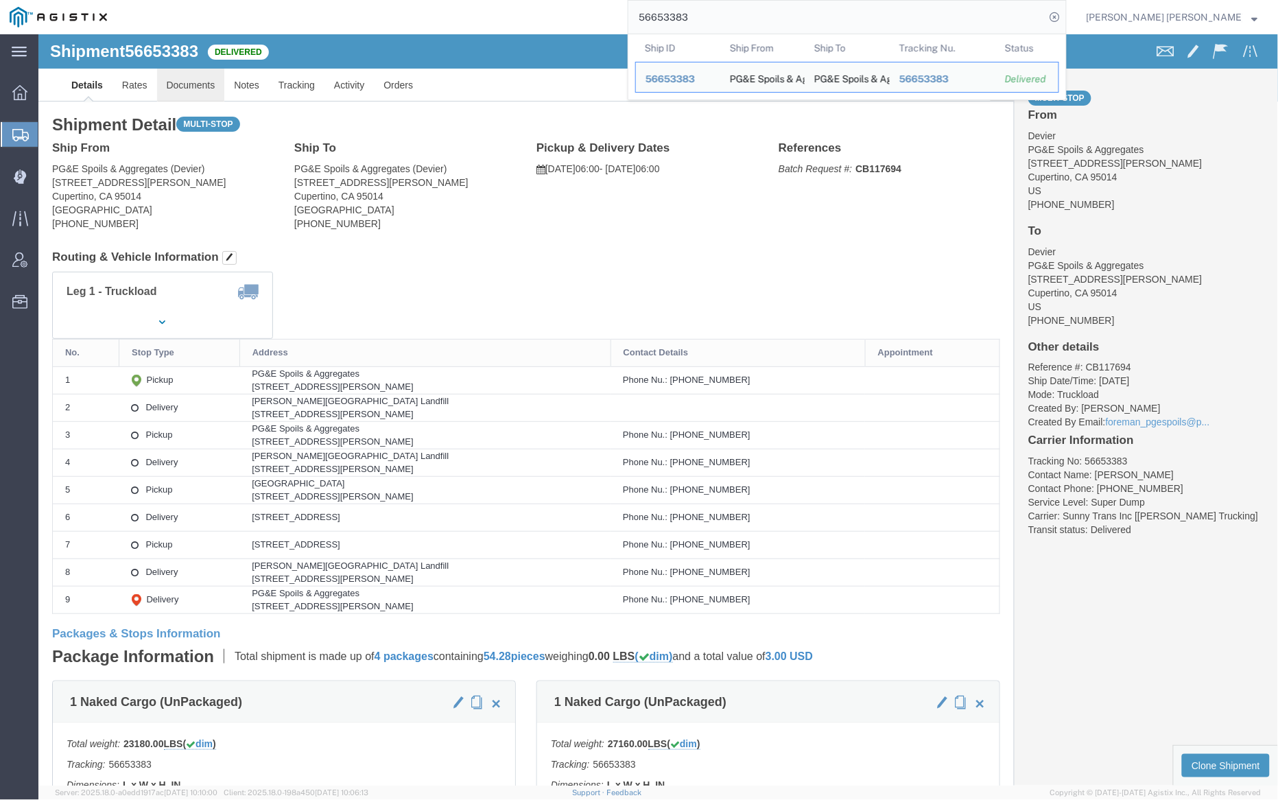
click link "Documents"
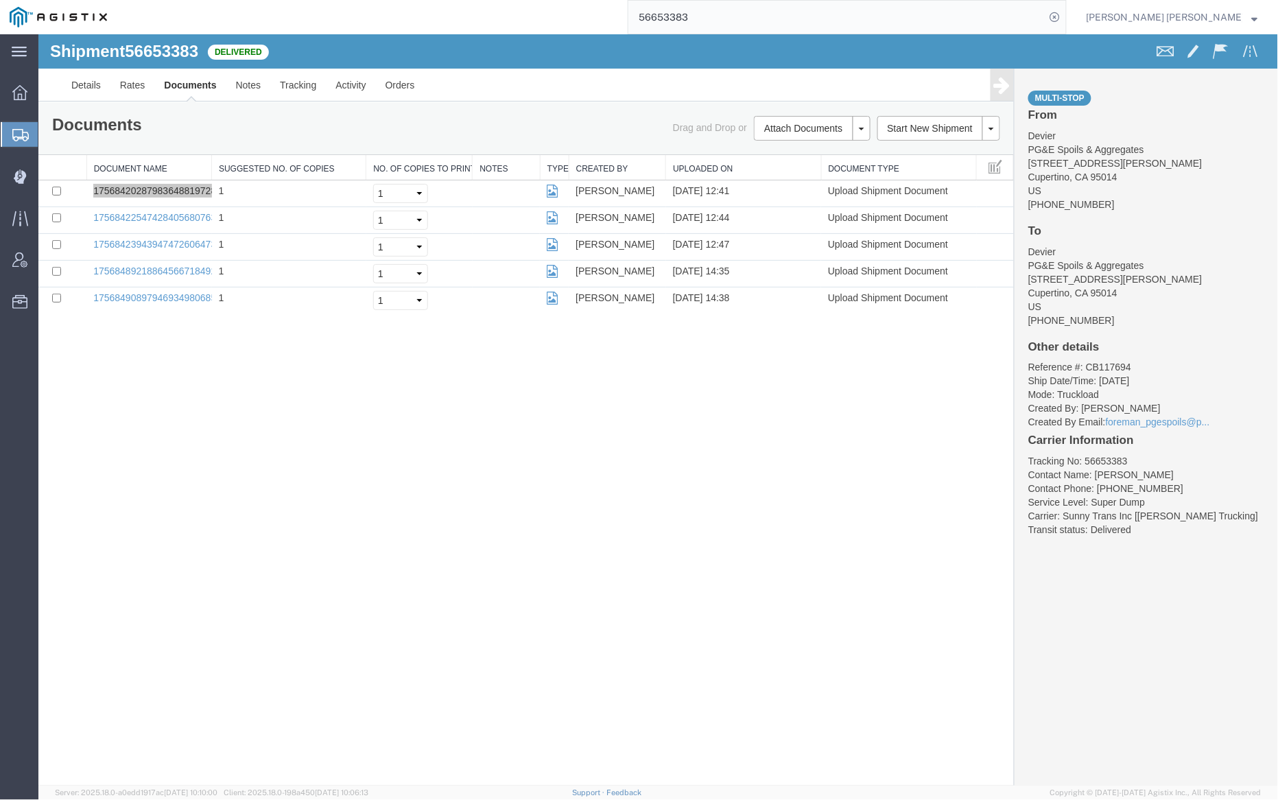
click at [735, 18] on input "56653383" at bounding box center [836, 17] width 417 height 33
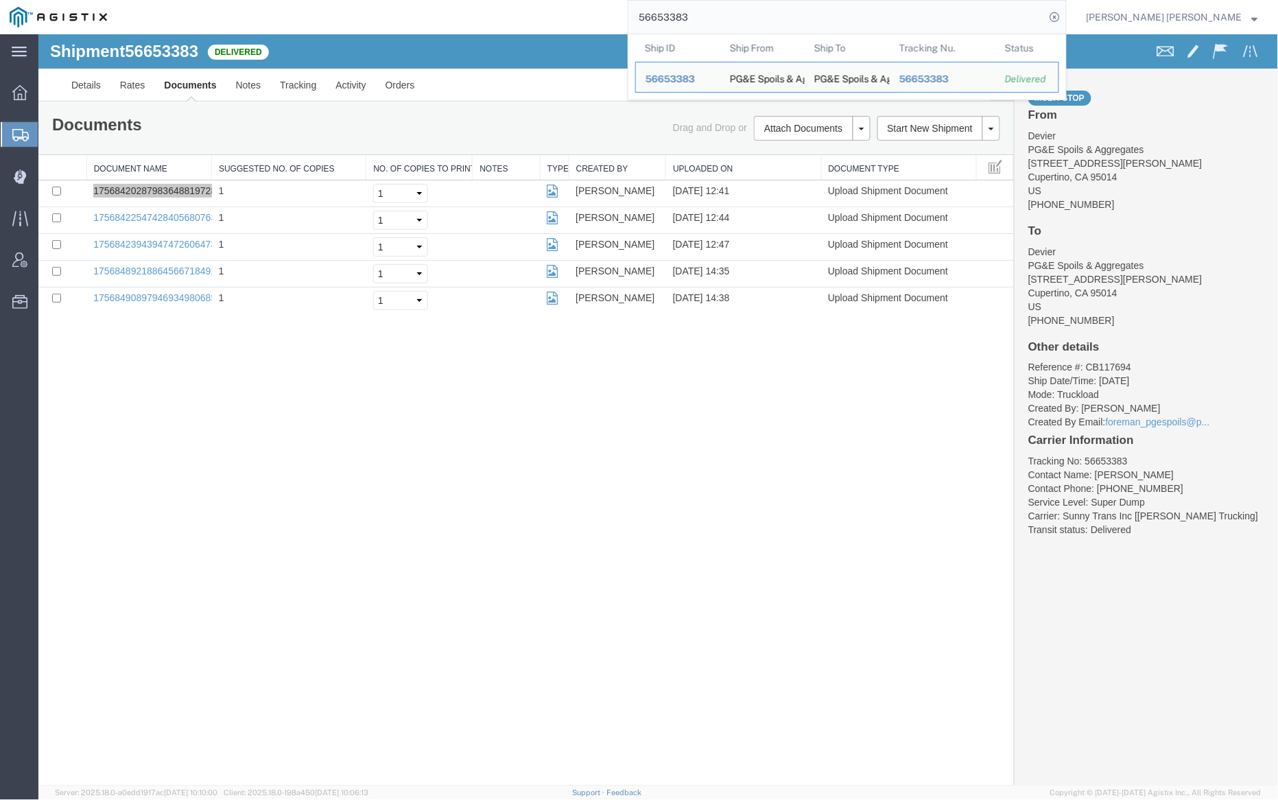
click at [735, 18] on input "56653383" at bounding box center [836, 17] width 417 height 33
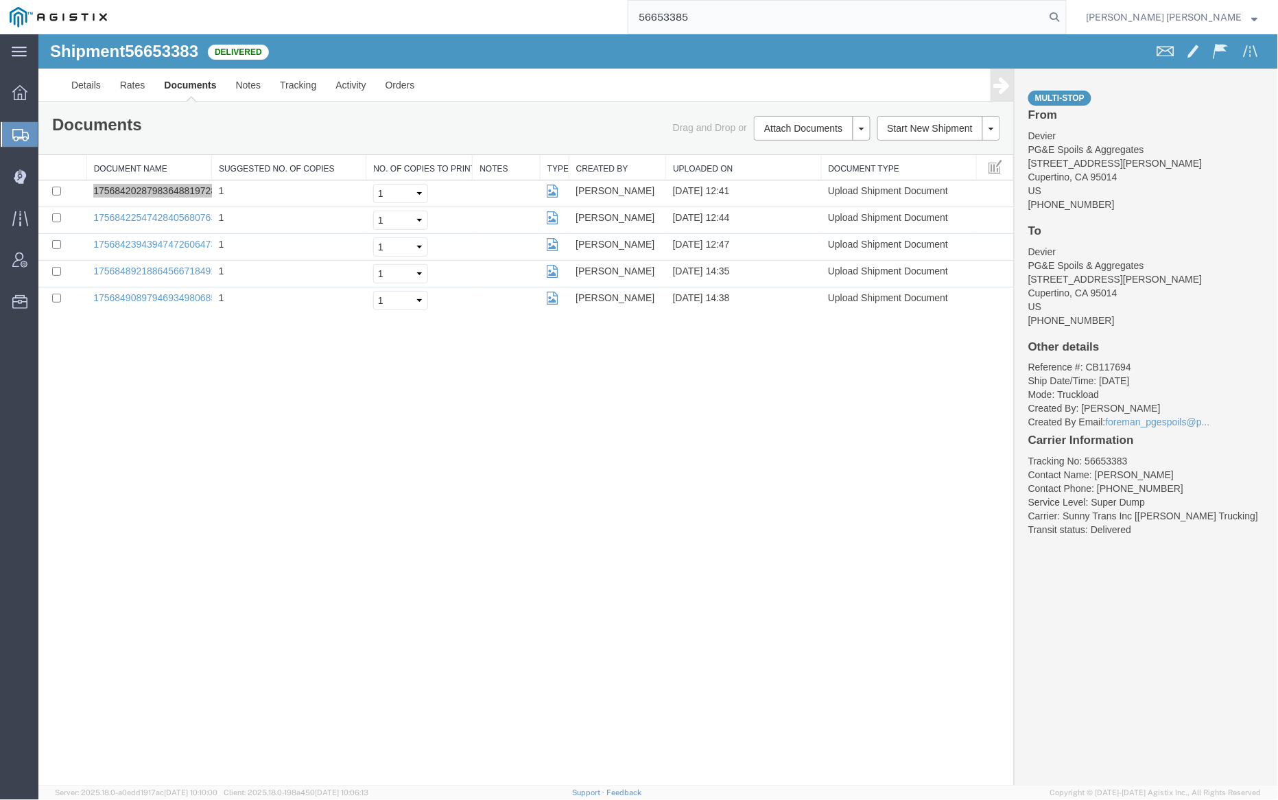
drag, startPoint x: 1133, startPoint y: 17, endPoint x: 1104, endPoint y: 19, distance: 28.8
click at [1065, 18] on icon at bounding box center [1055, 17] width 19 height 19
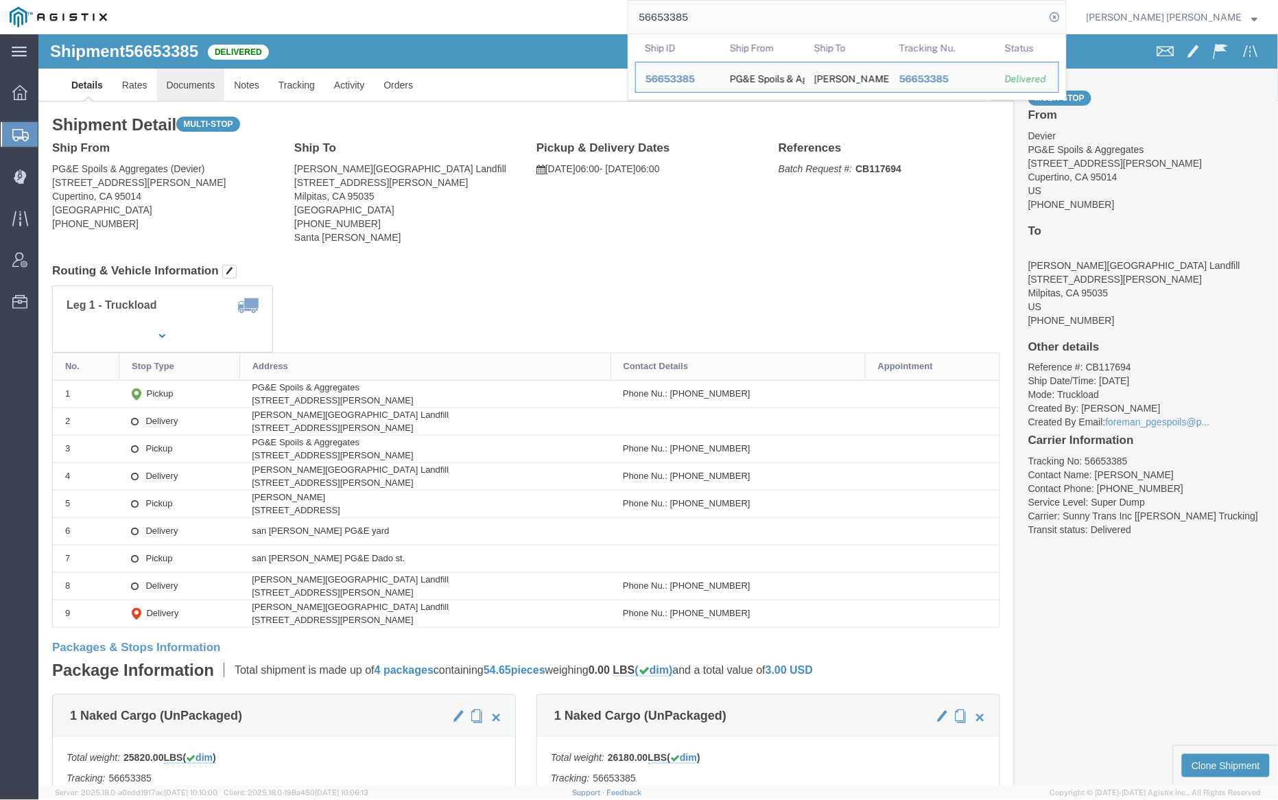
click link "Documents"
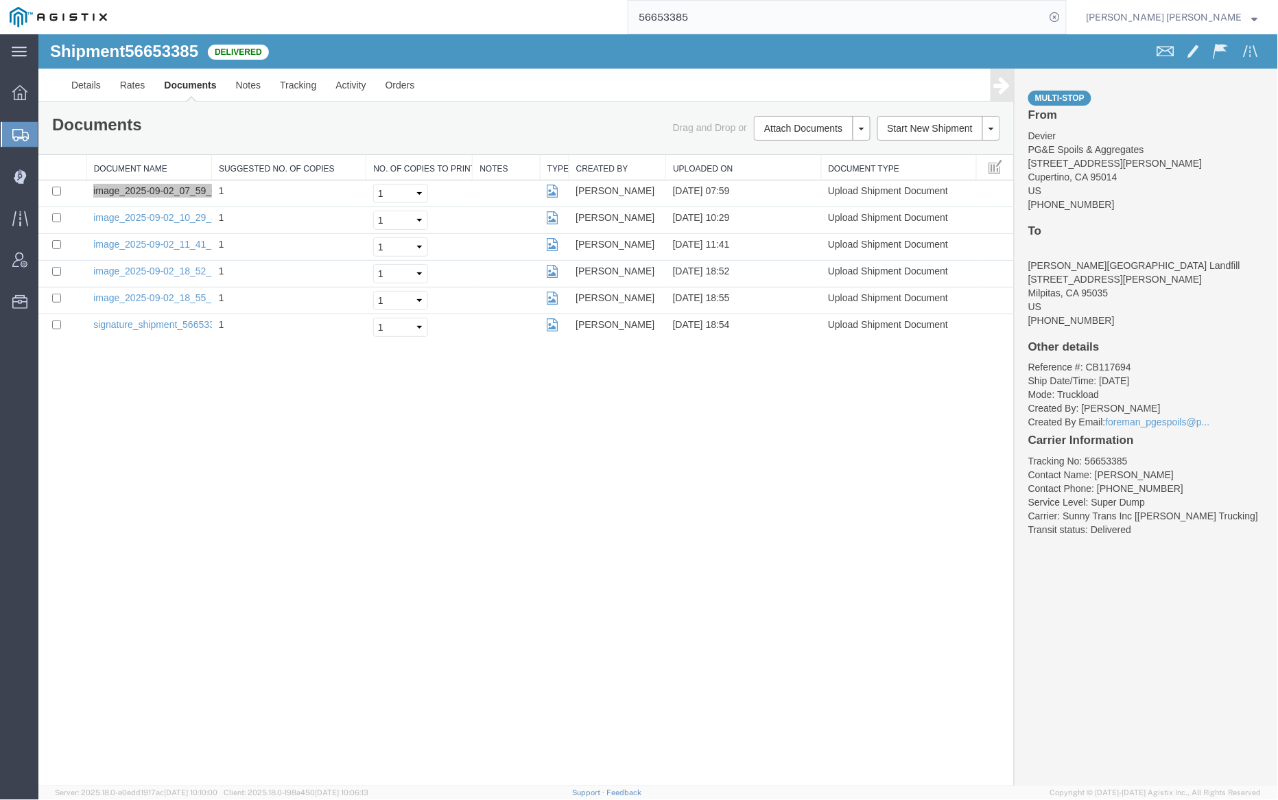
click at [755, 13] on input "56653385" at bounding box center [836, 17] width 417 height 33
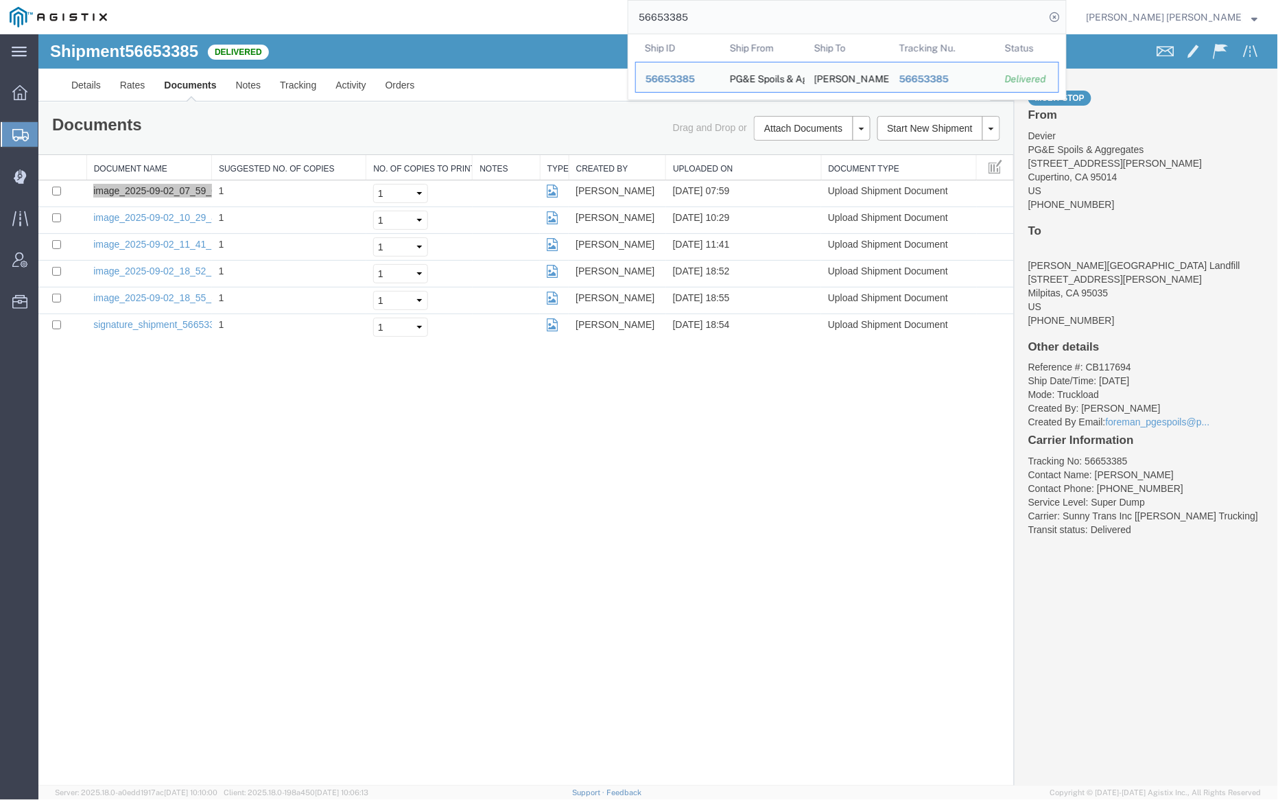
click at [755, 13] on input "56653385" at bounding box center [836, 17] width 417 height 33
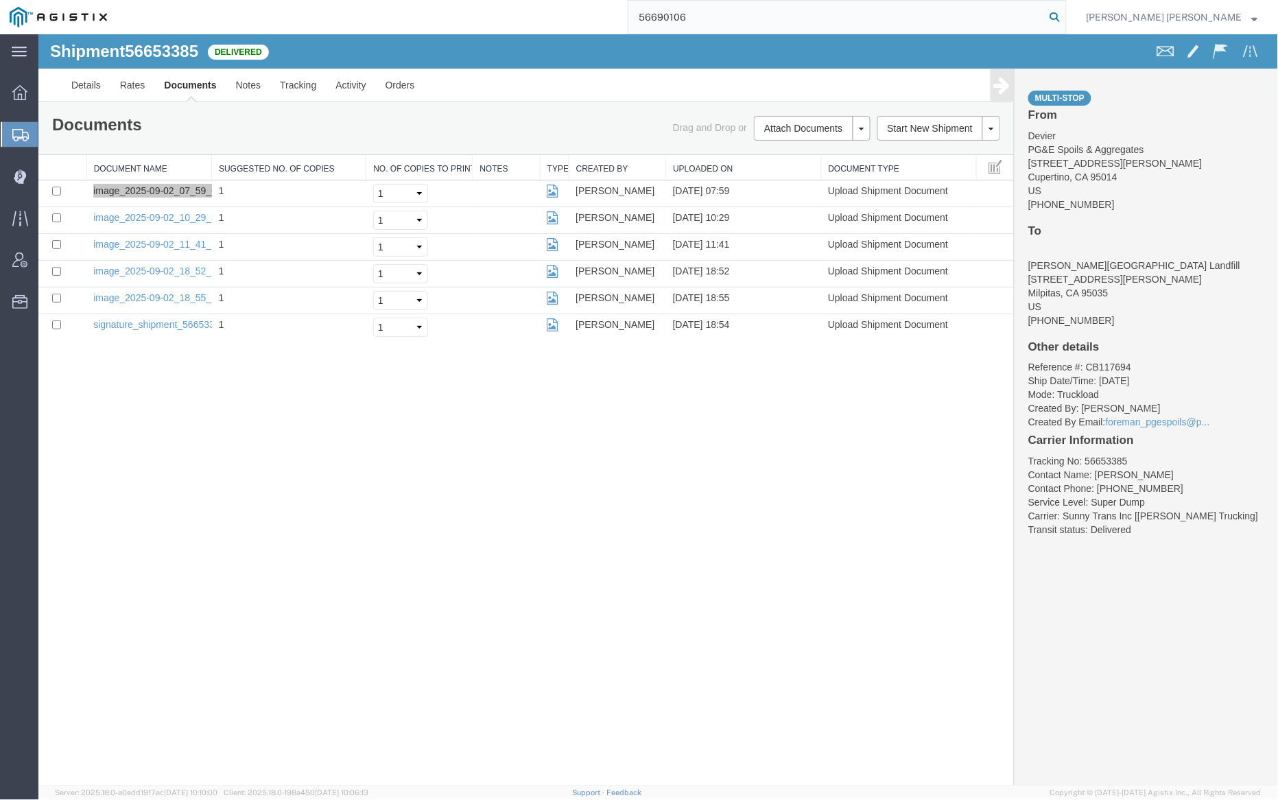
click at [1065, 17] on icon at bounding box center [1055, 17] width 19 height 19
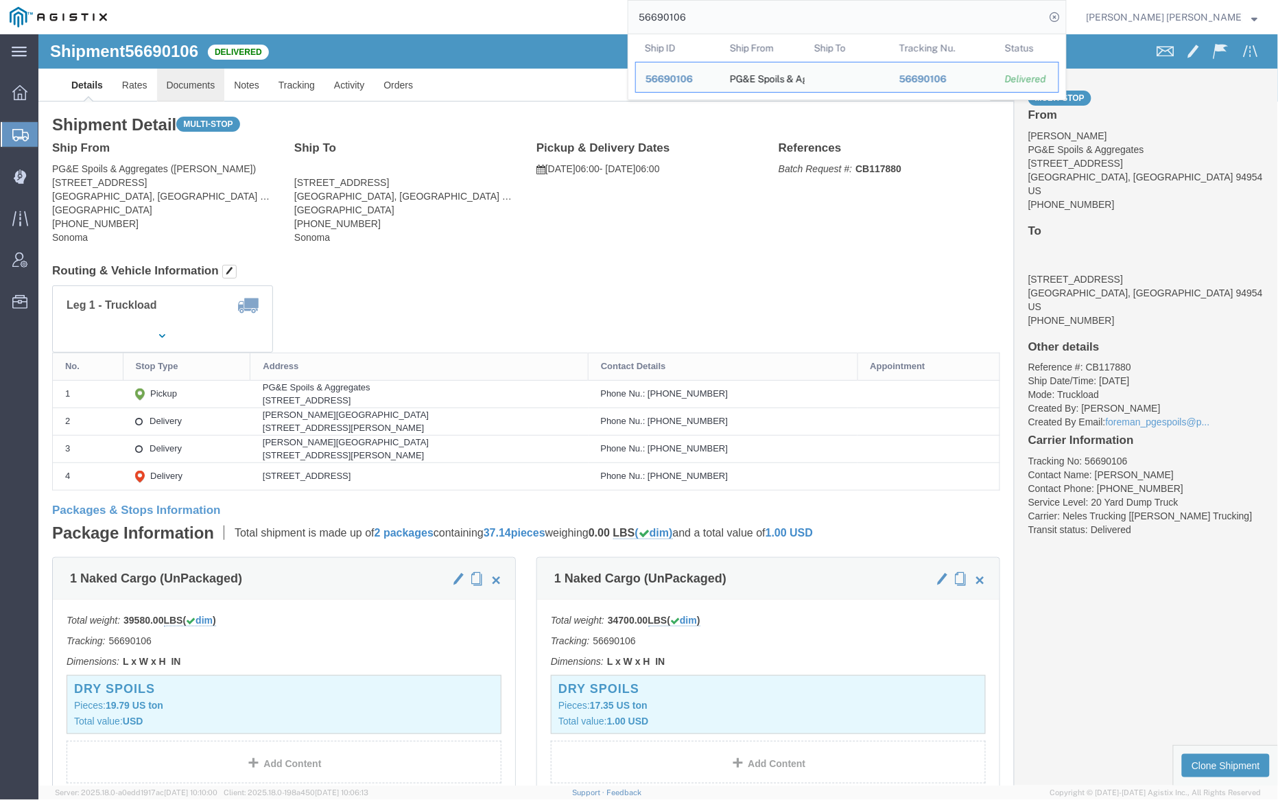
click link "Documents"
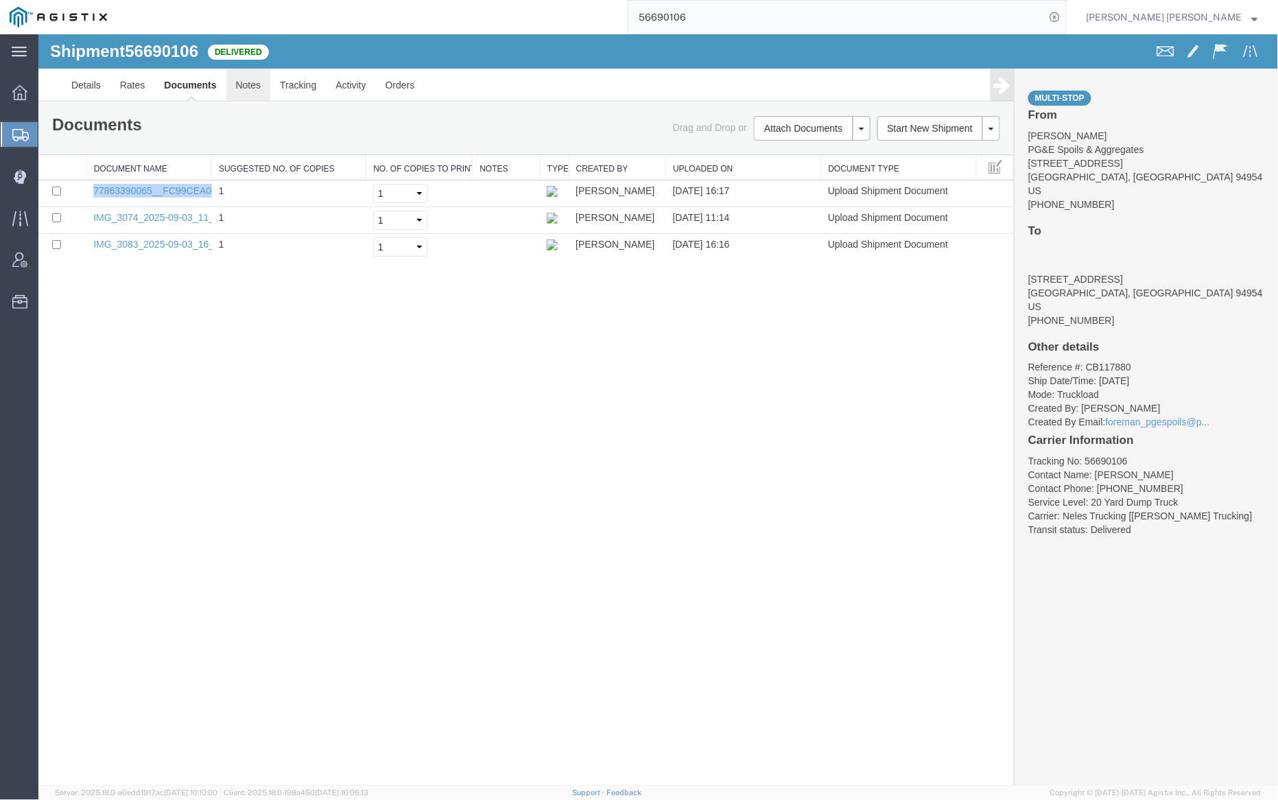
click at [248, 83] on link "Notes" at bounding box center [248, 84] width 45 height 33
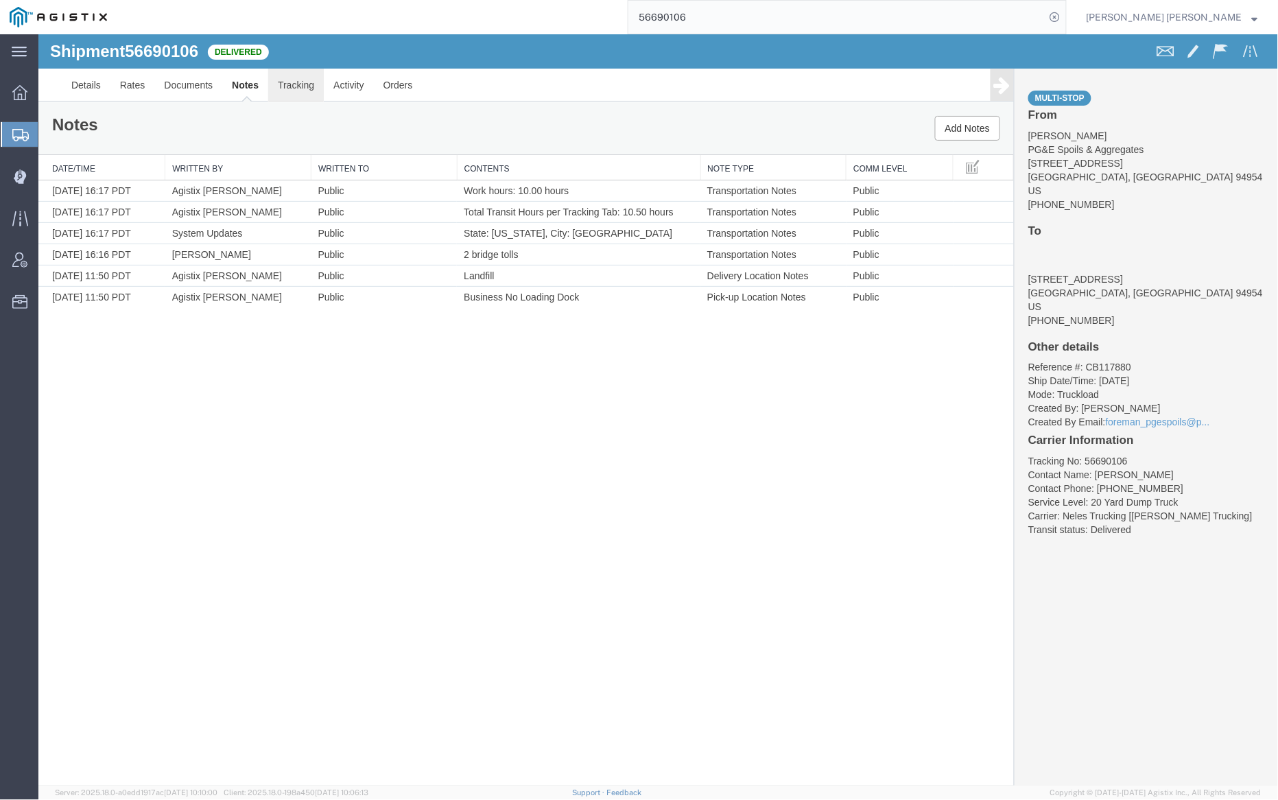
click at [296, 78] on link "Tracking" at bounding box center [296, 84] width 56 height 33
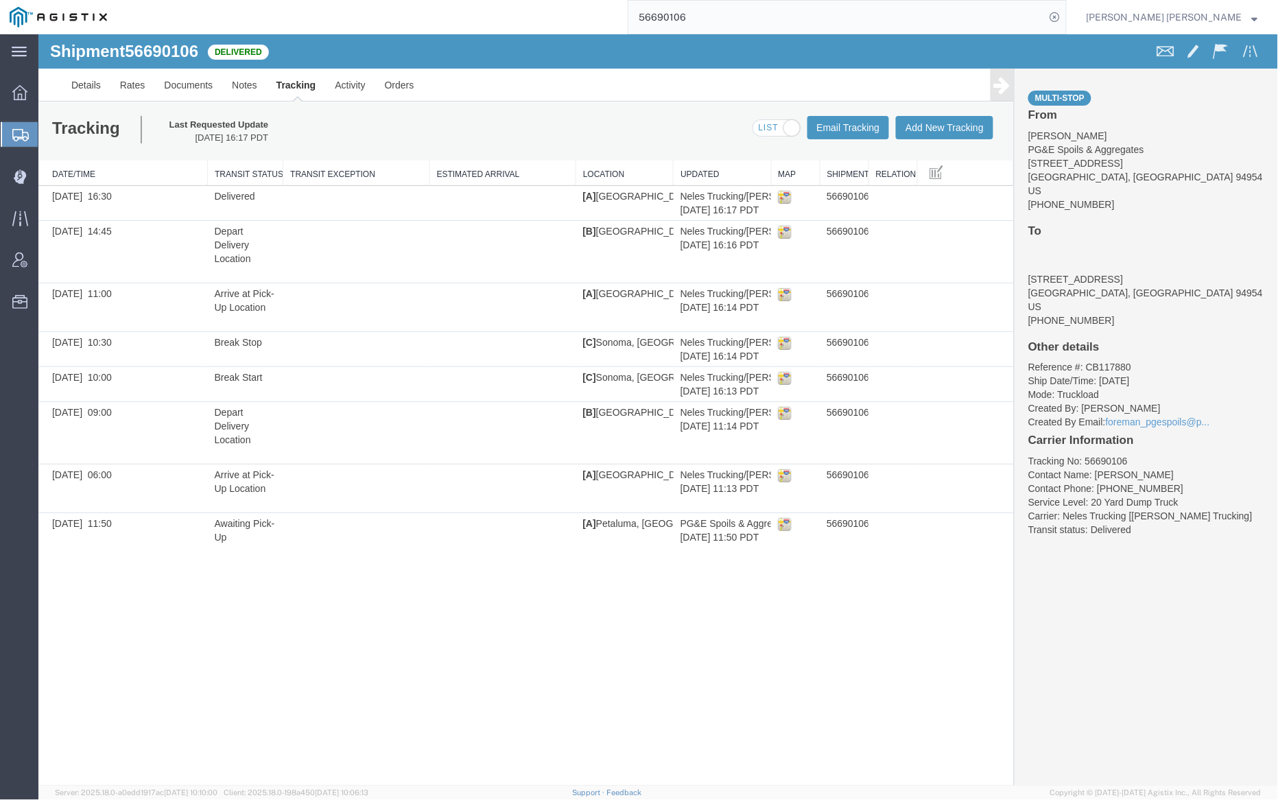
click at [718, 12] on input "56690106" at bounding box center [836, 17] width 417 height 33
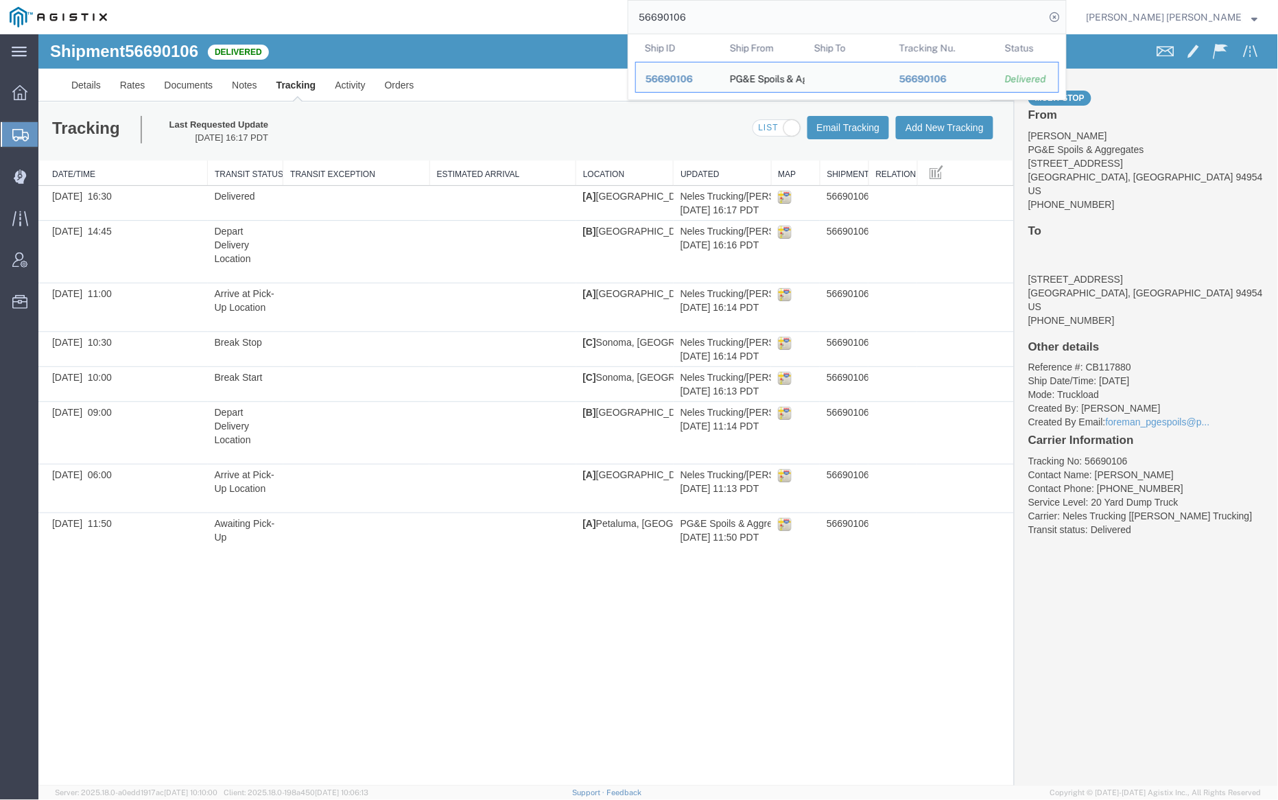
click at [718, 12] on input "56690106" at bounding box center [836, 17] width 417 height 33
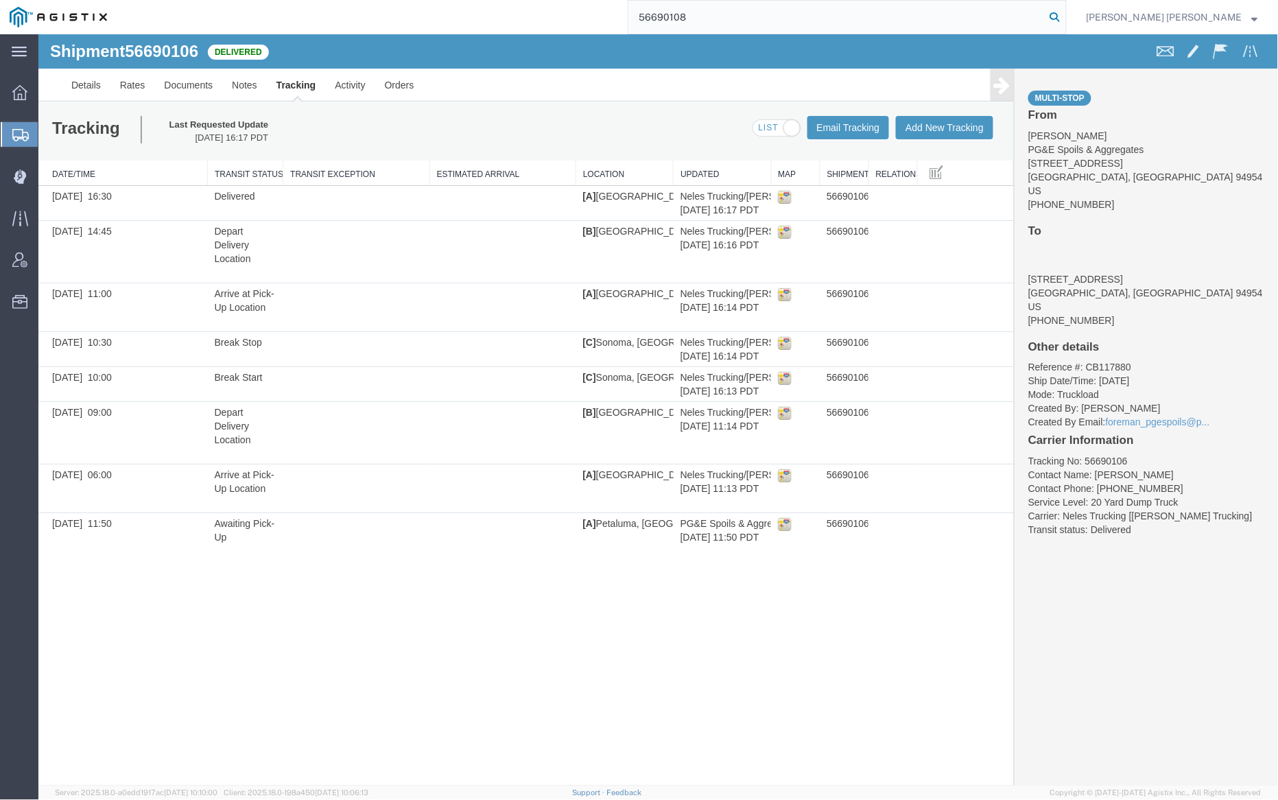
type input "56690108"
click at [1065, 19] on icon at bounding box center [1055, 17] width 19 height 19
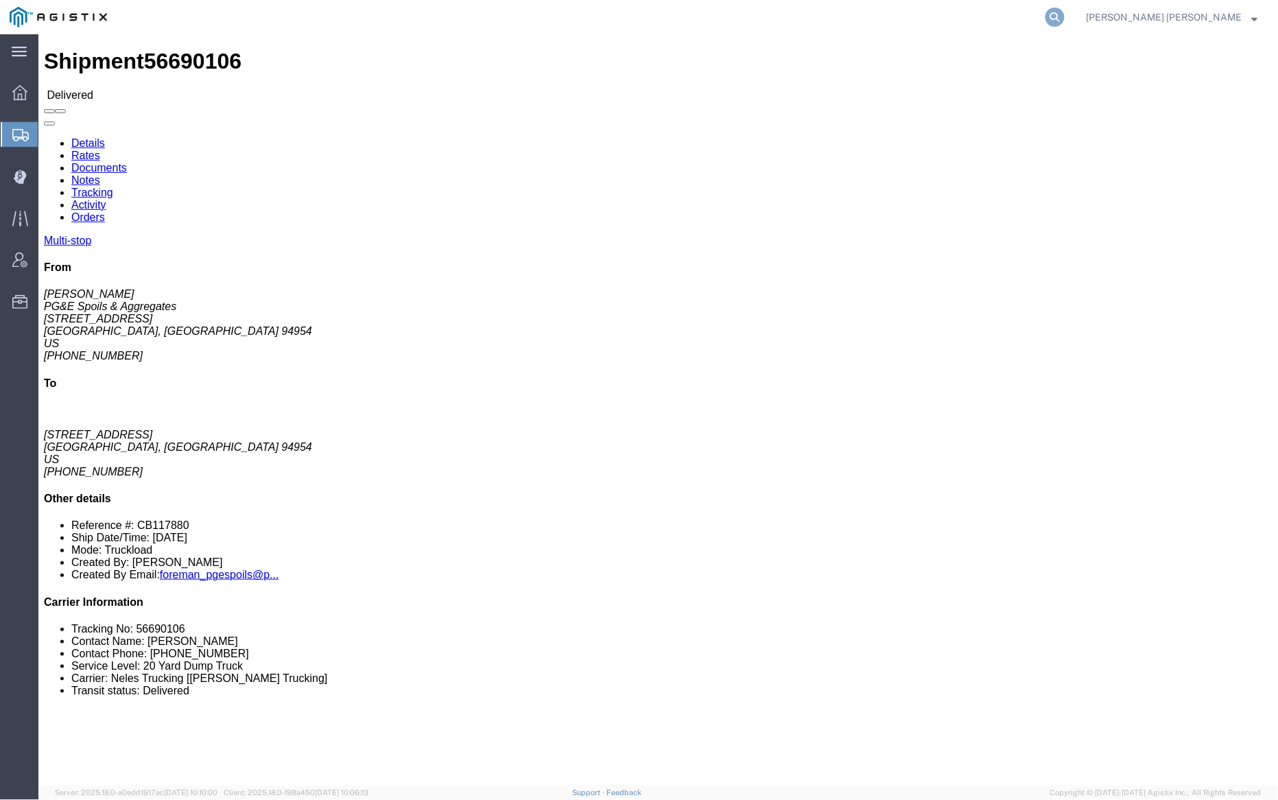
click at [1065, 16] on icon at bounding box center [1055, 17] width 19 height 19
click at [867, 18] on input "search" at bounding box center [836, 17] width 417 height 33
paste input "56690108"
click at [1065, 19] on icon at bounding box center [1055, 17] width 19 height 19
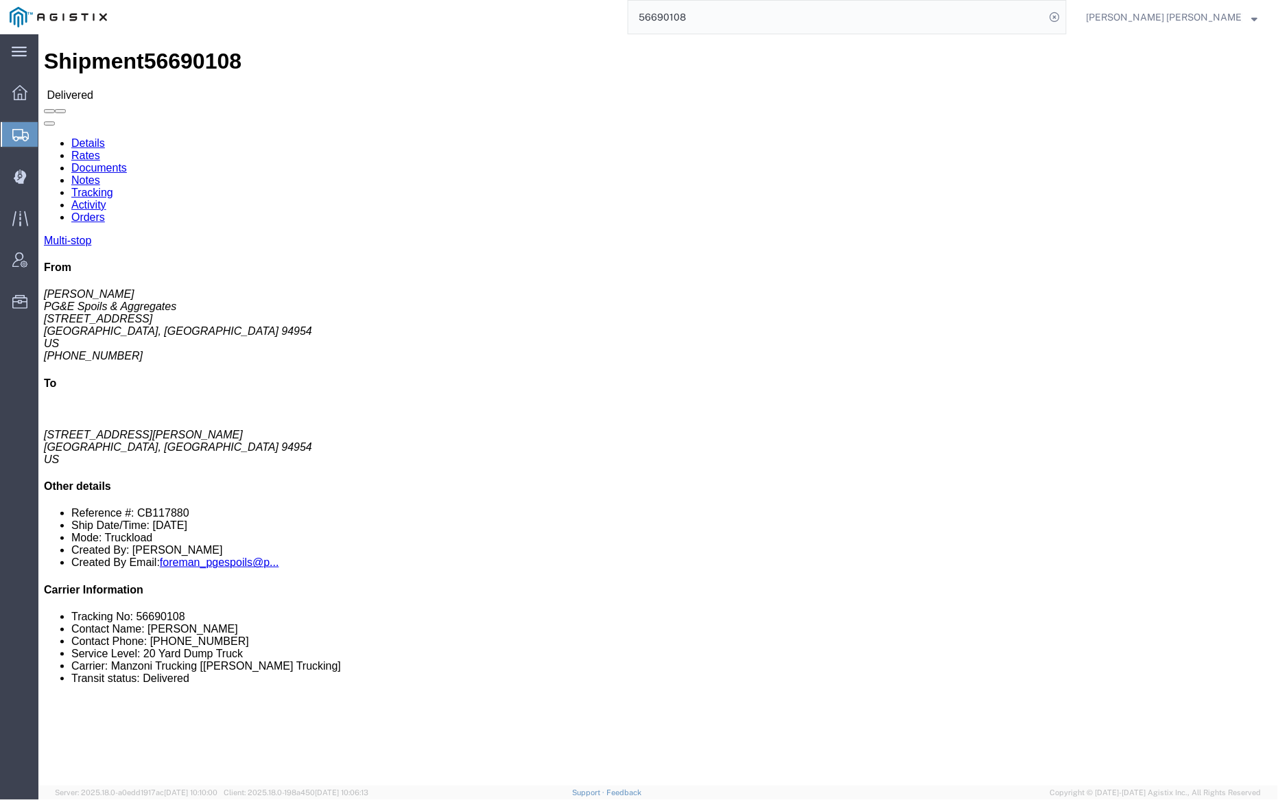
click link "Notes"
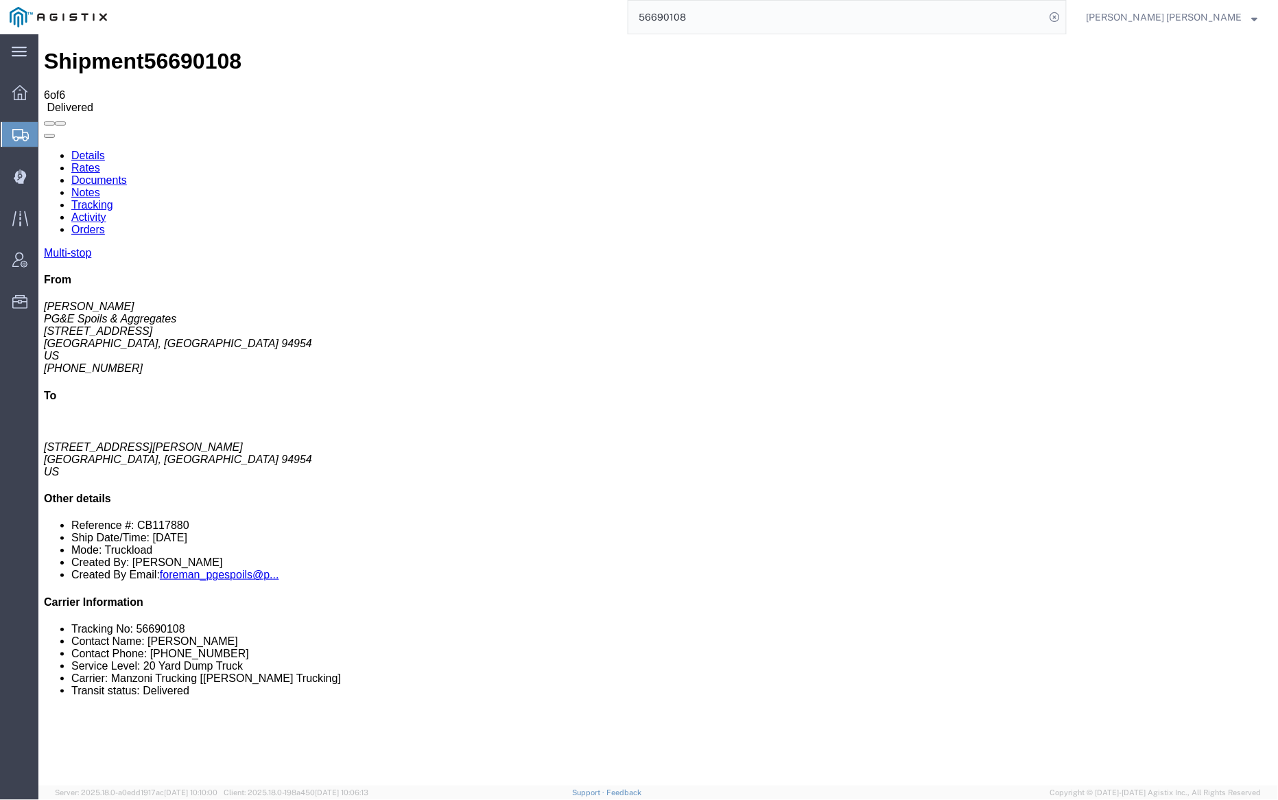
click at [126, 174] on link "Documents" at bounding box center [99, 180] width 56 height 12
click at [744, 12] on input "56690108" at bounding box center [836, 17] width 417 height 33
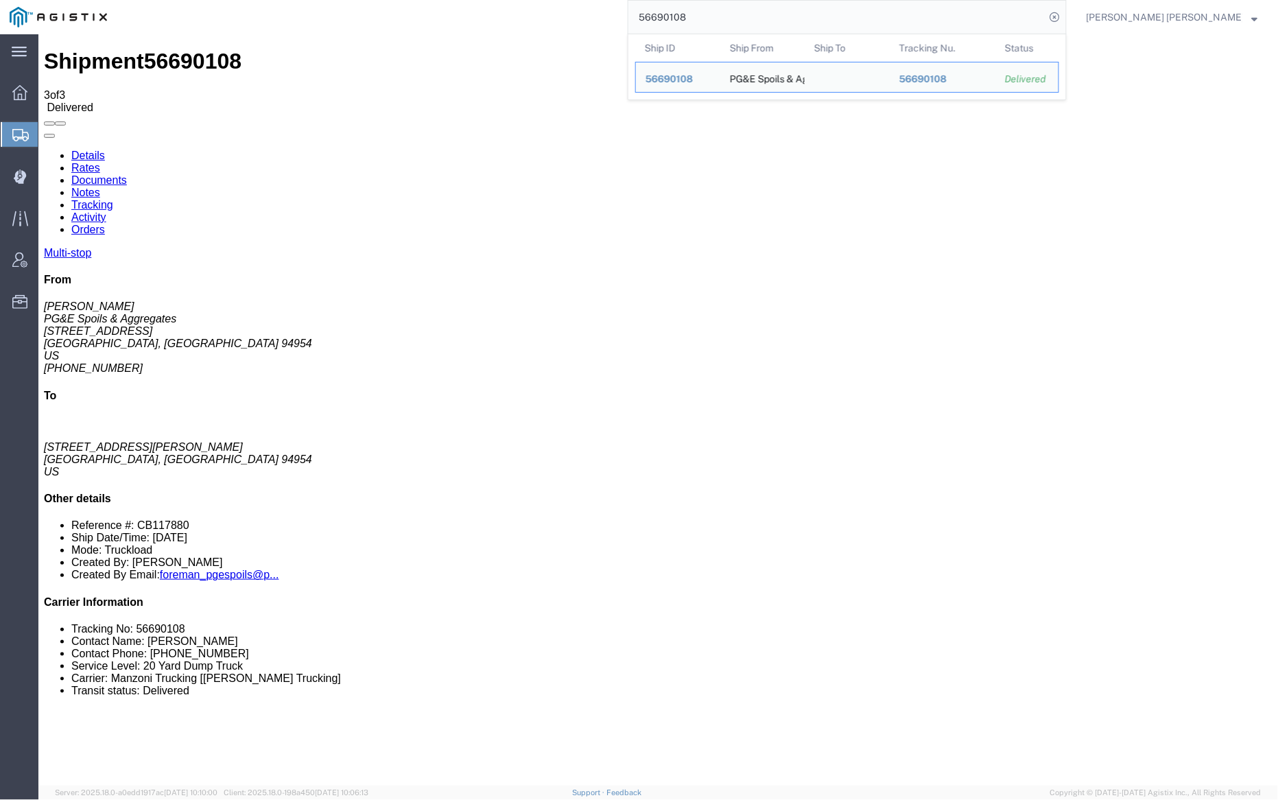
click at [744, 12] on input "56690108" at bounding box center [836, 17] width 417 height 33
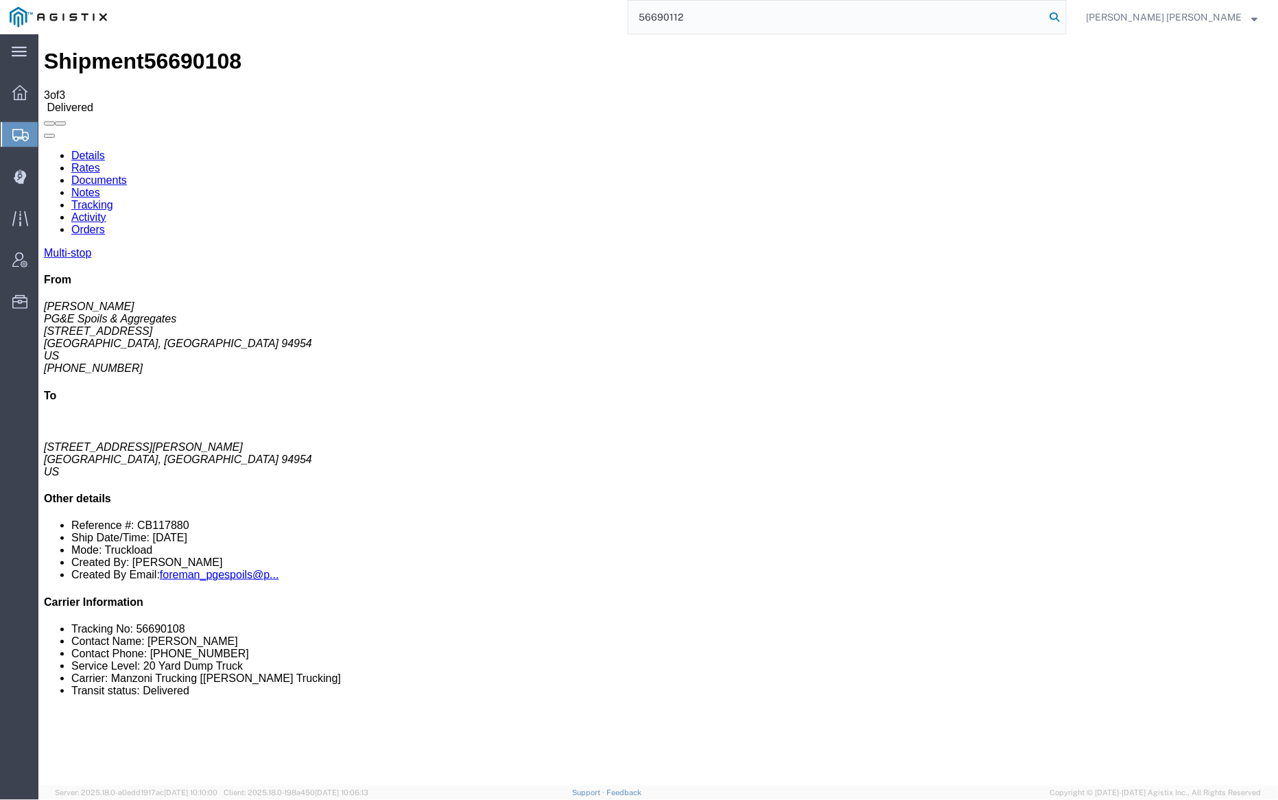
click at [1065, 17] on icon at bounding box center [1055, 17] width 19 height 19
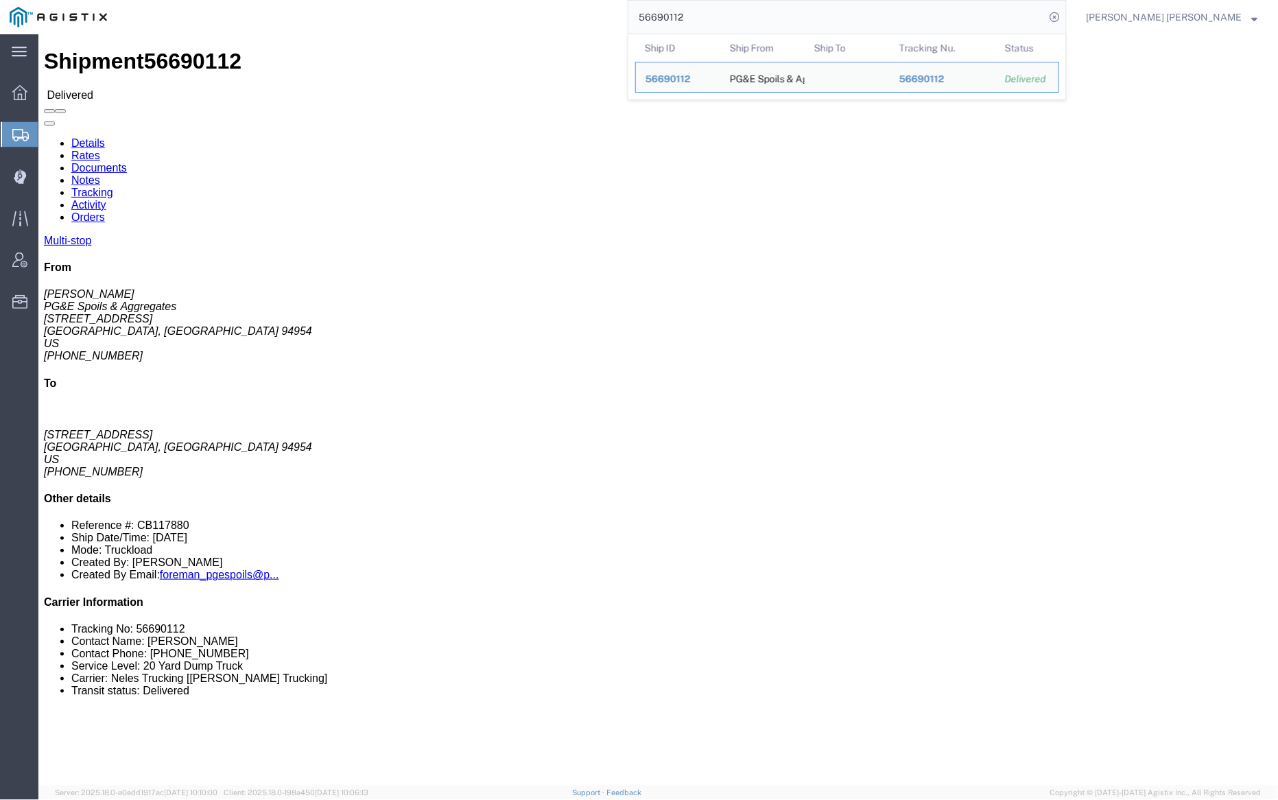
click link "Documents"
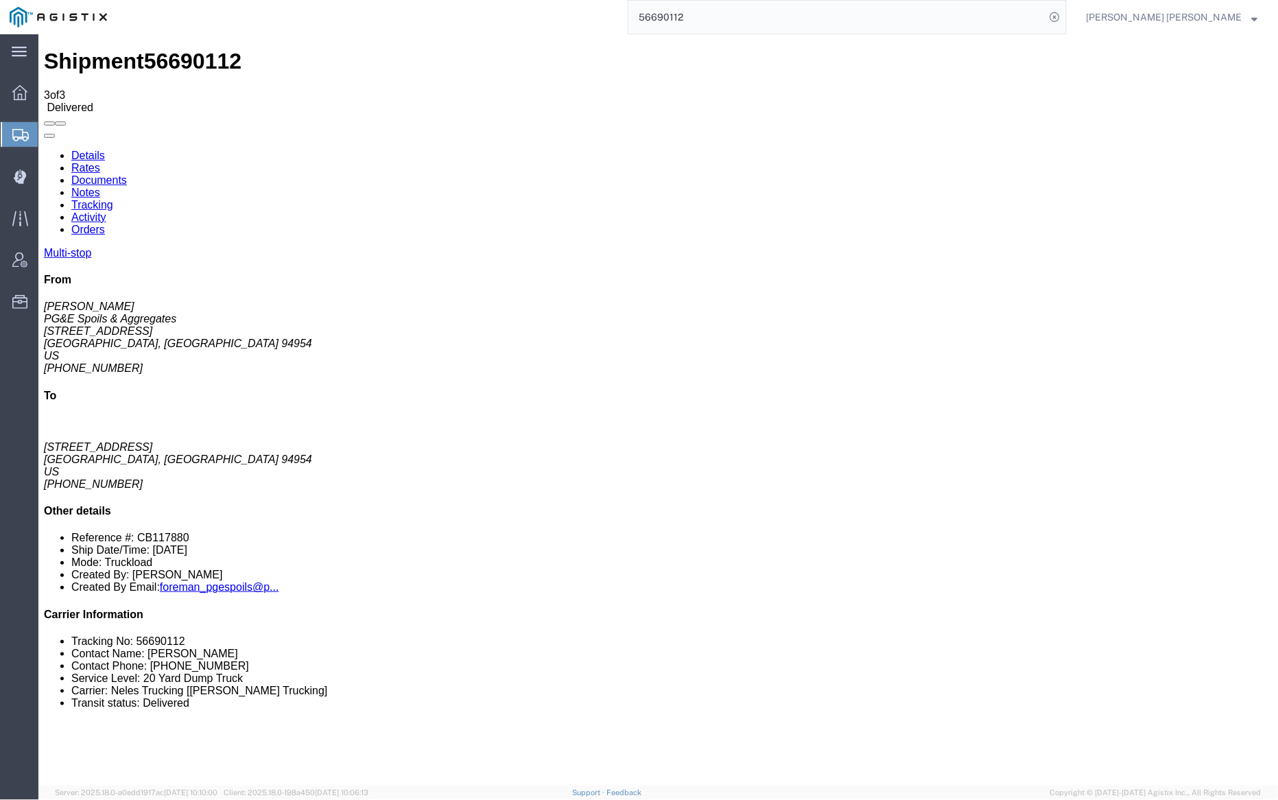
click at [732, 10] on input "56690112" at bounding box center [836, 17] width 417 height 33
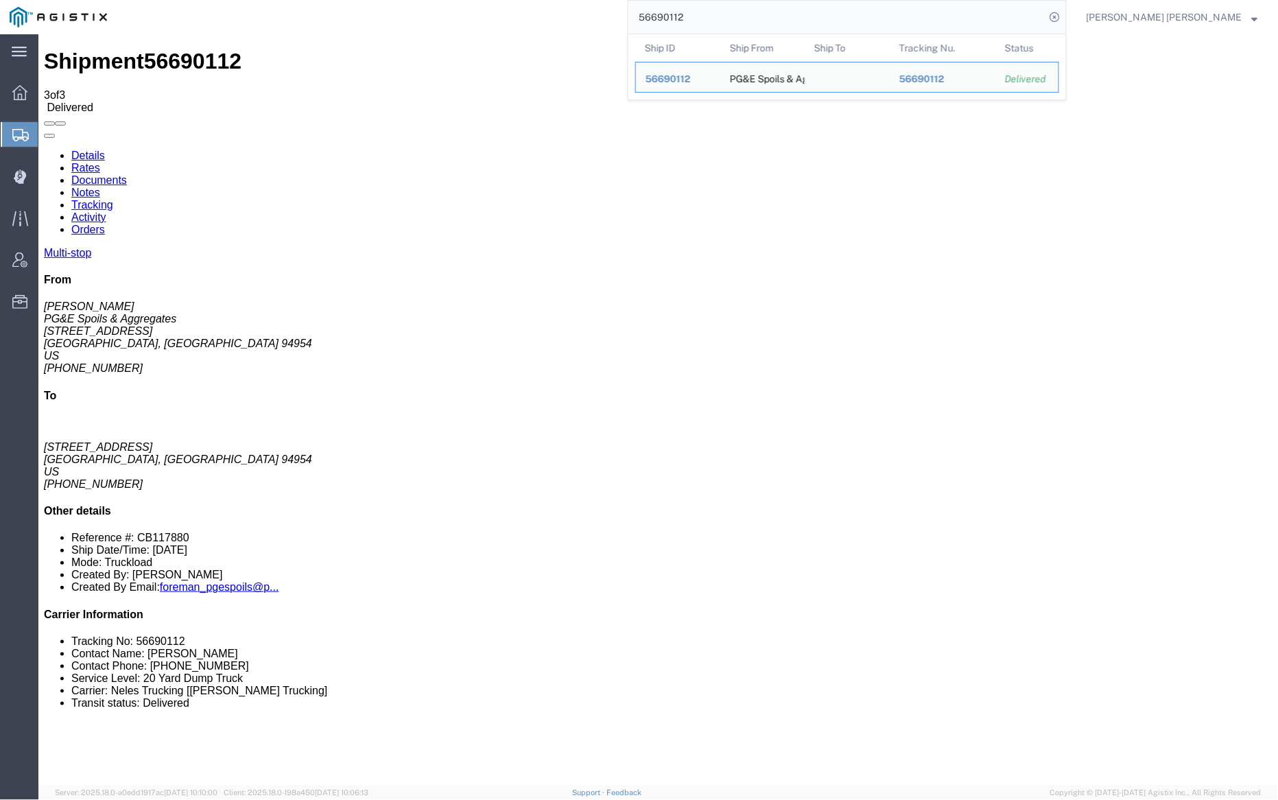
click at [732, 10] on input "56690112" at bounding box center [836, 17] width 417 height 33
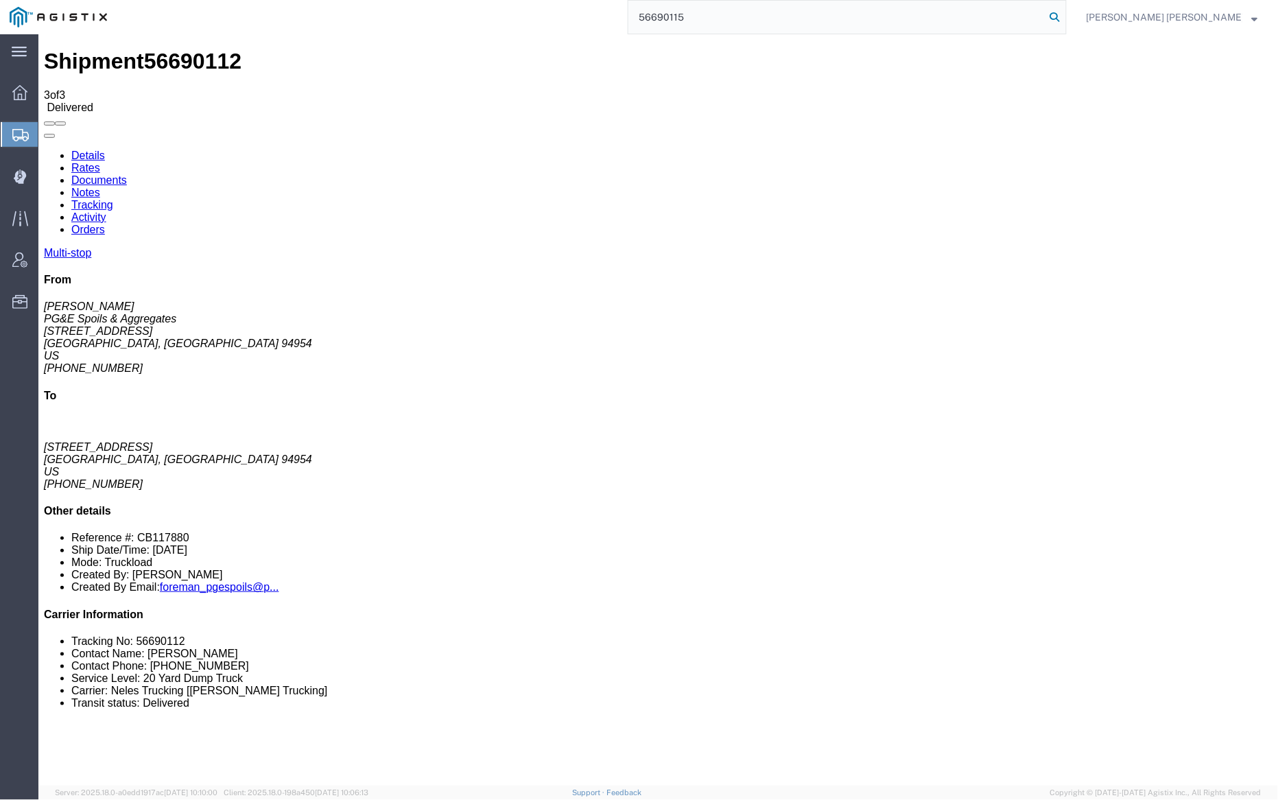
click at [1065, 16] on icon at bounding box center [1055, 17] width 19 height 19
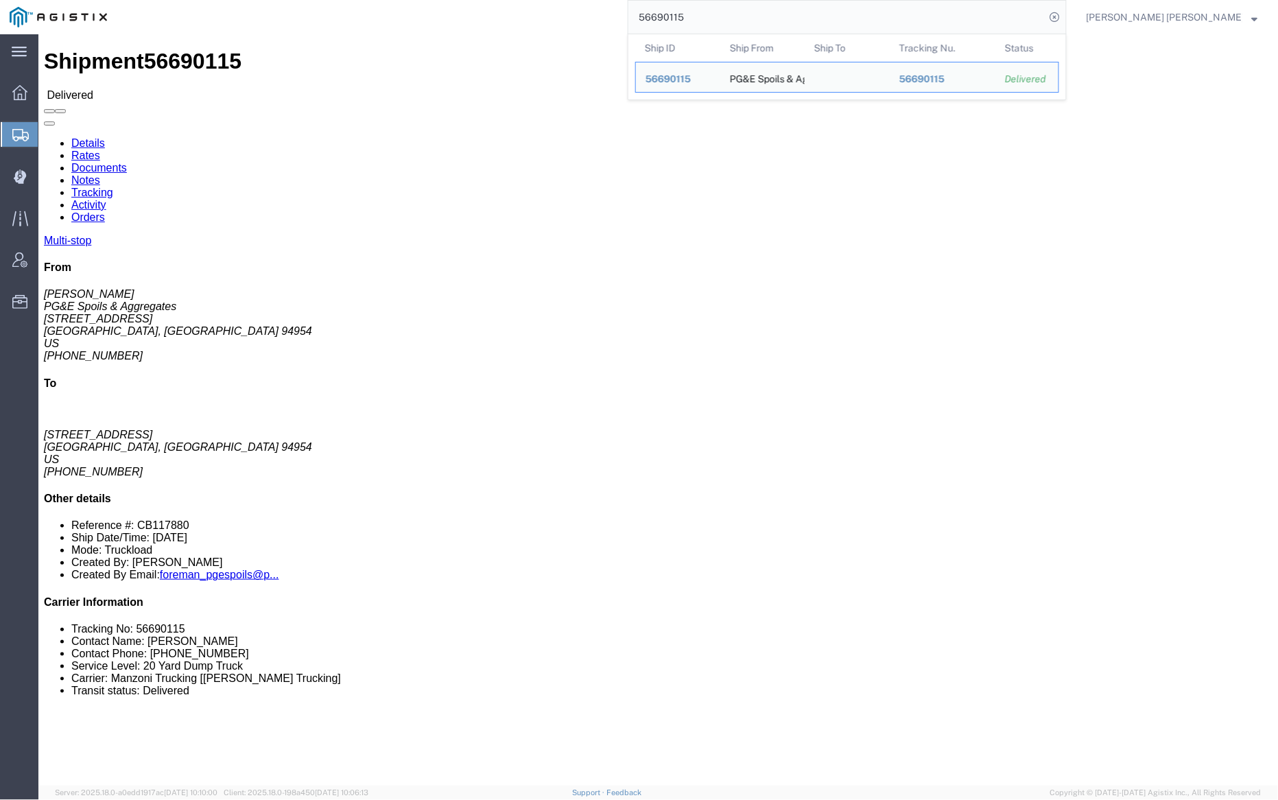
click link "Documents"
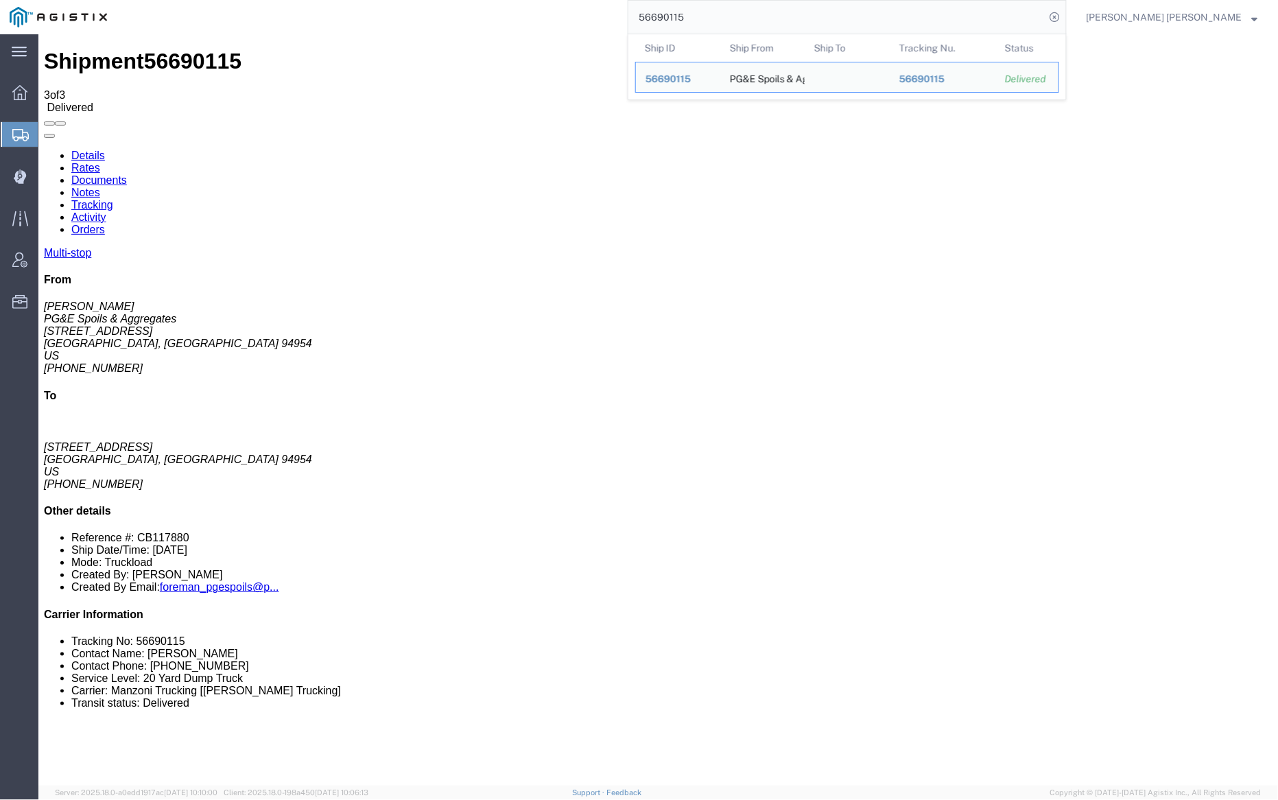
click at [729, 12] on input "56690115" at bounding box center [836, 17] width 417 height 33
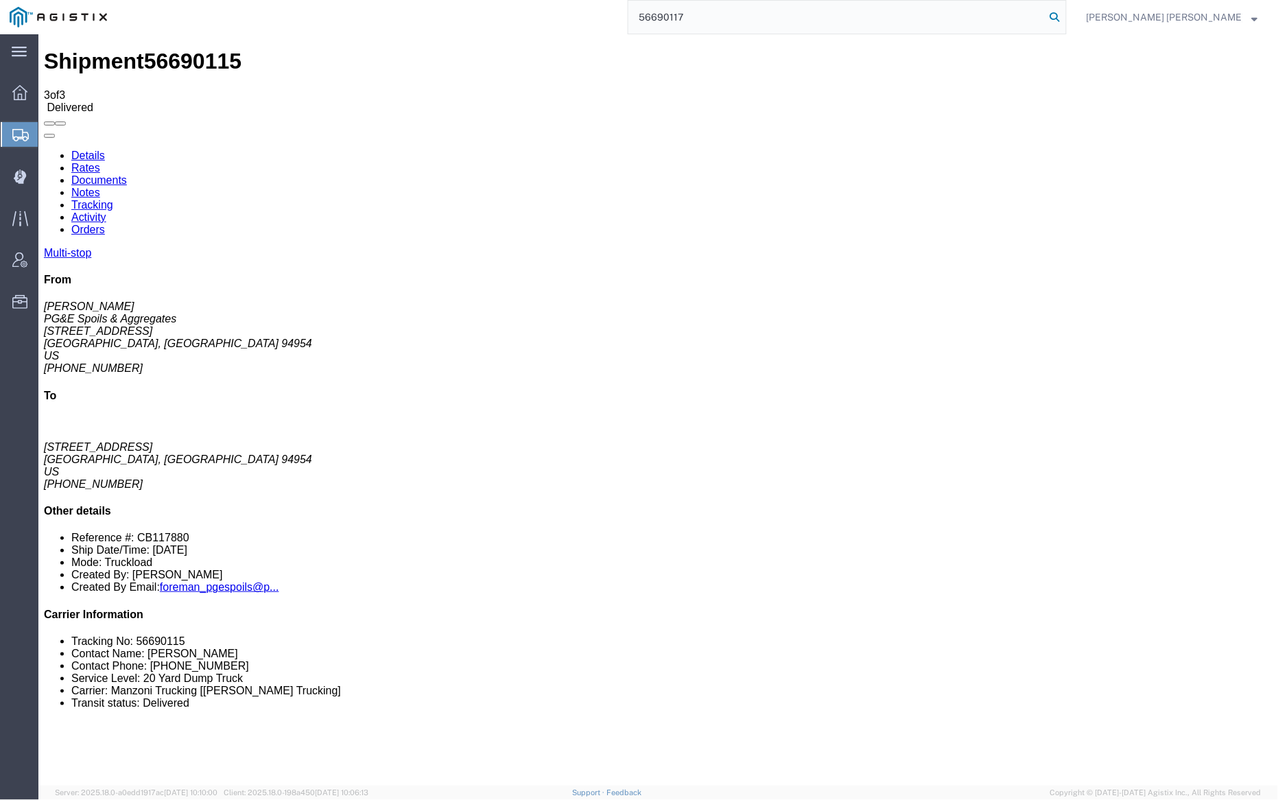
click at [1065, 16] on icon at bounding box center [1055, 17] width 19 height 19
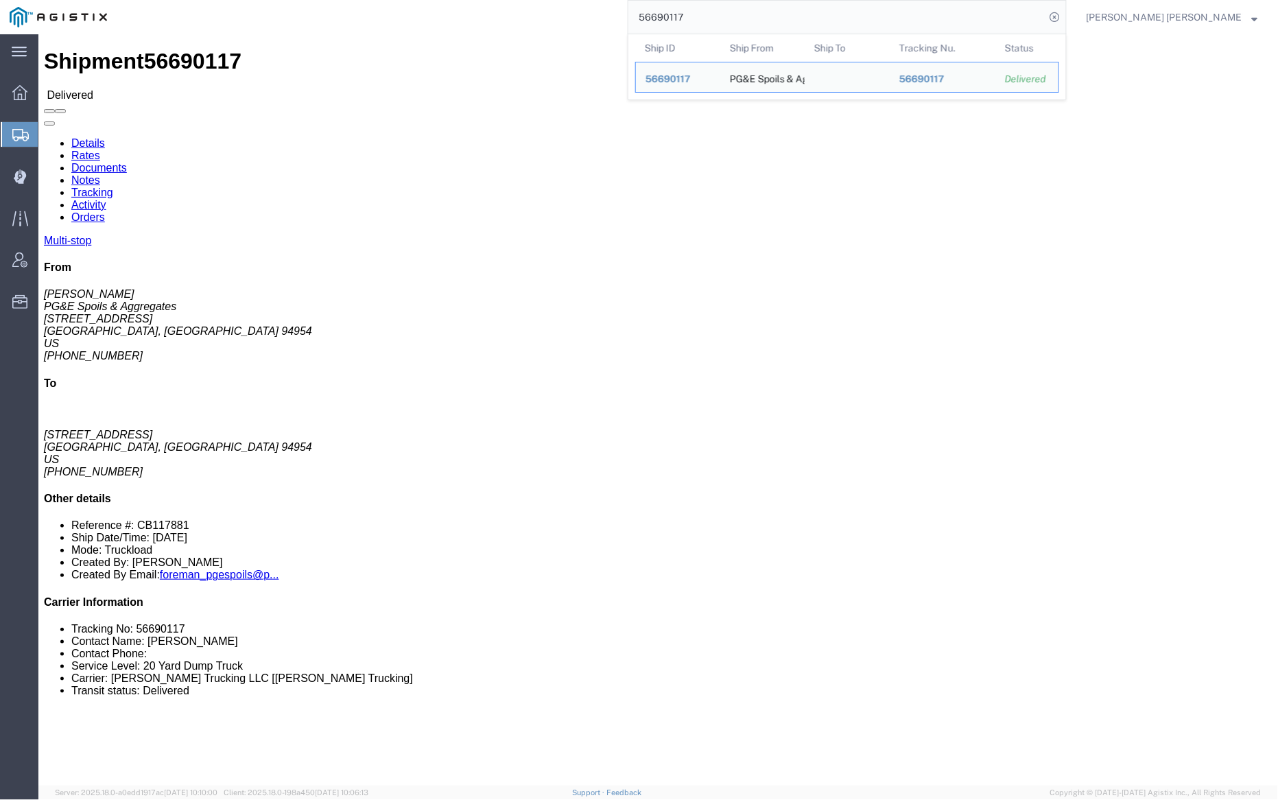
click link "Documents"
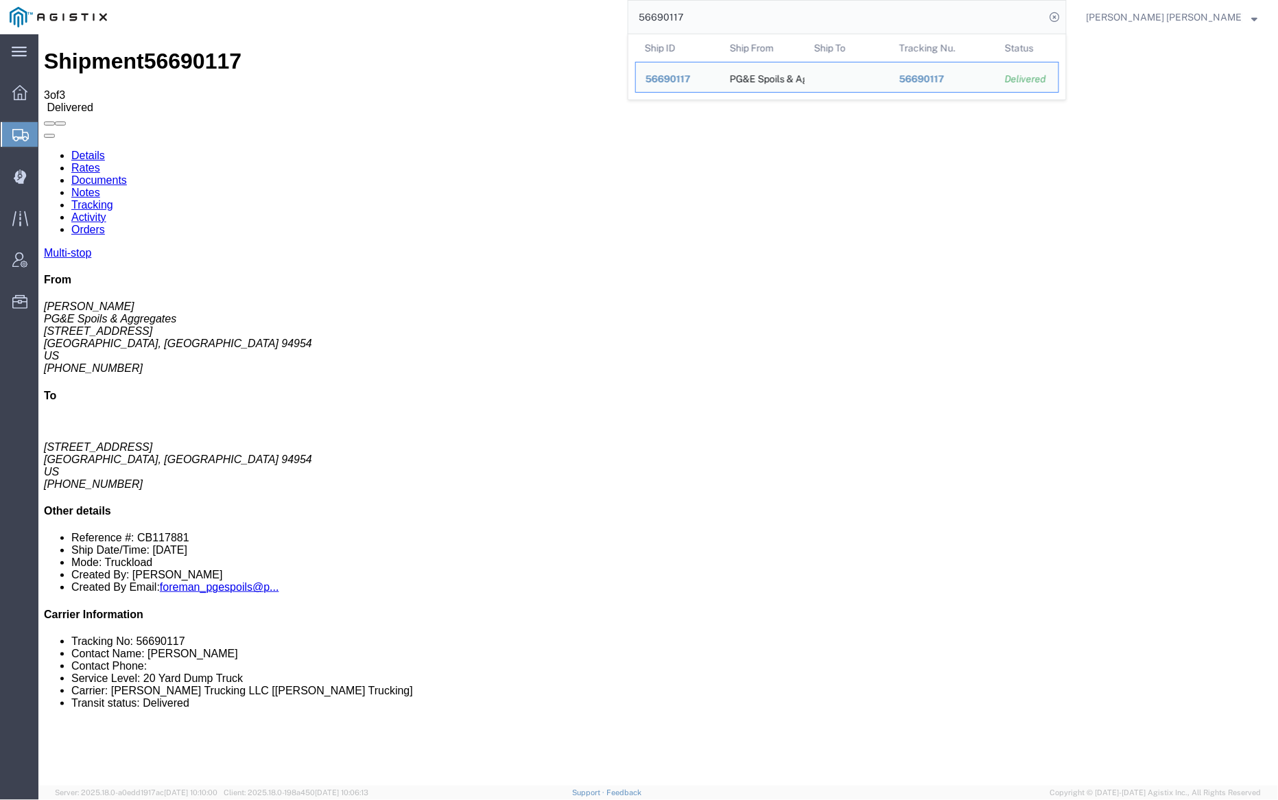
click at [731, 19] on input "56690117" at bounding box center [836, 17] width 417 height 33
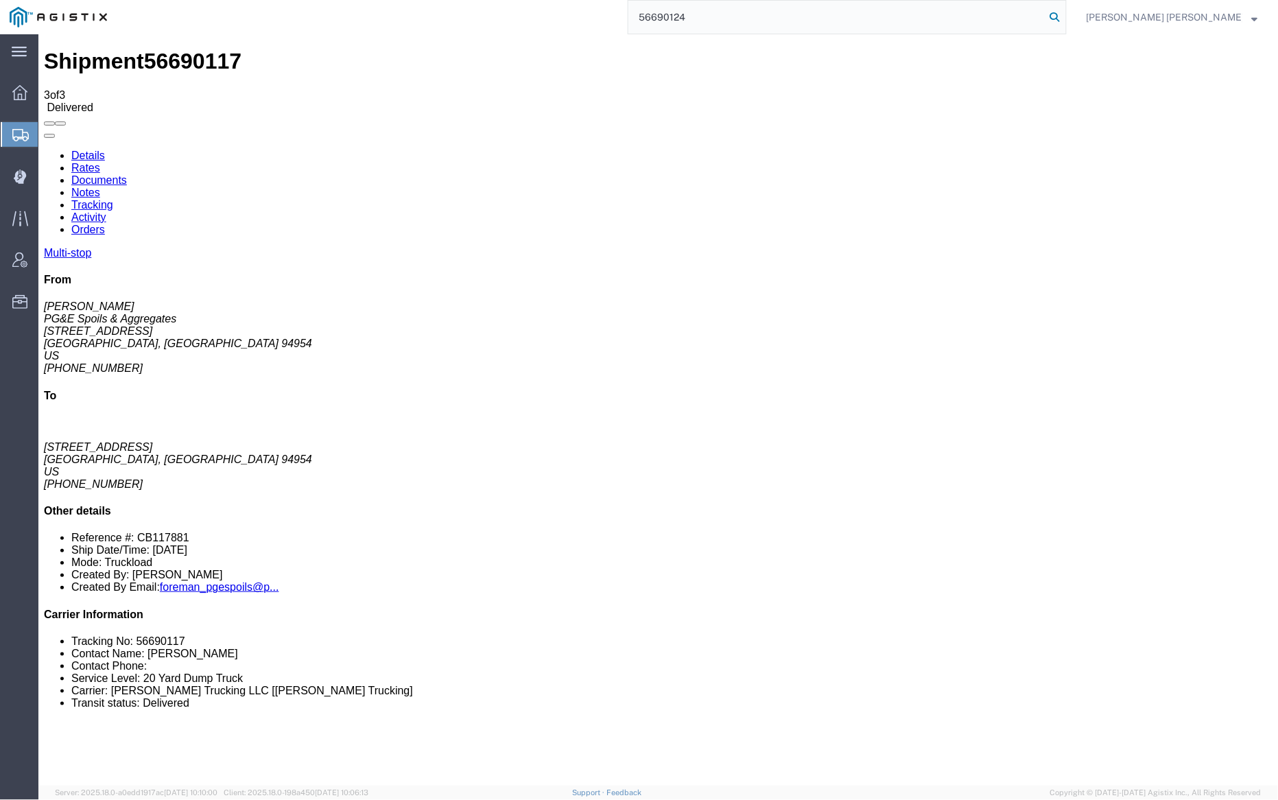
click at [1065, 17] on icon at bounding box center [1055, 17] width 19 height 19
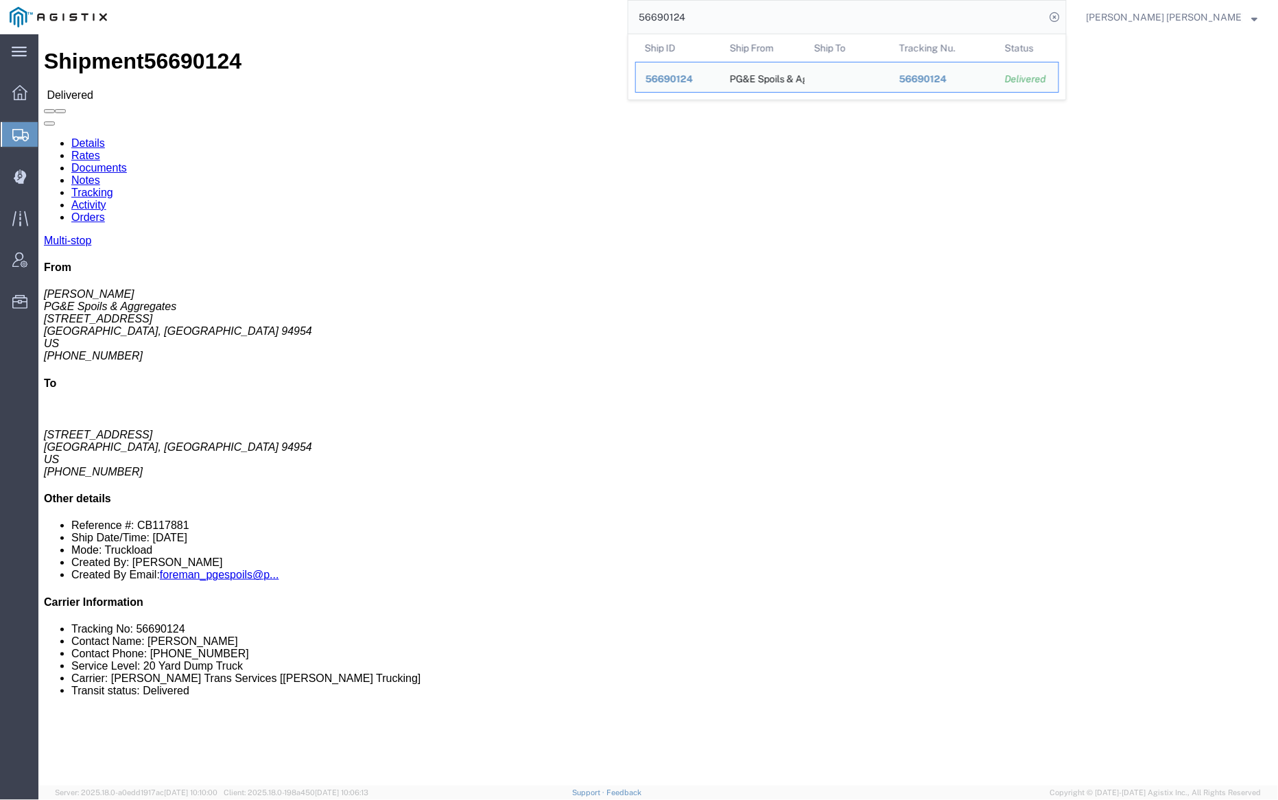
click link "Documents"
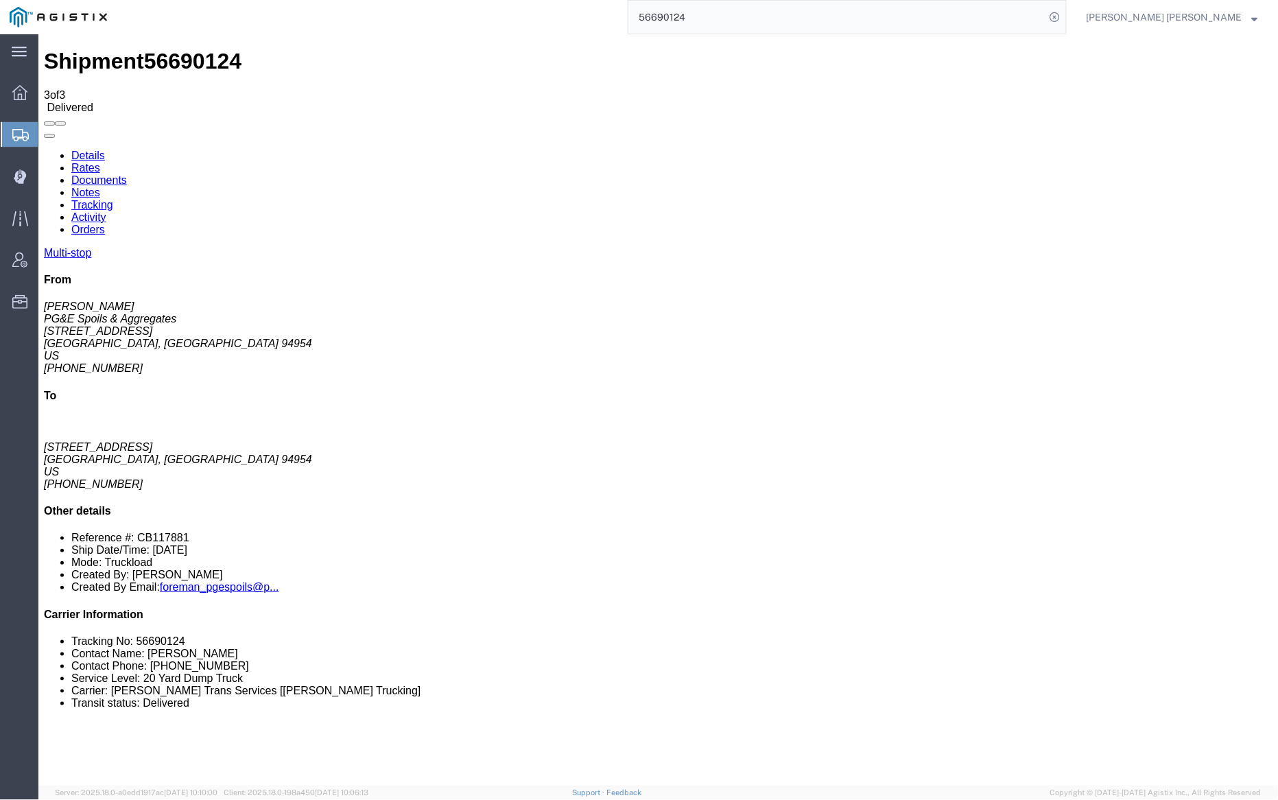
click at [742, 14] on input "56690124" at bounding box center [836, 17] width 417 height 33
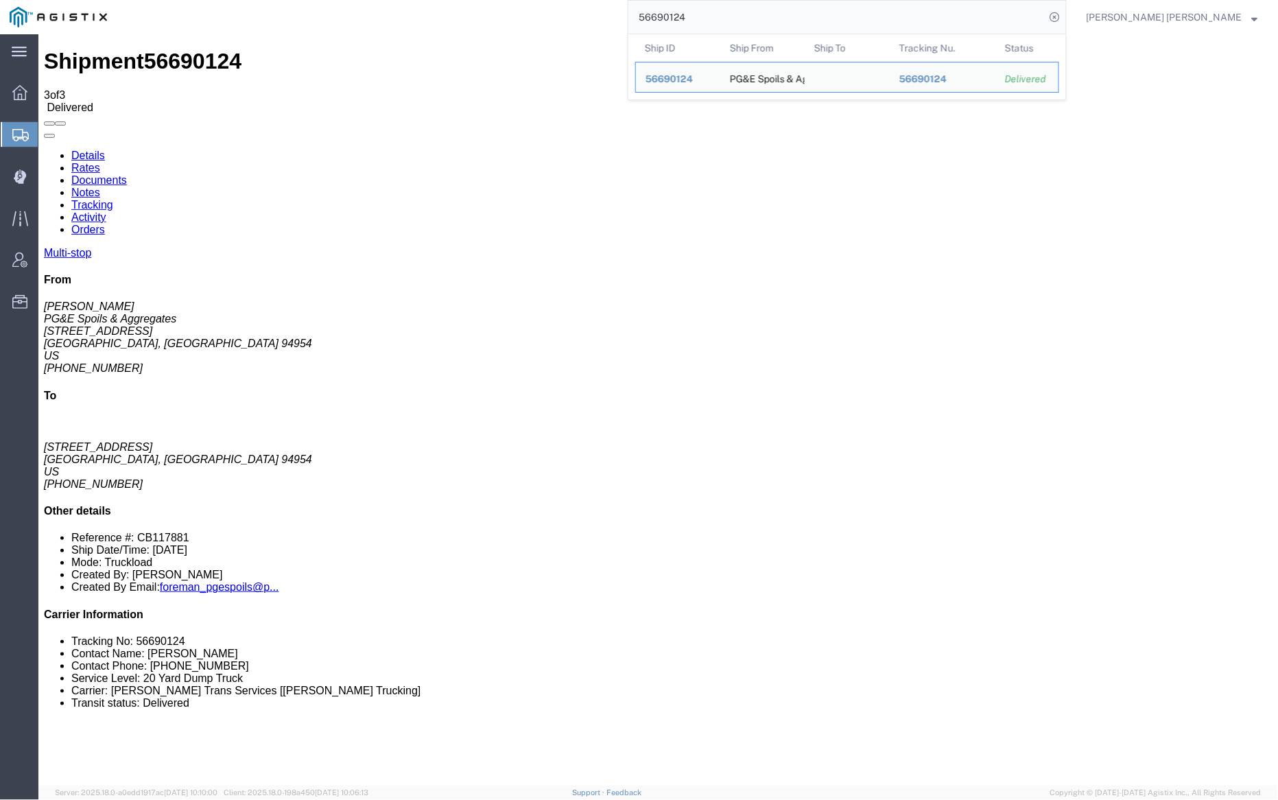
click at [742, 14] on input "56690124" at bounding box center [836, 17] width 417 height 33
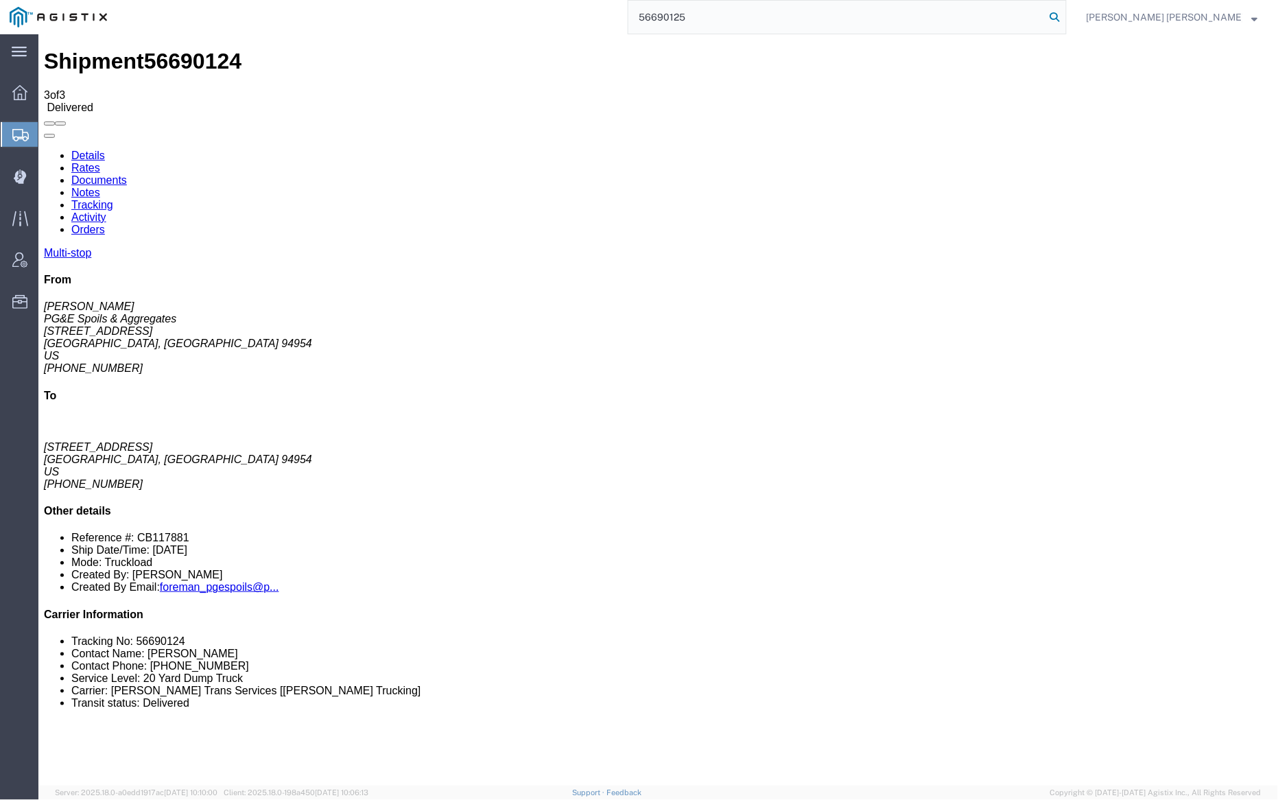
click at [1065, 10] on icon at bounding box center [1055, 17] width 19 height 19
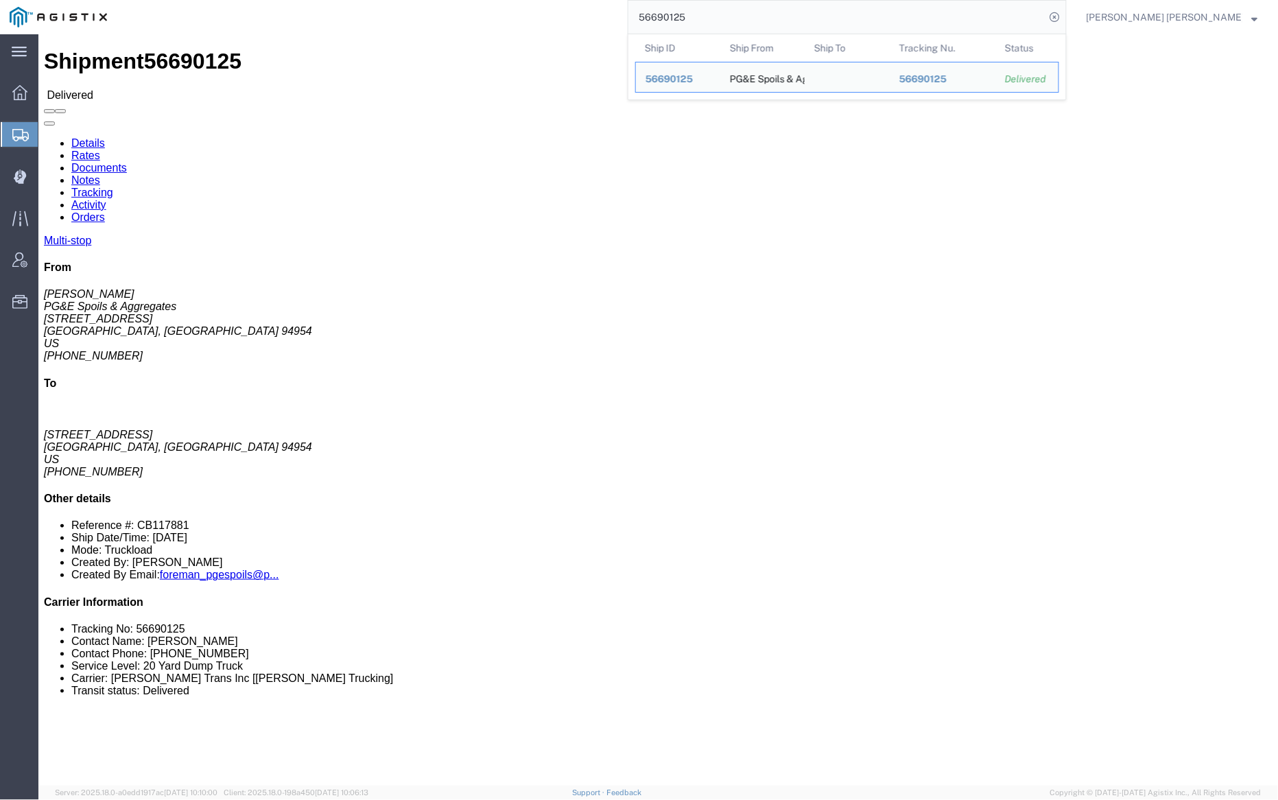
click link "Documents"
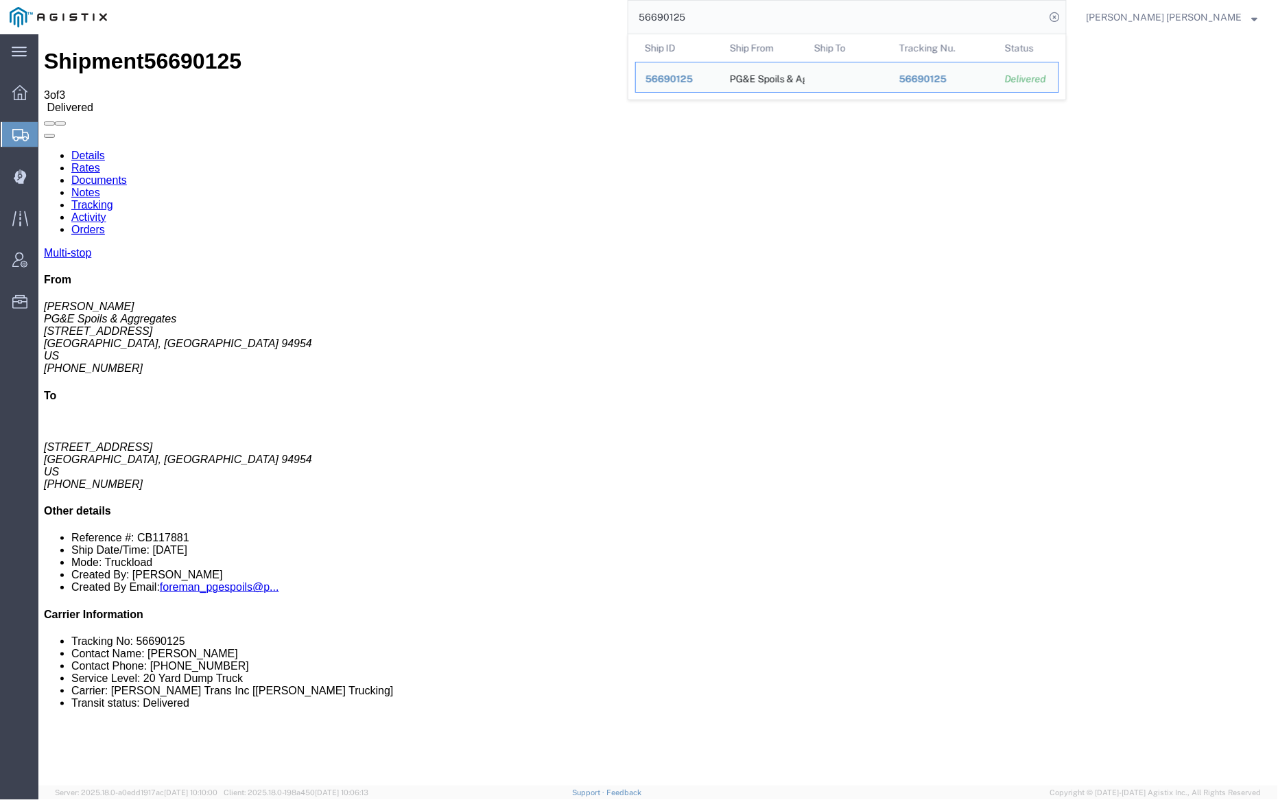
click at [711, 16] on input "56690125" at bounding box center [836, 17] width 417 height 33
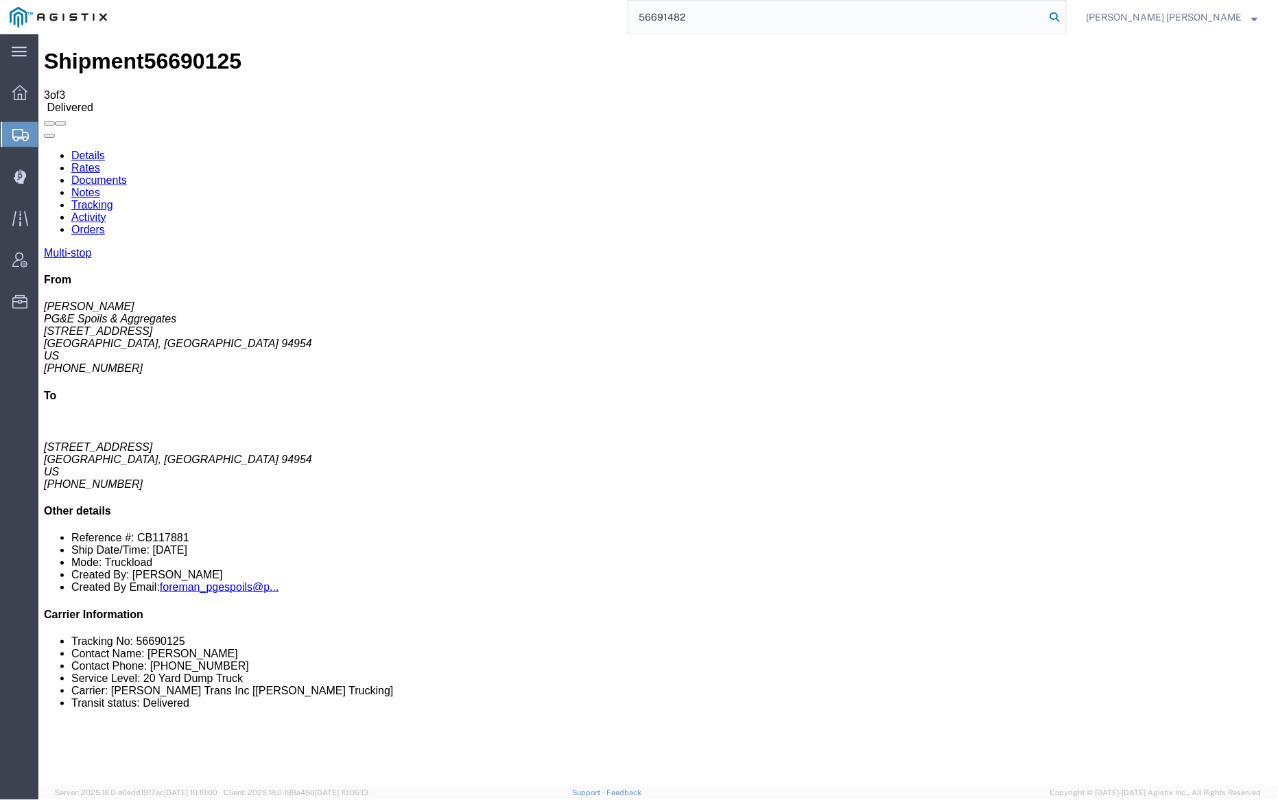
click at [1065, 18] on icon at bounding box center [1055, 17] width 19 height 19
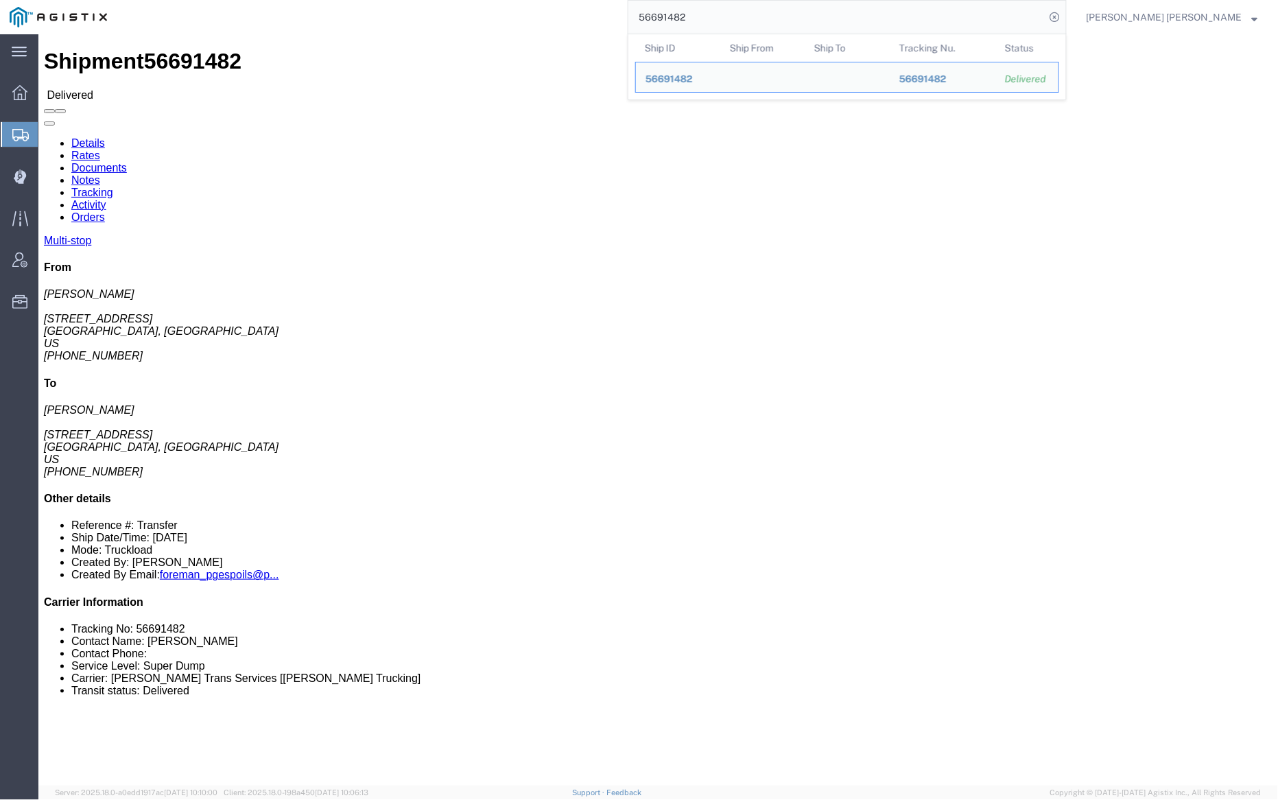
click link "Documents"
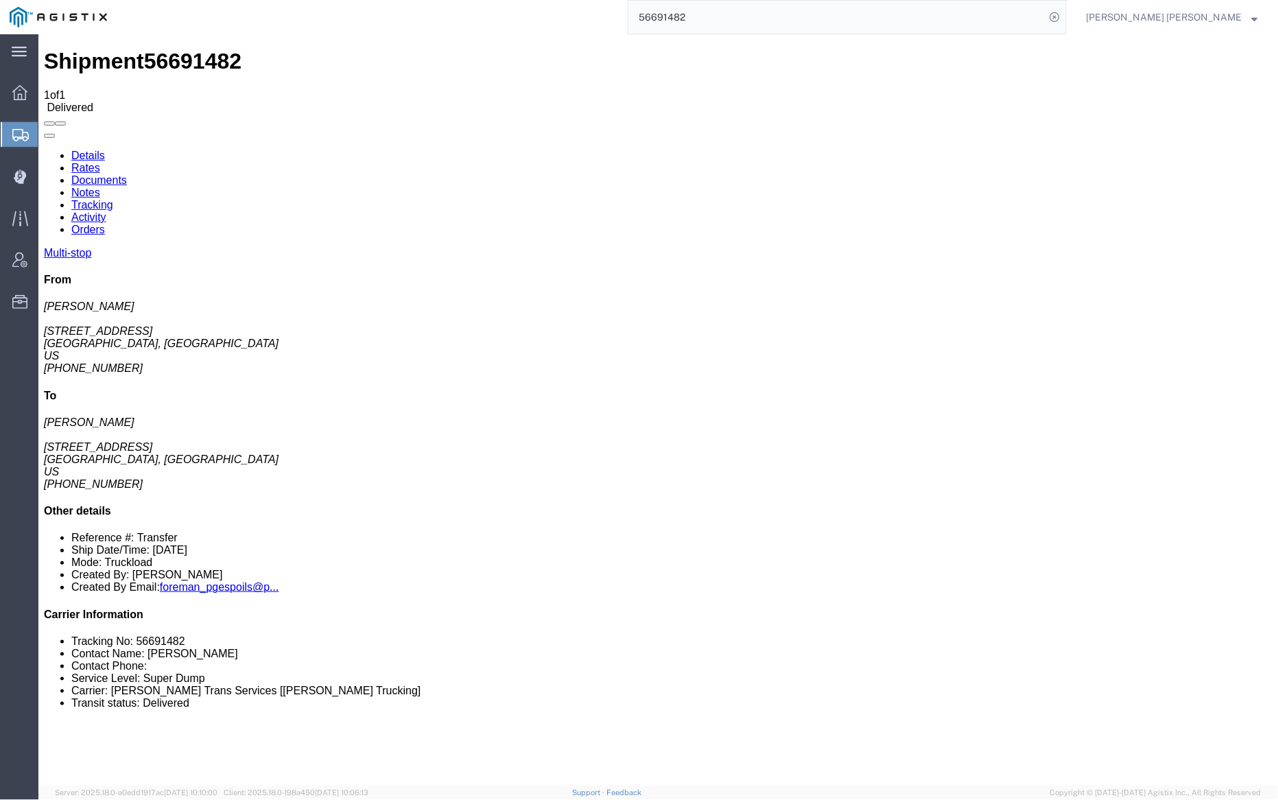
click at [760, 22] on input "56691482" at bounding box center [836, 17] width 417 height 33
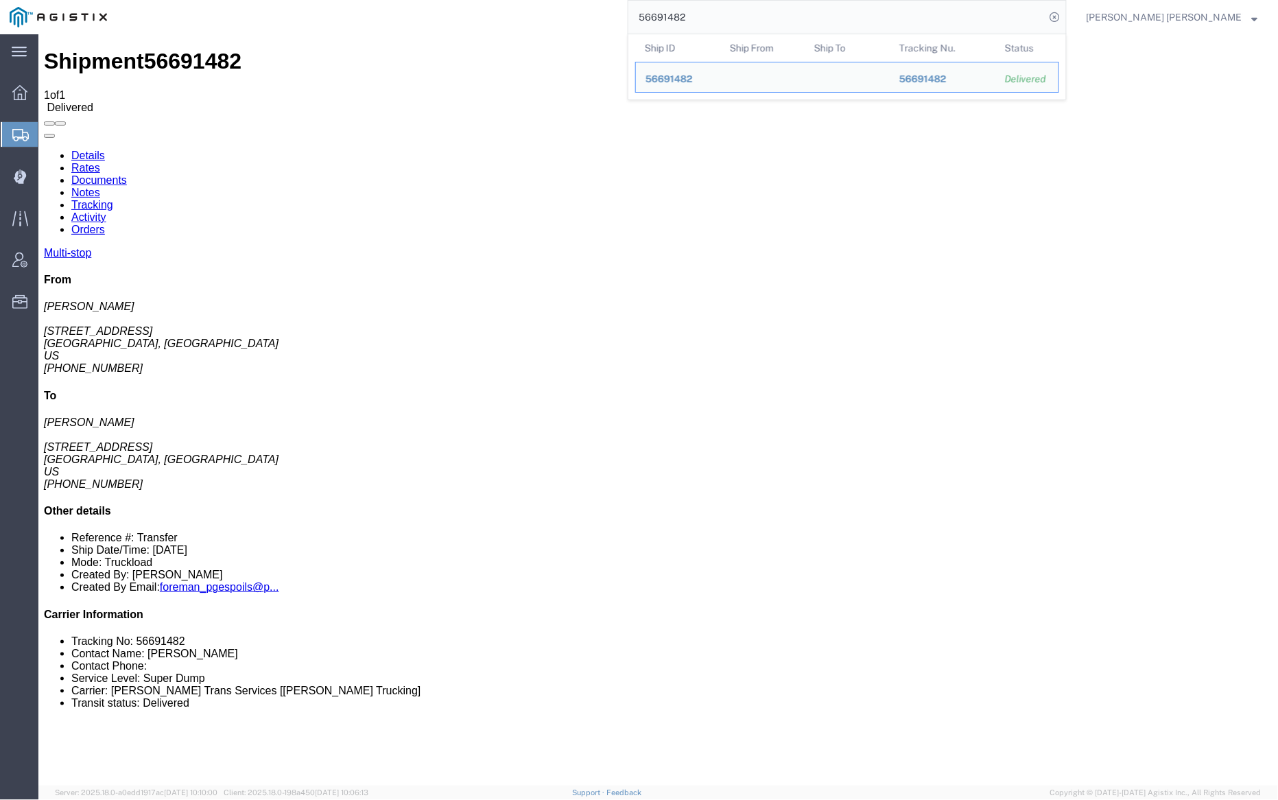
click at [760, 22] on input "56691482" at bounding box center [836, 17] width 417 height 33
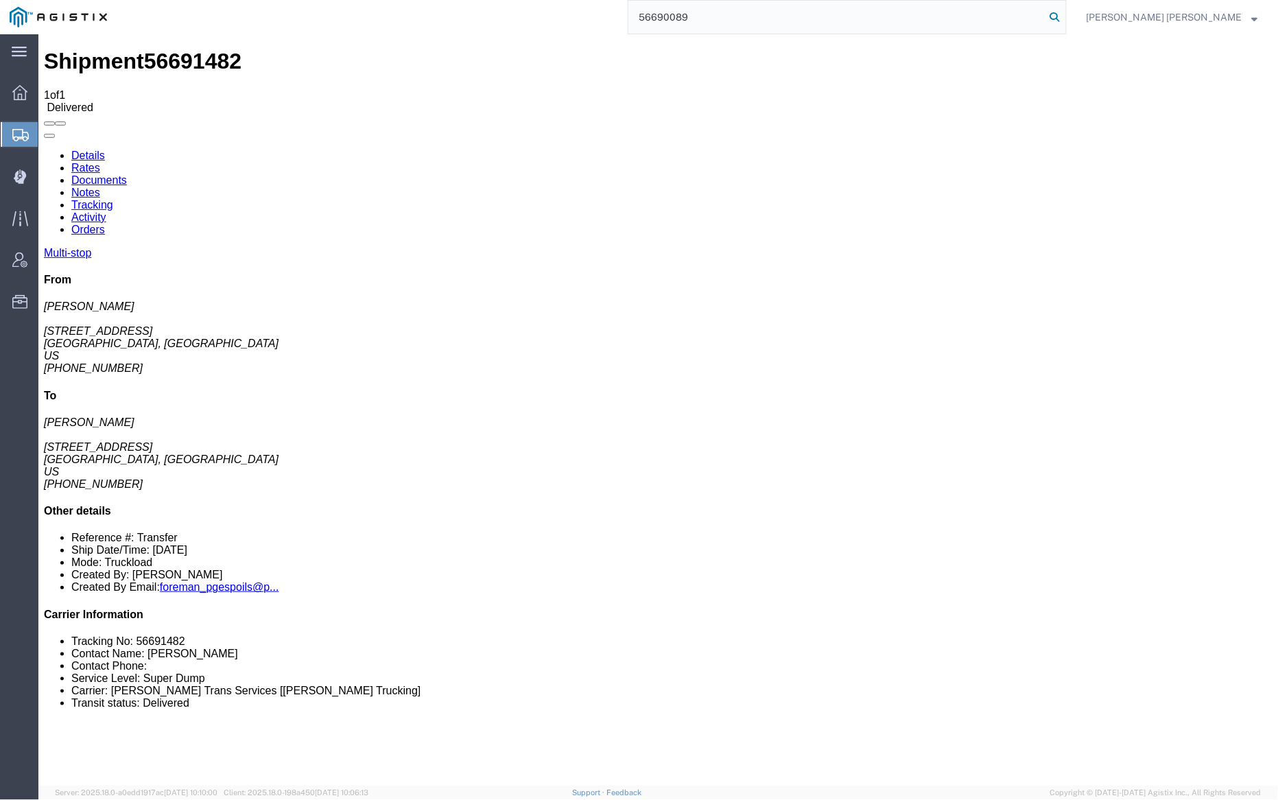
click at [1065, 17] on icon at bounding box center [1055, 17] width 19 height 19
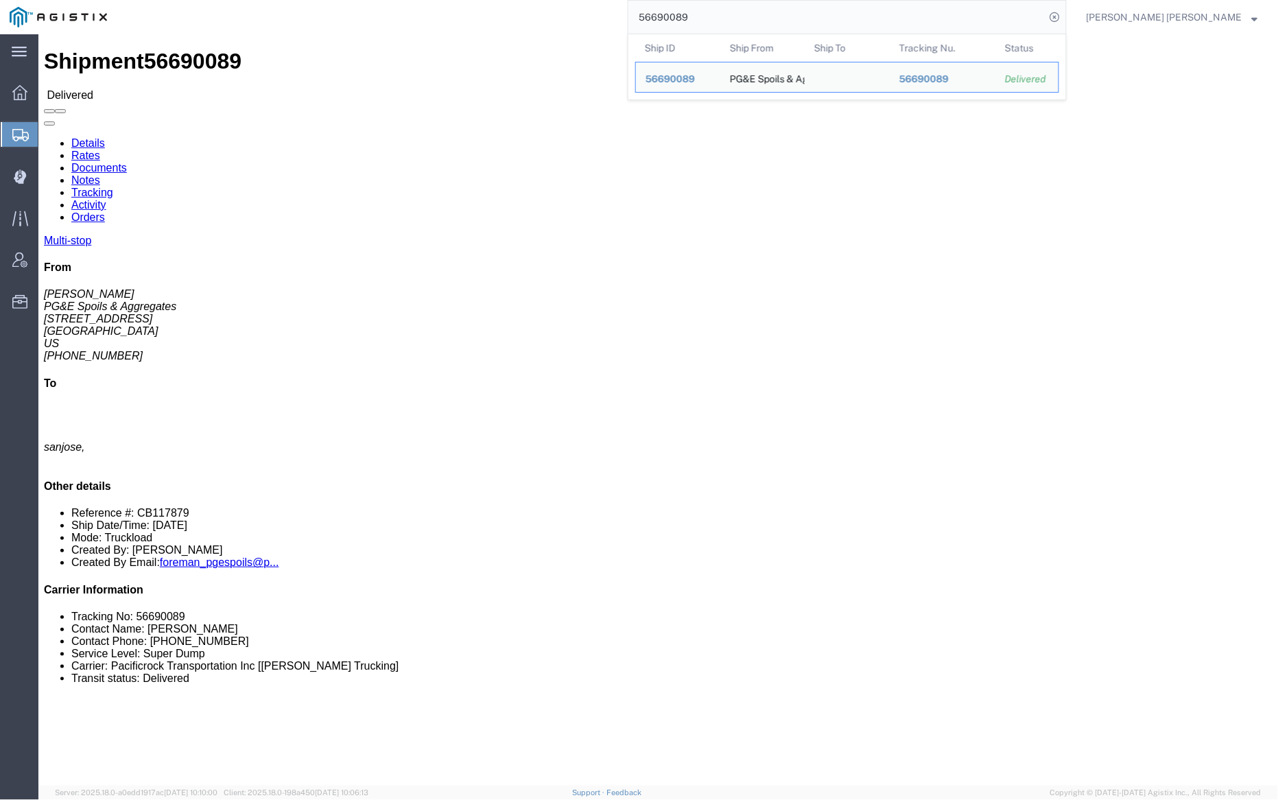
click link "Documents"
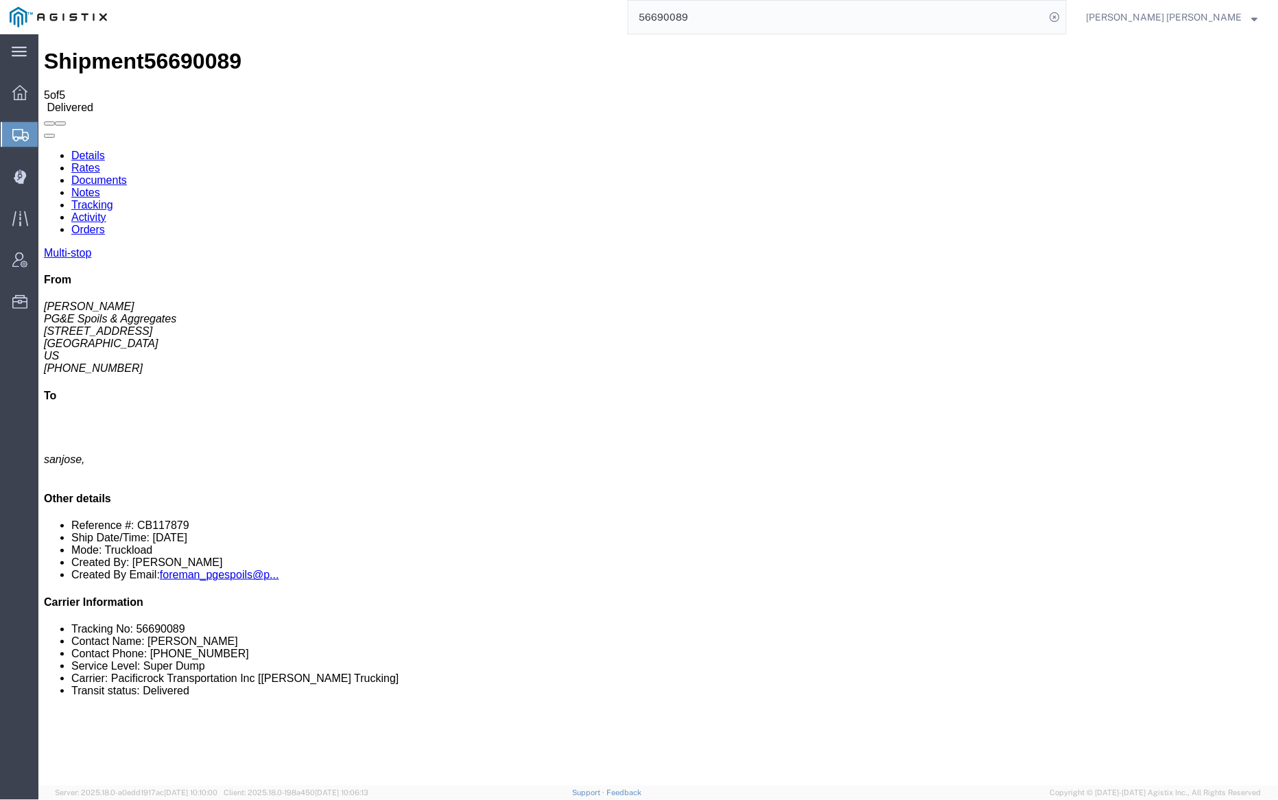
click at [729, 7] on input "56690089" at bounding box center [836, 17] width 417 height 33
click at [1065, 19] on icon at bounding box center [1055, 17] width 19 height 19
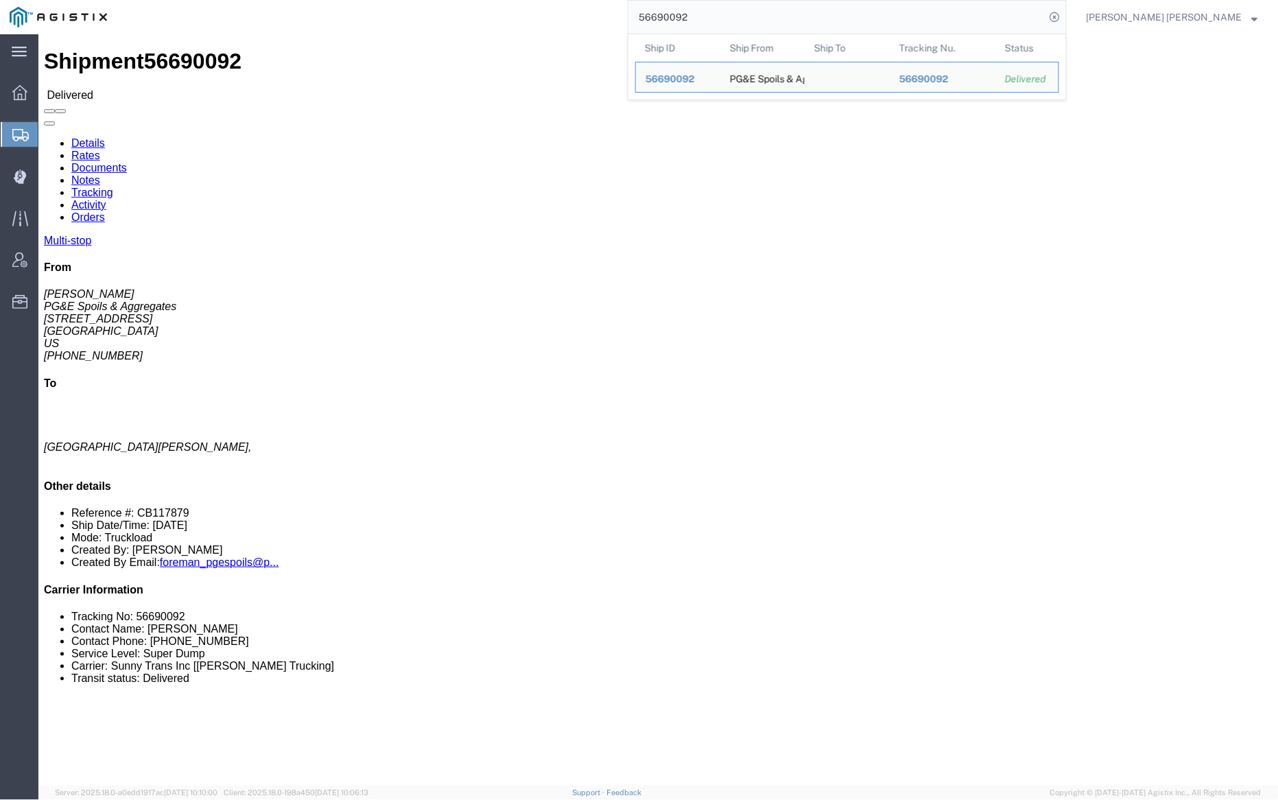
click link "Documents"
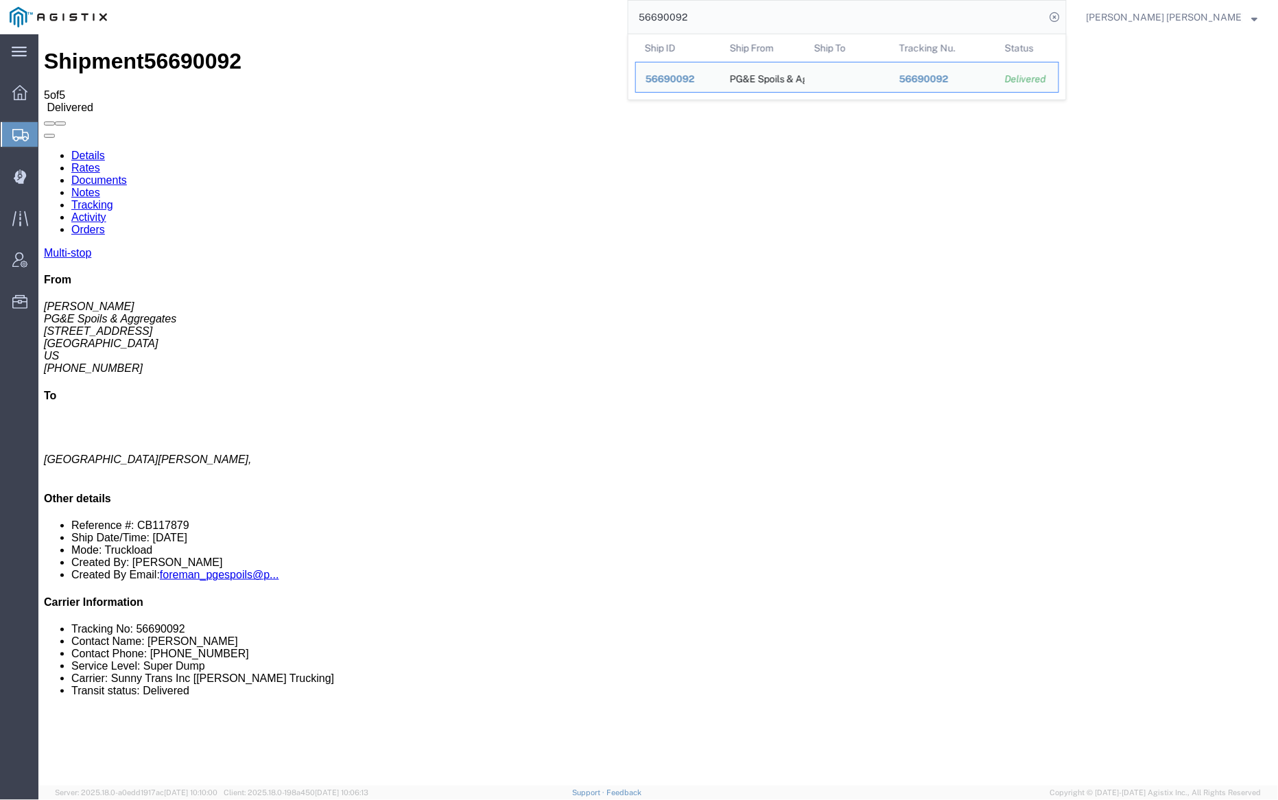
click at [738, 21] on input "56690092" at bounding box center [836, 17] width 417 height 33
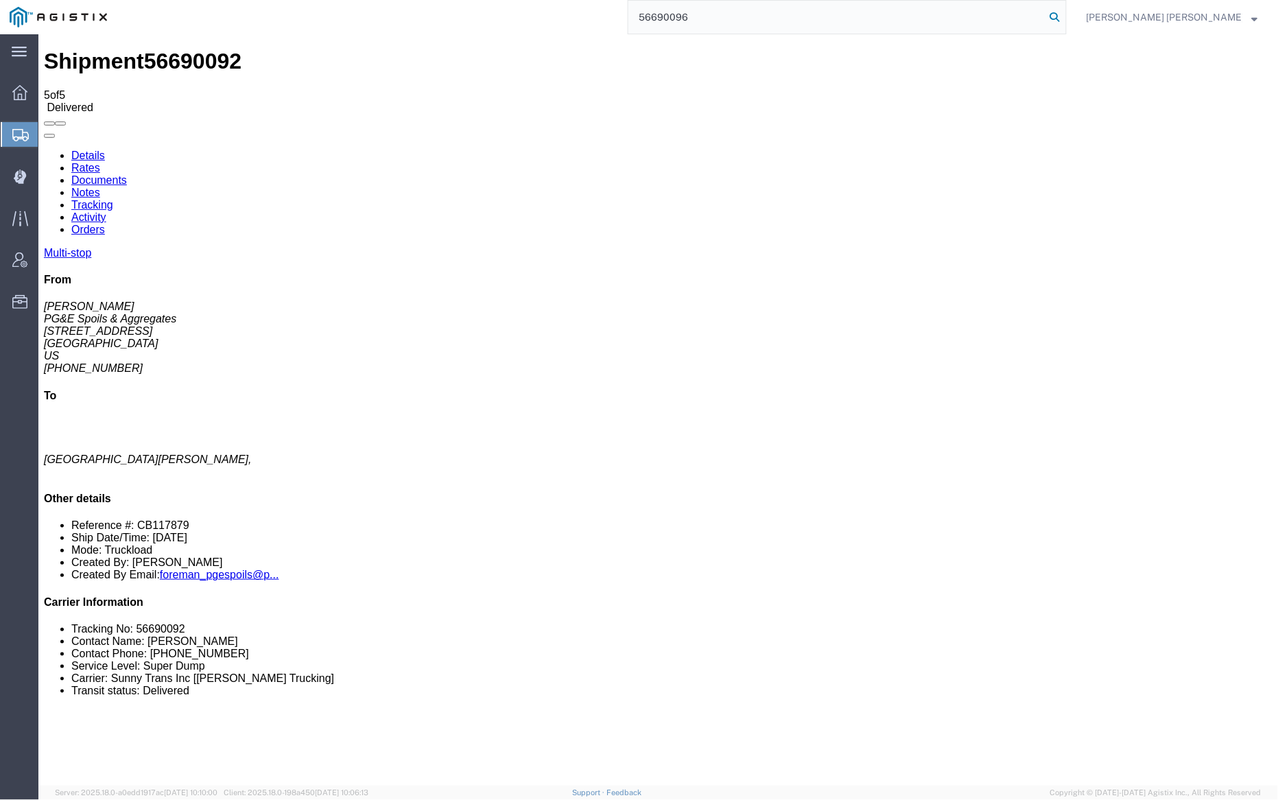
click at [1065, 17] on icon at bounding box center [1055, 17] width 19 height 19
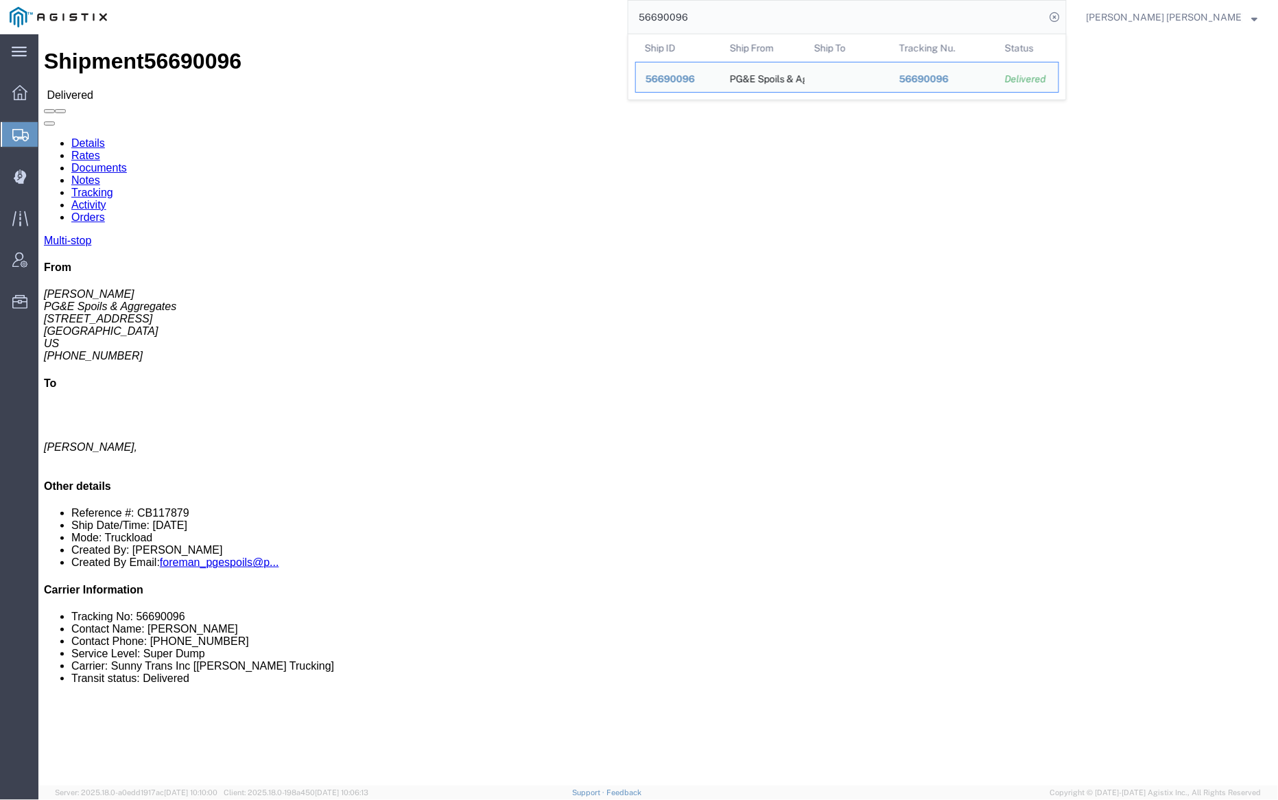
click link "Documents"
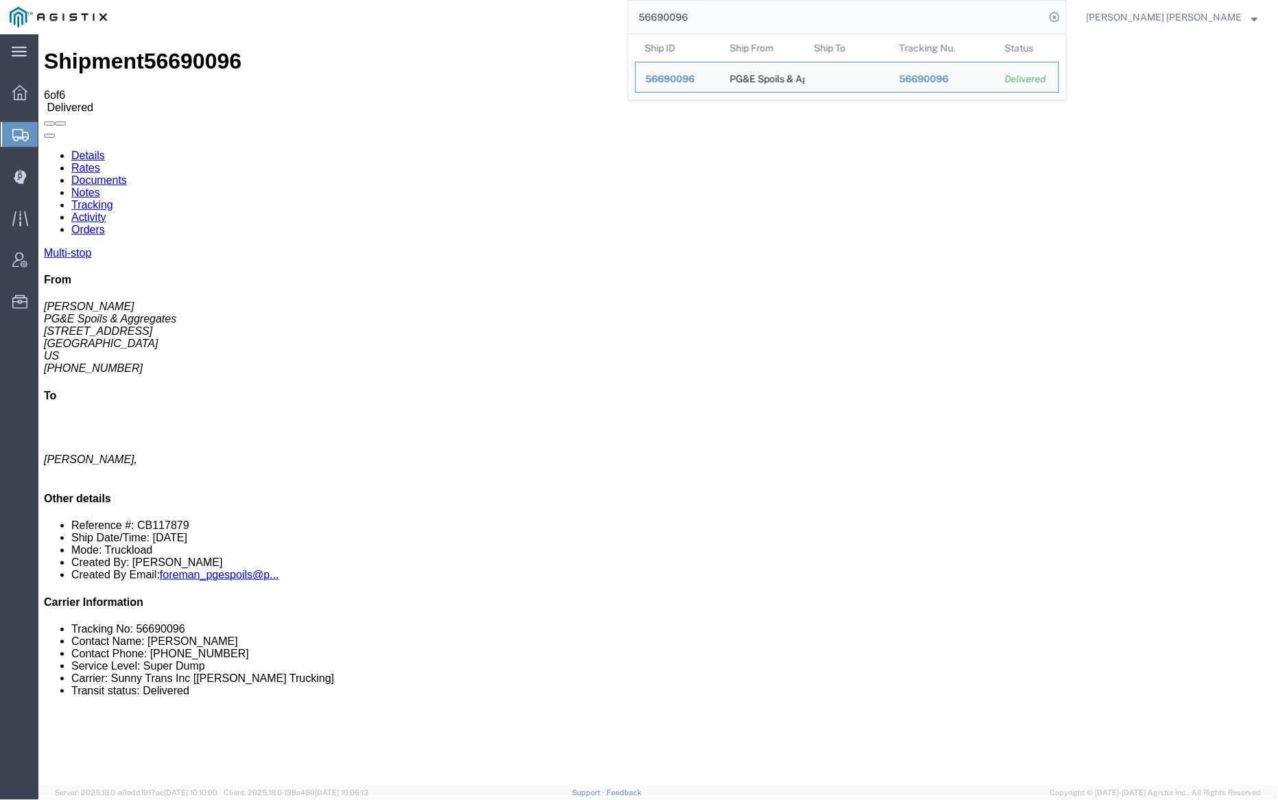
click at [753, 12] on input "56690096" at bounding box center [836, 17] width 417 height 33
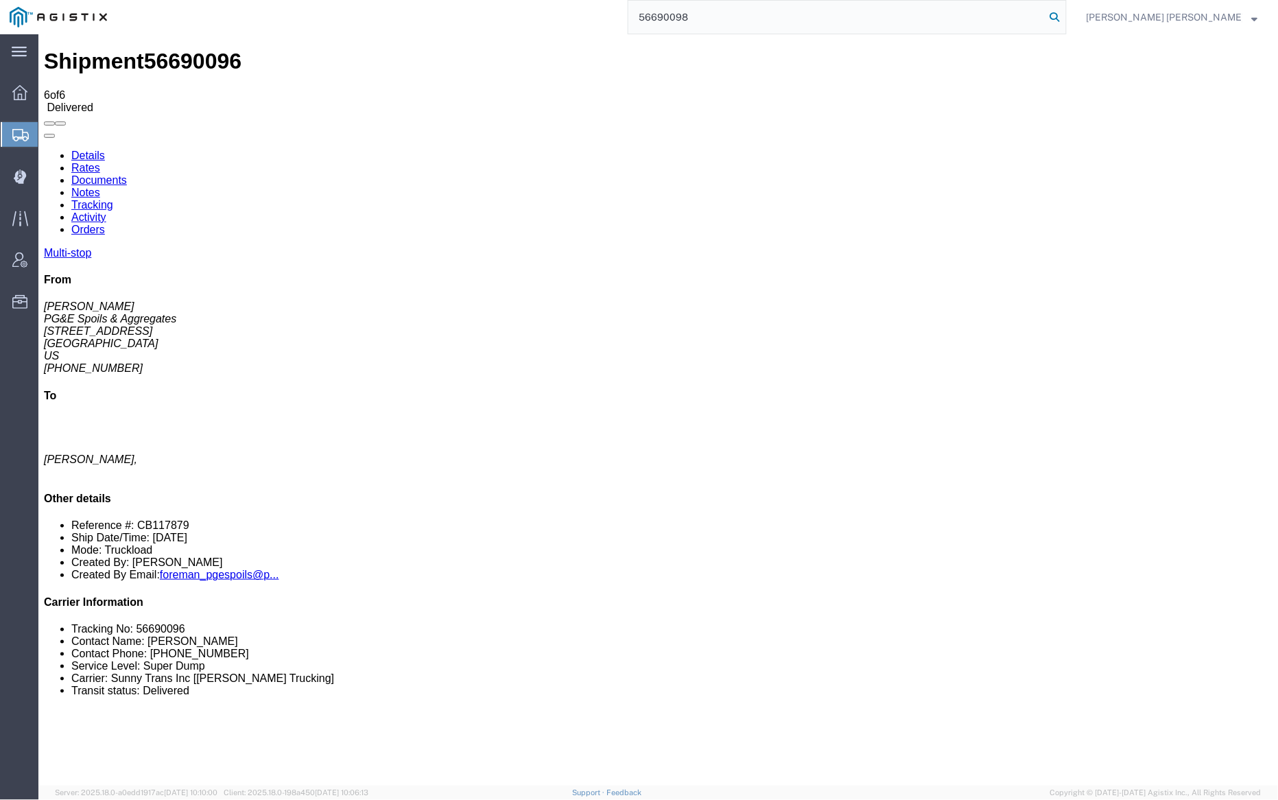
click at [1065, 16] on icon at bounding box center [1055, 17] width 19 height 19
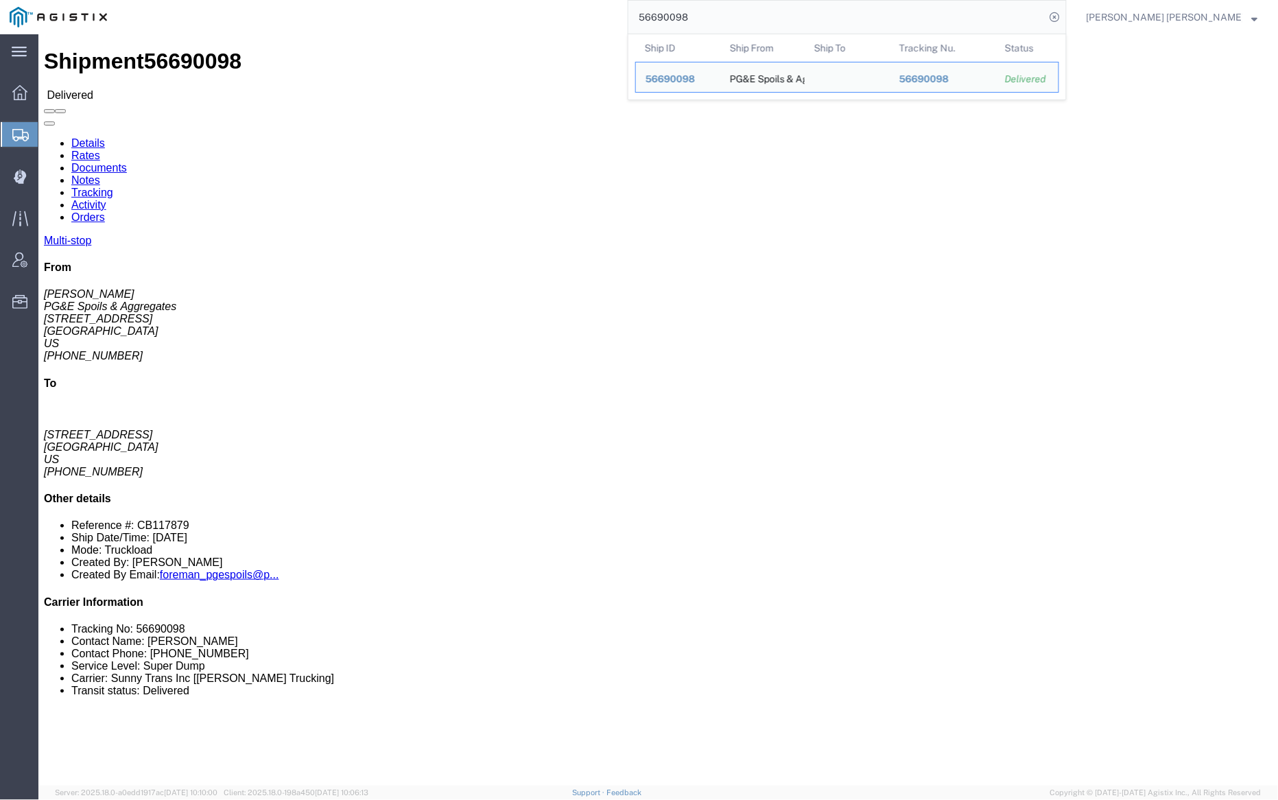
click link "Documents"
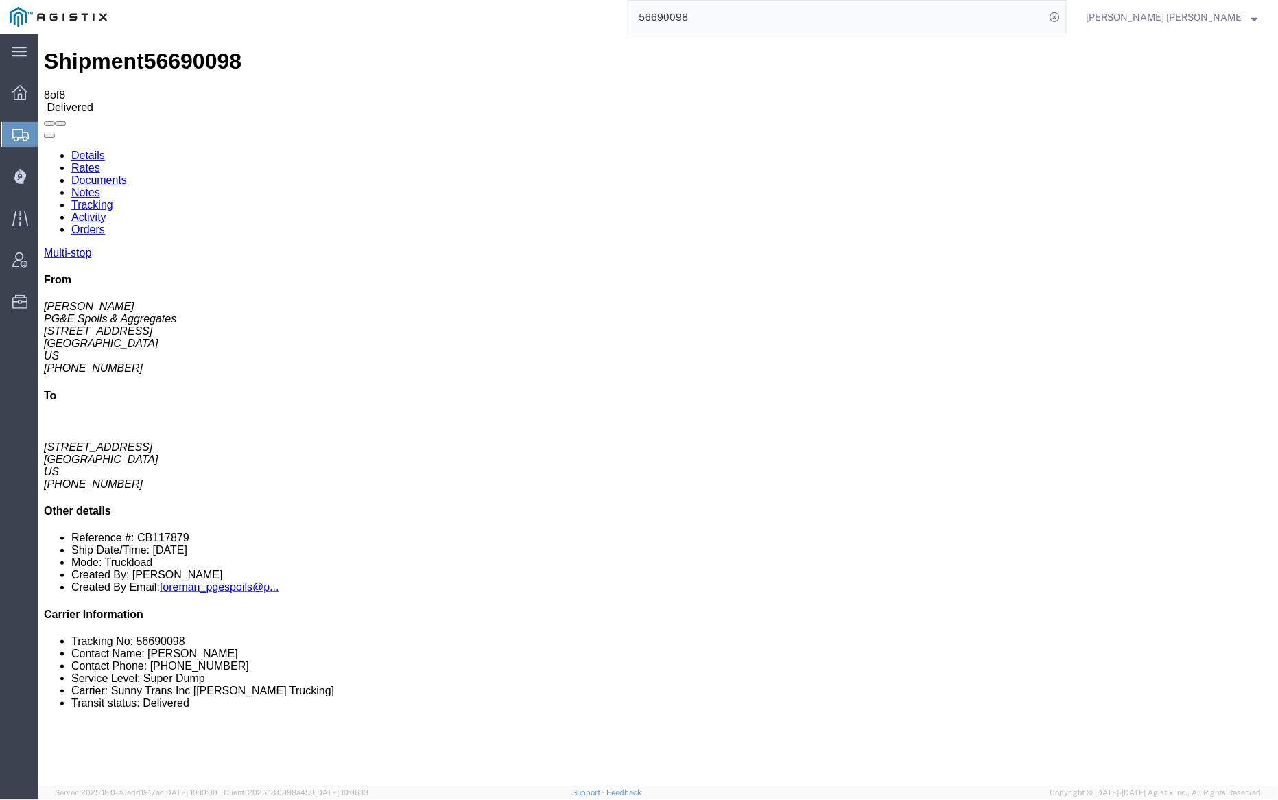
click at [751, 21] on input "56690098" at bounding box center [836, 17] width 417 height 33
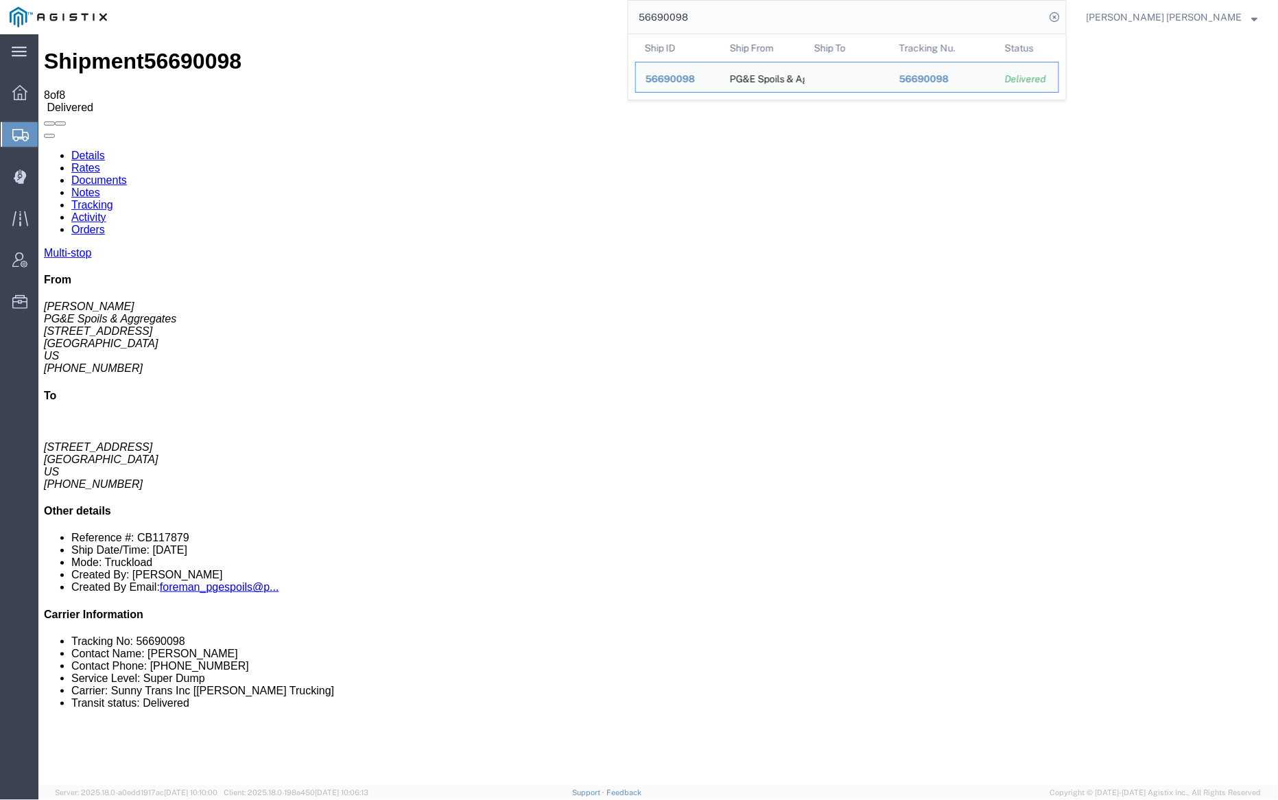
click at [751, 21] on input "56690098" at bounding box center [836, 17] width 417 height 33
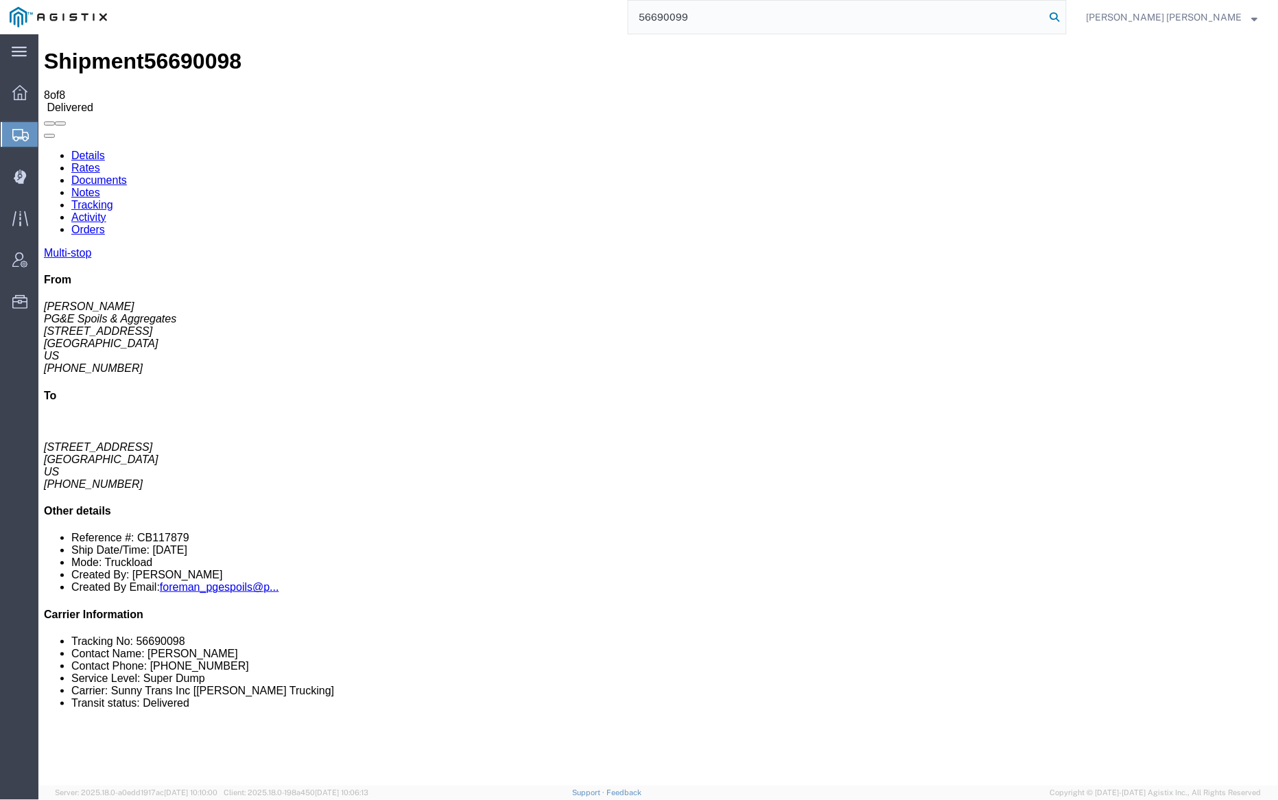
click at [1065, 16] on icon at bounding box center [1055, 17] width 19 height 19
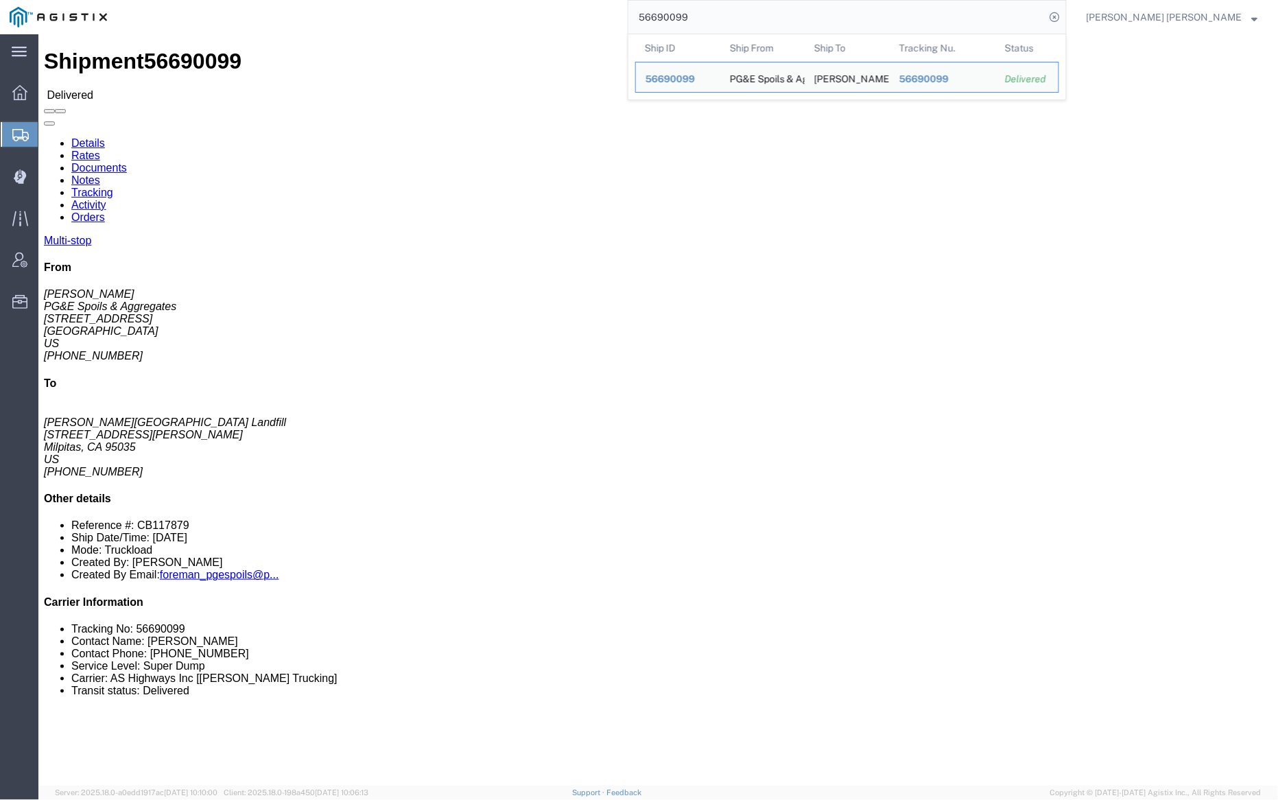
click link "Documents"
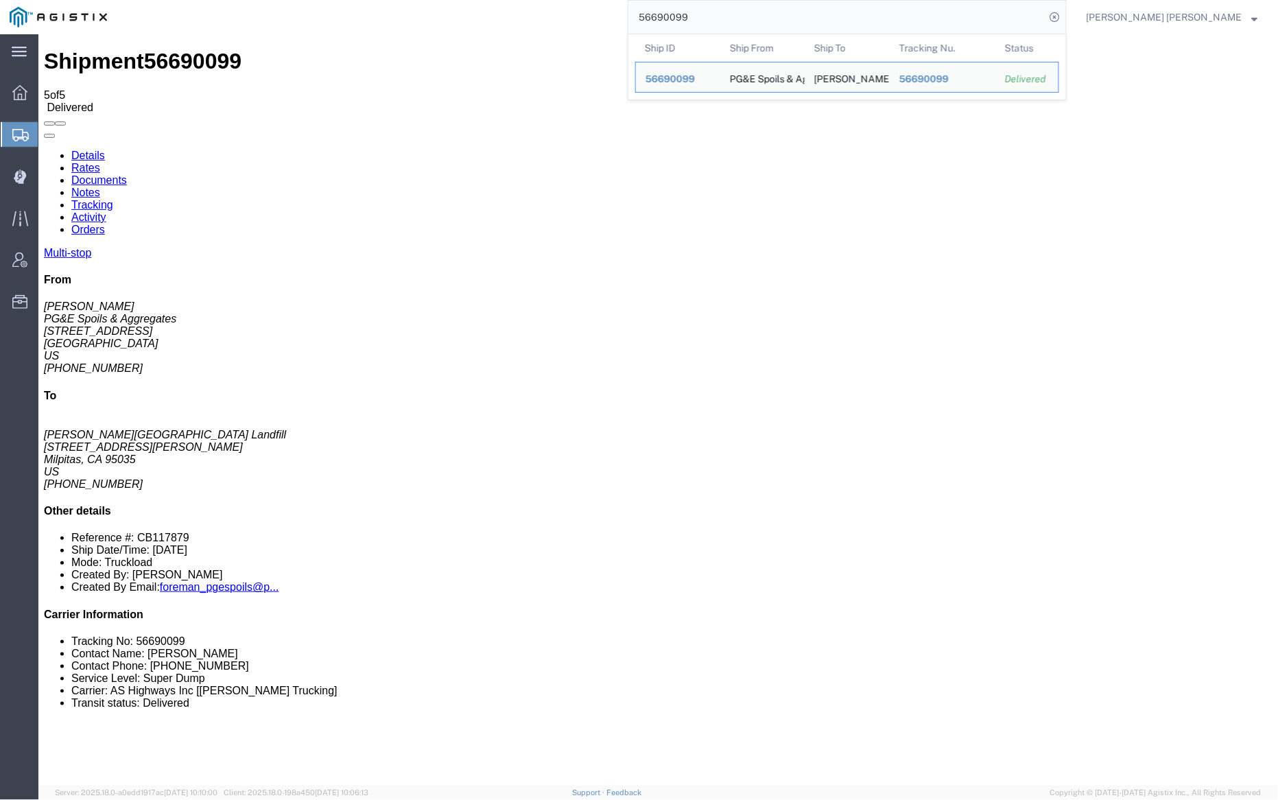
click at [731, 16] on input "56690099" at bounding box center [836, 17] width 417 height 33
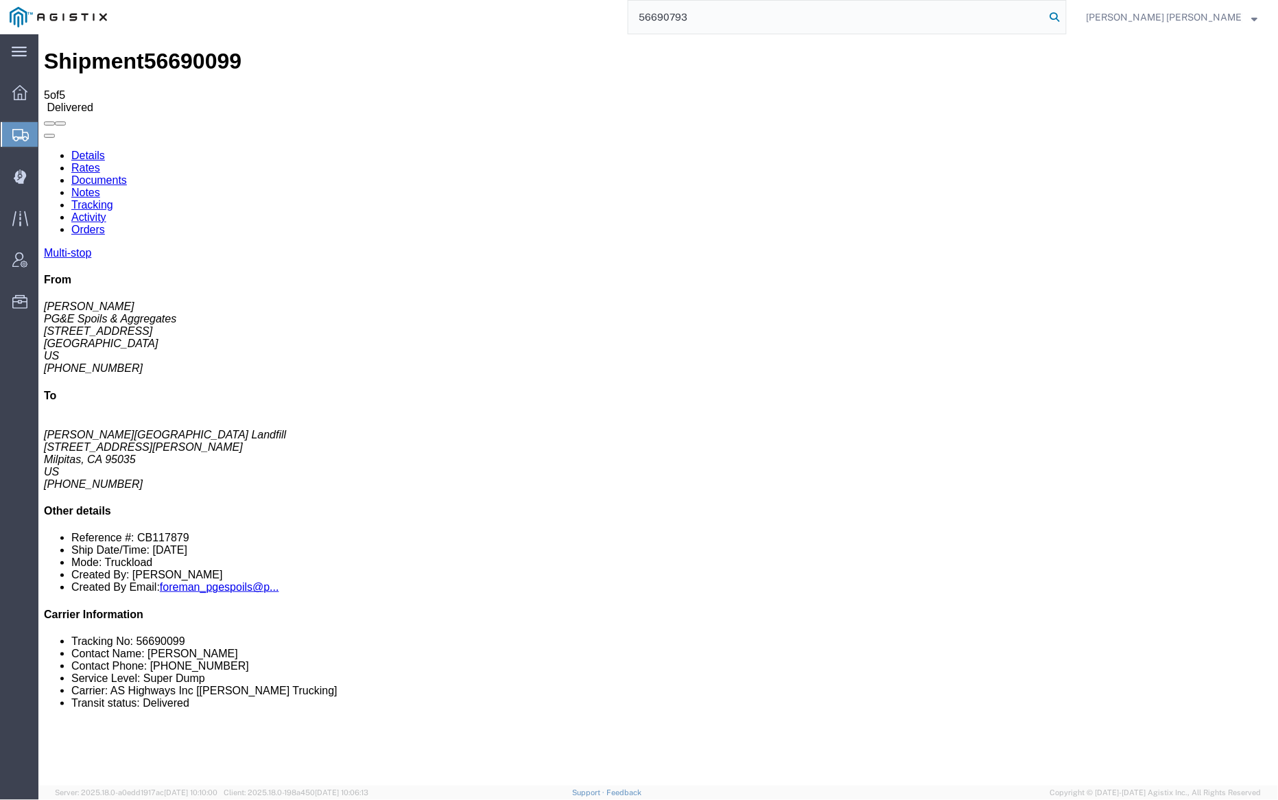
click at [1065, 16] on icon at bounding box center [1055, 17] width 19 height 19
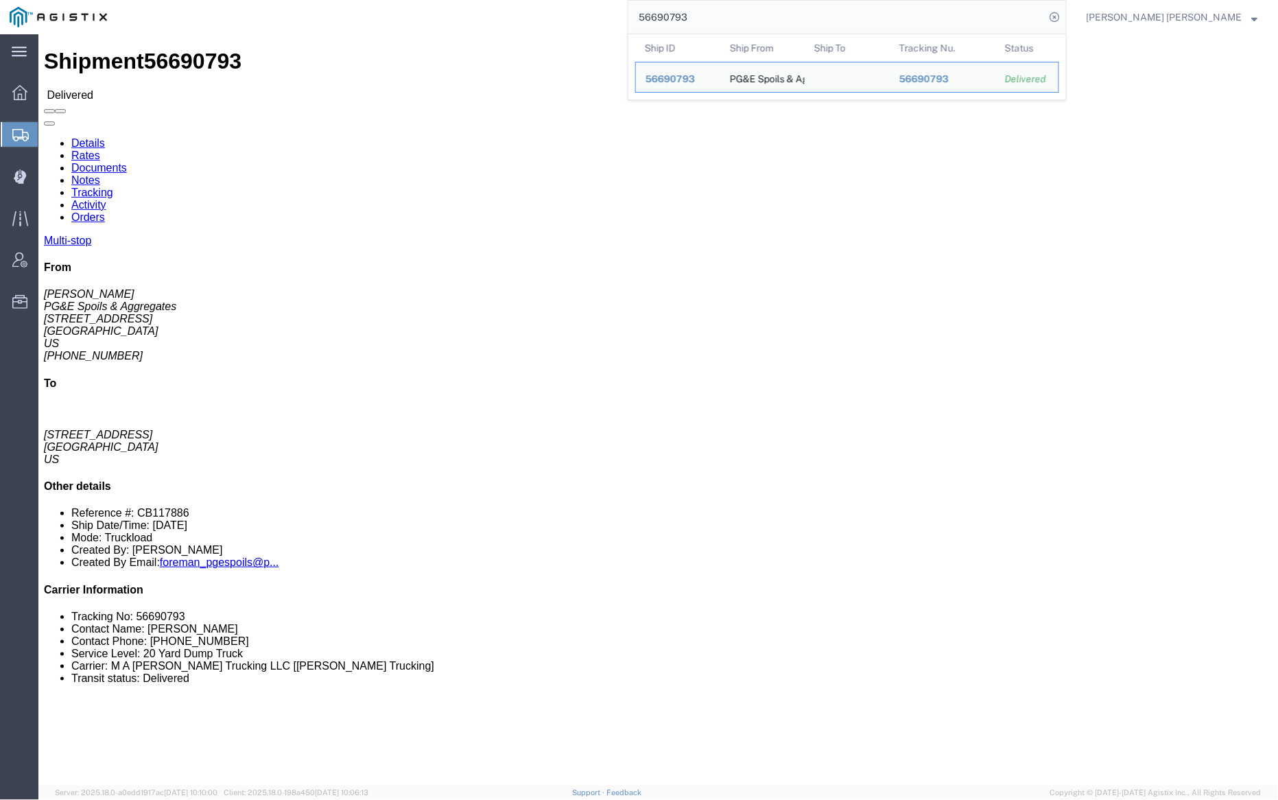
click link "Documents"
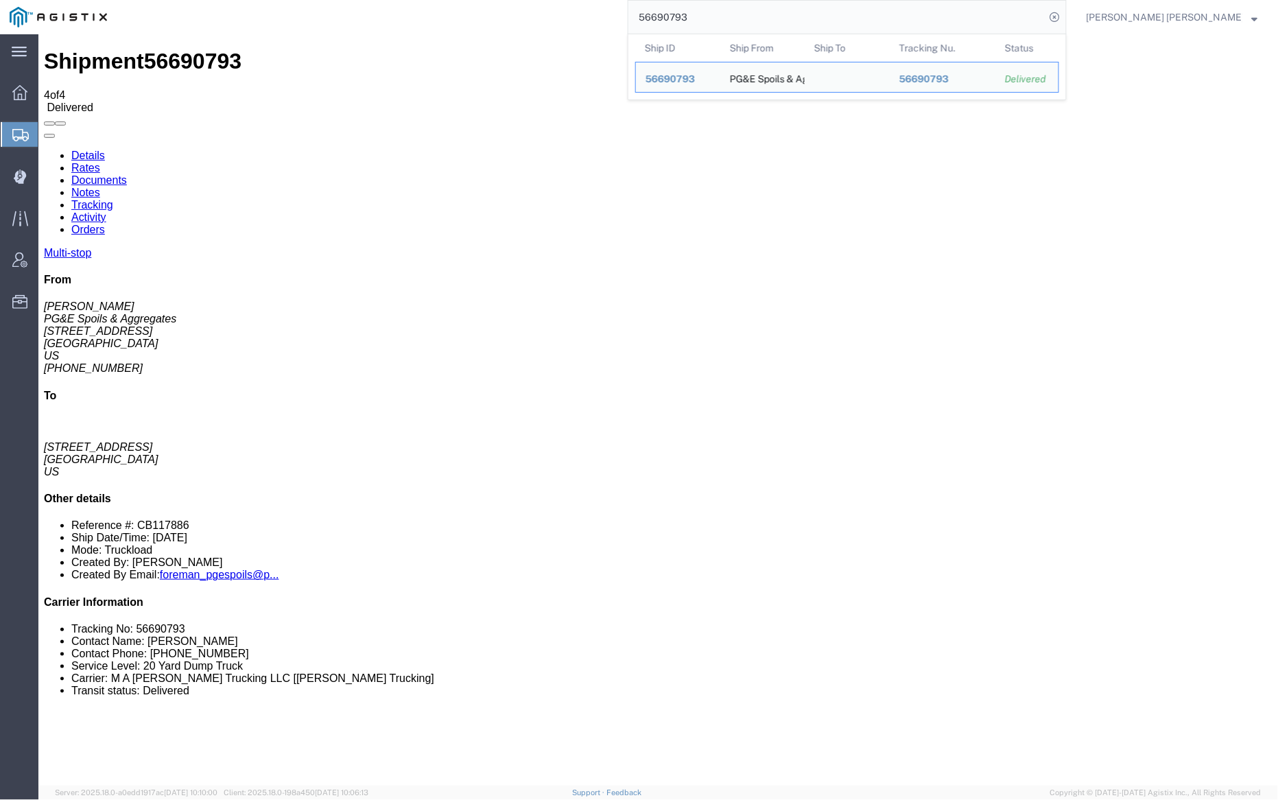
click at [766, 10] on input "56690793" at bounding box center [836, 17] width 417 height 33
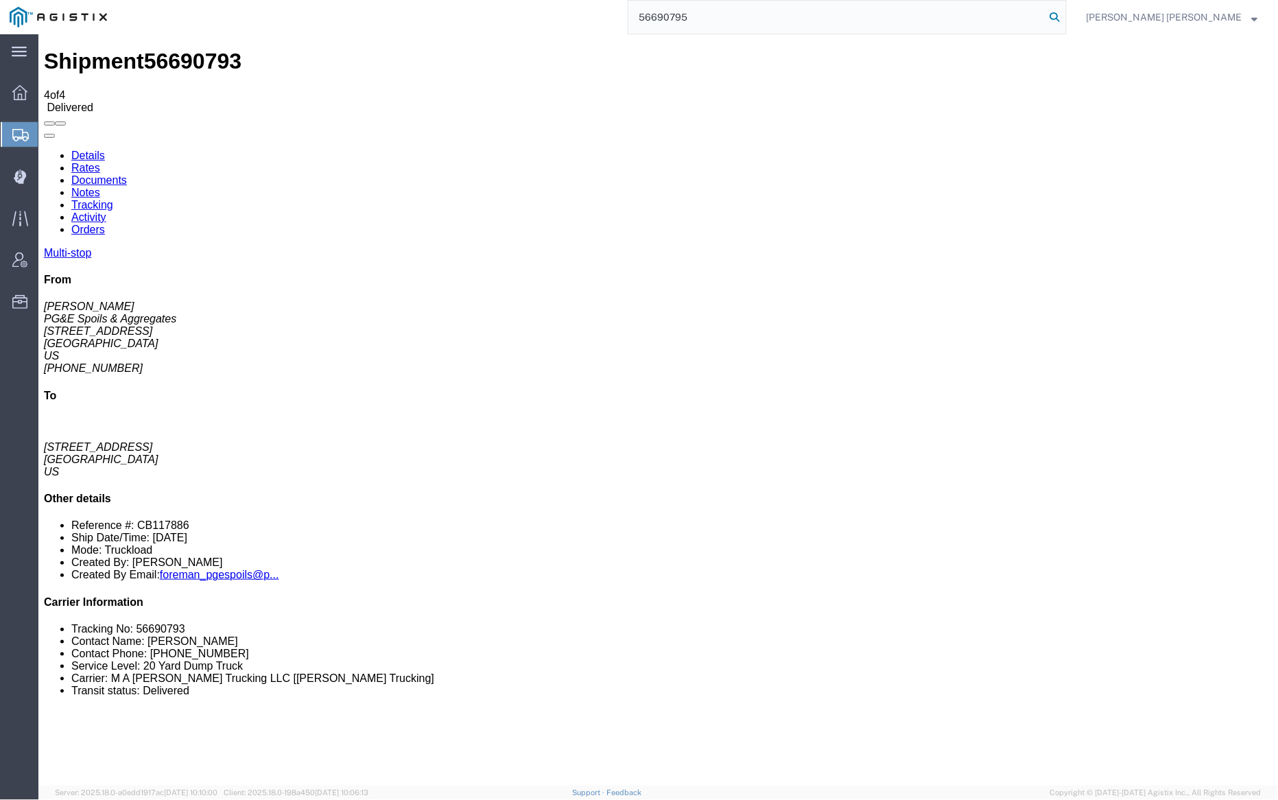
click at [1065, 19] on icon at bounding box center [1055, 17] width 19 height 19
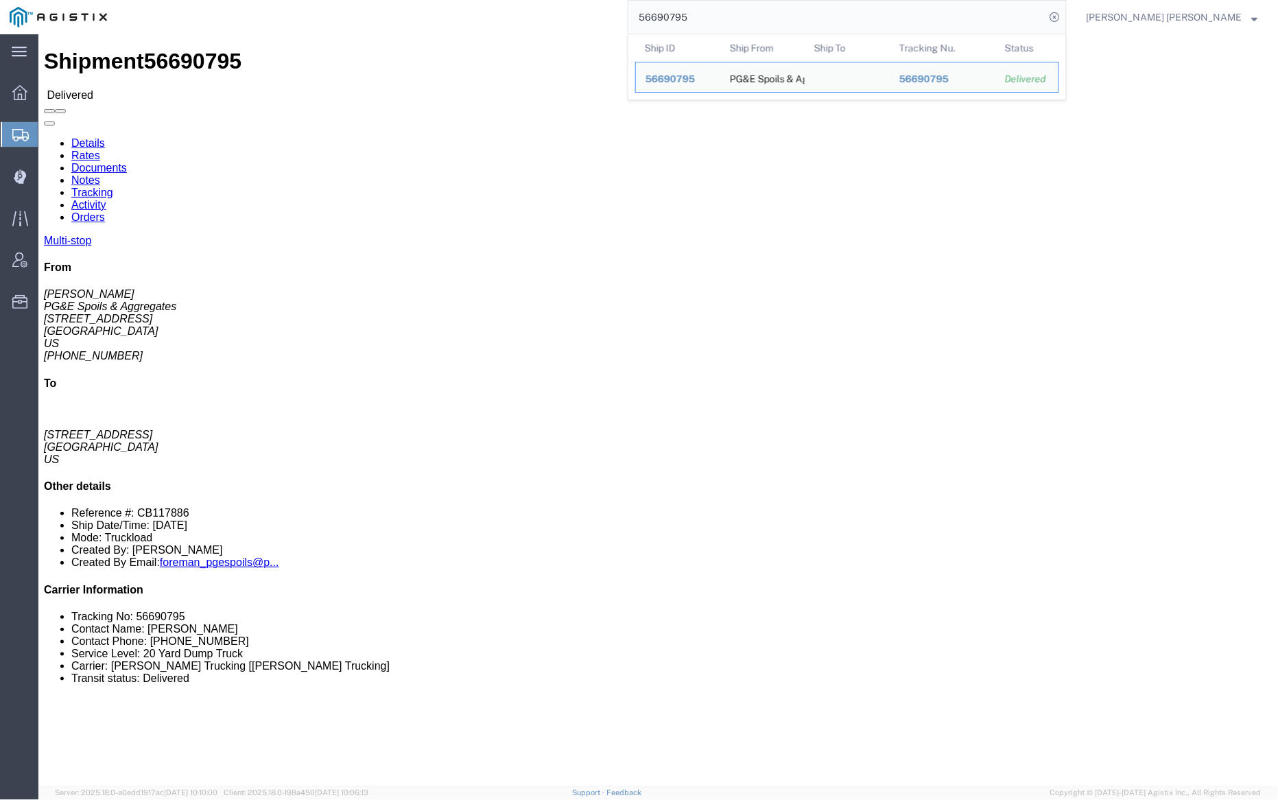
click link "Documents"
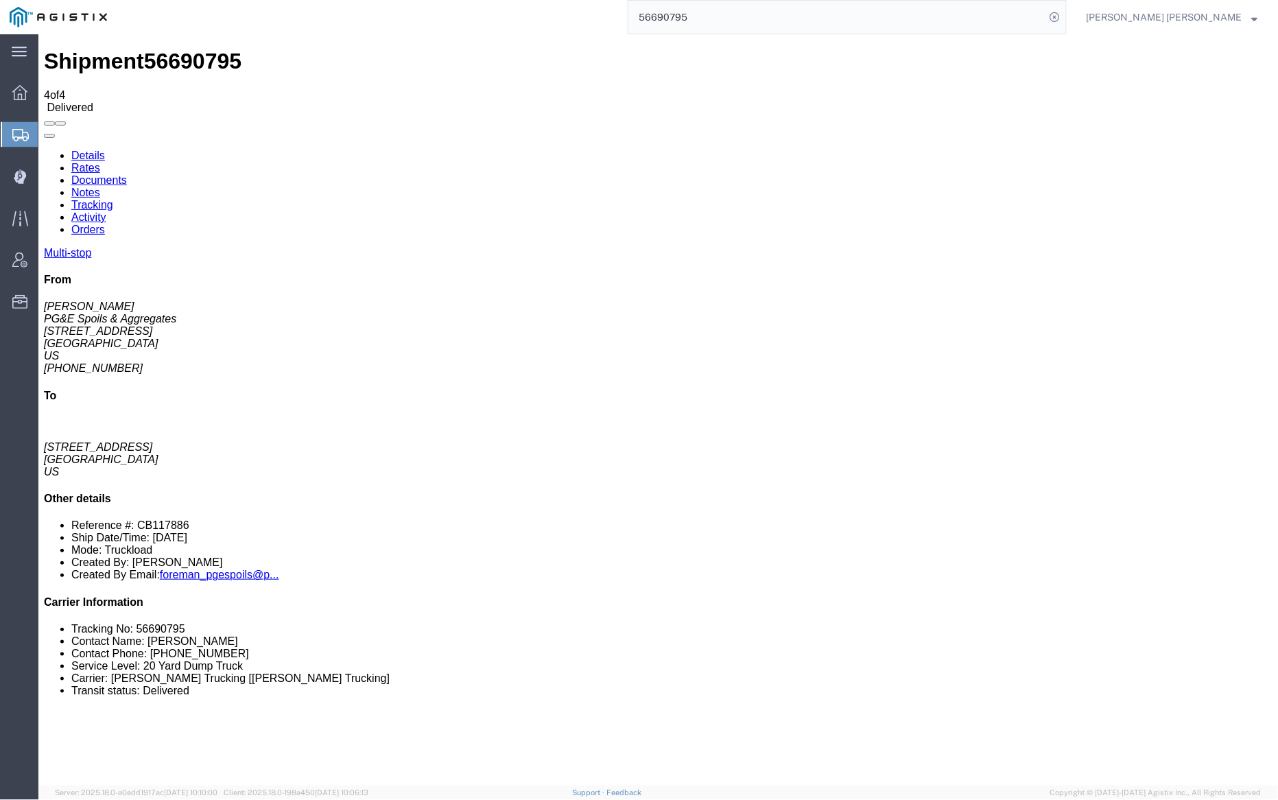
click at [727, 14] on input "56690795" at bounding box center [836, 17] width 417 height 33
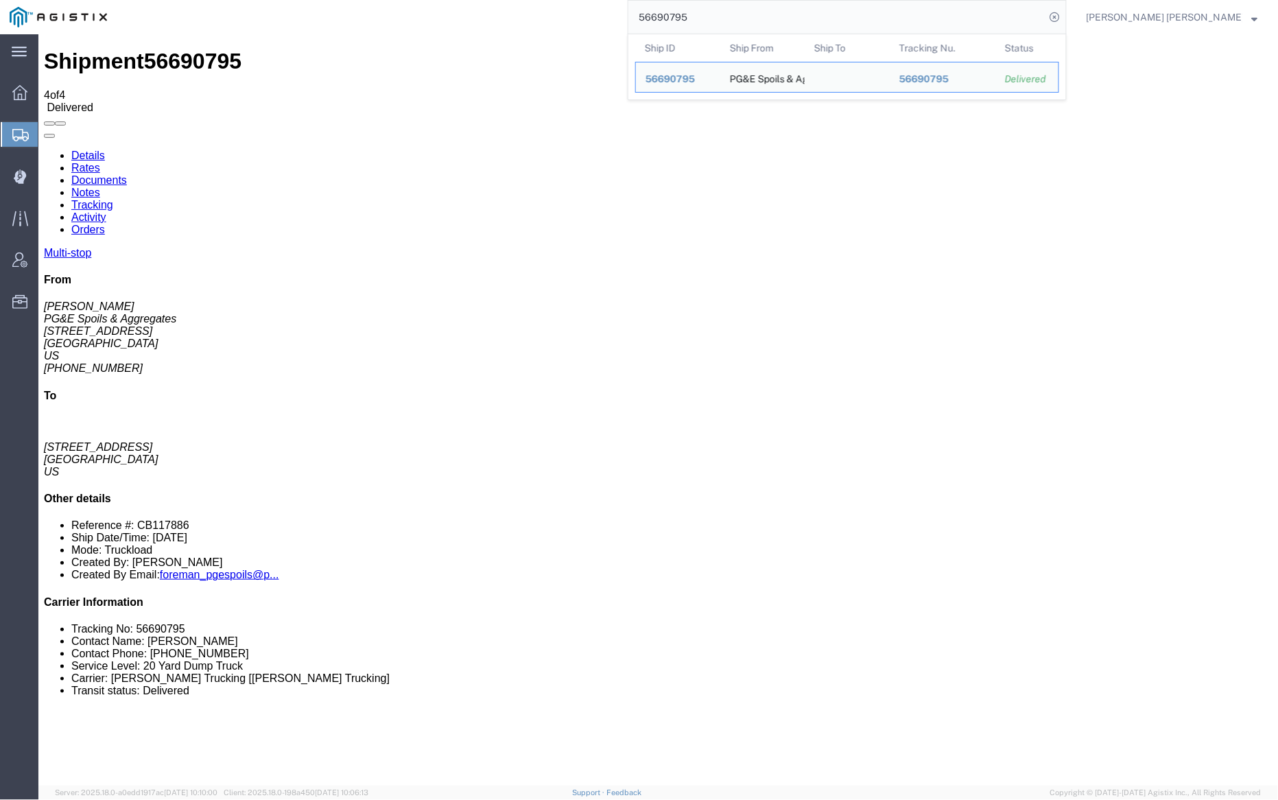
click at [727, 14] on input "56690795" at bounding box center [836, 17] width 417 height 33
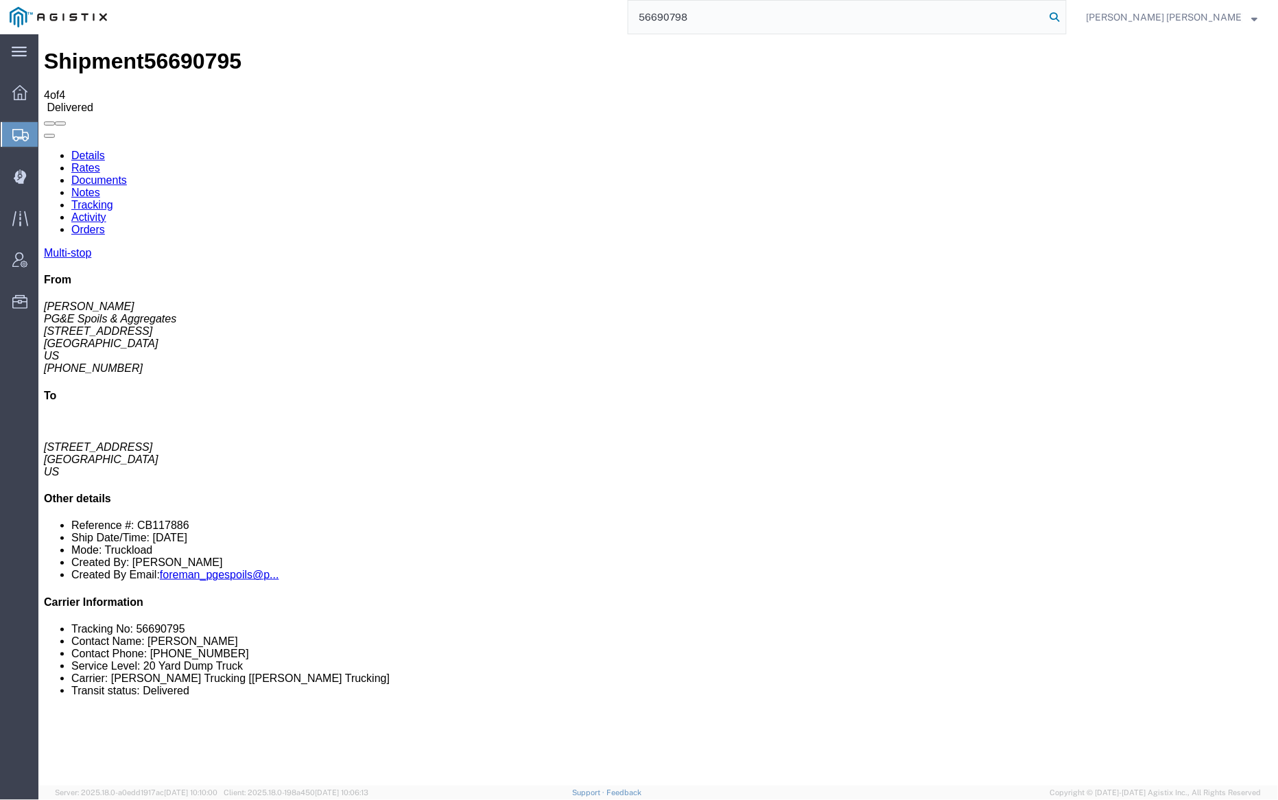
click at [1065, 16] on icon at bounding box center [1055, 17] width 19 height 19
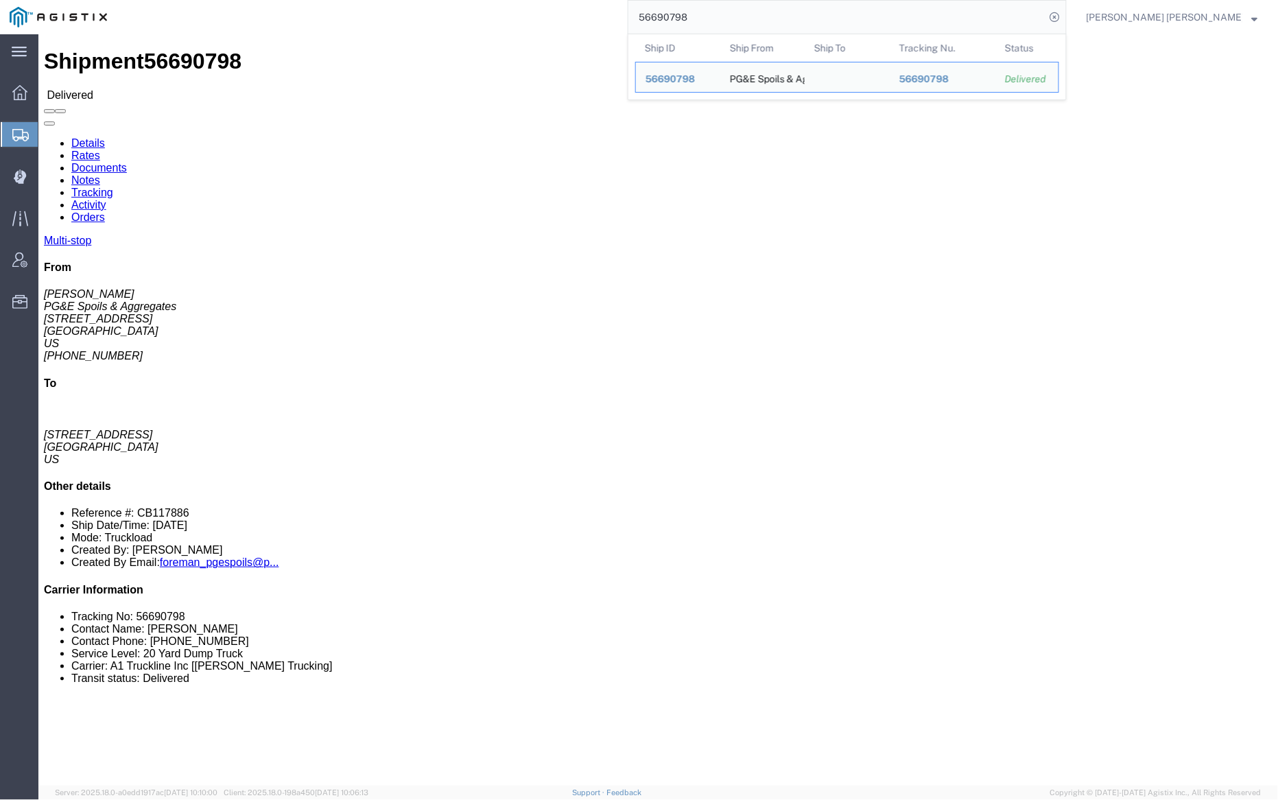
click link "Documents"
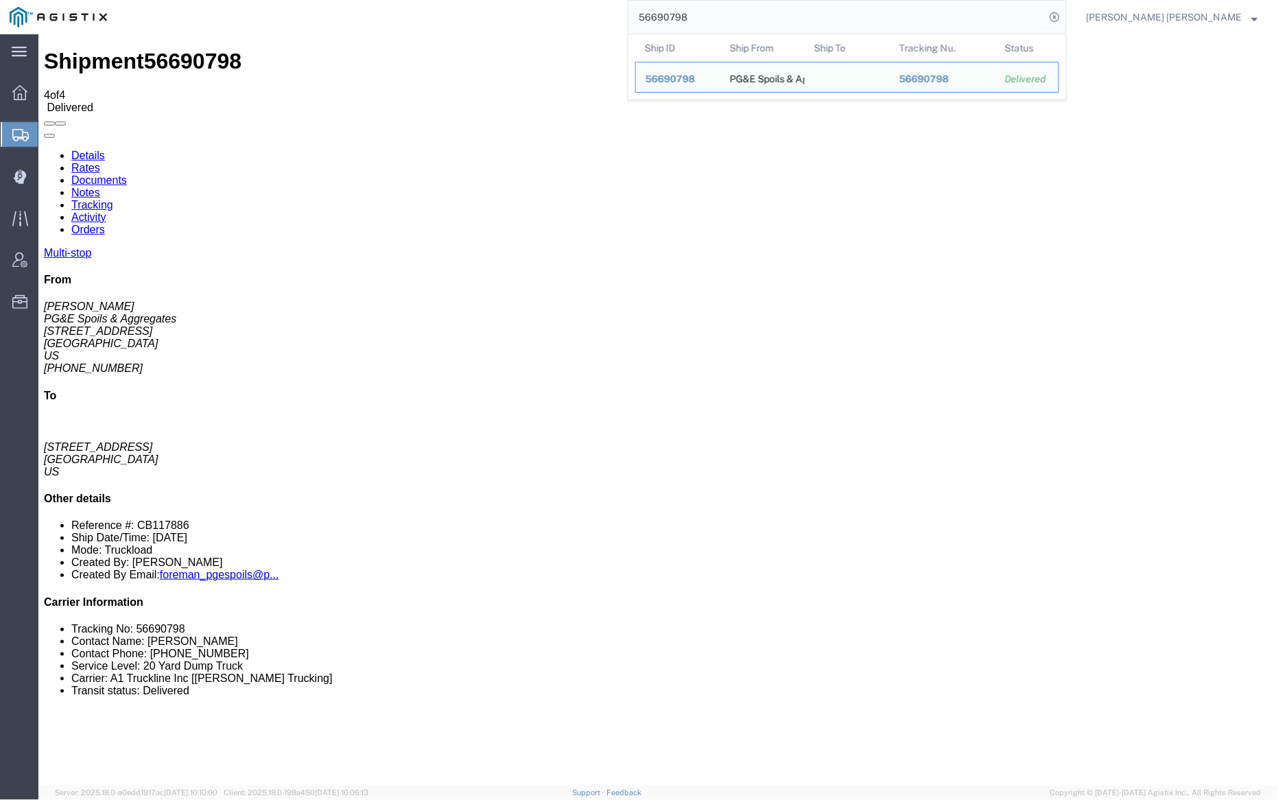
click at [743, 19] on input "56690798" at bounding box center [836, 17] width 417 height 33
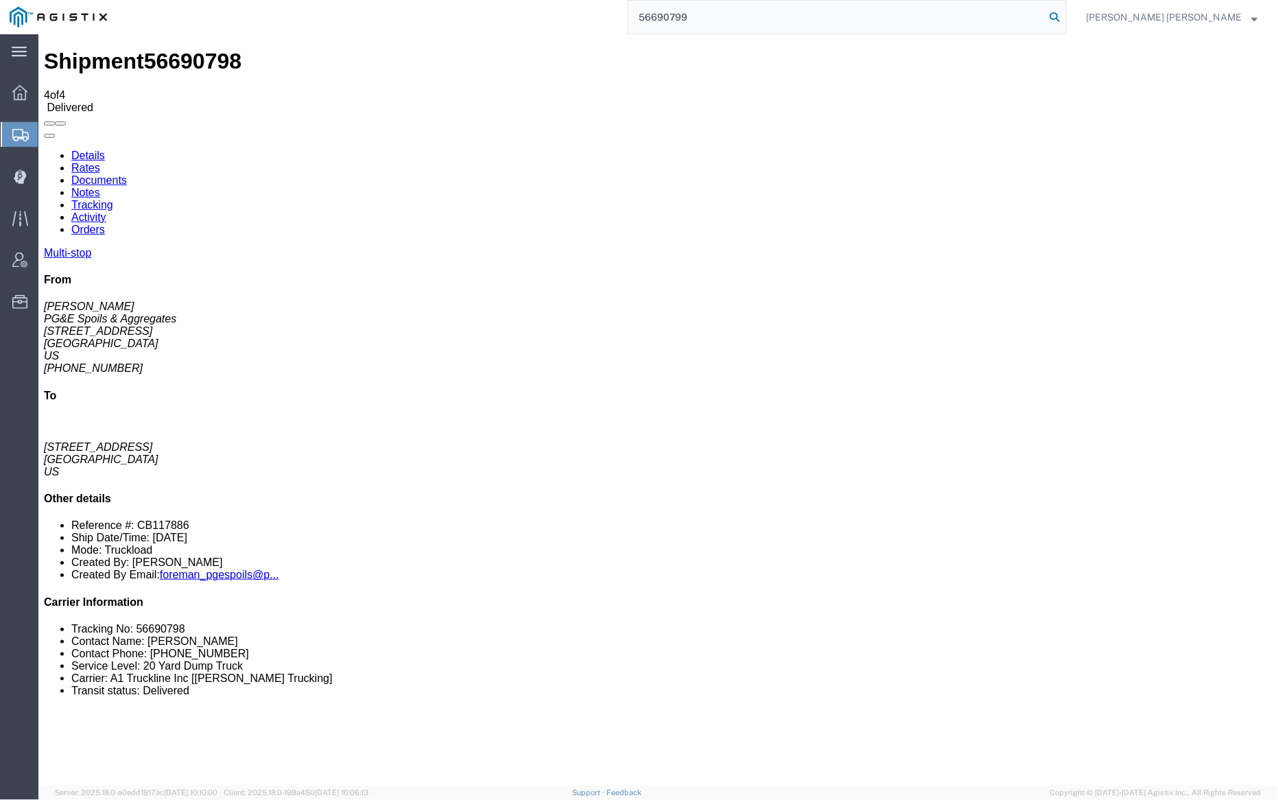
click at [1065, 18] on icon at bounding box center [1055, 17] width 19 height 19
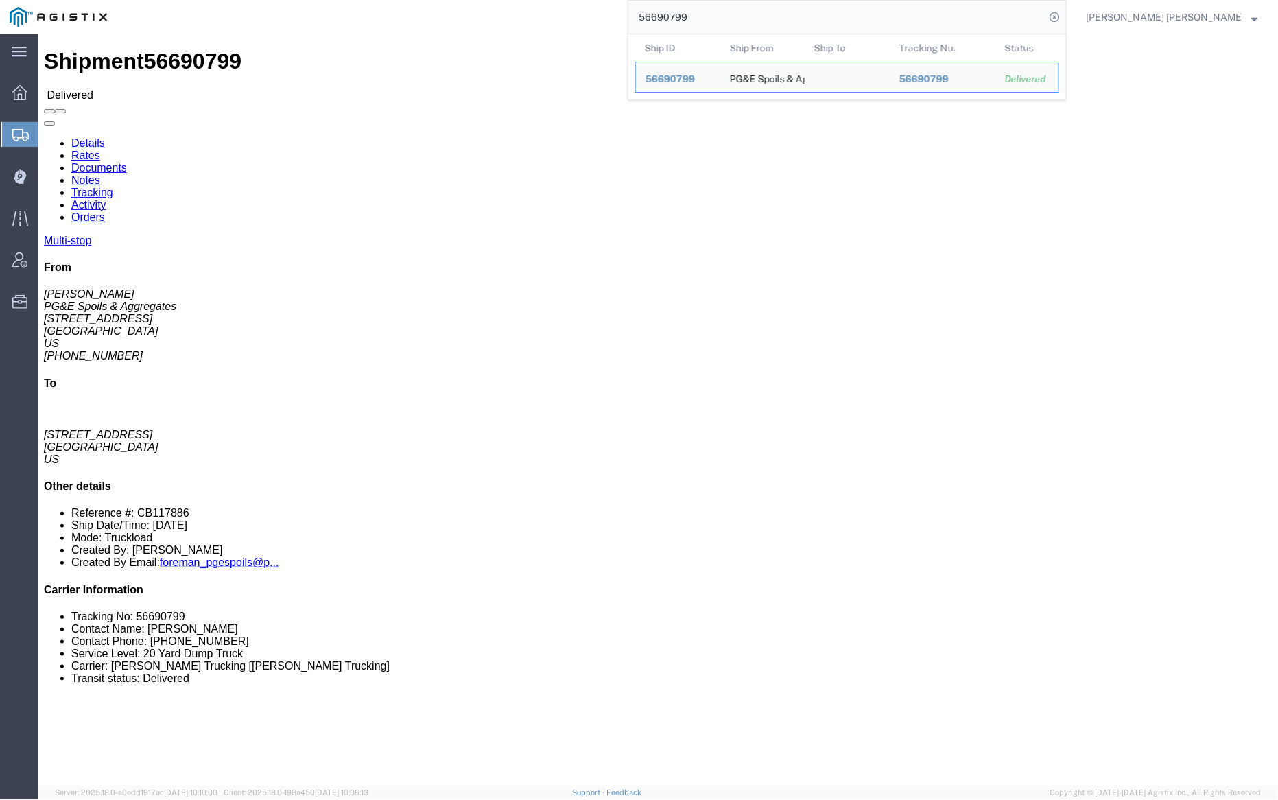
click link "Documents"
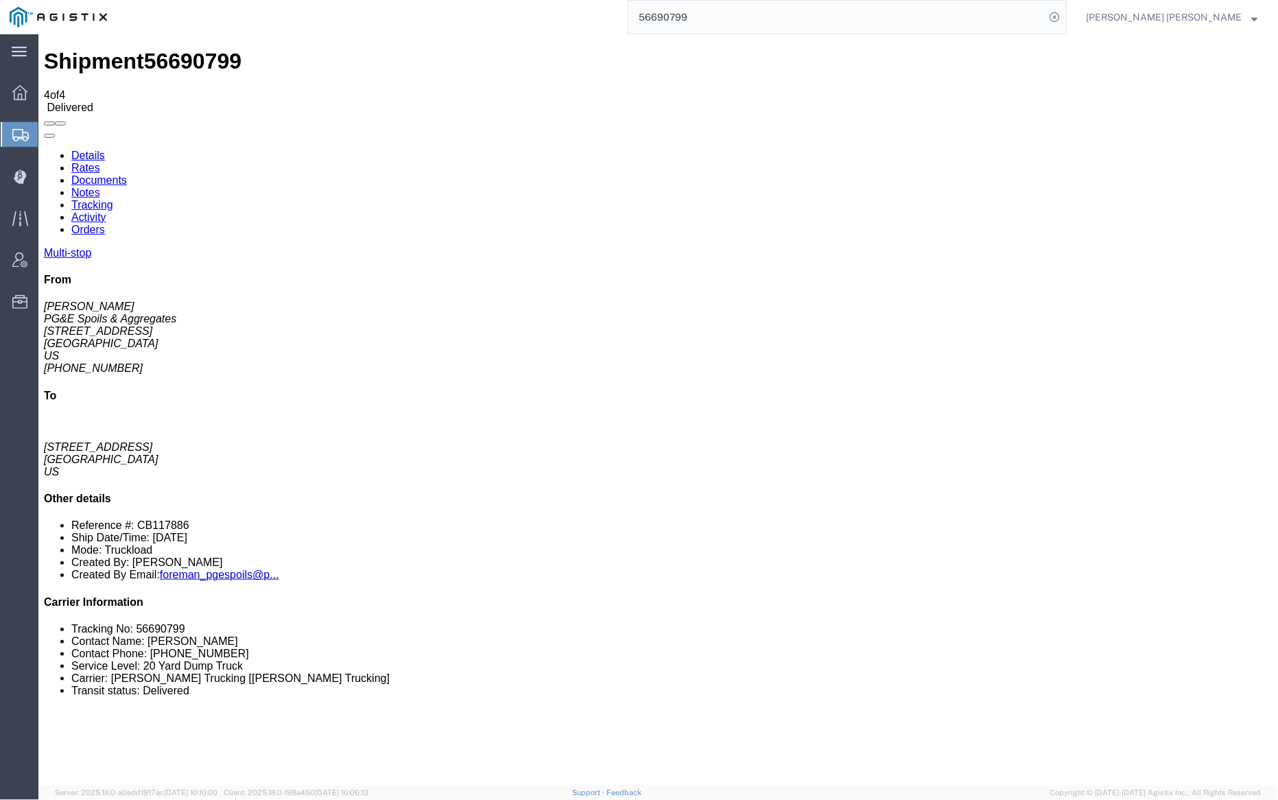
click at [727, 12] on input "56690799" at bounding box center [836, 17] width 417 height 33
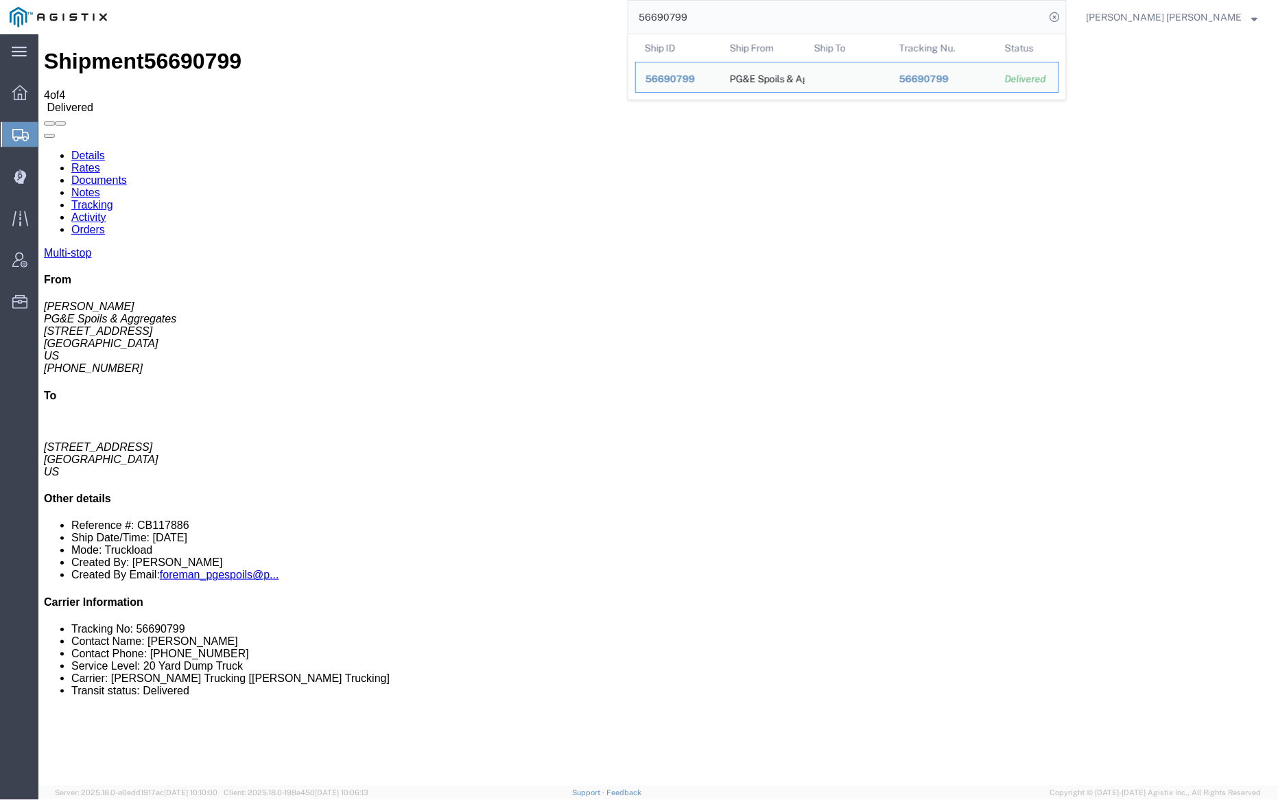
click at [727, 12] on input "56690799" at bounding box center [836, 17] width 417 height 33
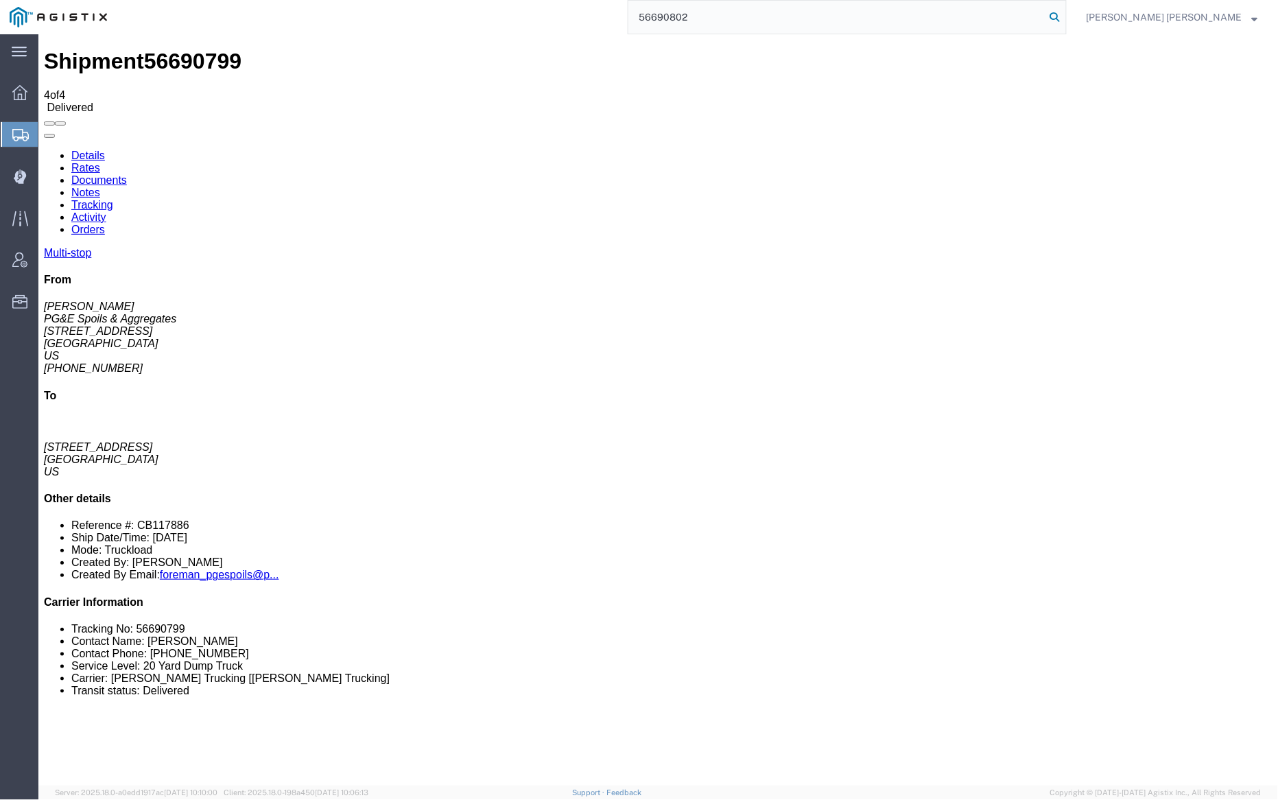
click at [1065, 16] on icon at bounding box center [1055, 17] width 19 height 19
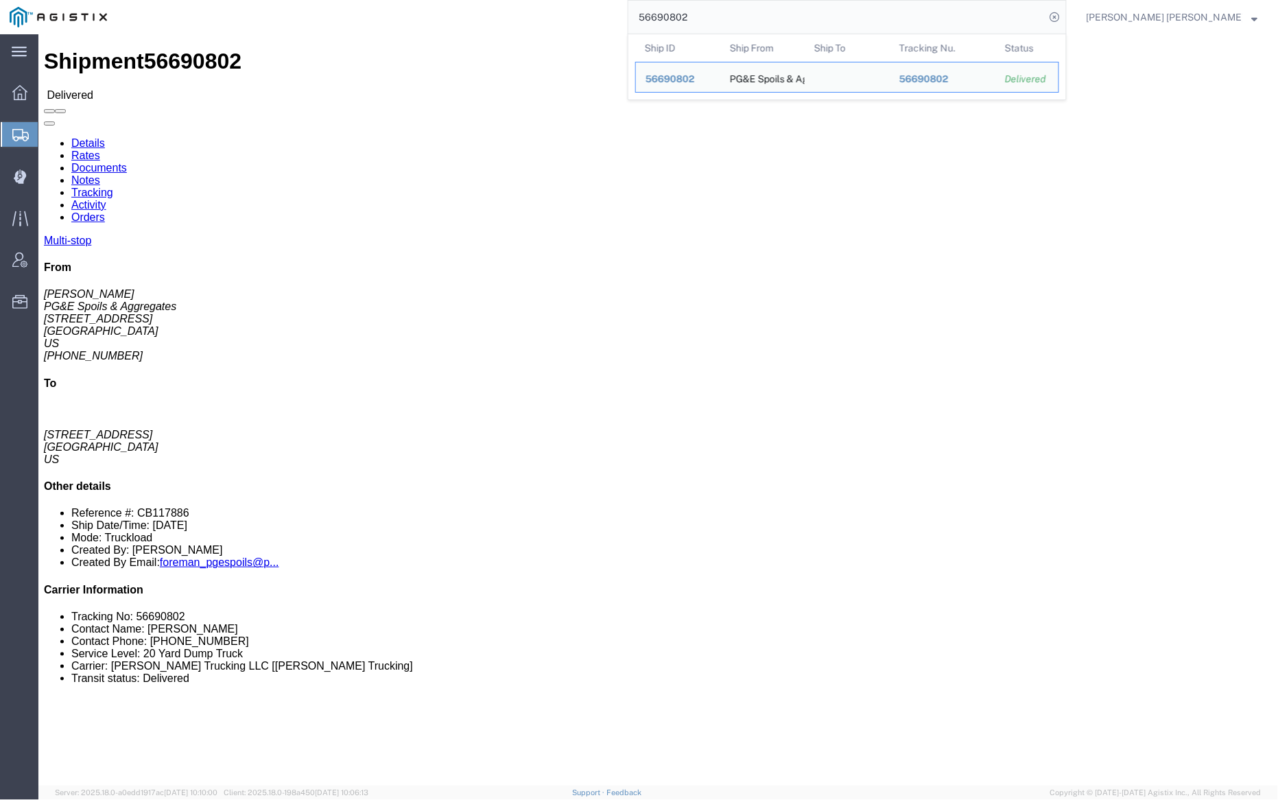
click link "Documents"
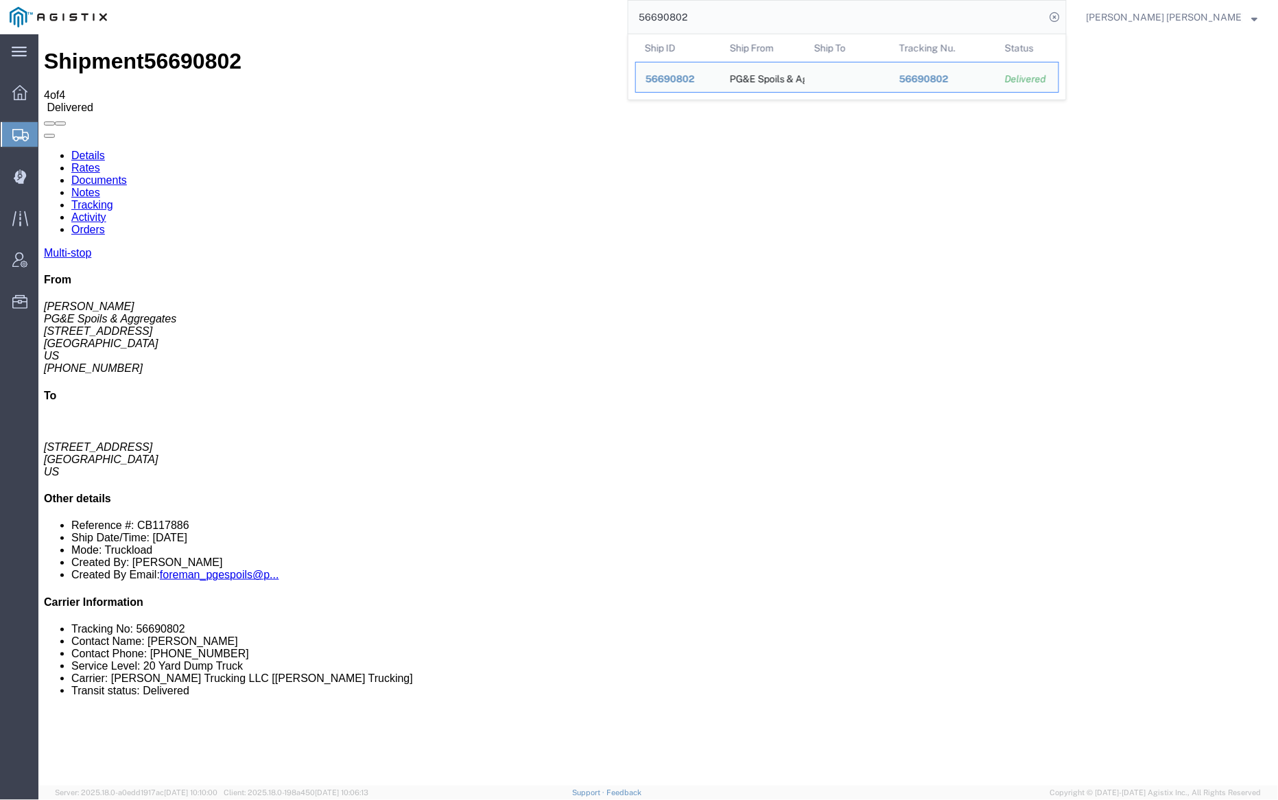
click at [736, 9] on input "56690802" at bounding box center [836, 17] width 417 height 33
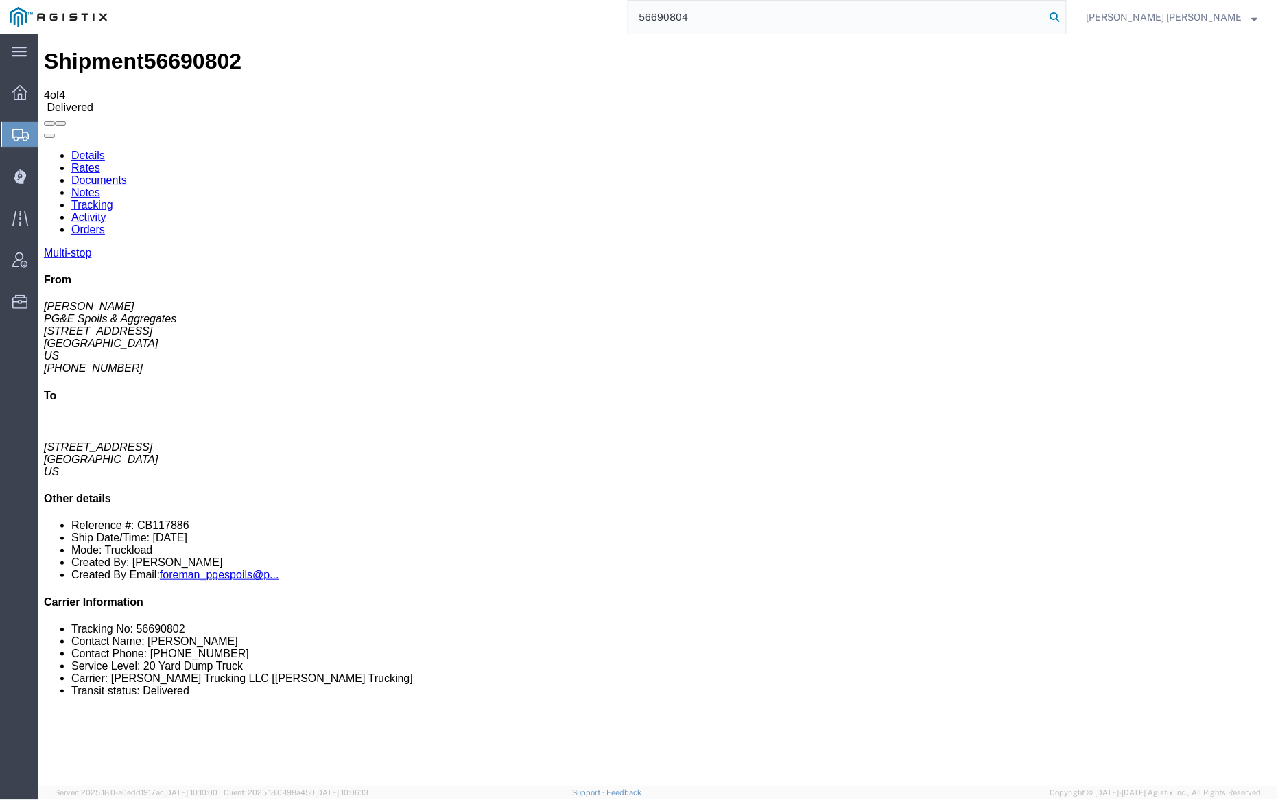
click at [1065, 16] on icon at bounding box center [1055, 17] width 19 height 19
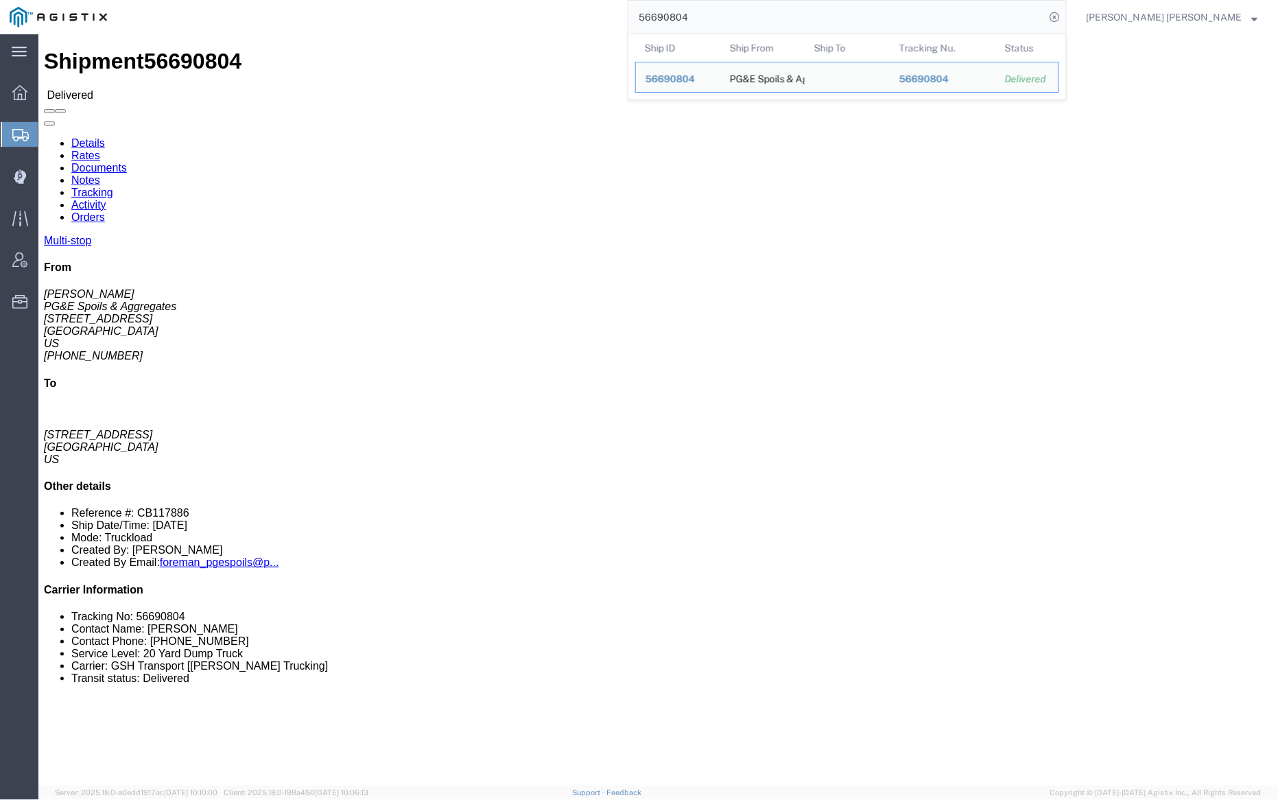
click link "Documents"
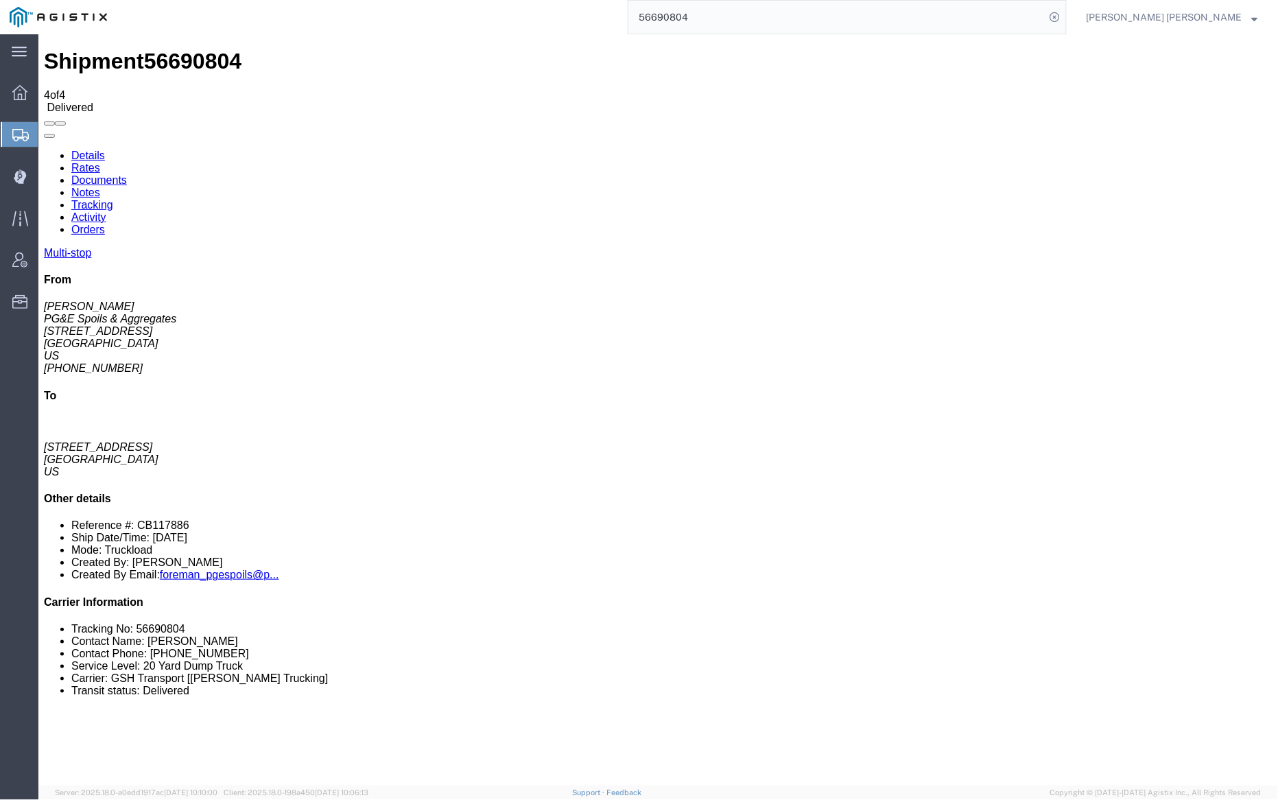
click at [725, 16] on input "56690804" at bounding box center [836, 17] width 417 height 33
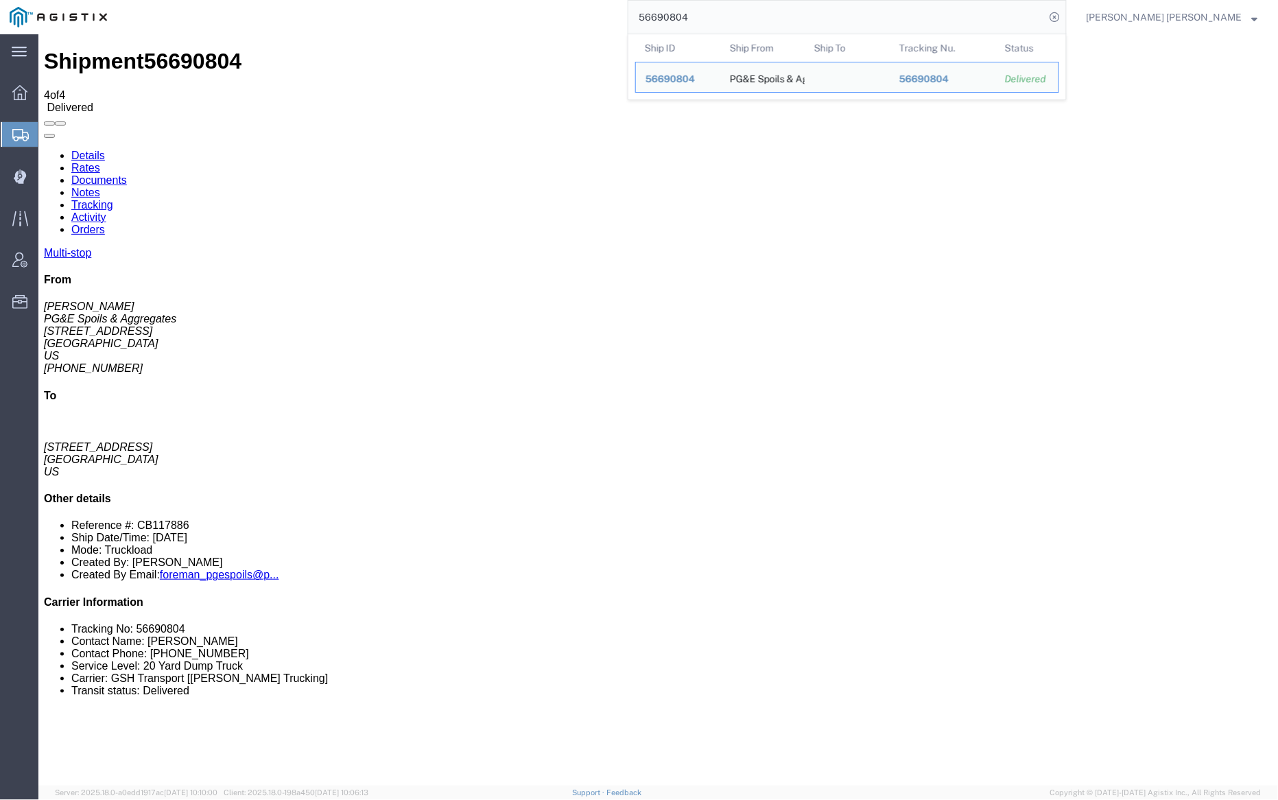
click at [725, 16] on input "56690804" at bounding box center [836, 17] width 417 height 33
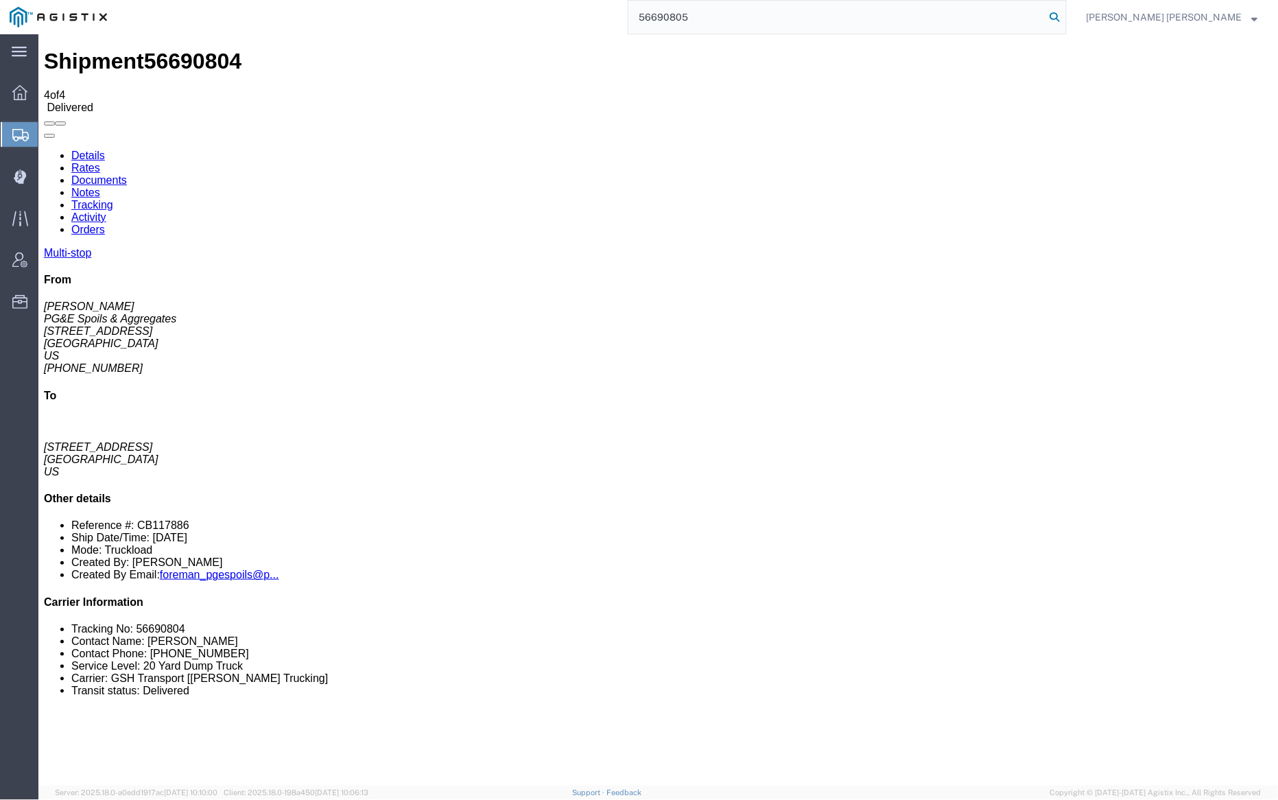
click at [1065, 13] on icon at bounding box center [1055, 17] width 19 height 19
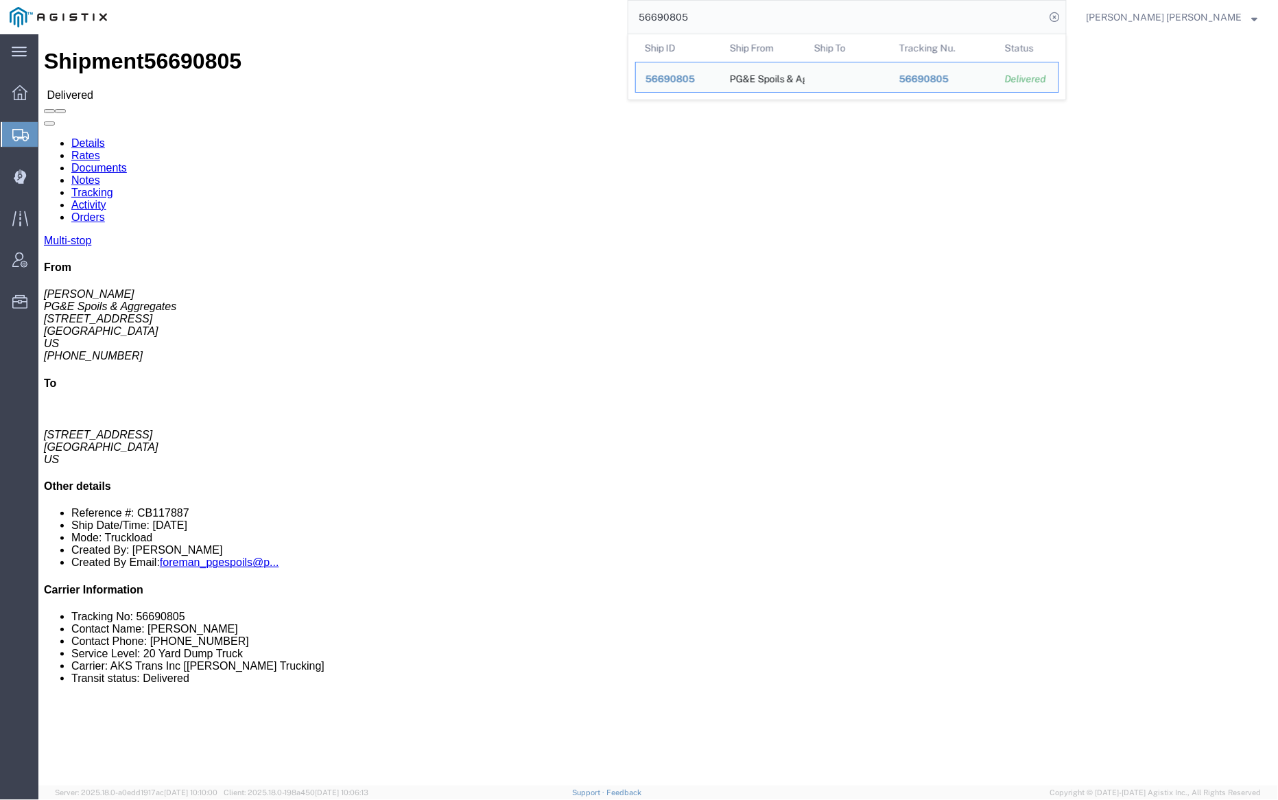
click link "Documents"
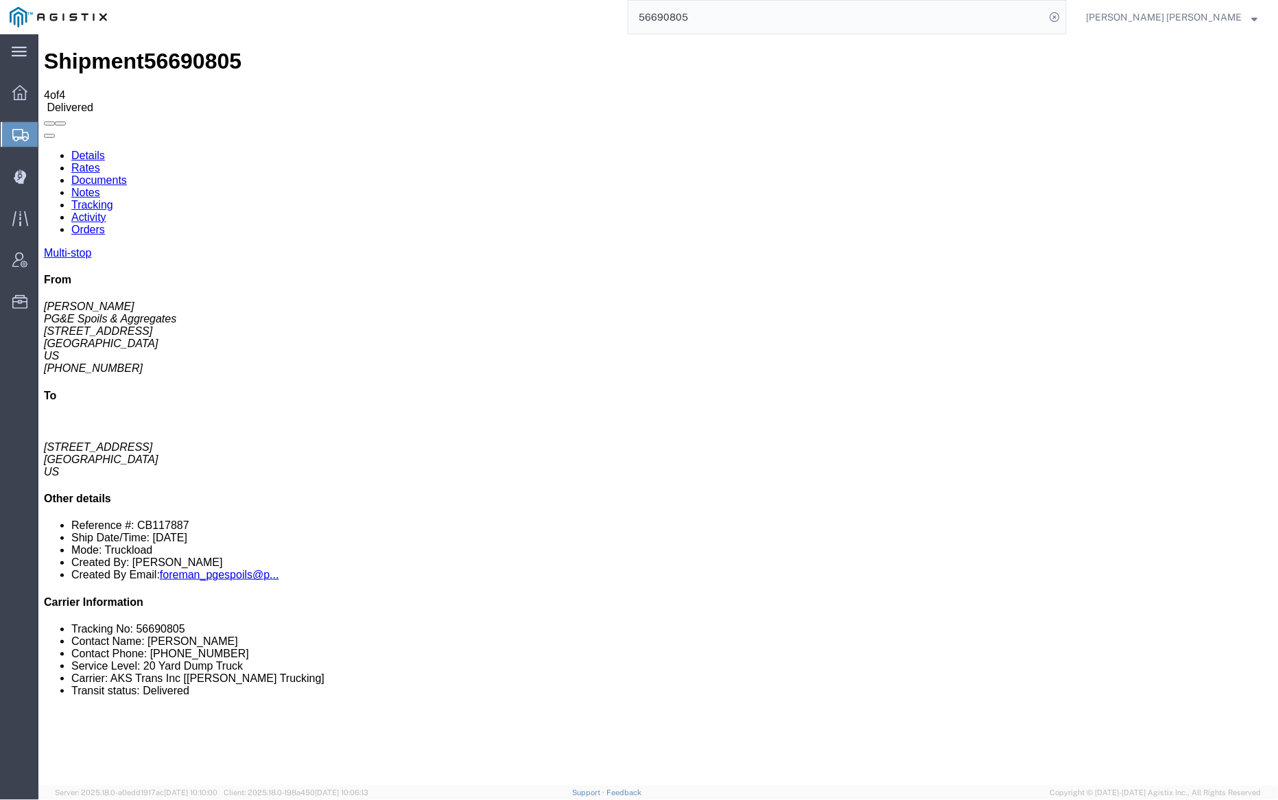
click at [738, 10] on input "56690805" at bounding box center [836, 17] width 417 height 33
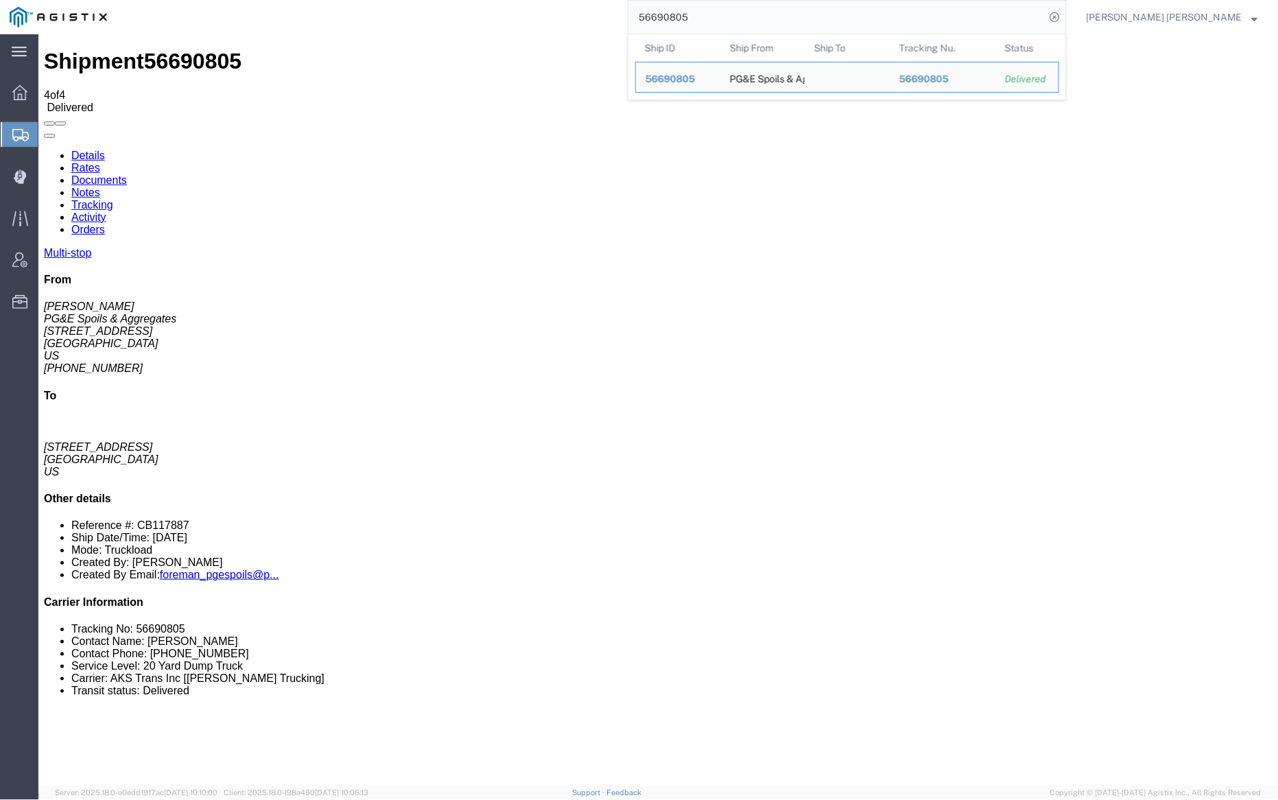
click at [738, 10] on input "56690805" at bounding box center [836, 17] width 417 height 33
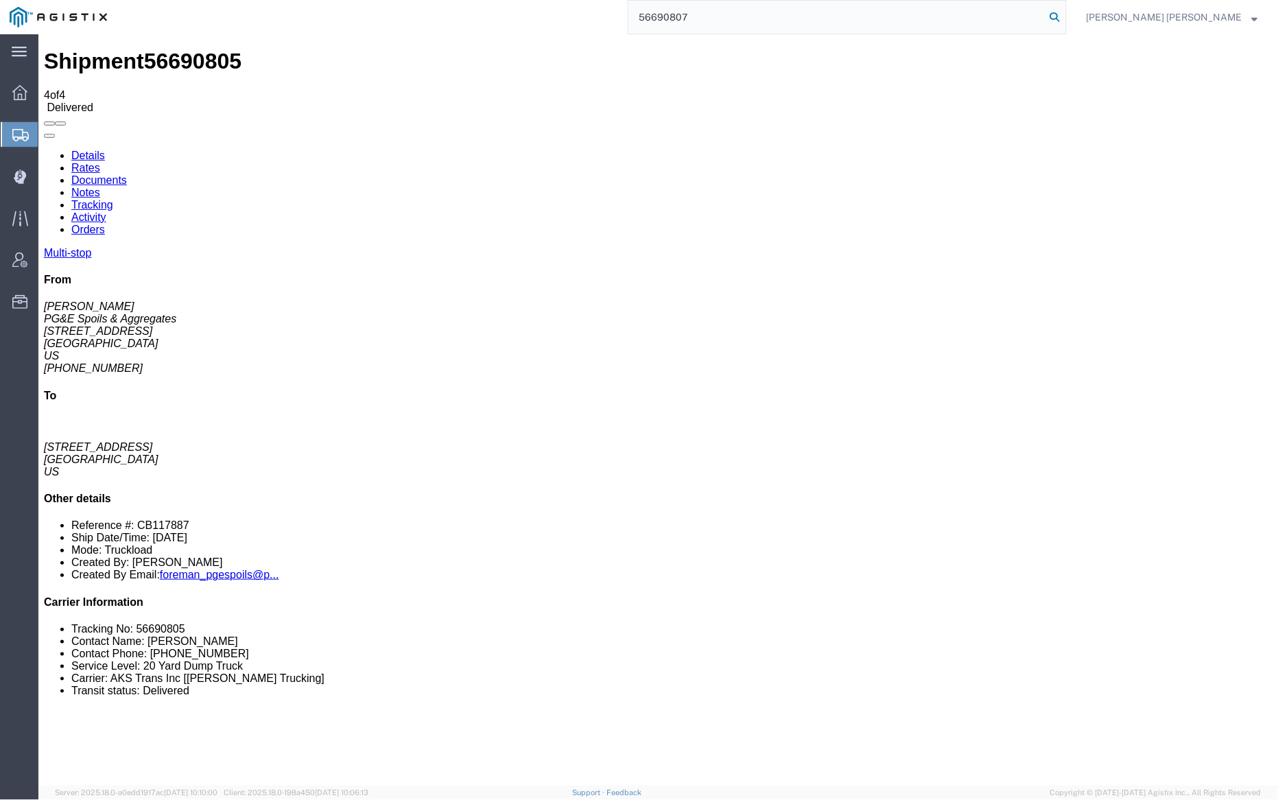
click at [1065, 14] on icon at bounding box center [1055, 17] width 19 height 19
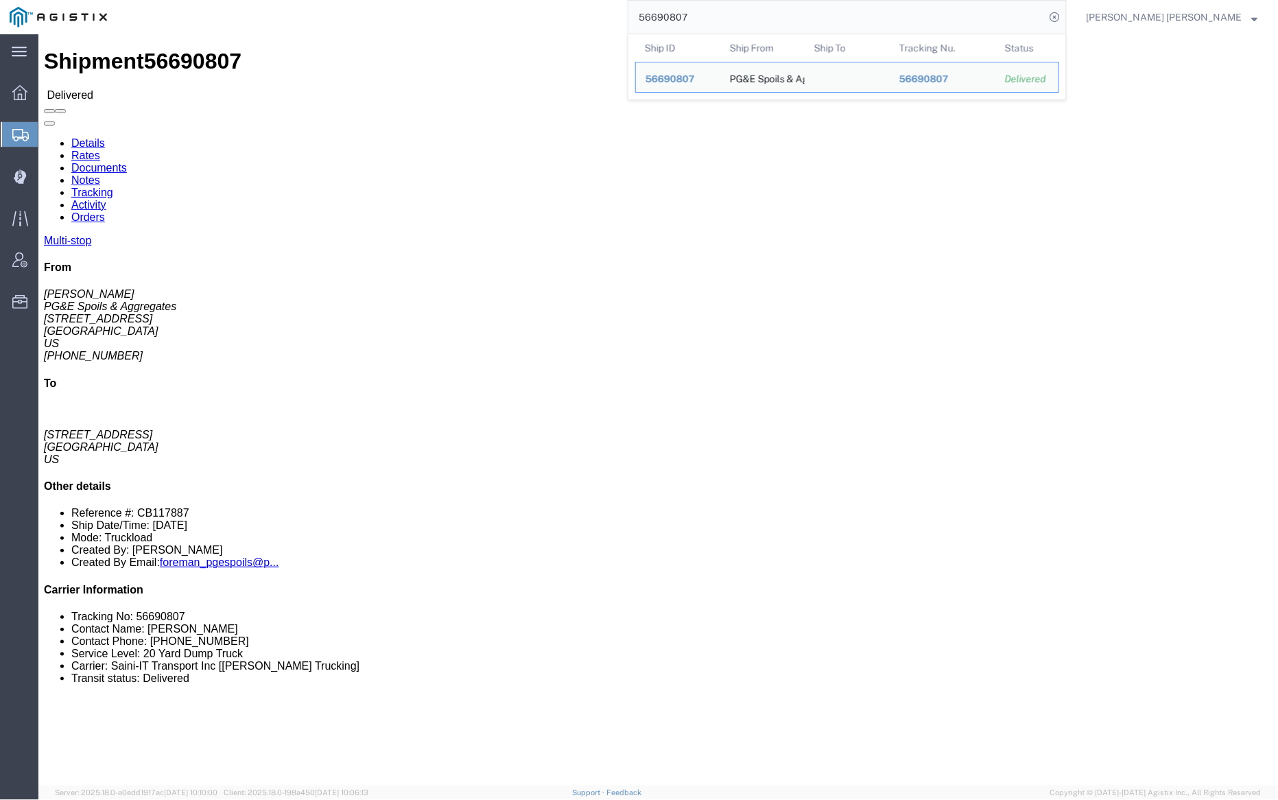
click link "Documents"
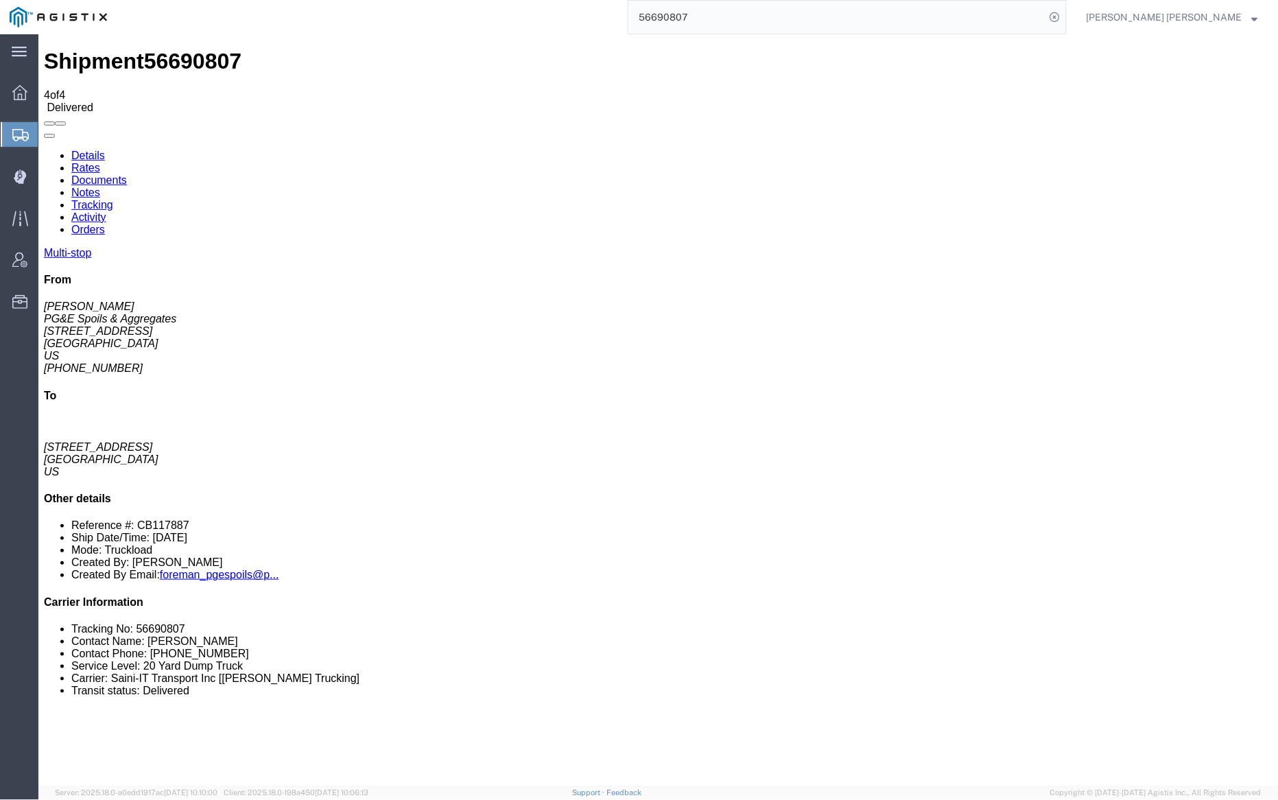
click at [733, 14] on input "56690807" at bounding box center [836, 17] width 417 height 33
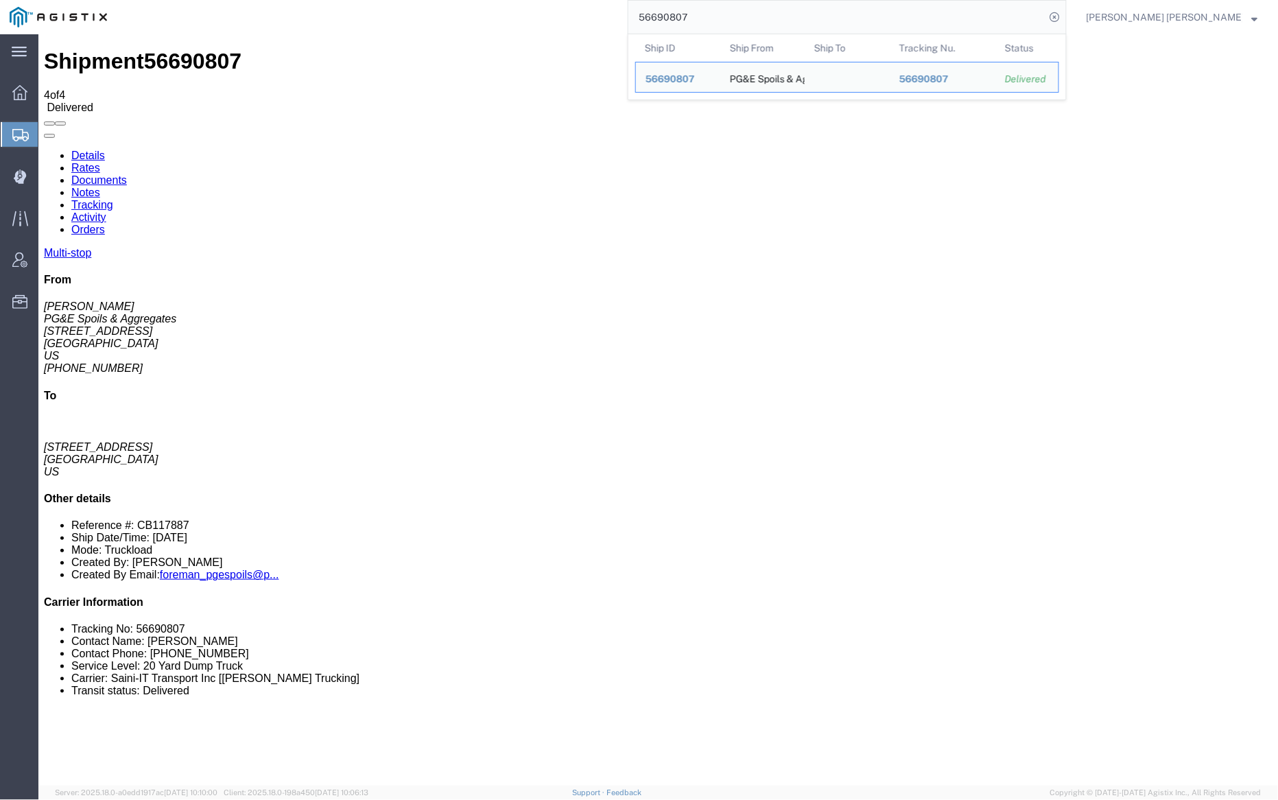
click at [733, 14] on input "56690807" at bounding box center [836, 17] width 417 height 33
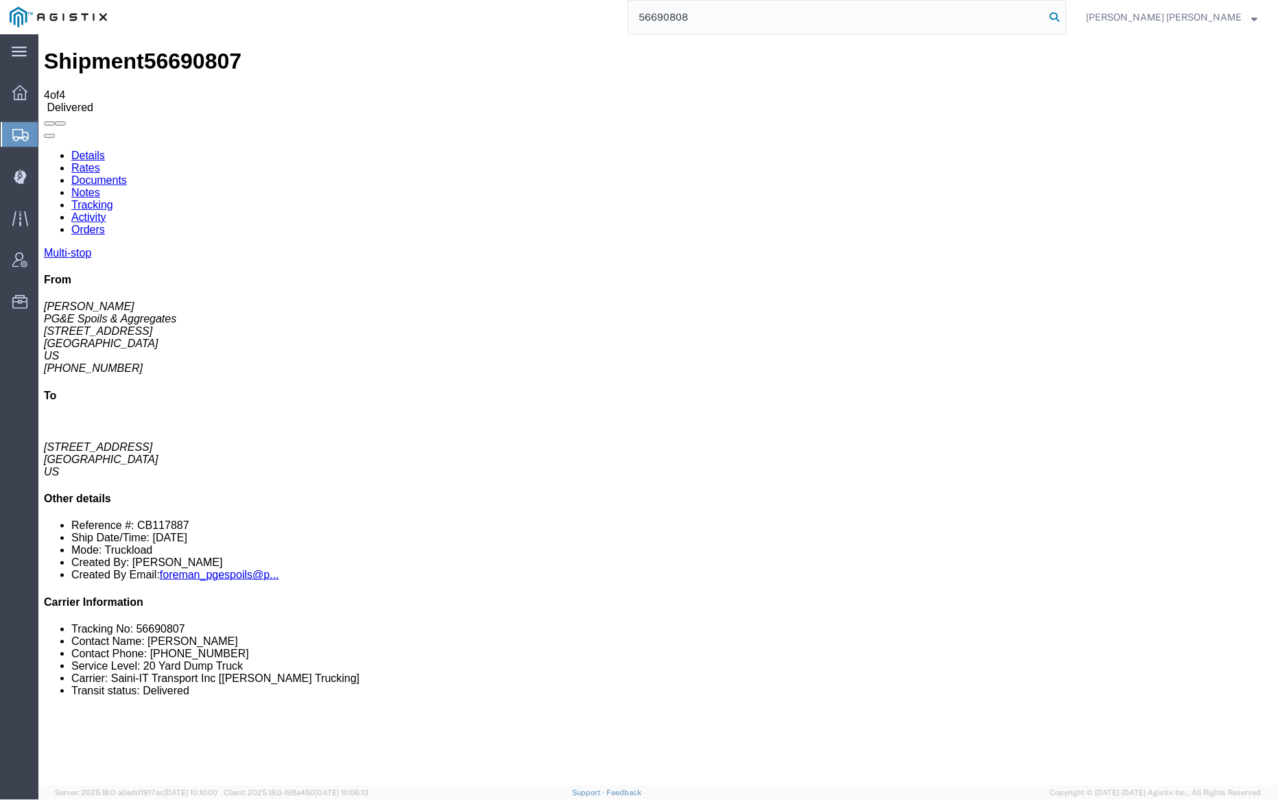
click at [1065, 16] on icon at bounding box center [1055, 17] width 19 height 19
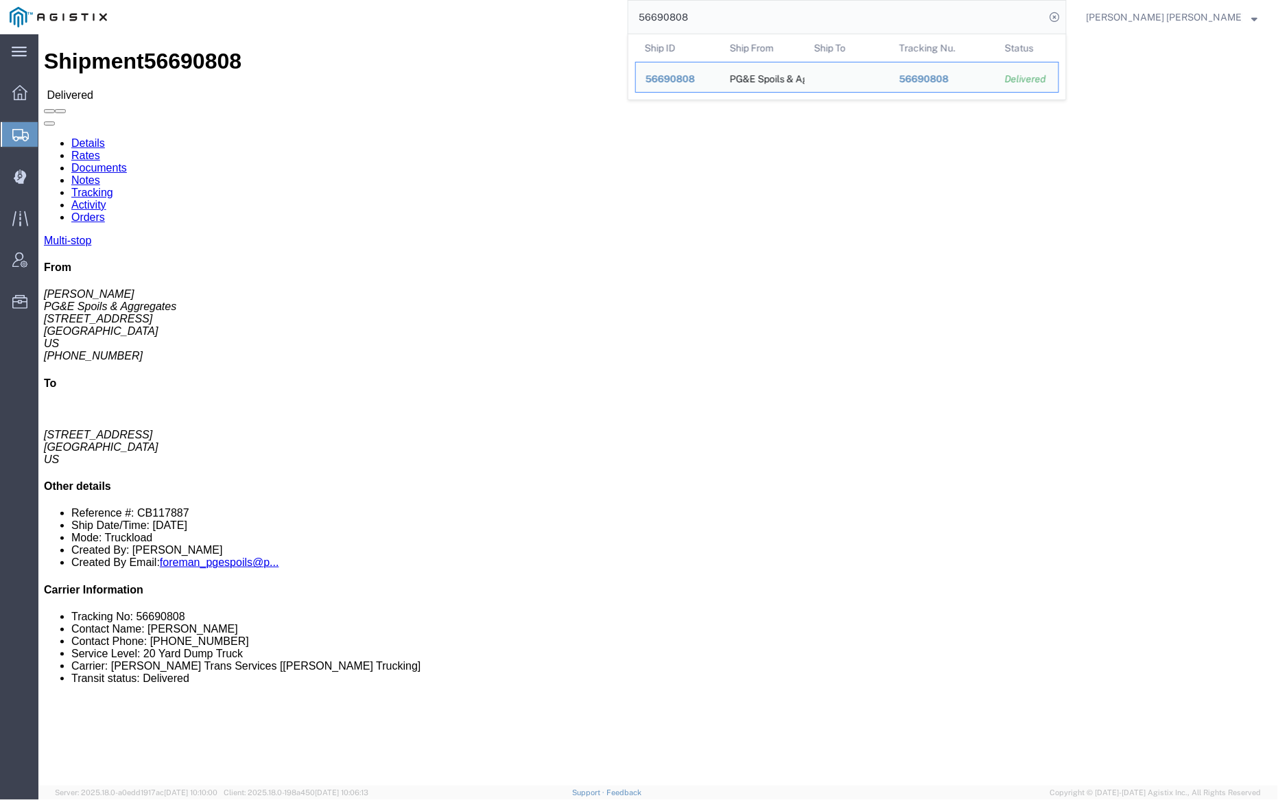
click link "Documents"
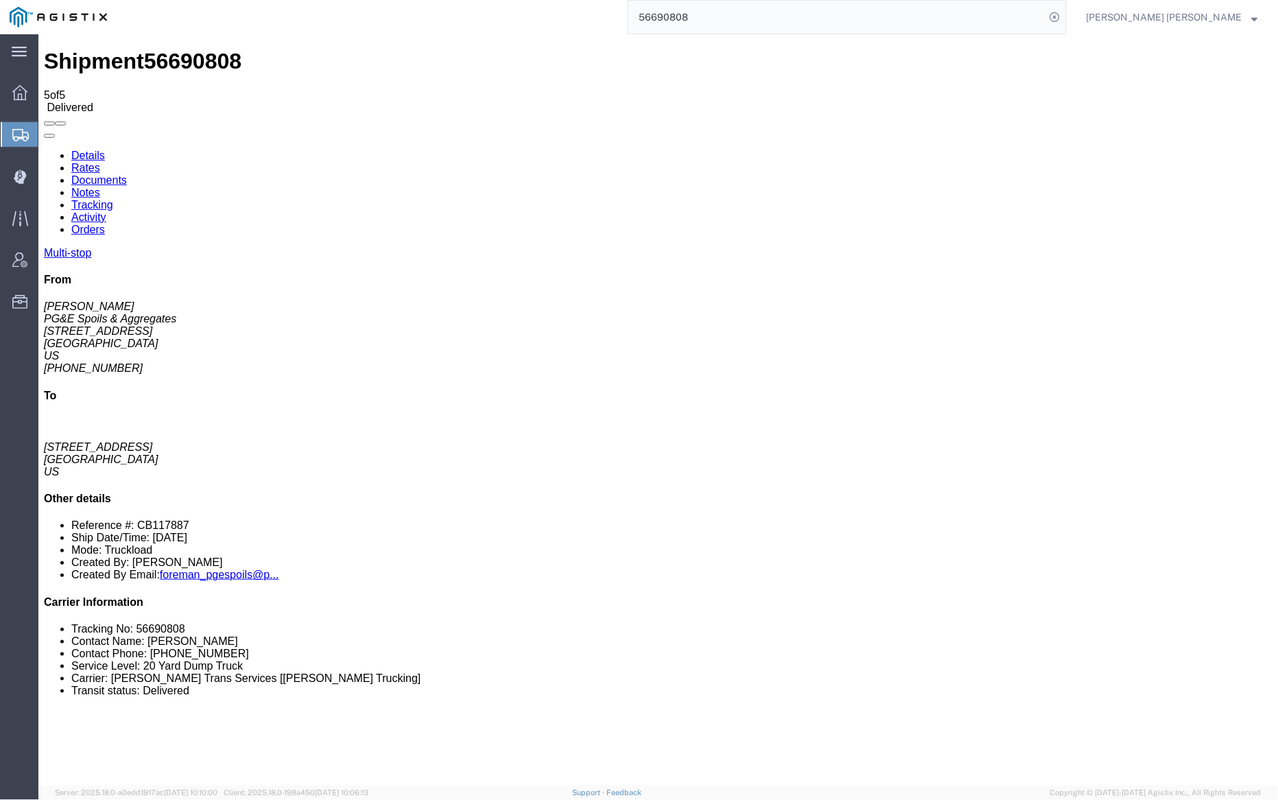
click at [738, 9] on input "56690808" at bounding box center [836, 17] width 417 height 33
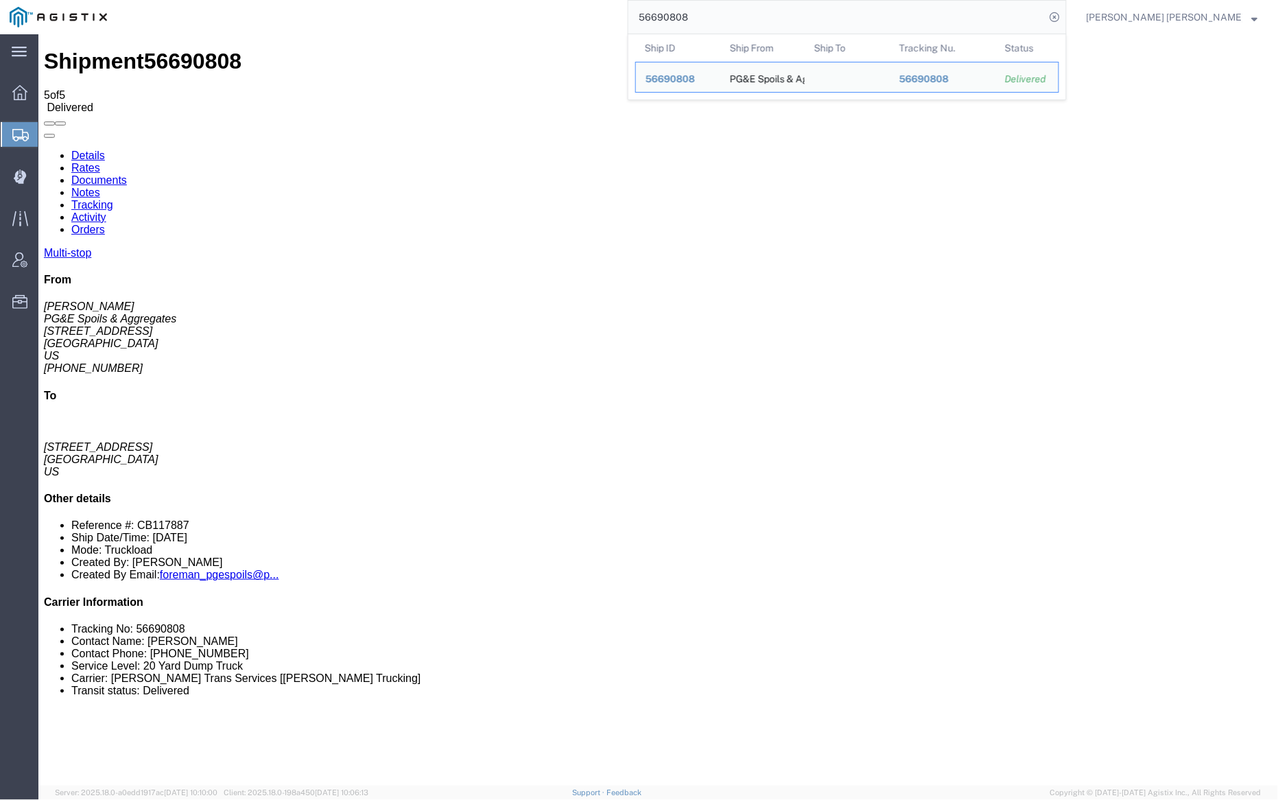
click at [738, 9] on input "56690808" at bounding box center [836, 17] width 417 height 33
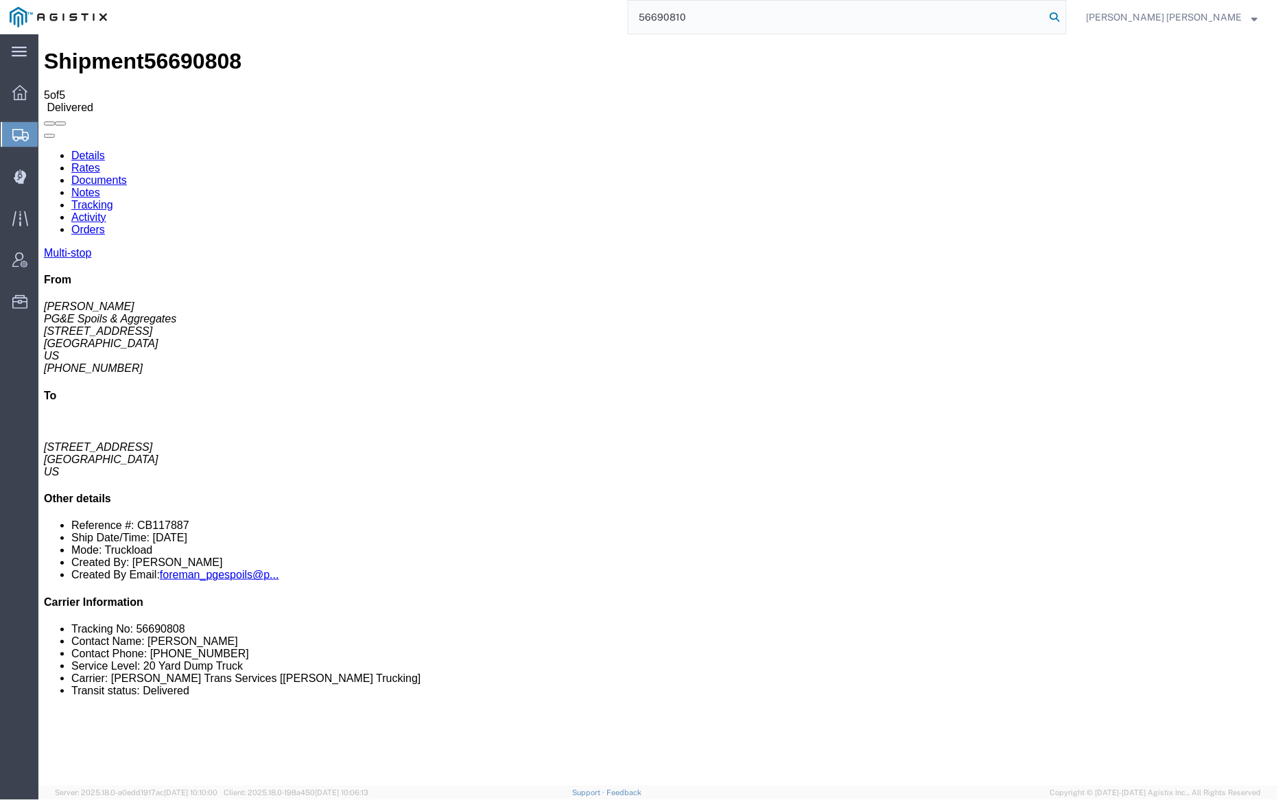
click at [1065, 13] on icon at bounding box center [1055, 17] width 19 height 19
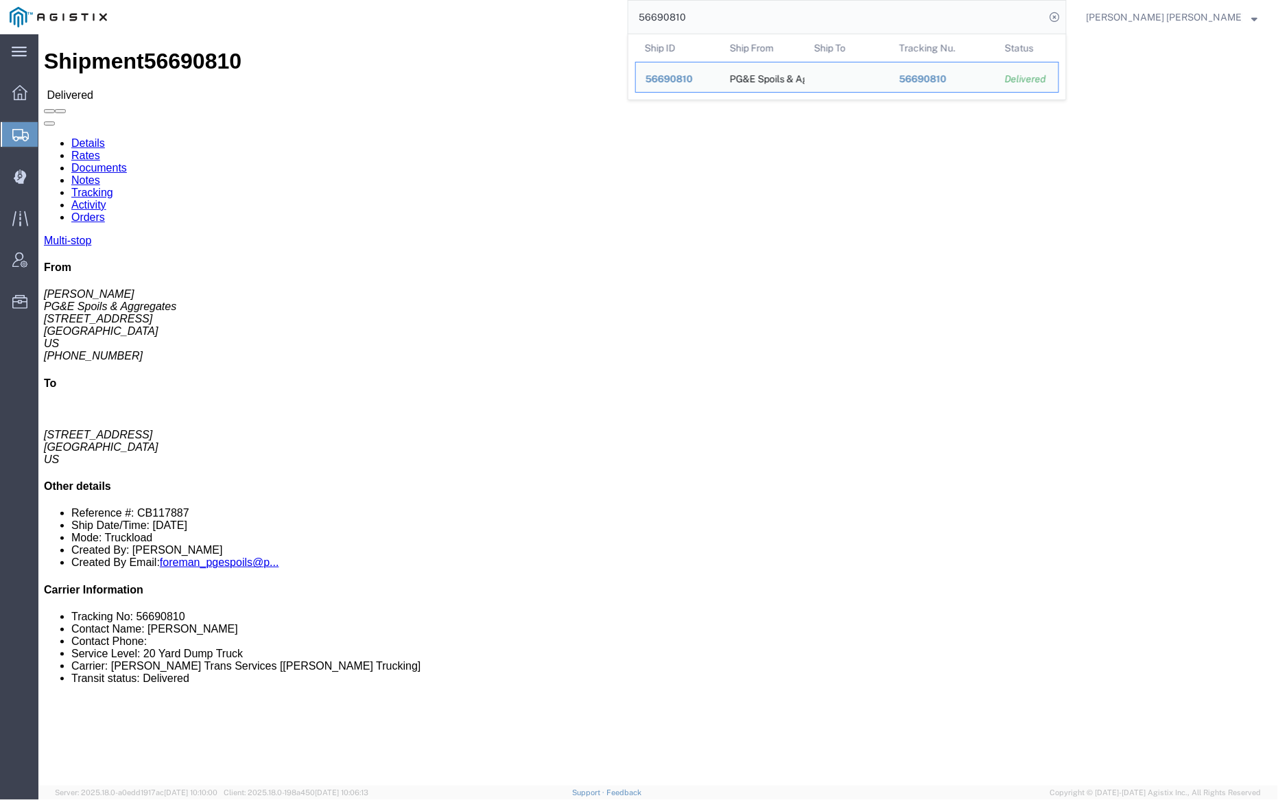
click link "Documents"
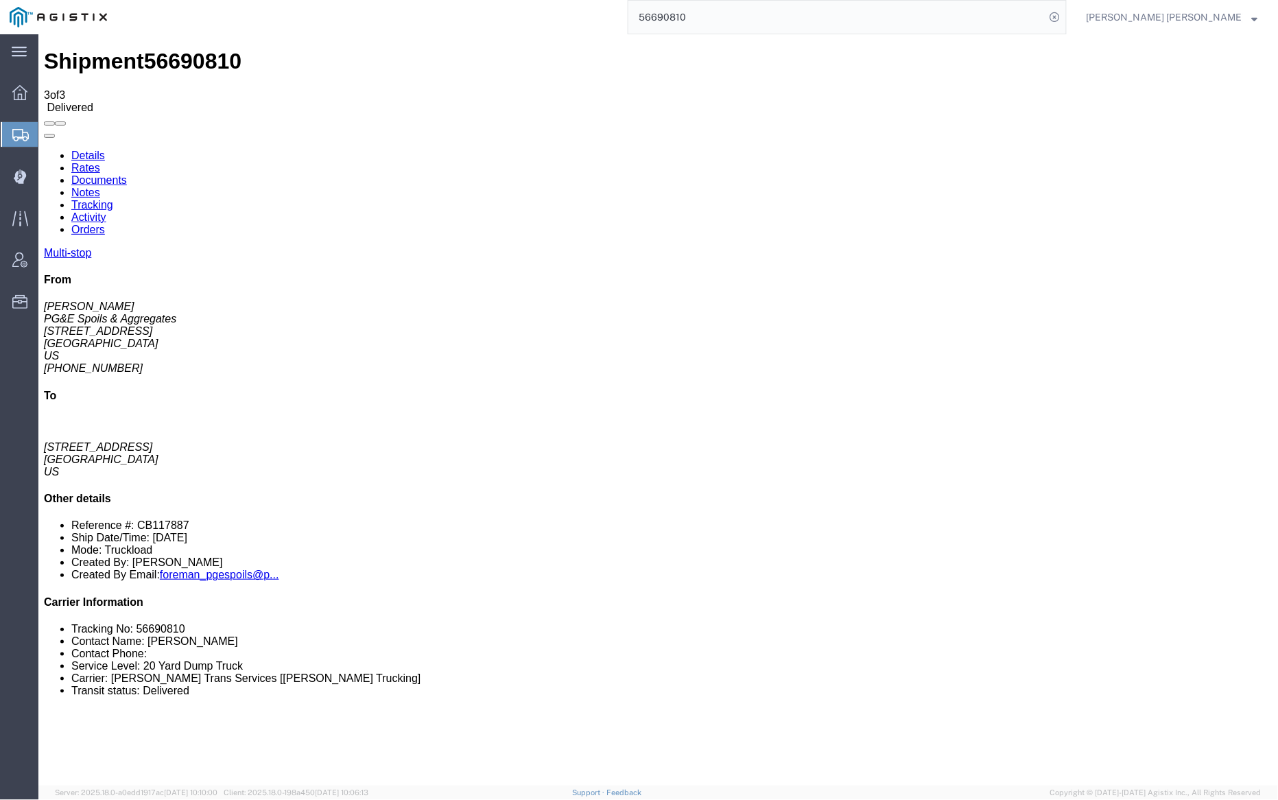
click at [99, 186] on link "Notes" at bounding box center [85, 192] width 29 height 12
click at [725, 25] on input "56690810" at bounding box center [836, 17] width 417 height 33
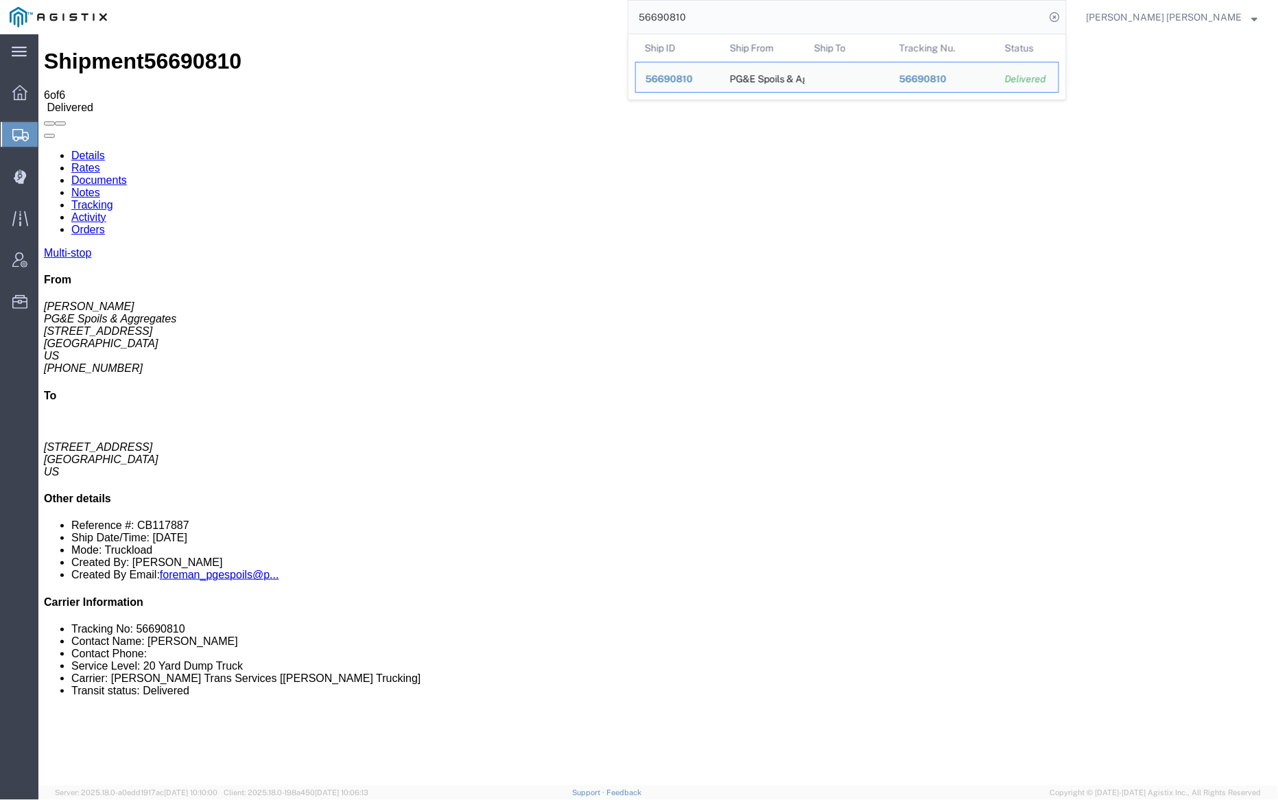
click at [725, 25] on input "56690810" at bounding box center [836, 17] width 417 height 33
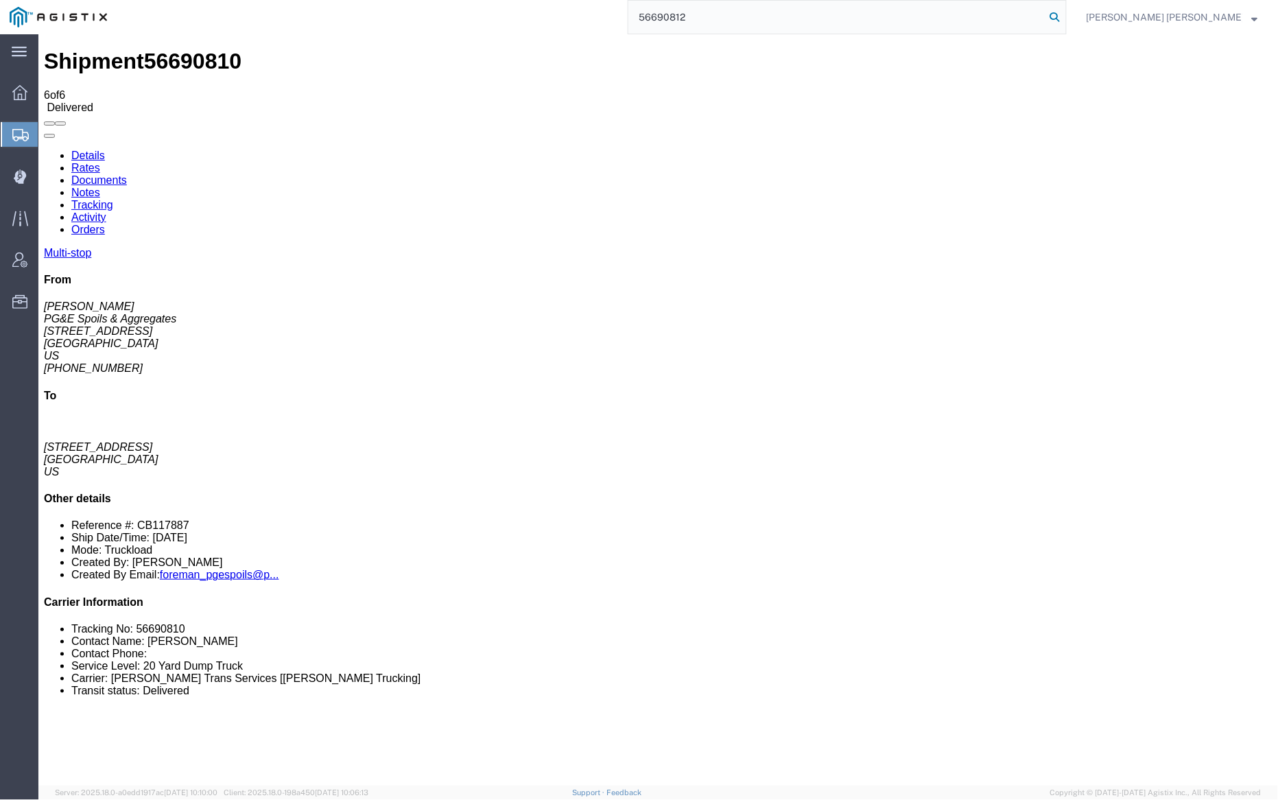
click at [1065, 15] on icon at bounding box center [1055, 17] width 19 height 19
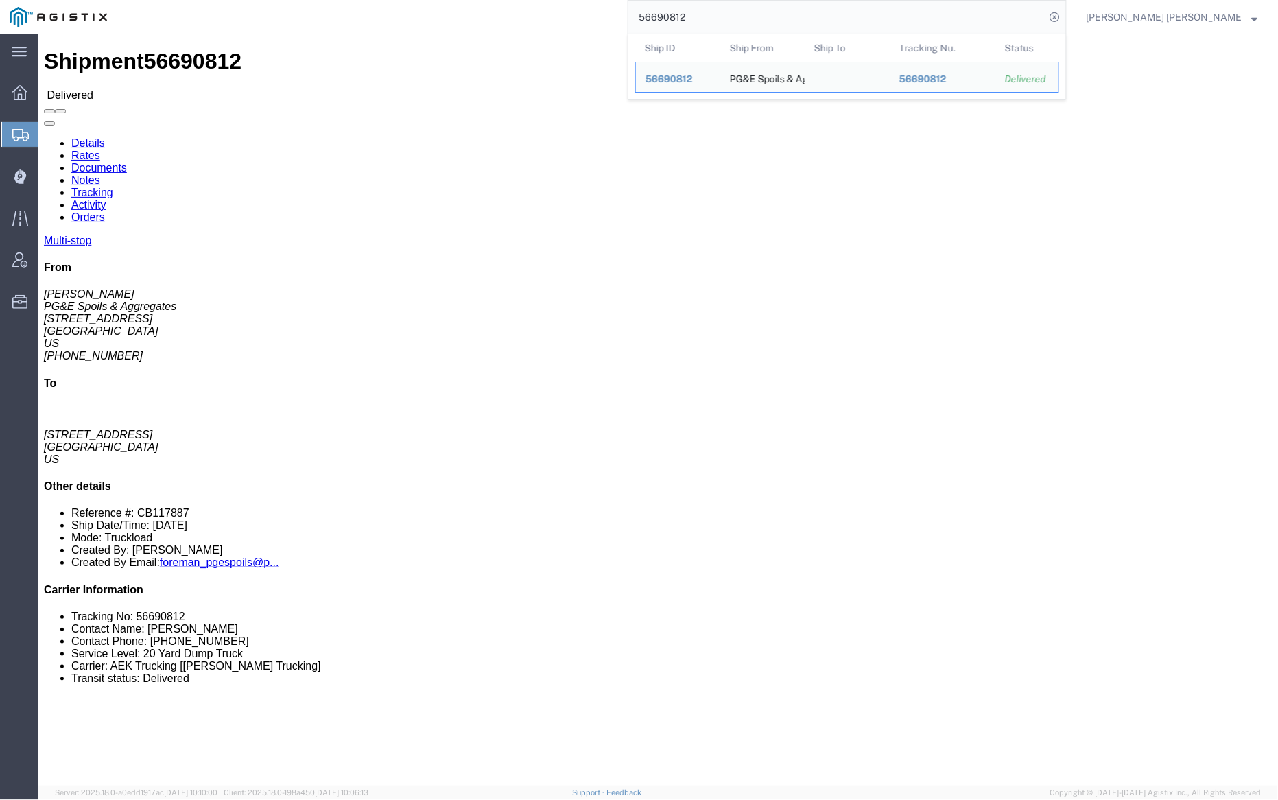
click link "Documents"
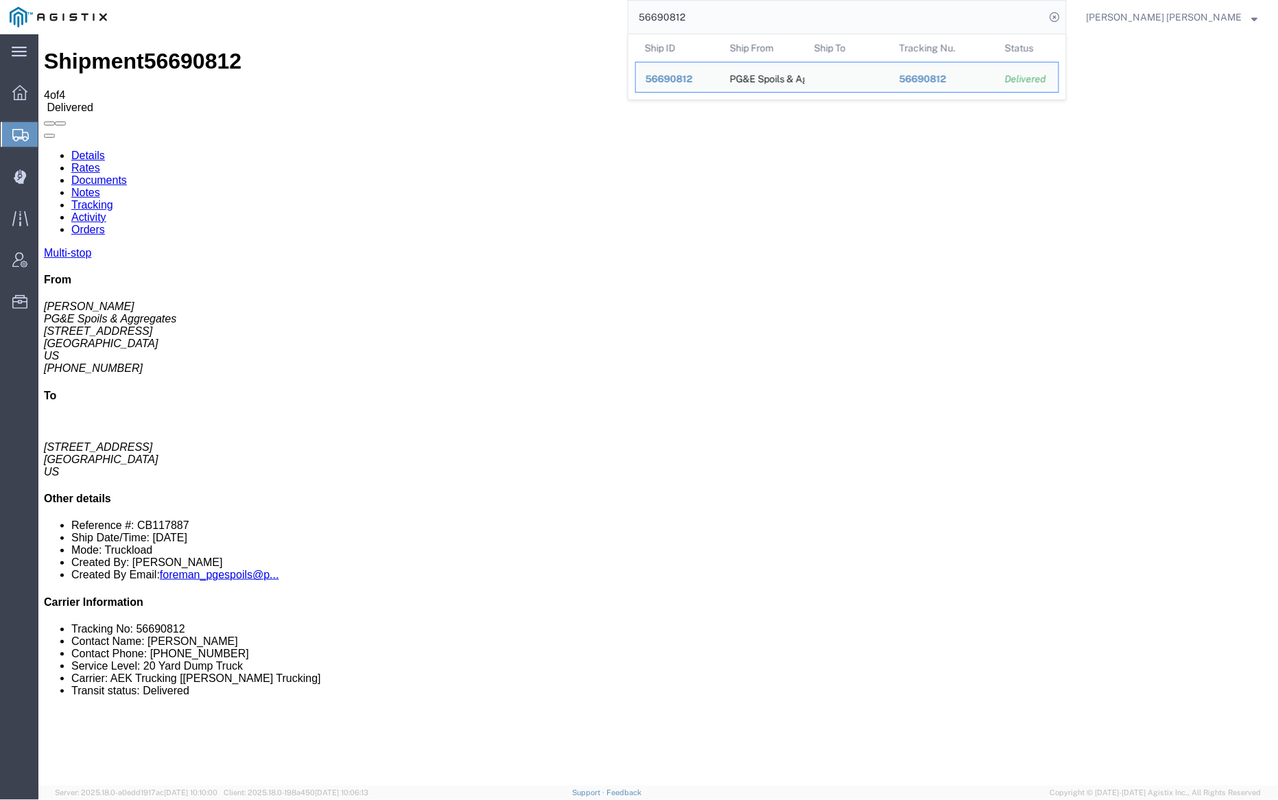
click at [732, 13] on input "56690812" at bounding box center [836, 17] width 417 height 33
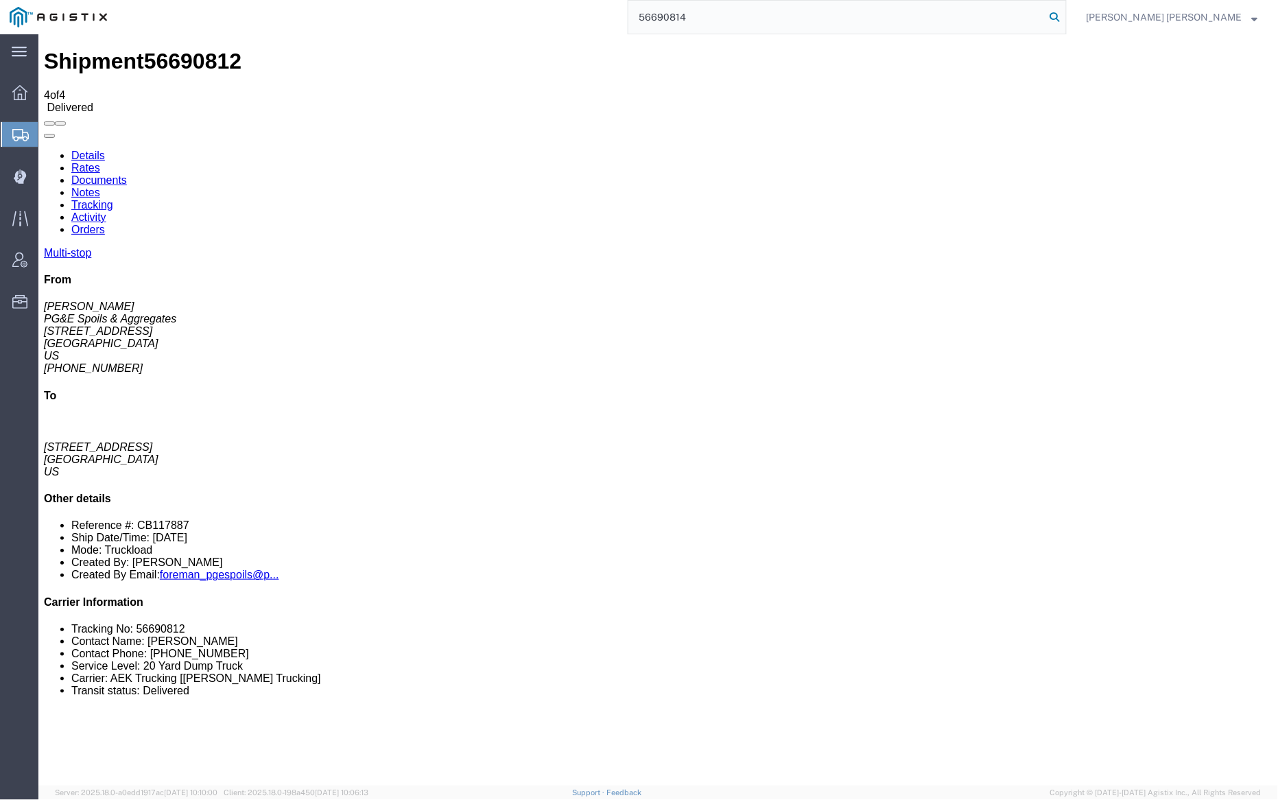
click at [1065, 16] on icon at bounding box center [1055, 17] width 19 height 19
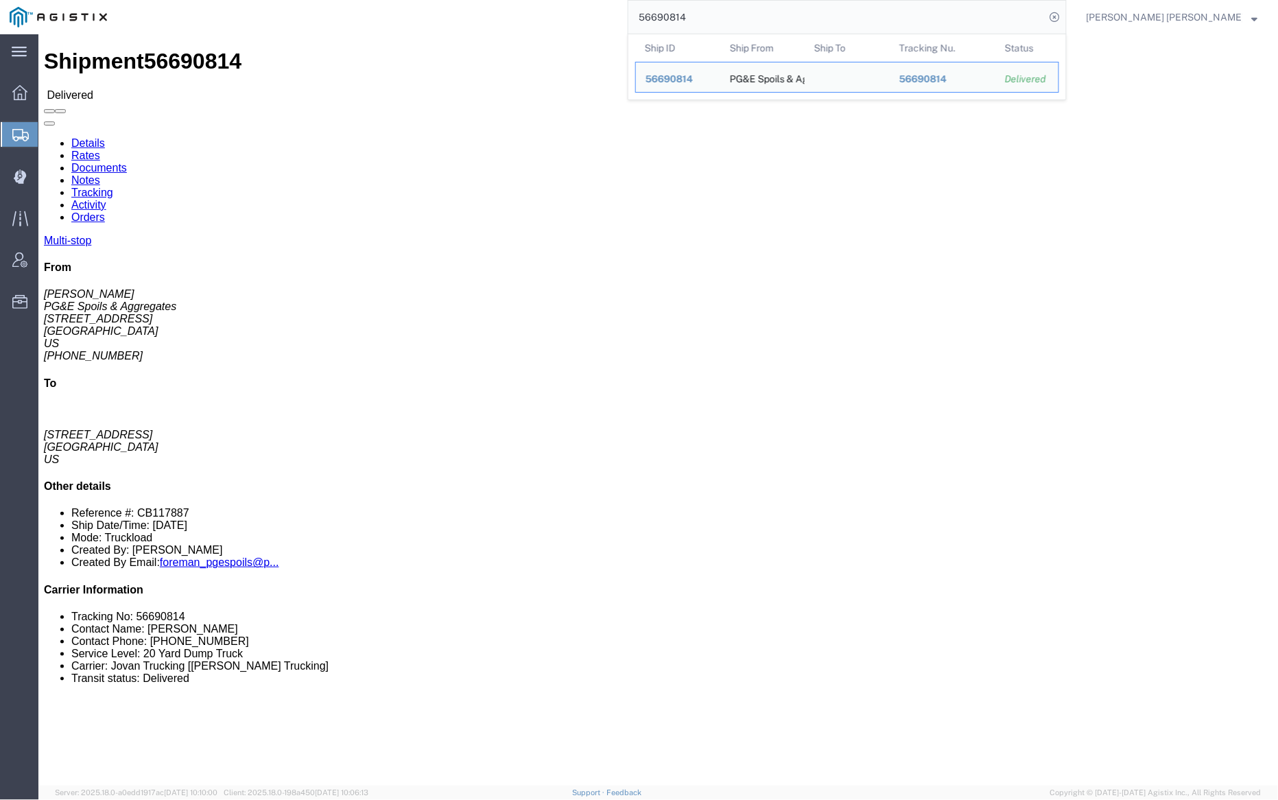
click link "Documents"
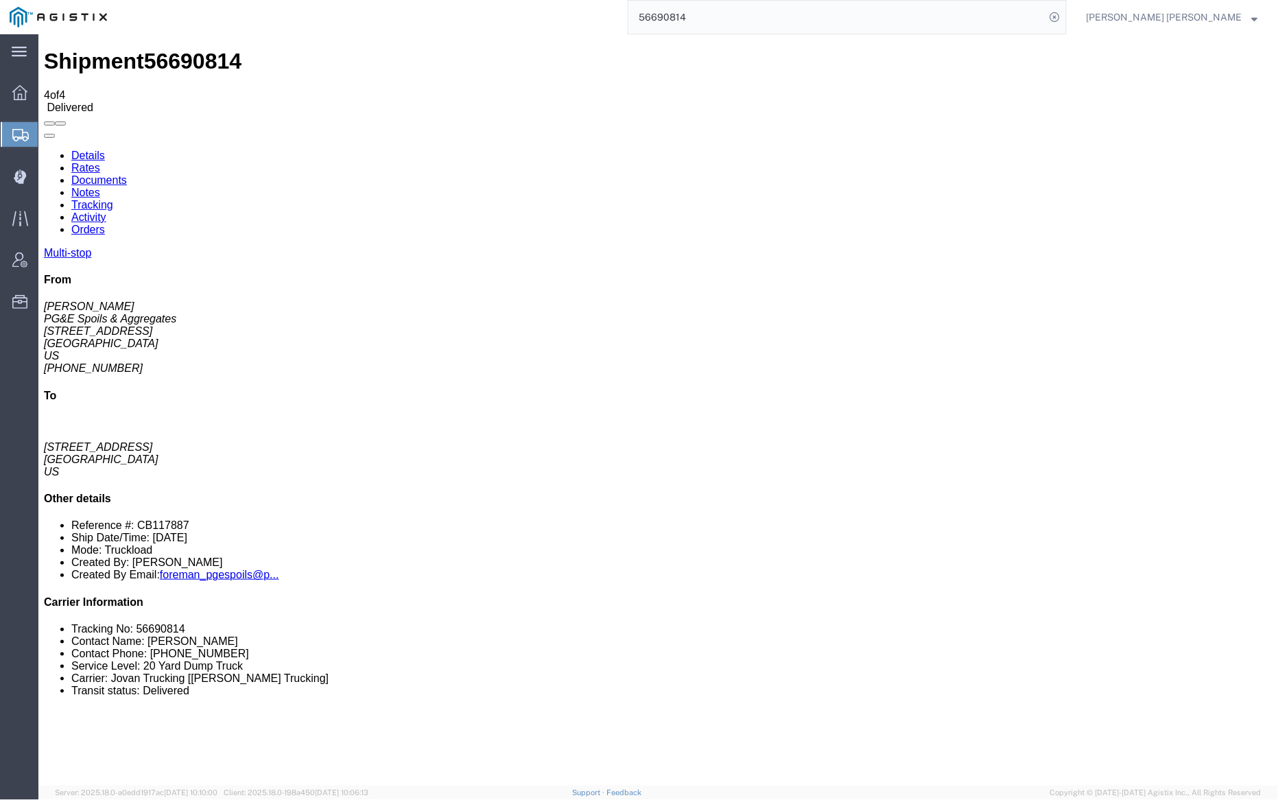
click at [725, 12] on input "56690814" at bounding box center [836, 17] width 417 height 33
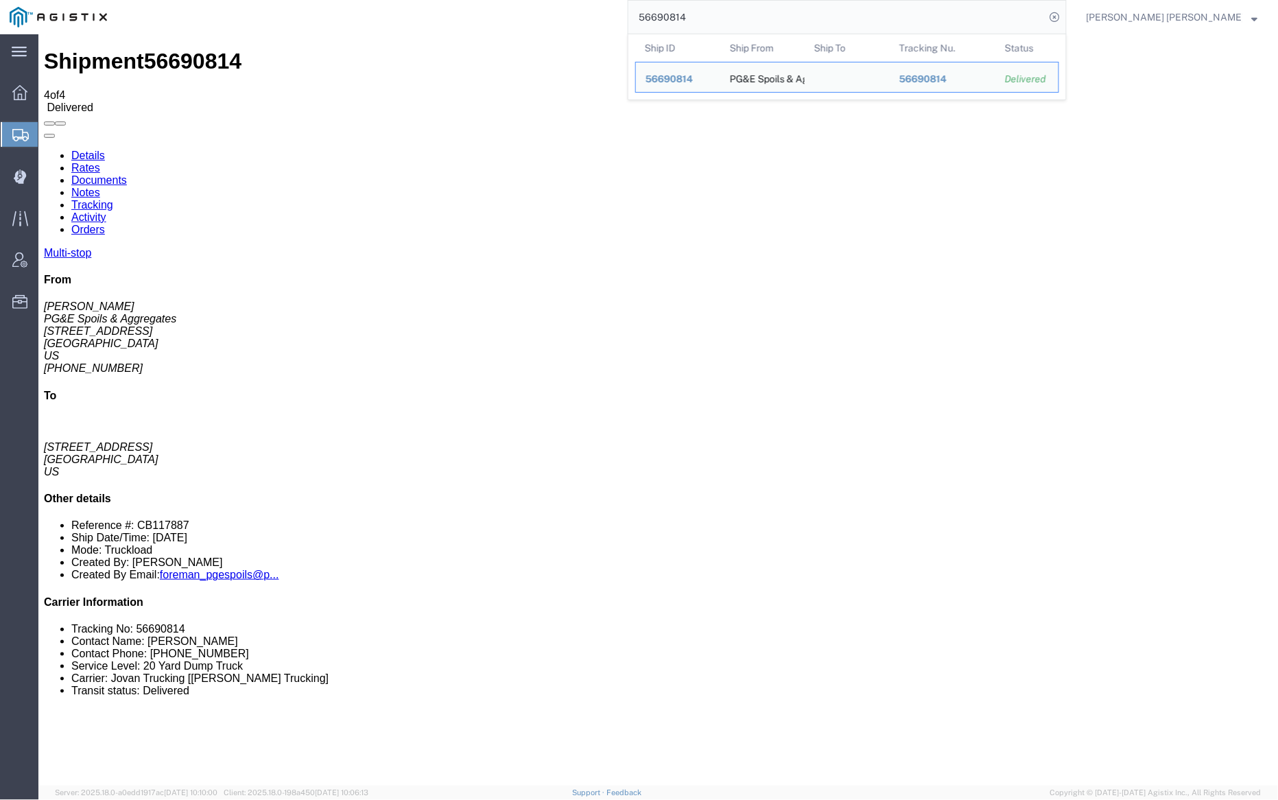
click at [725, 12] on input "56690814" at bounding box center [836, 17] width 417 height 33
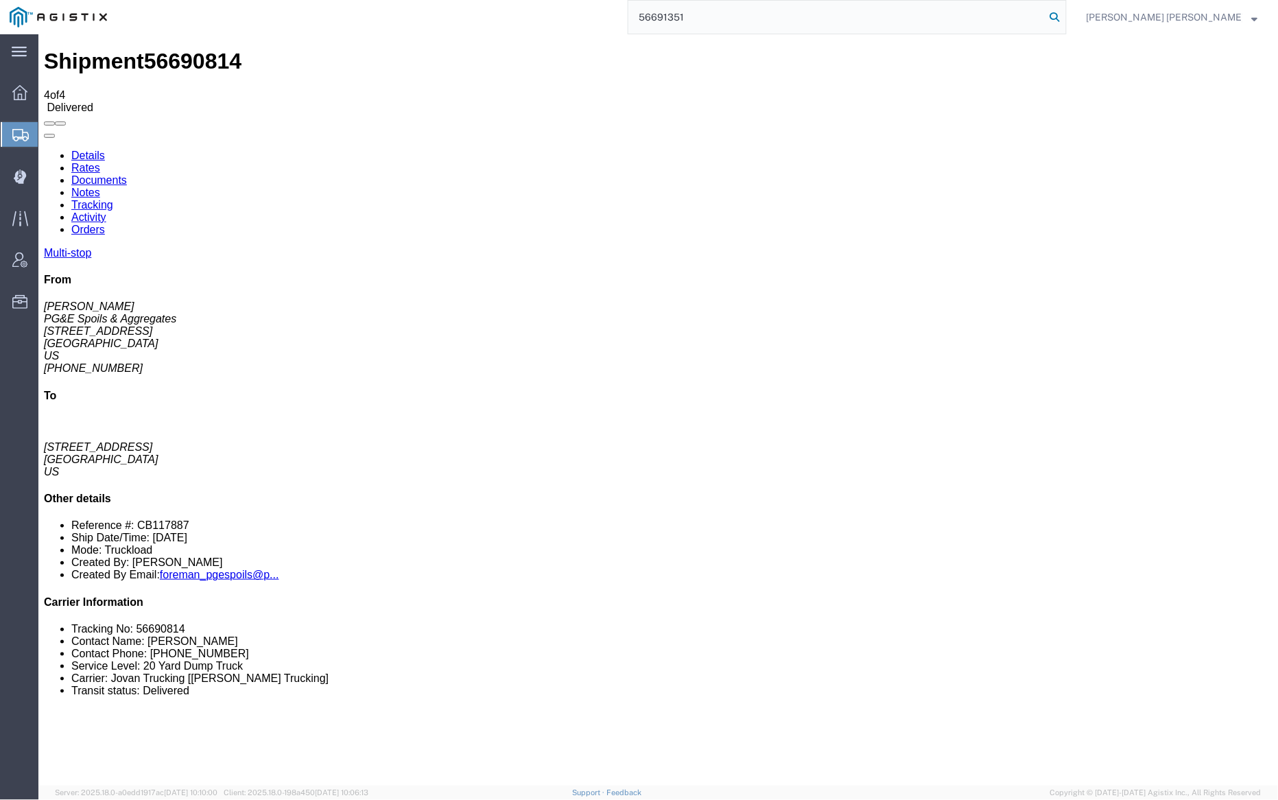
click at [1065, 16] on icon at bounding box center [1055, 17] width 19 height 19
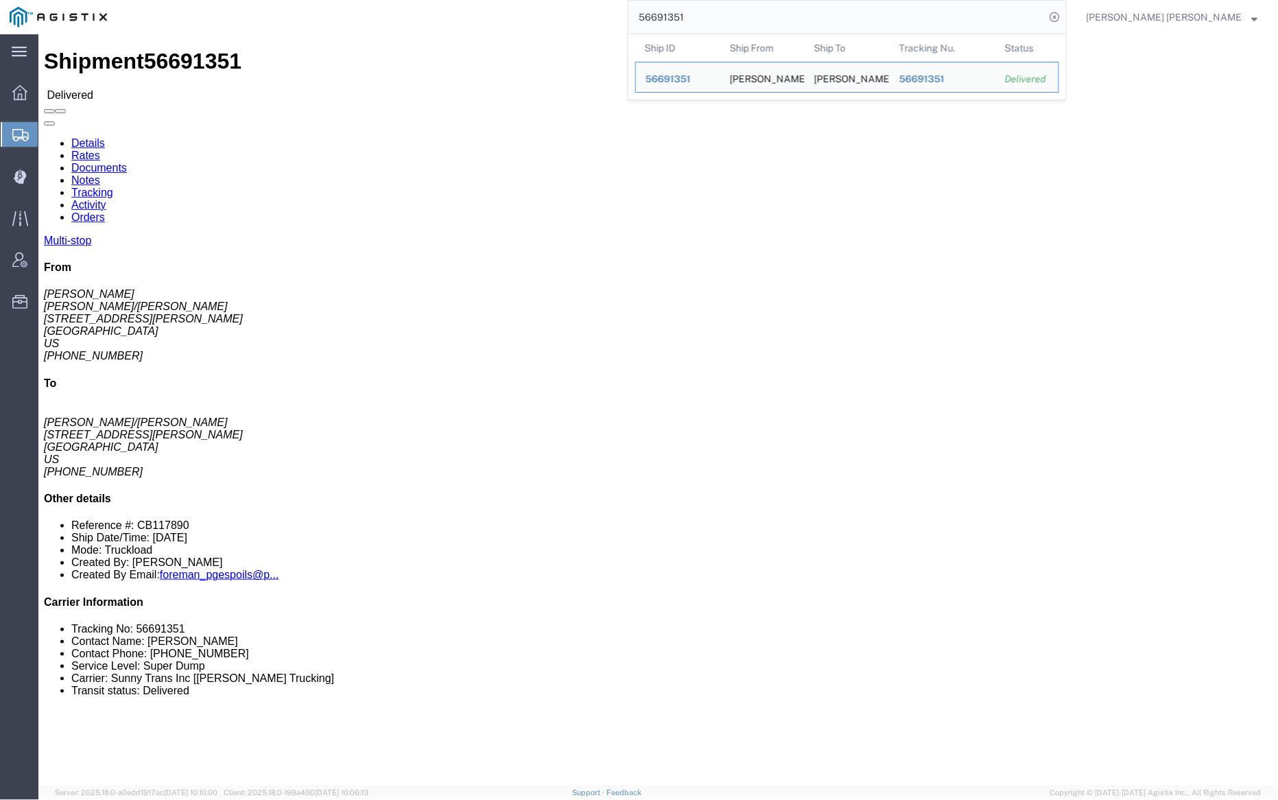
click link "Documents"
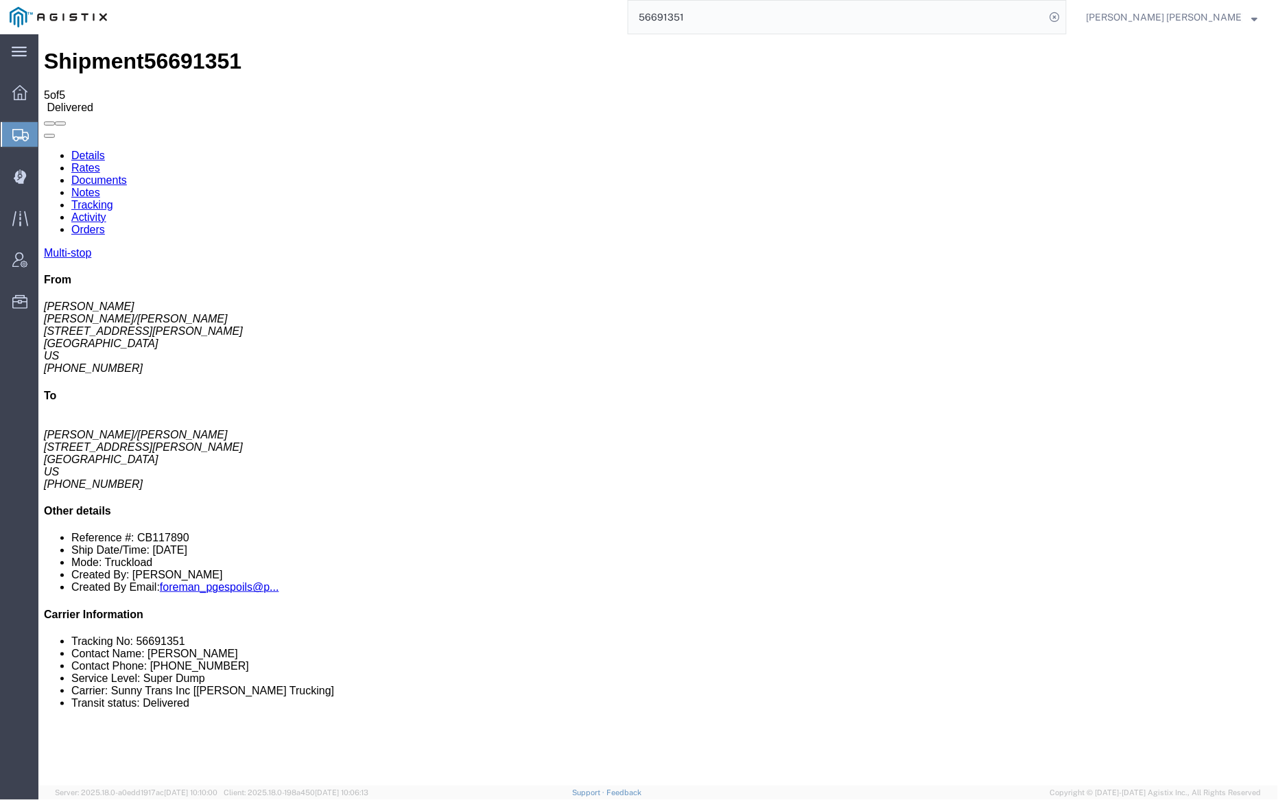
click at [720, 14] on input "56691351" at bounding box center [836, 17] width 417 height 33
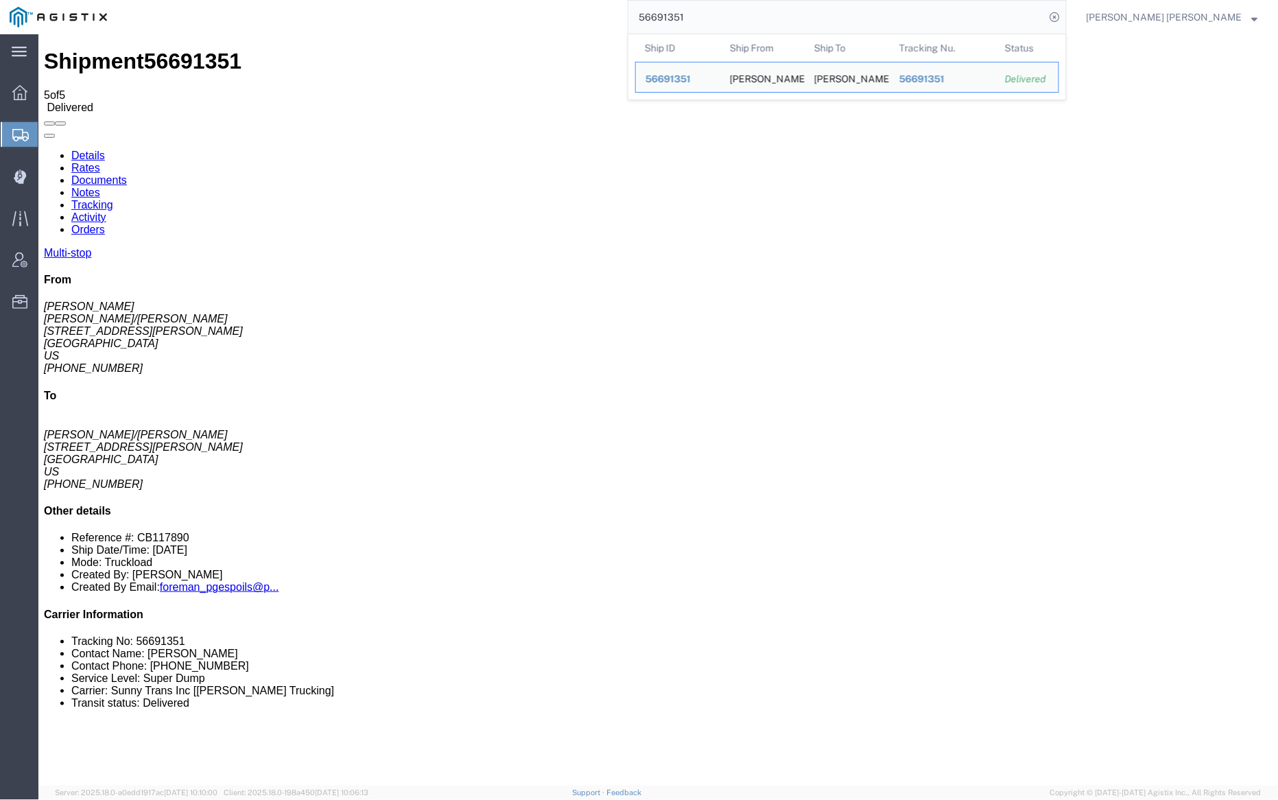
paste input "66"
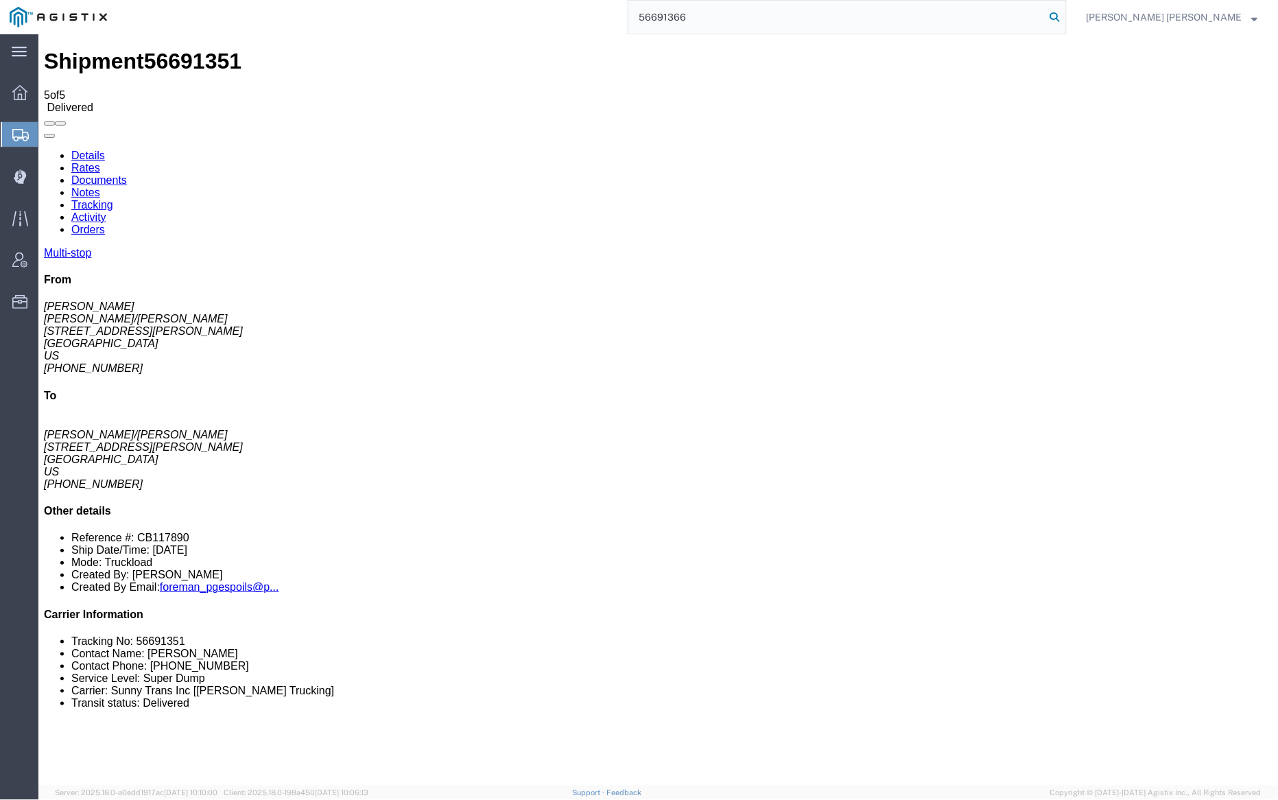
click at [1065, 14] on icon at bounding box center [1055, 17] width 19 height 19
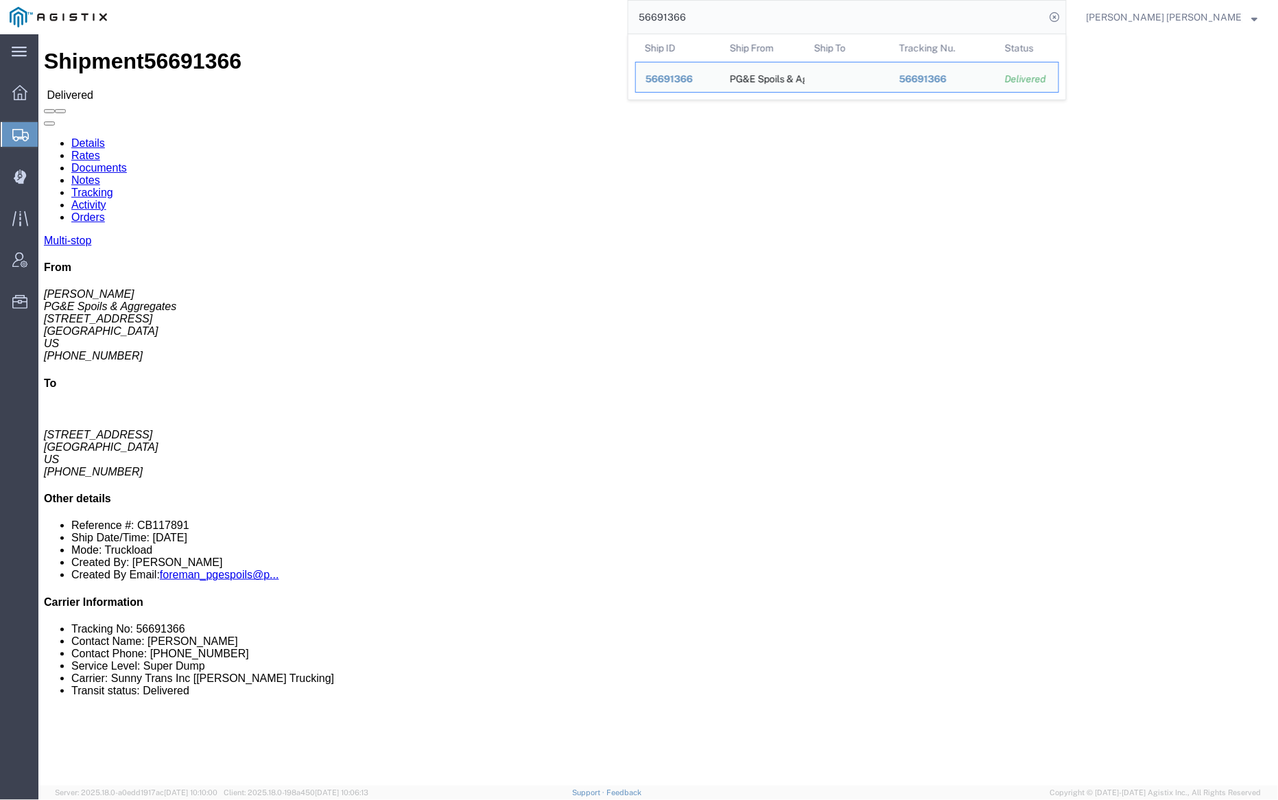
click link "Documents"
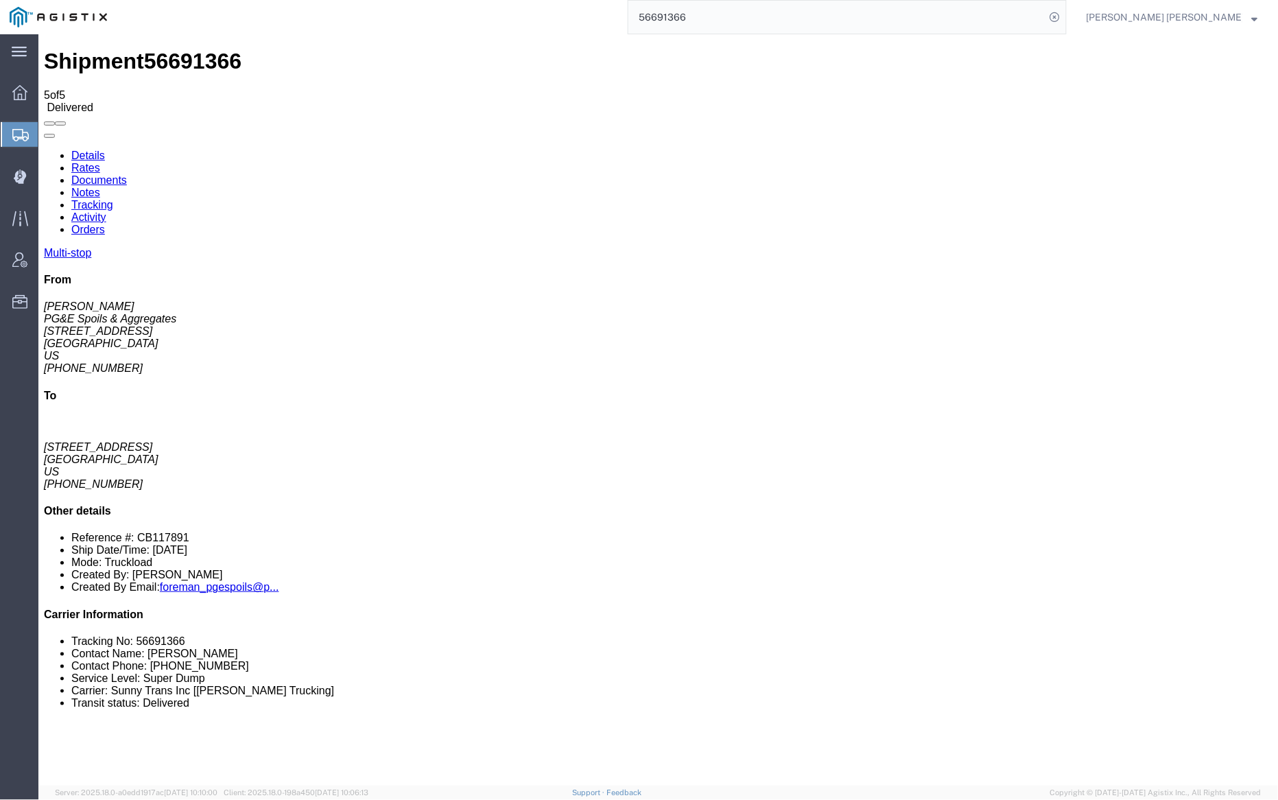
click at [710, 5] on input "56691366" at bounding box center [836, 17] width 417 height 33
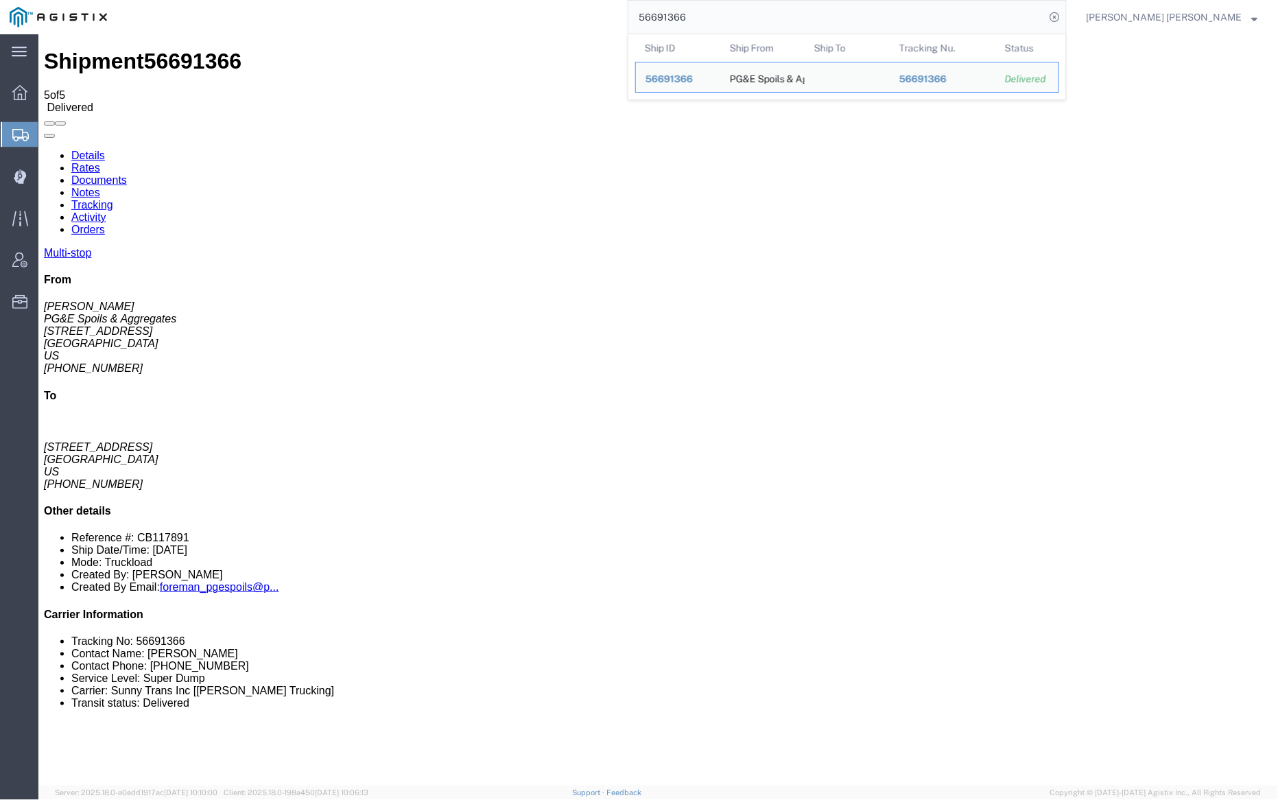
click at [710, 5] on input "56691366" at bounding box center [836, 17] width 417 height 33
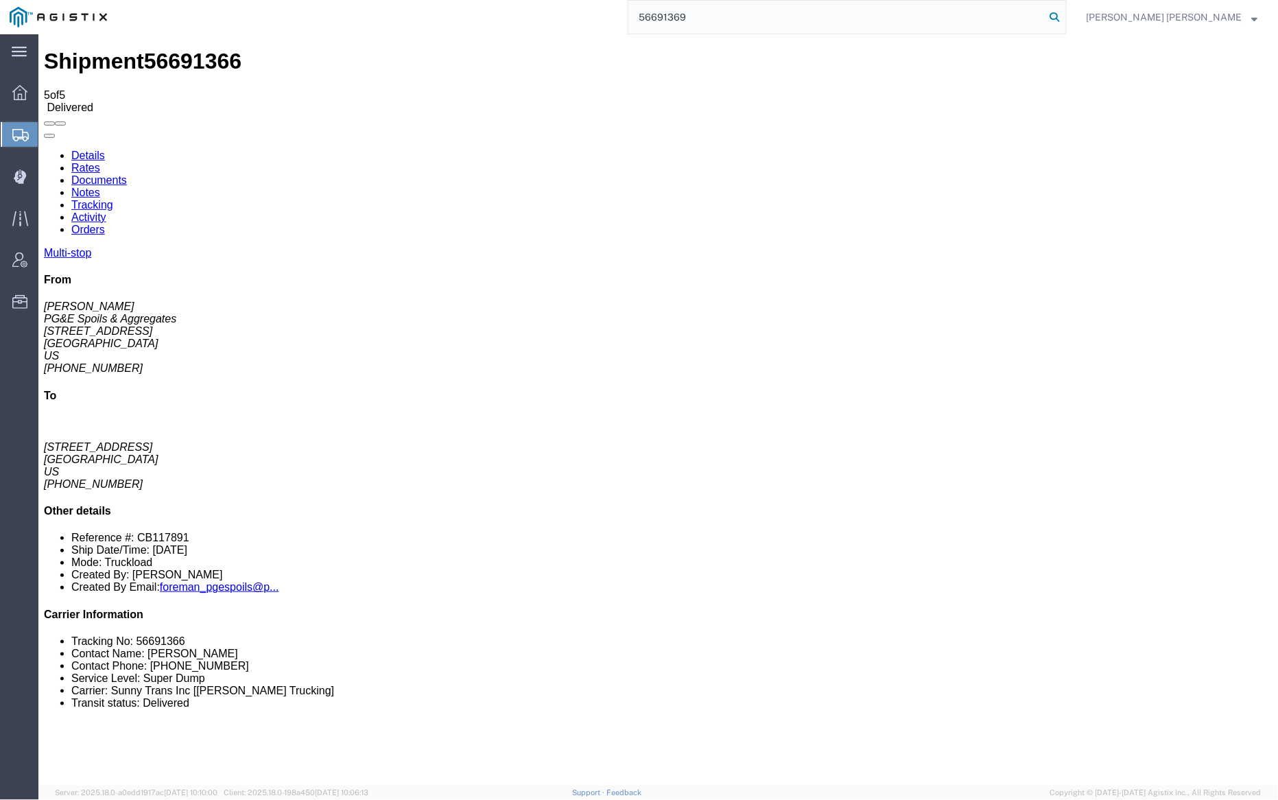
click at [1065, 12] on icon at bounding box center [1055, 17] width 19 height 19
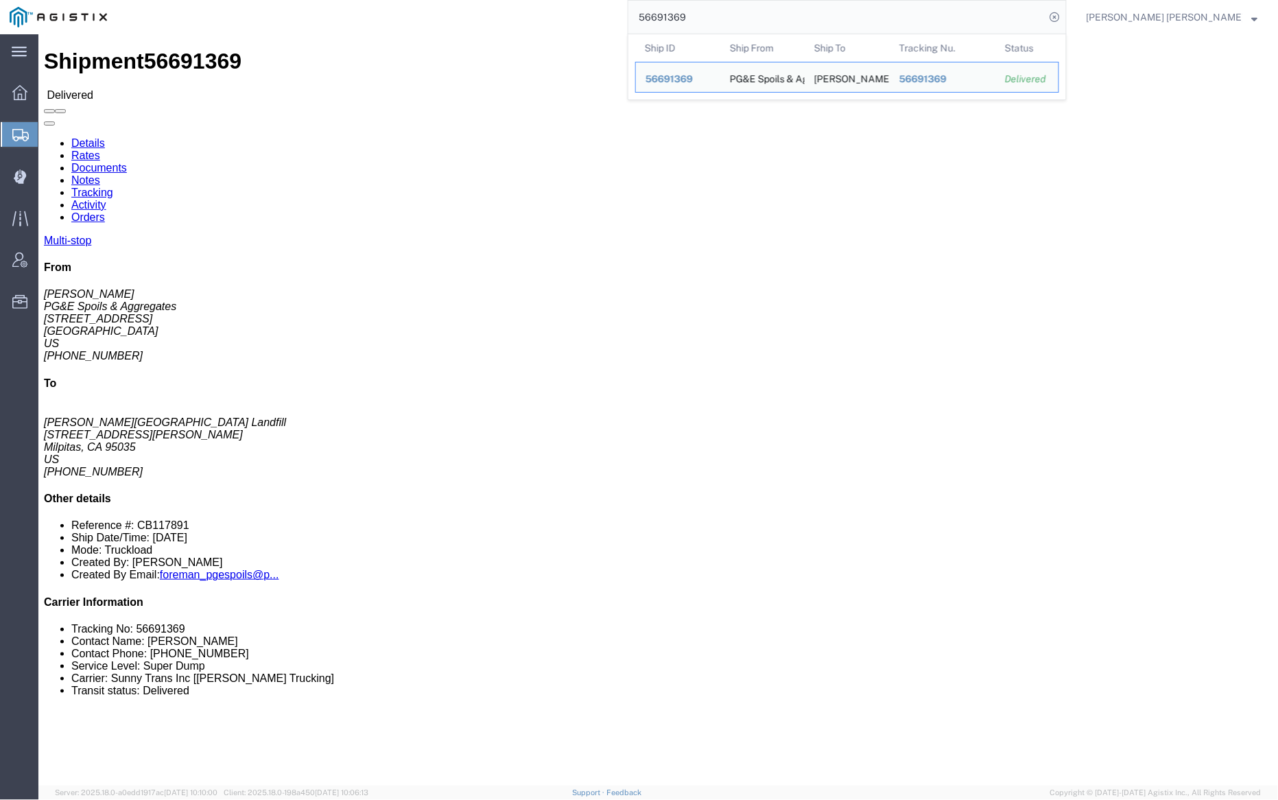
click link "Documents"
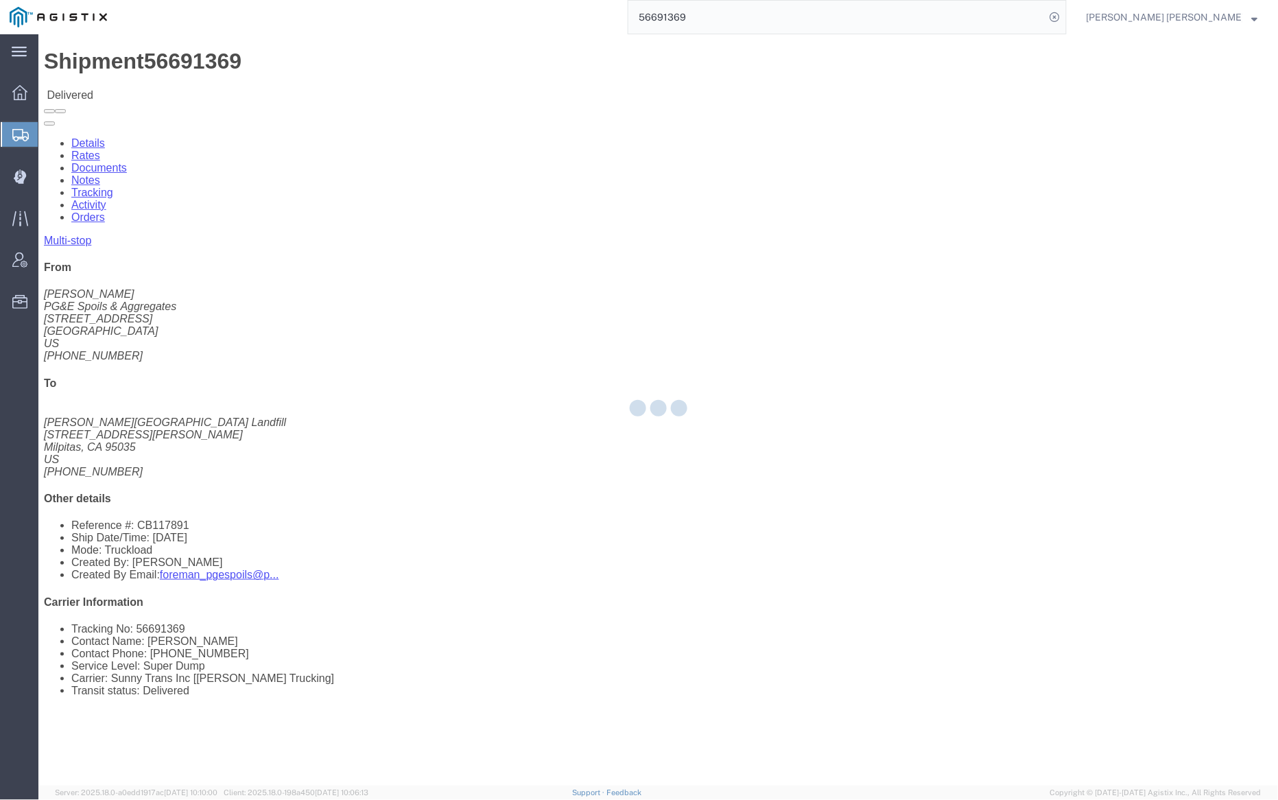
click div
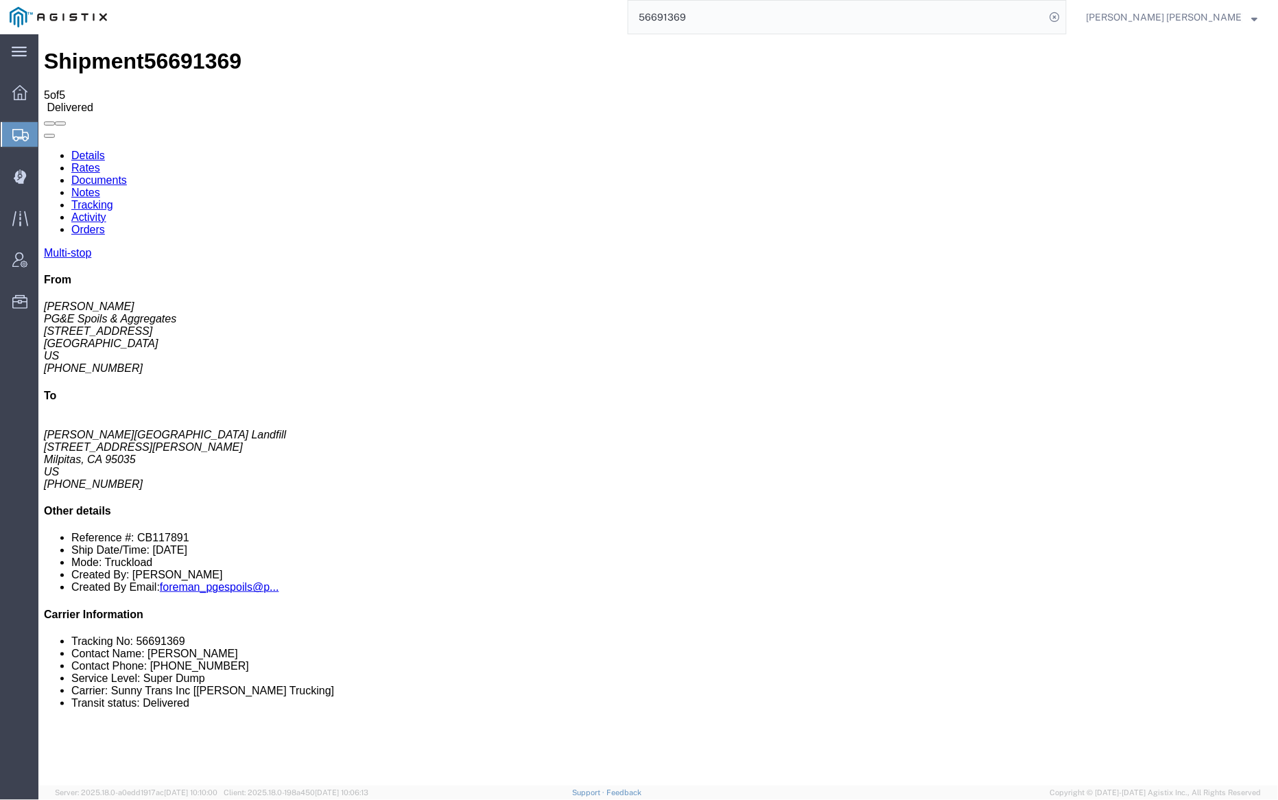
click at [736, 14] on input "56691369" at bounding box center [836, 17] width 417 height 33
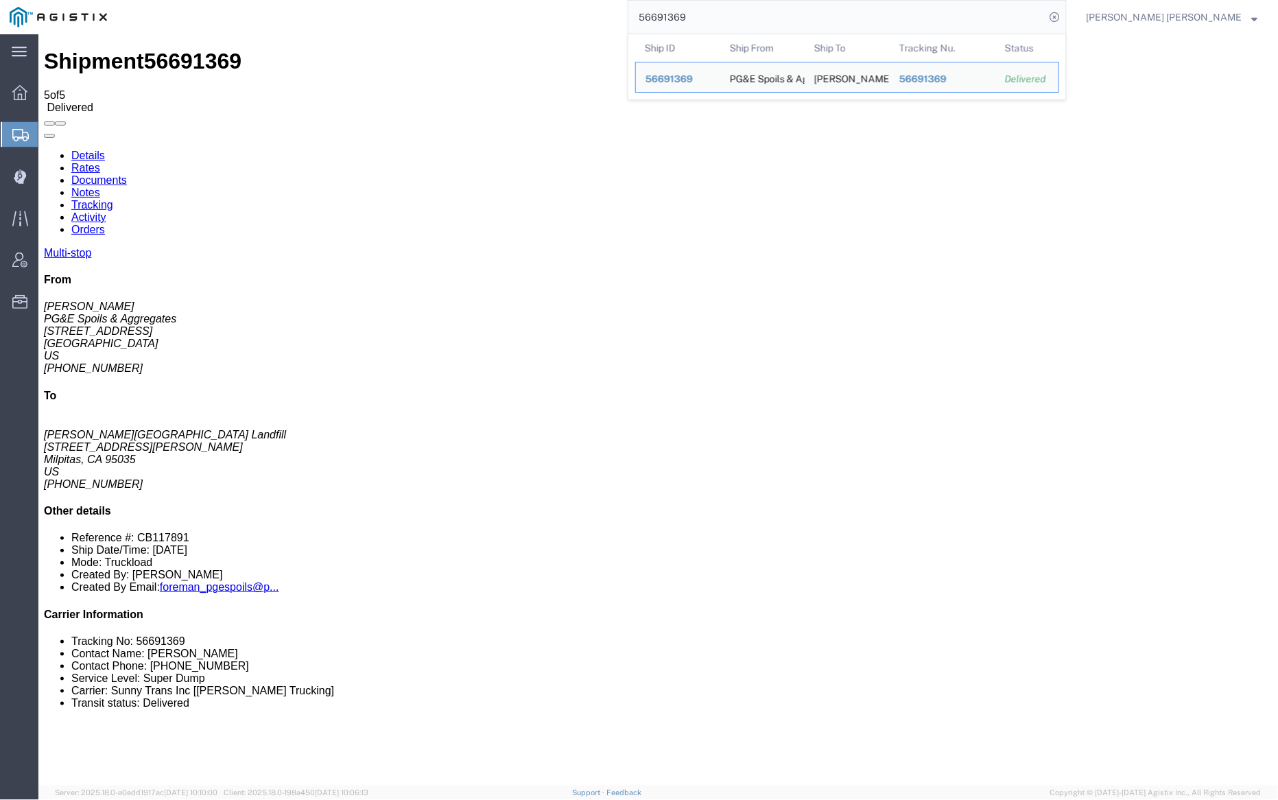
click at [736, 14] on input "56691369" at bounding box center [836, 17] width 417 height 33
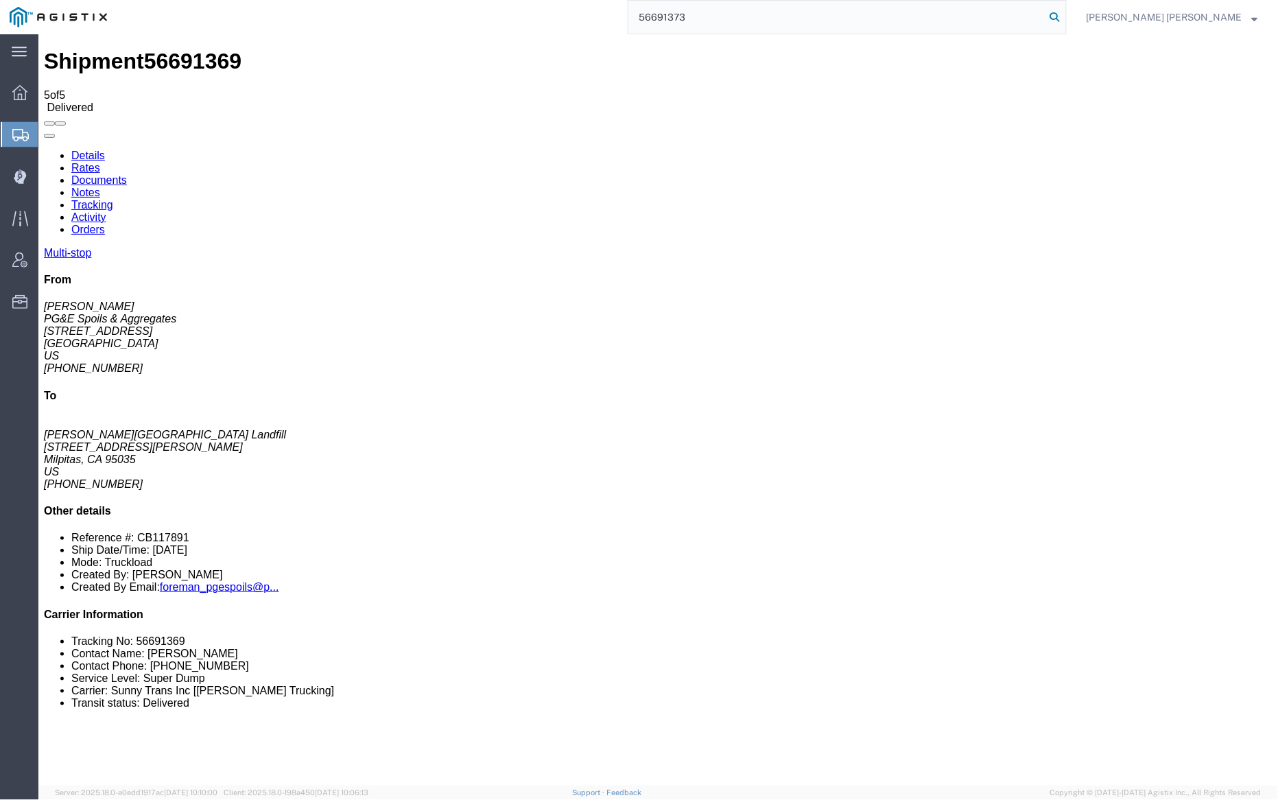
click at [1065, 16] on icon at bounding box center [1055, 17] width 19 height 19
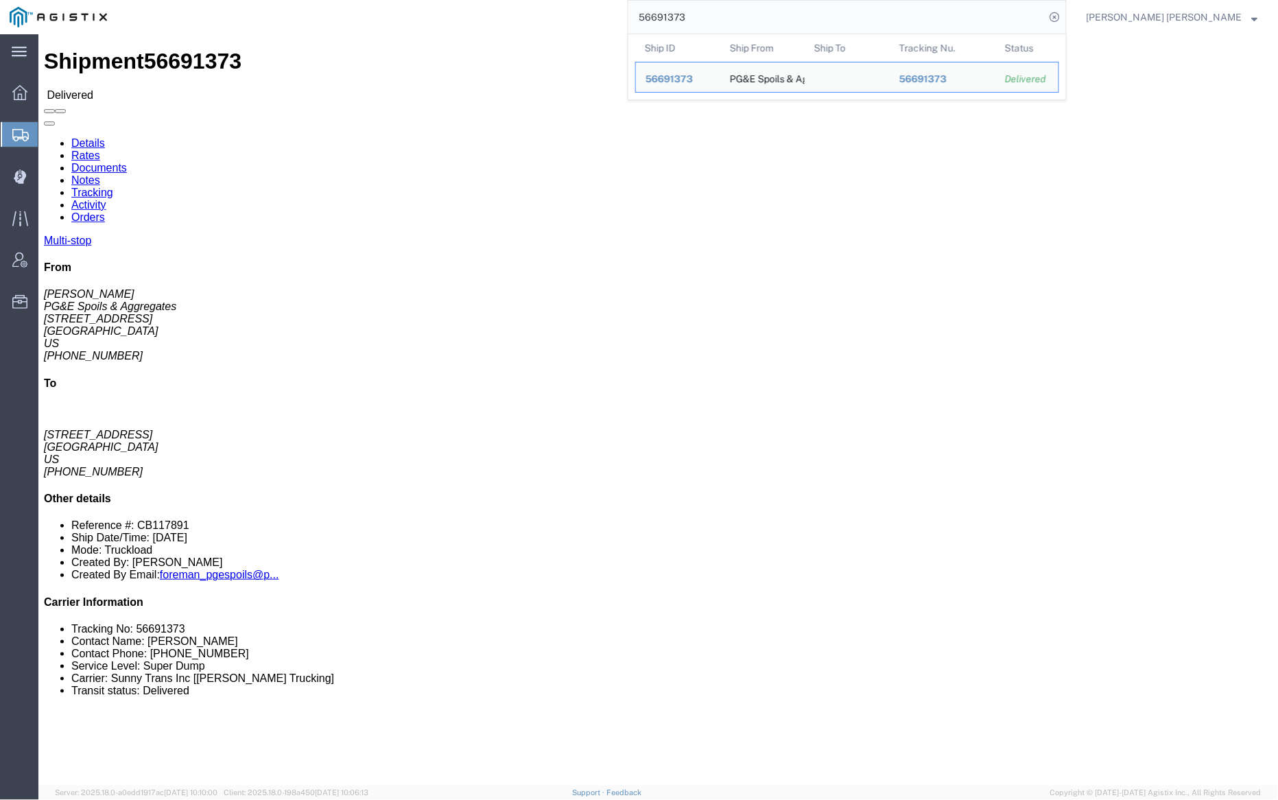
click link "Documents"
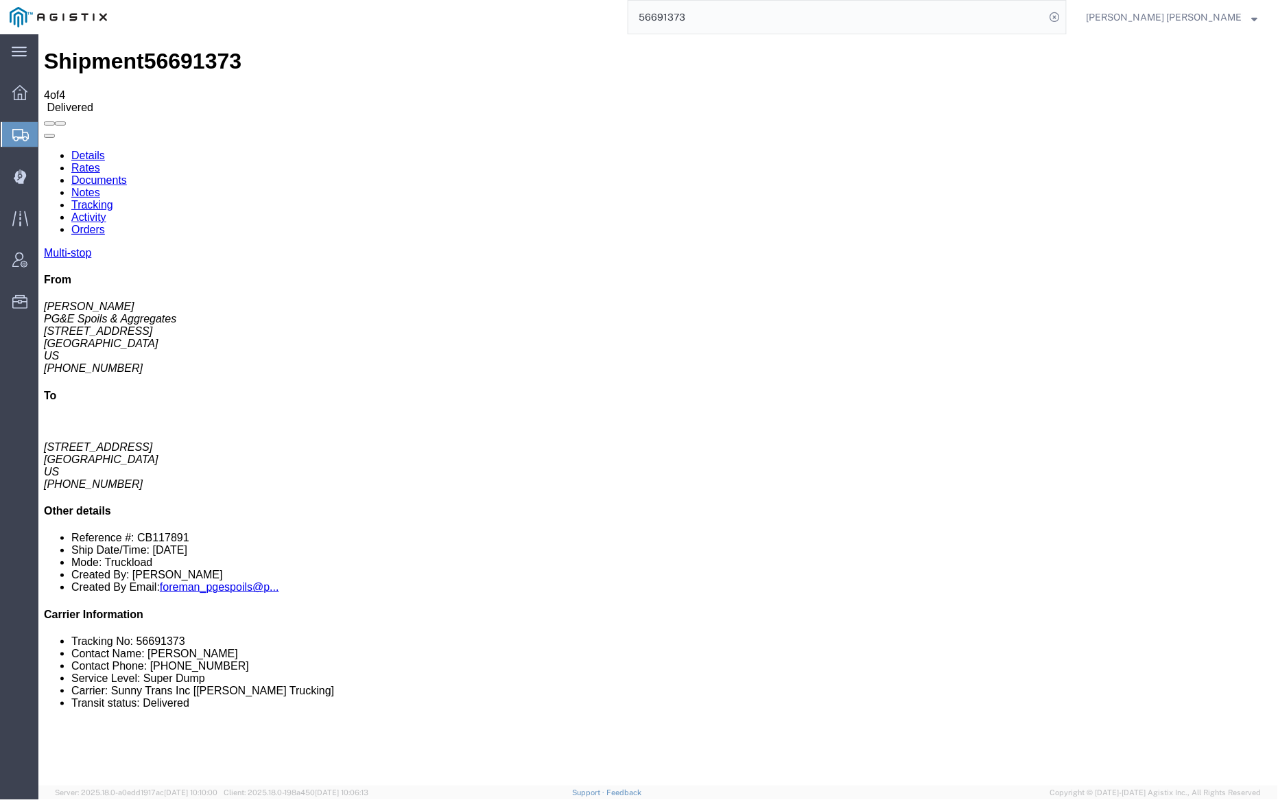
click at [736, 16] on input "56691373" at bounding box center [836, 17] width 417 height 33
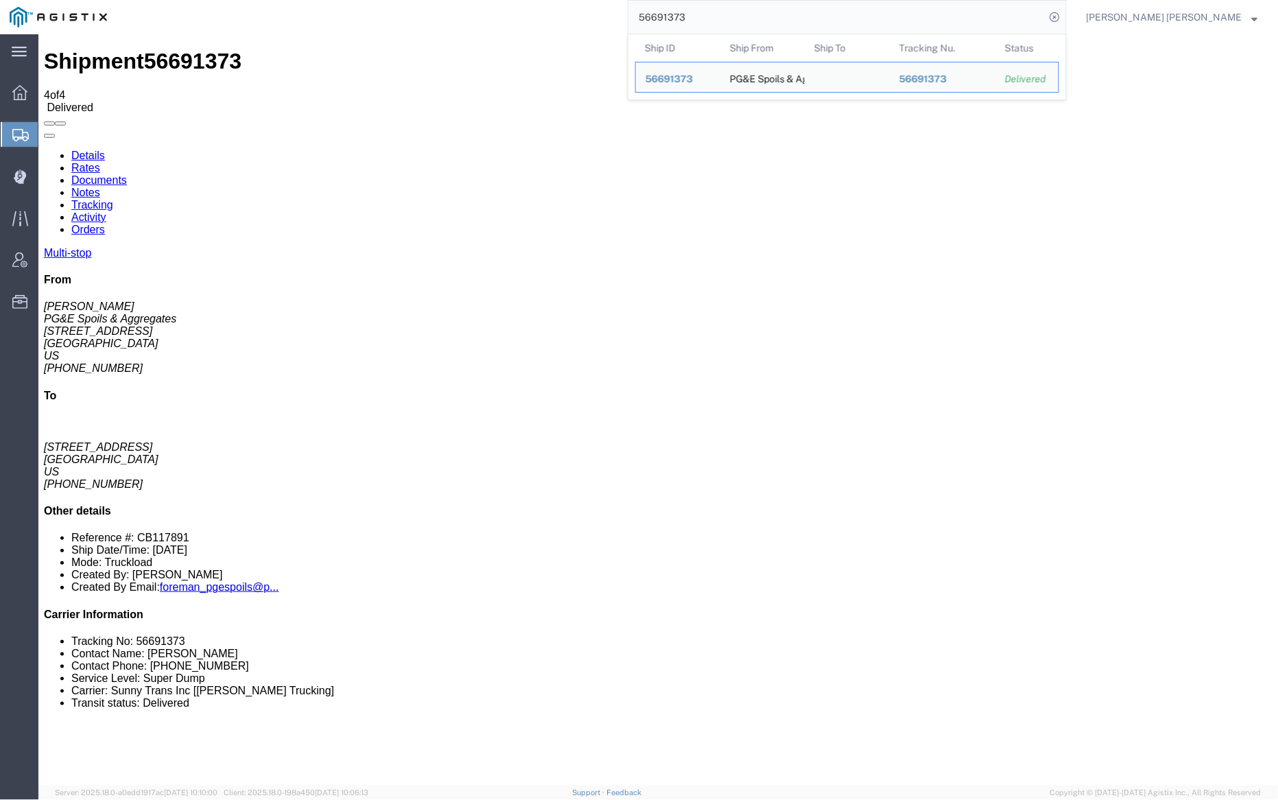
click at [736, 16] on input "56691373" at bounding box center [836, 17] width 417 height 33
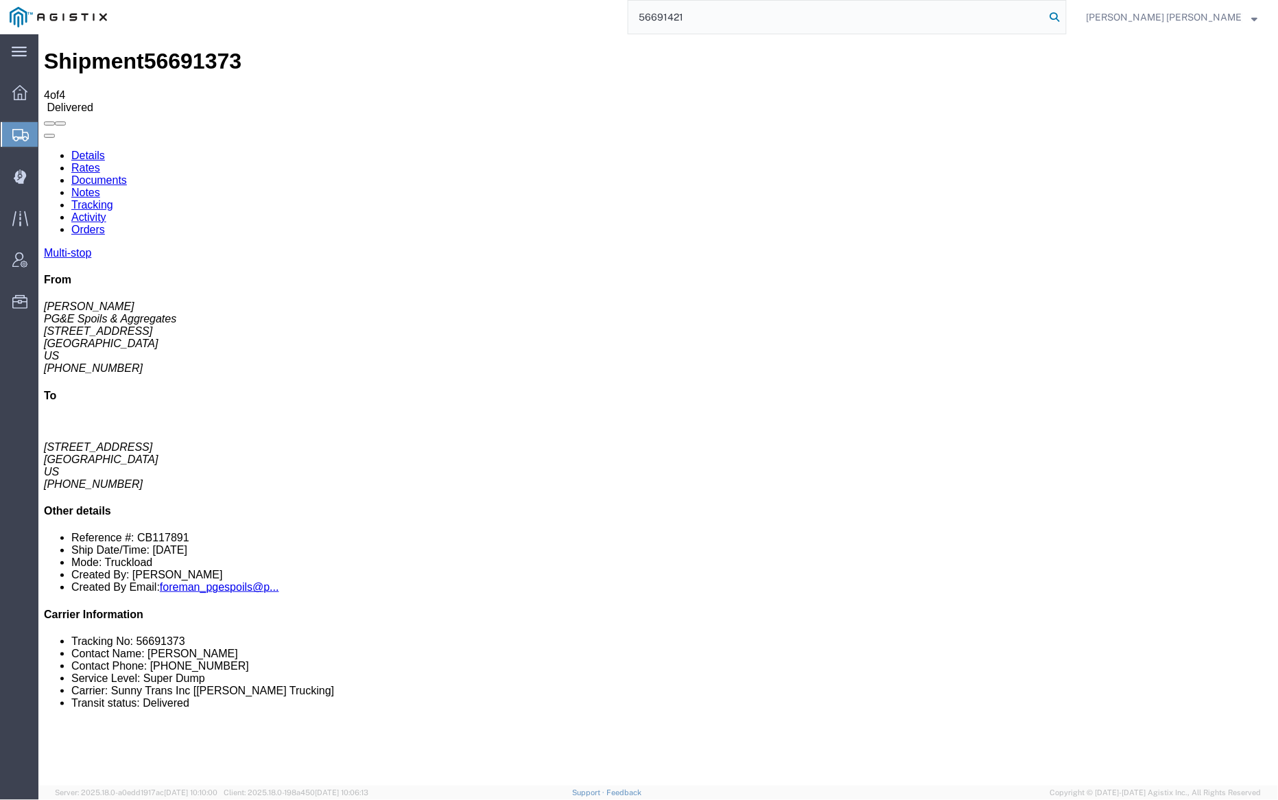
click at [1065, 12] on icon at bounding box center [1055, 17] width 19 height 19
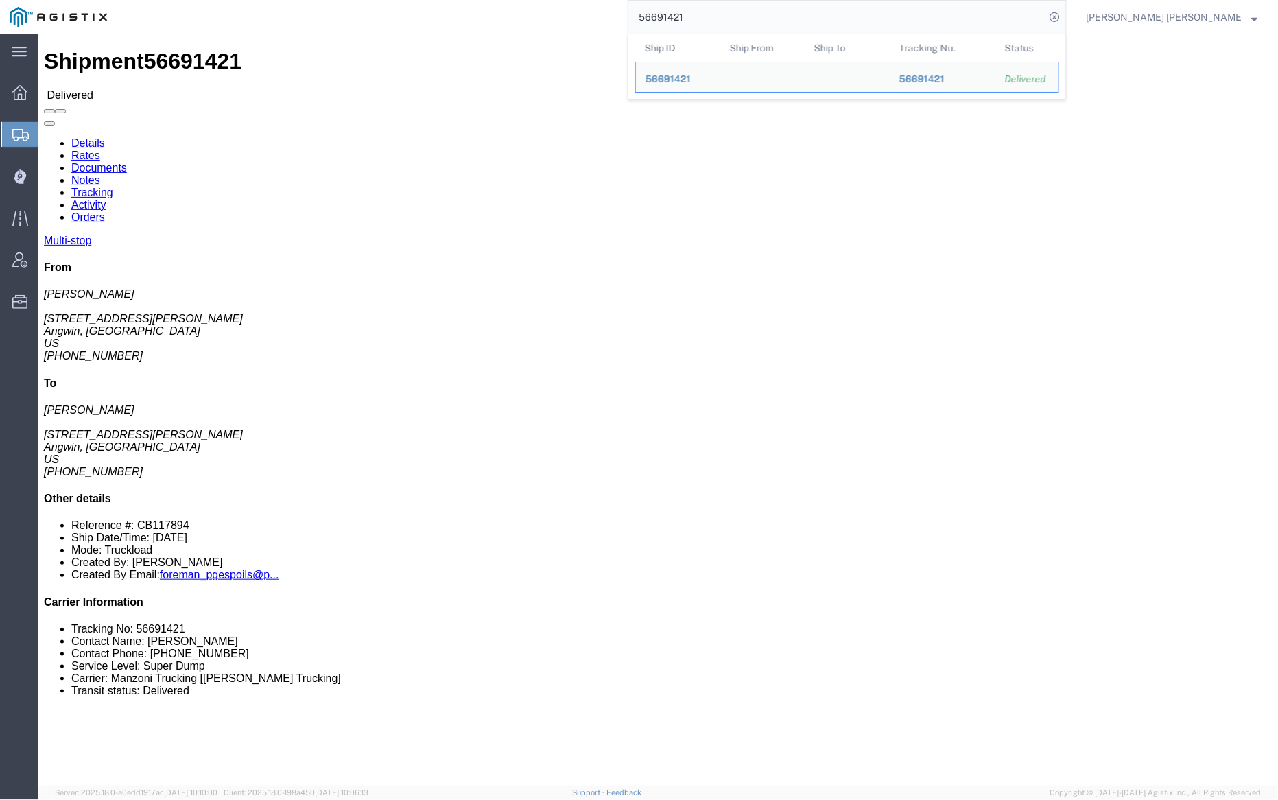
click link "Documents"
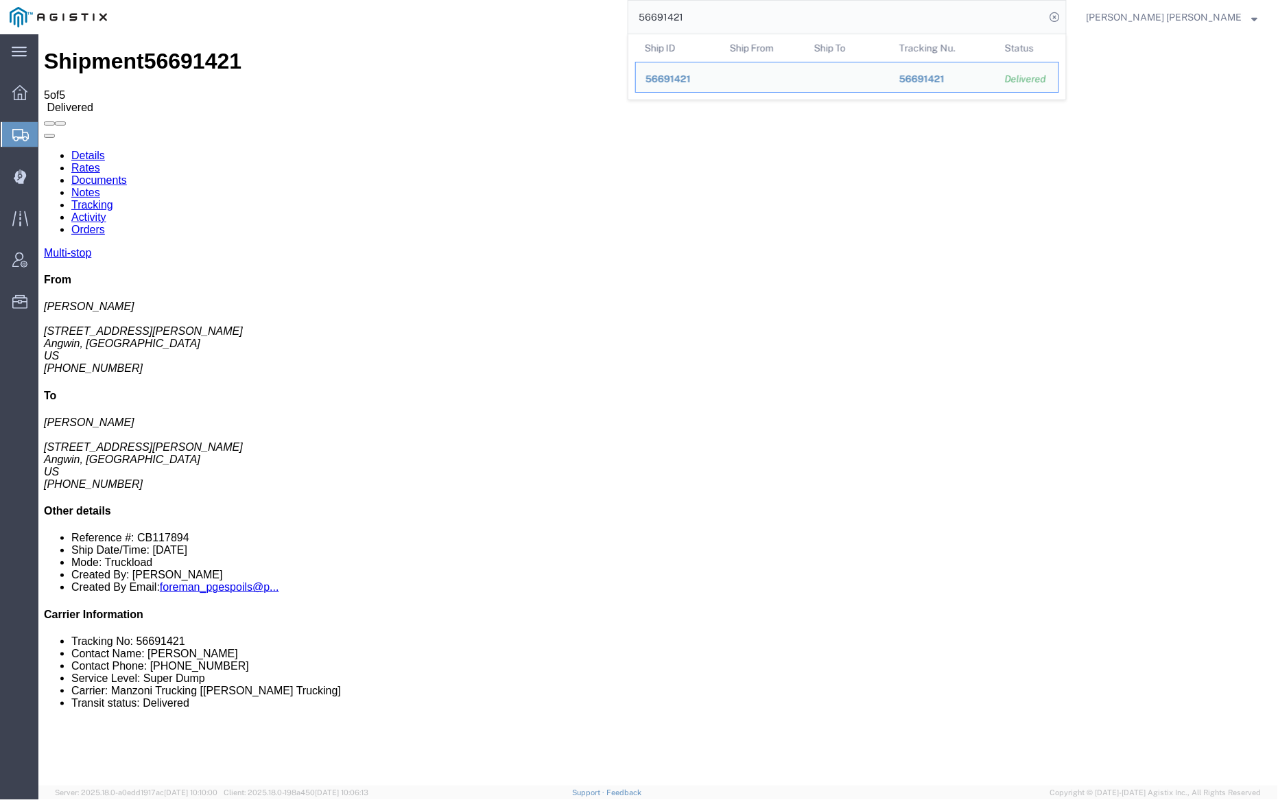
click at [733, 12] on input "56691421" at bounding box center [836, 17] width 417 height 33
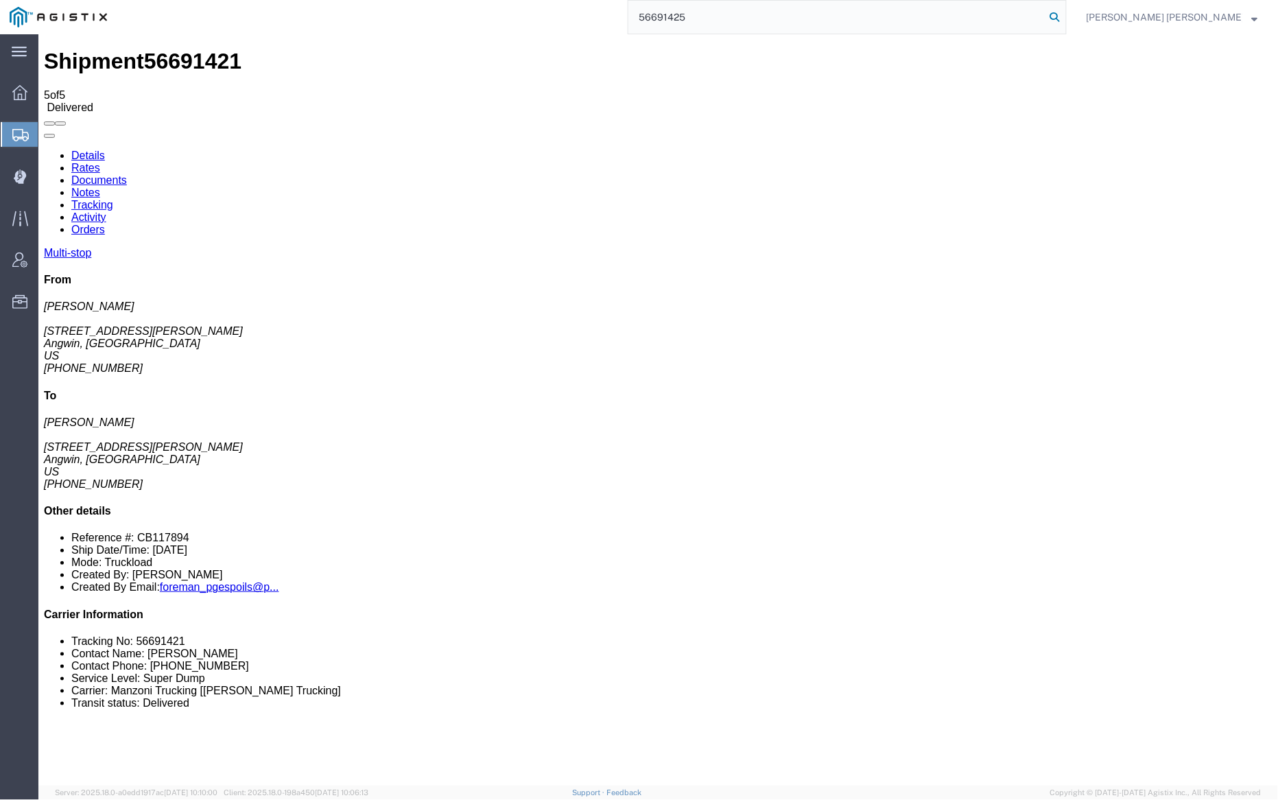
click at [1065, 14] on icon at bounding box center [1055, 17] width 19 height 19
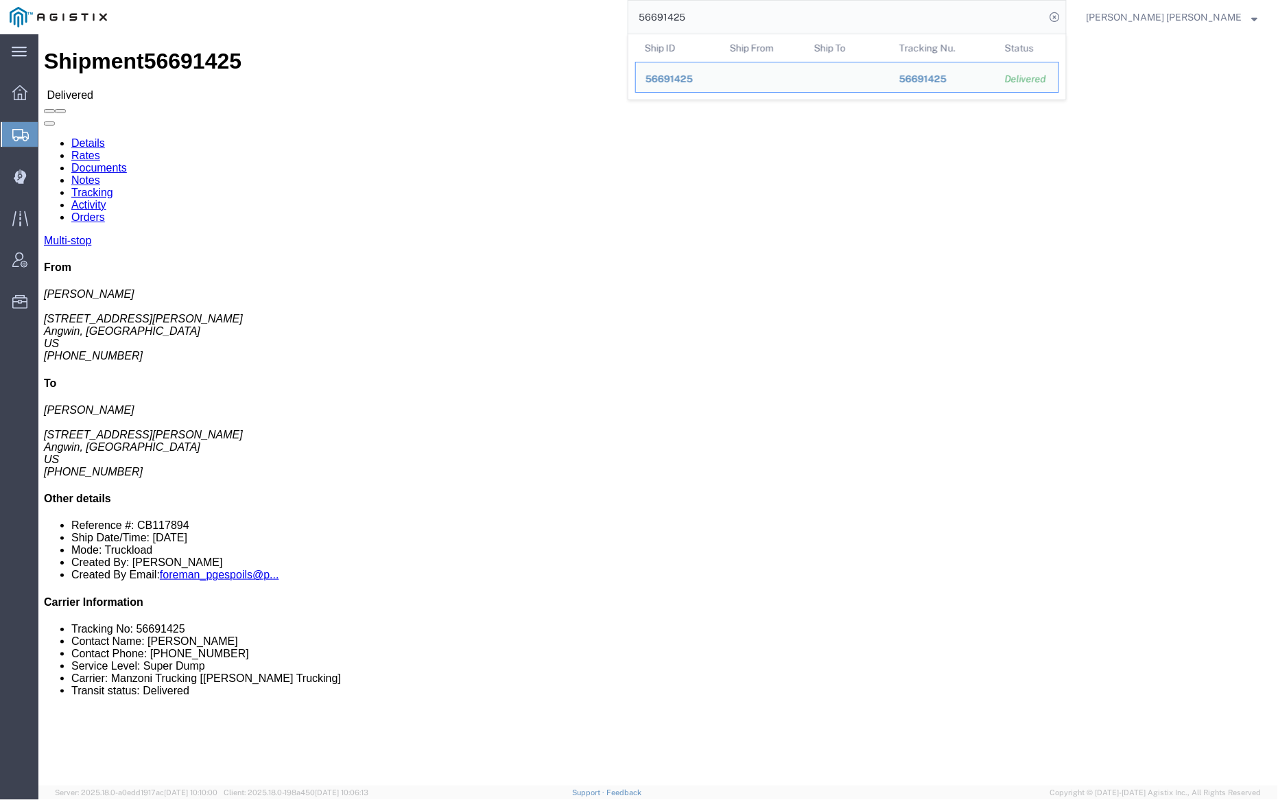
click link "Documents"
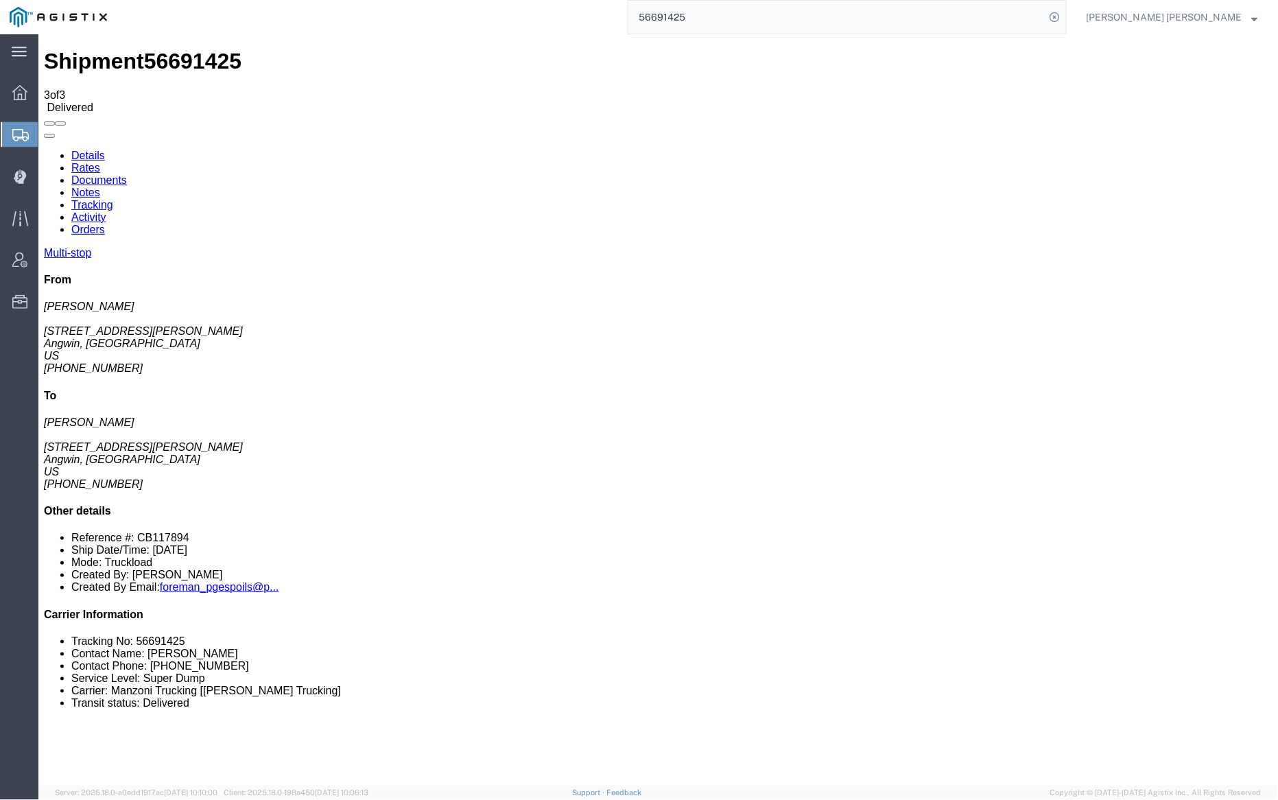
click at [731, 17] on input "56691425" at bounding box center [836, 17] width 417 height 33
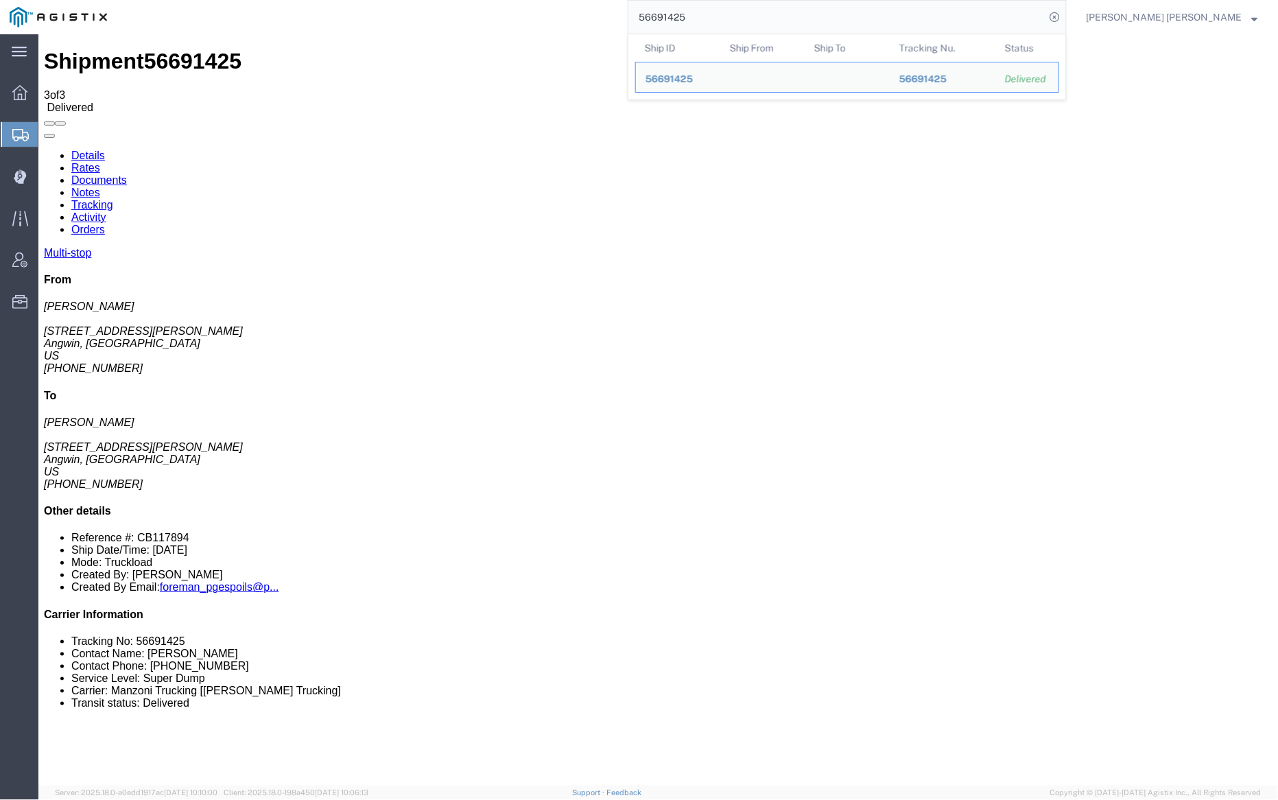
click at [731, 17] on input "56691425" at bounding box center [836, 17] width 417 height 33
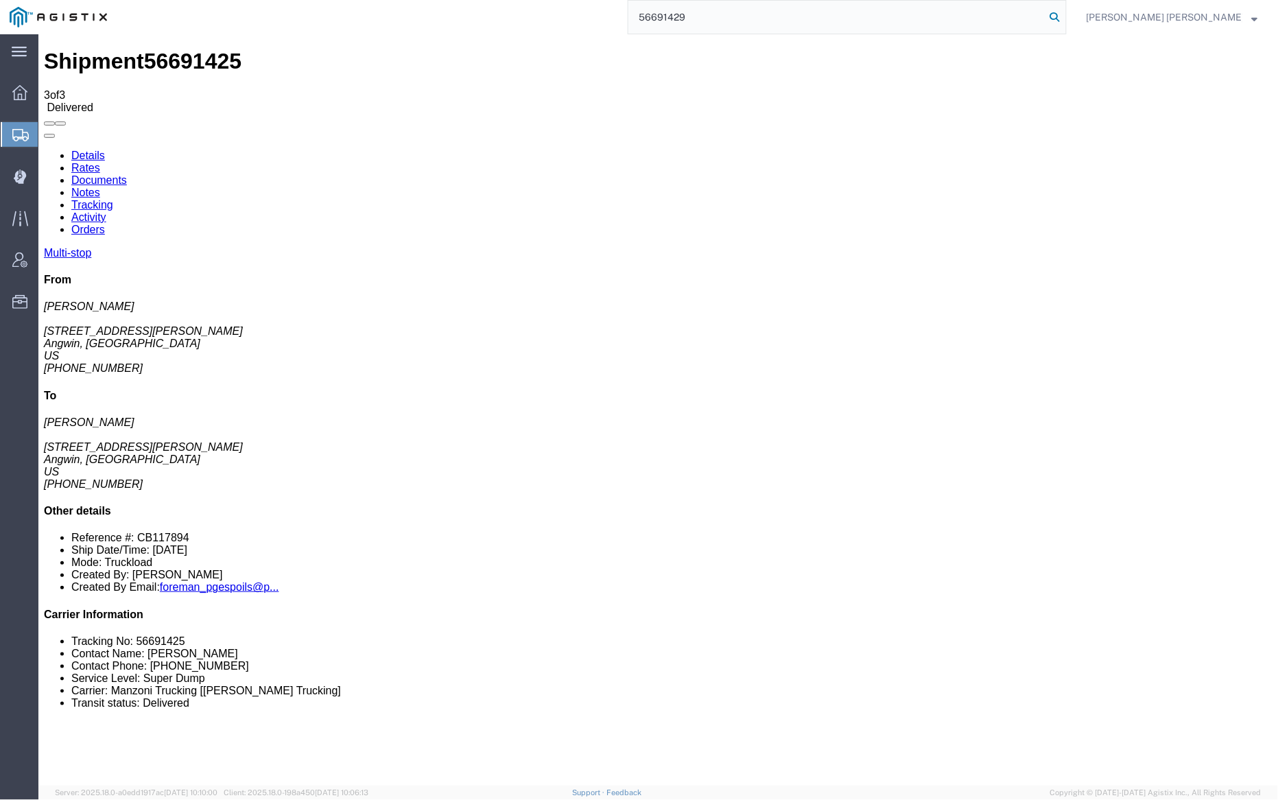
click at [1065, 16] on icon at bounding box center [1055, 17] width 19 height 19
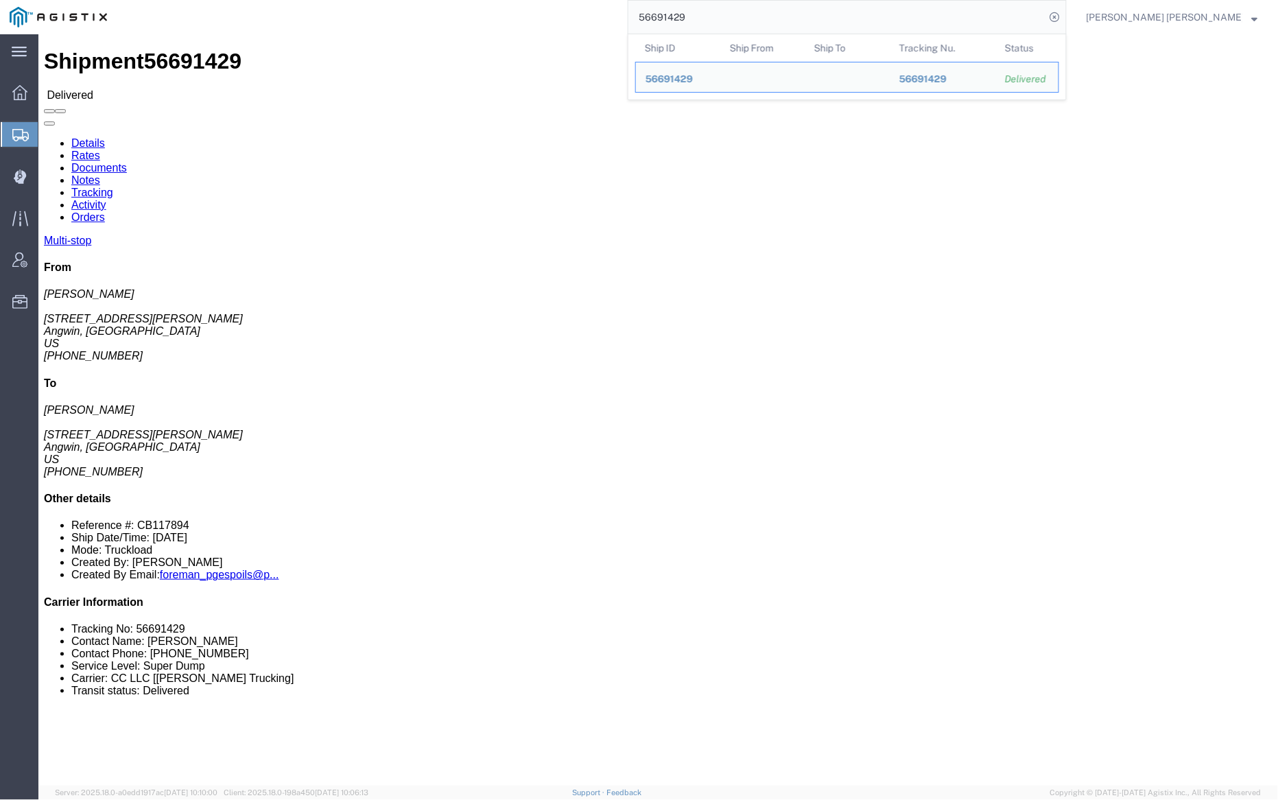
click link "Documents"
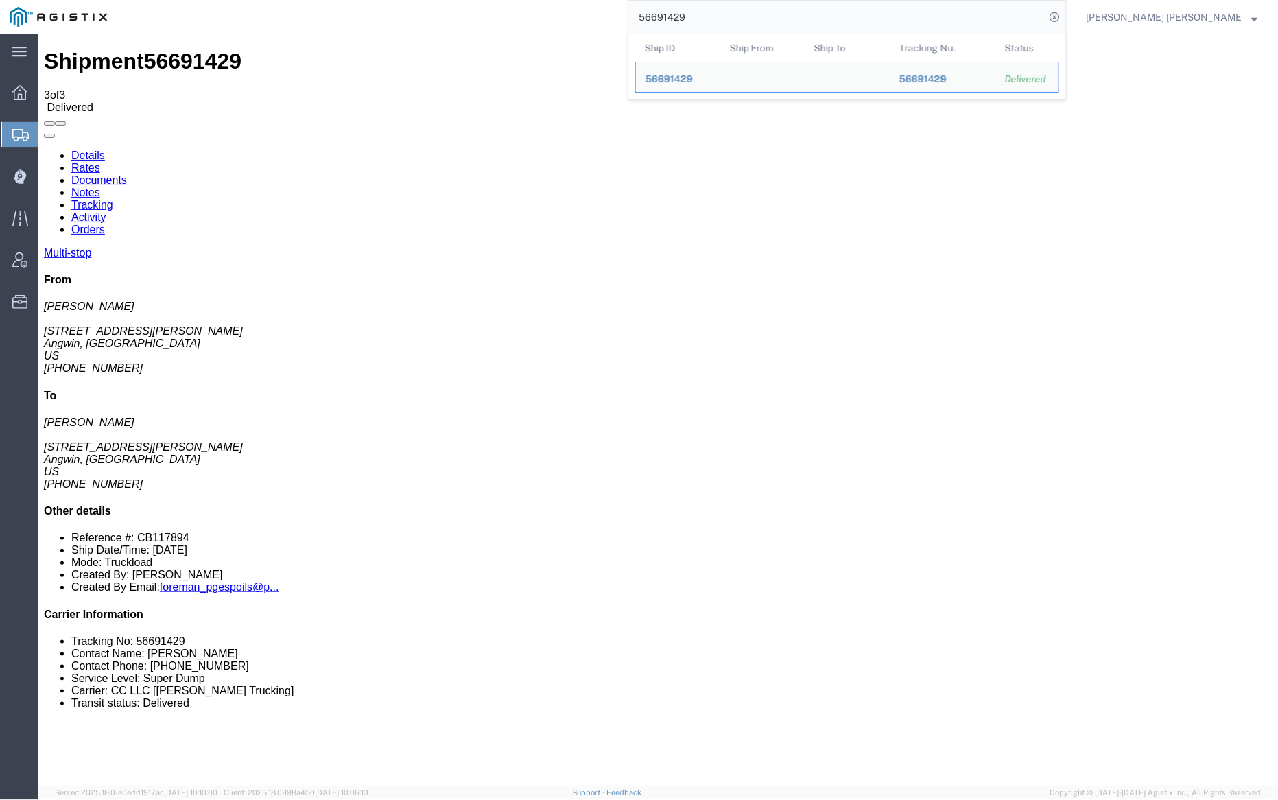
click at [734, 16] on input "56691429" at bounding box center [836, 17] width 417 height 33
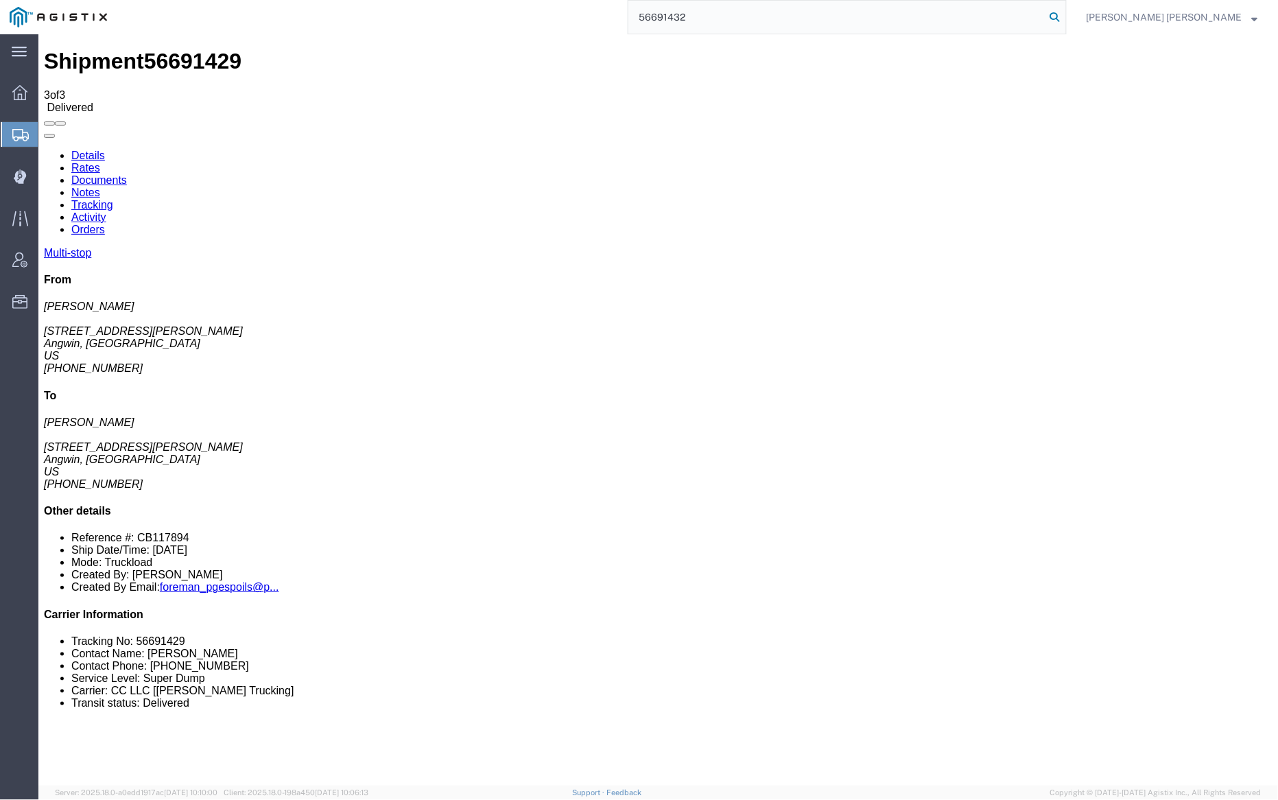
click at [1065, 16] on icon at bounding box center [1055, 17] width 19 height 19
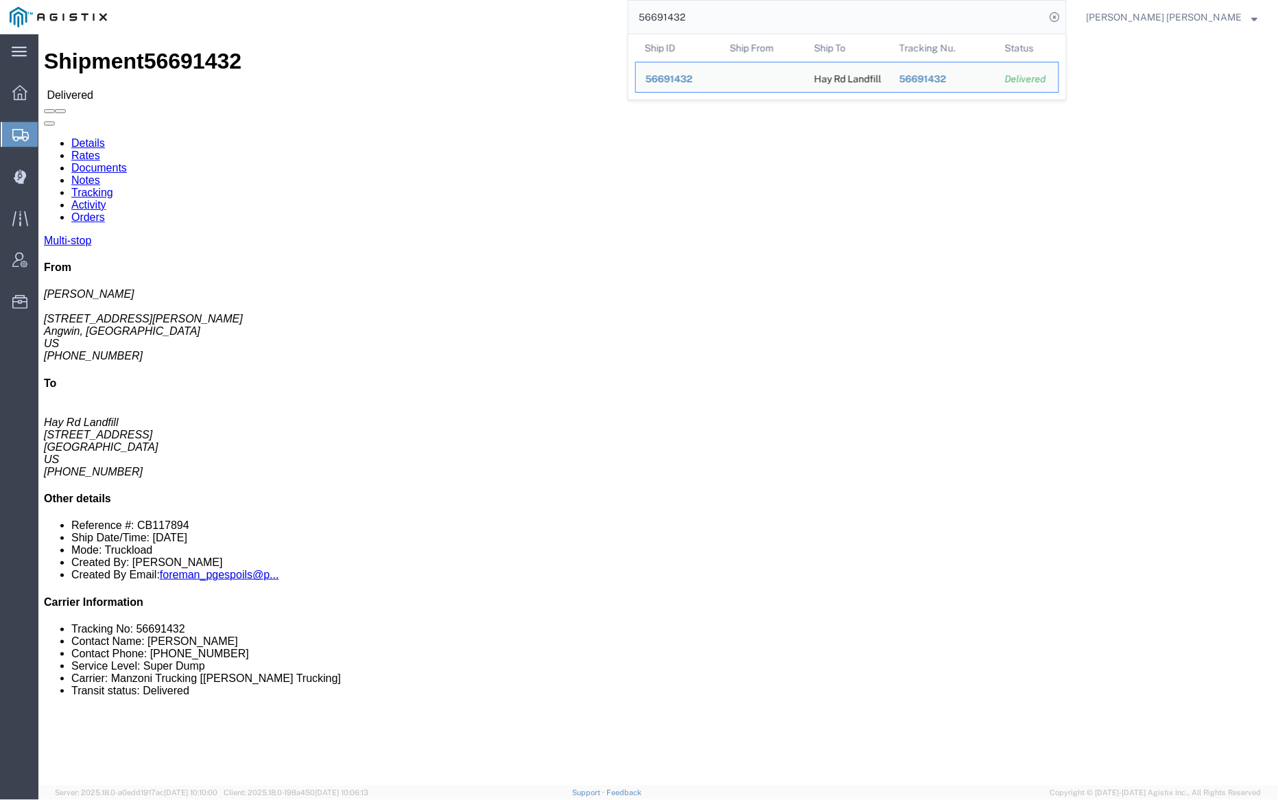
click link "Documents"
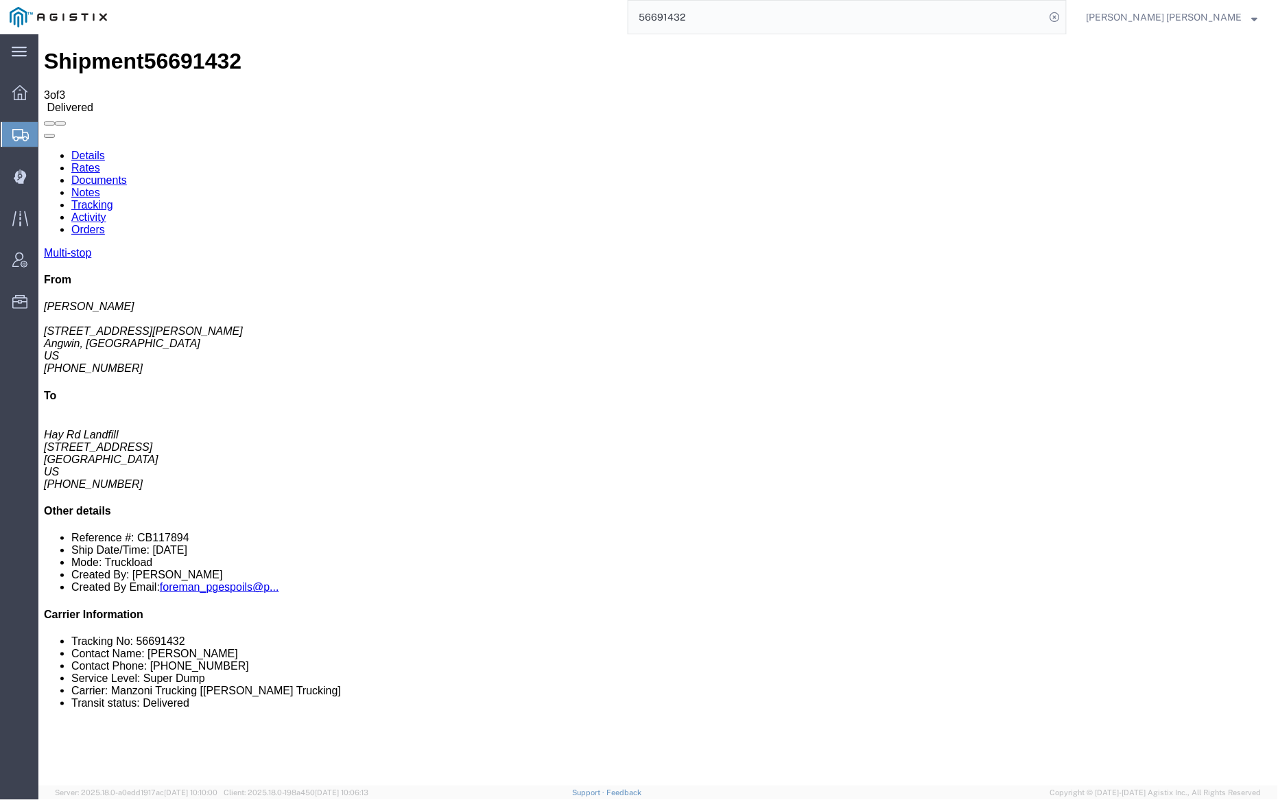
drag, startPoint x: 188, startPoint y: 190, endPoint x: 206, endPoint y: 196, distance: 18.7
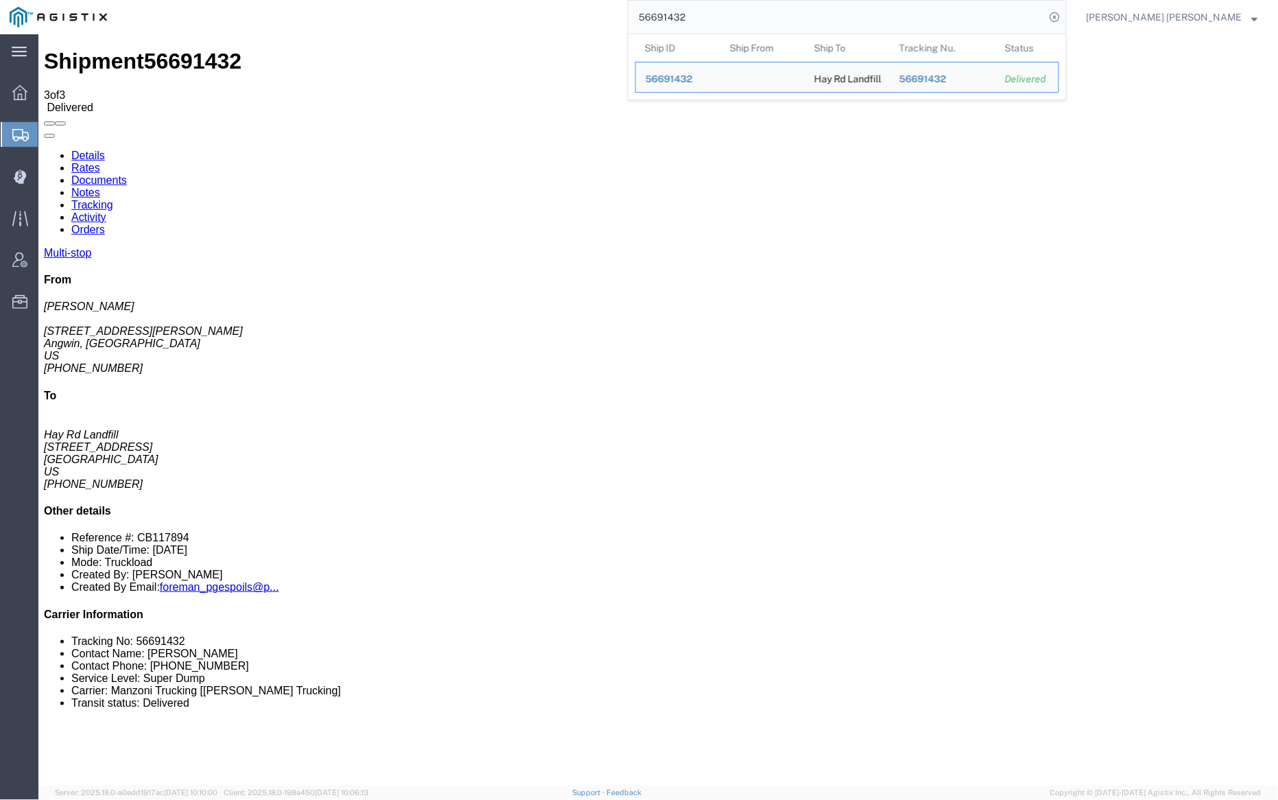
click at [734, 13] on input "56691432" at bounding box center [836, 17] width 417 height 33
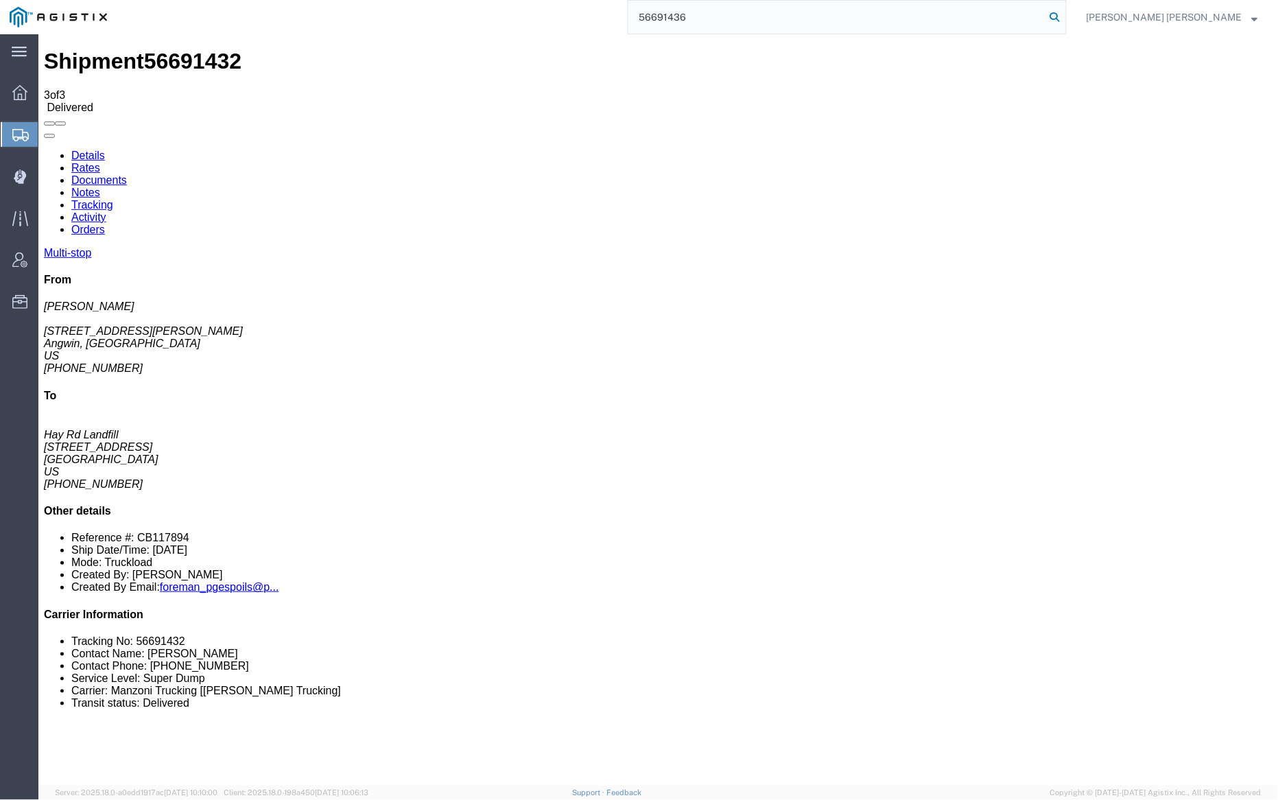
click at [1065, 15] on icon at bounding box center [1055, 17] width 19 height 19
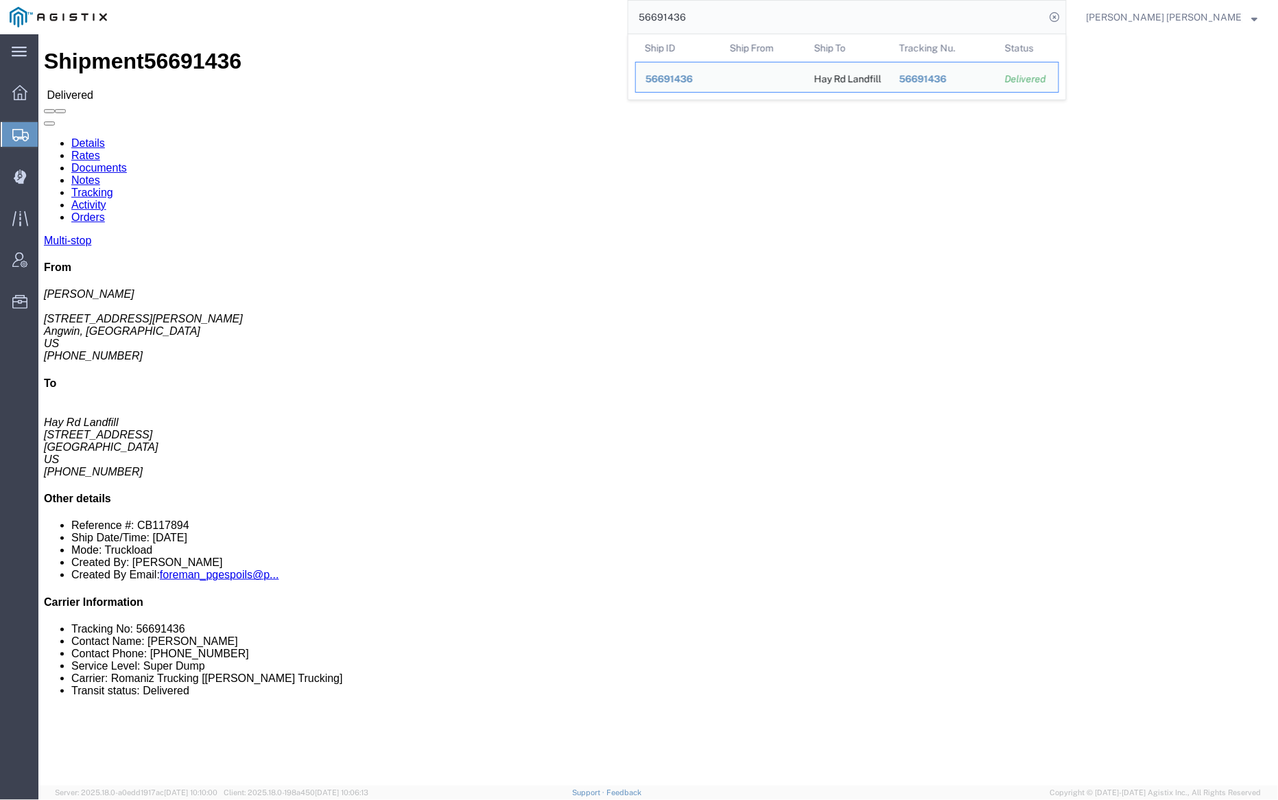
click link "Documents"
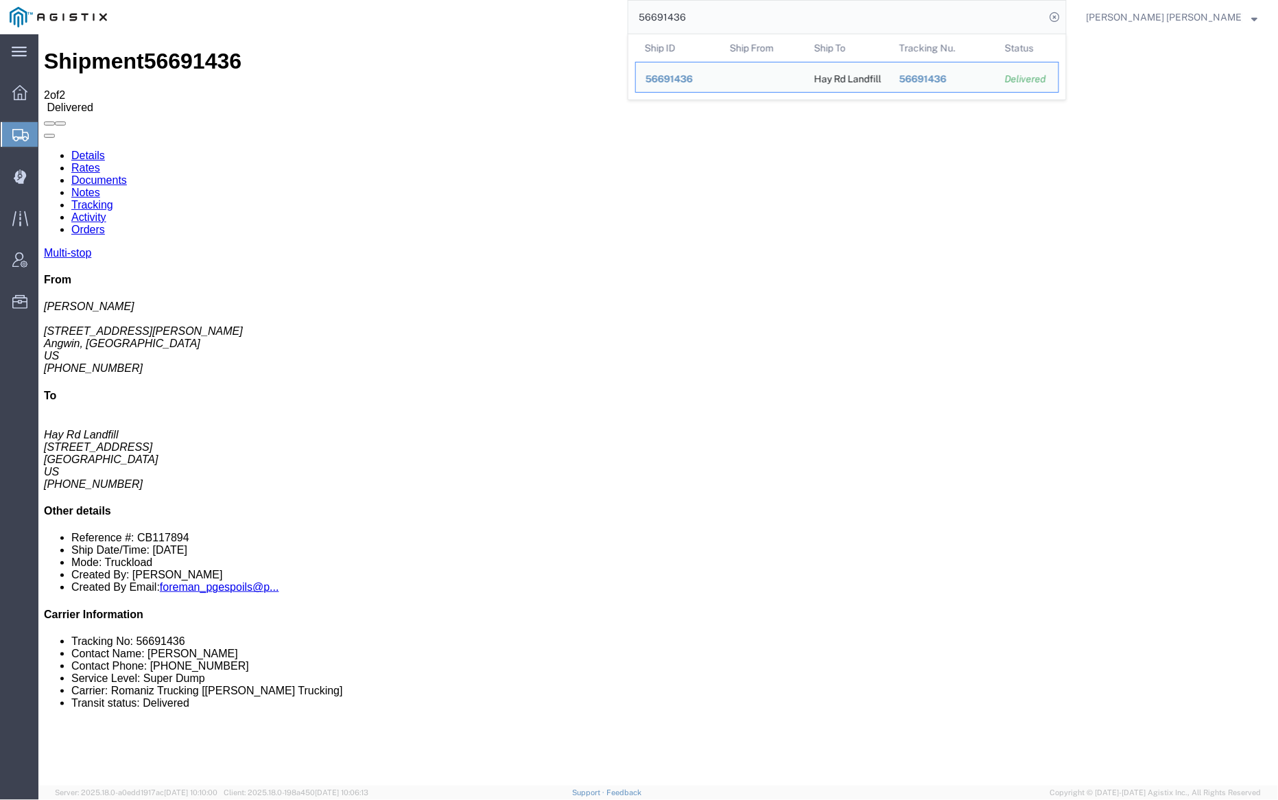
click at [752, 15] on input "56691436" at bounding box center [836, 17] width 417 height 33
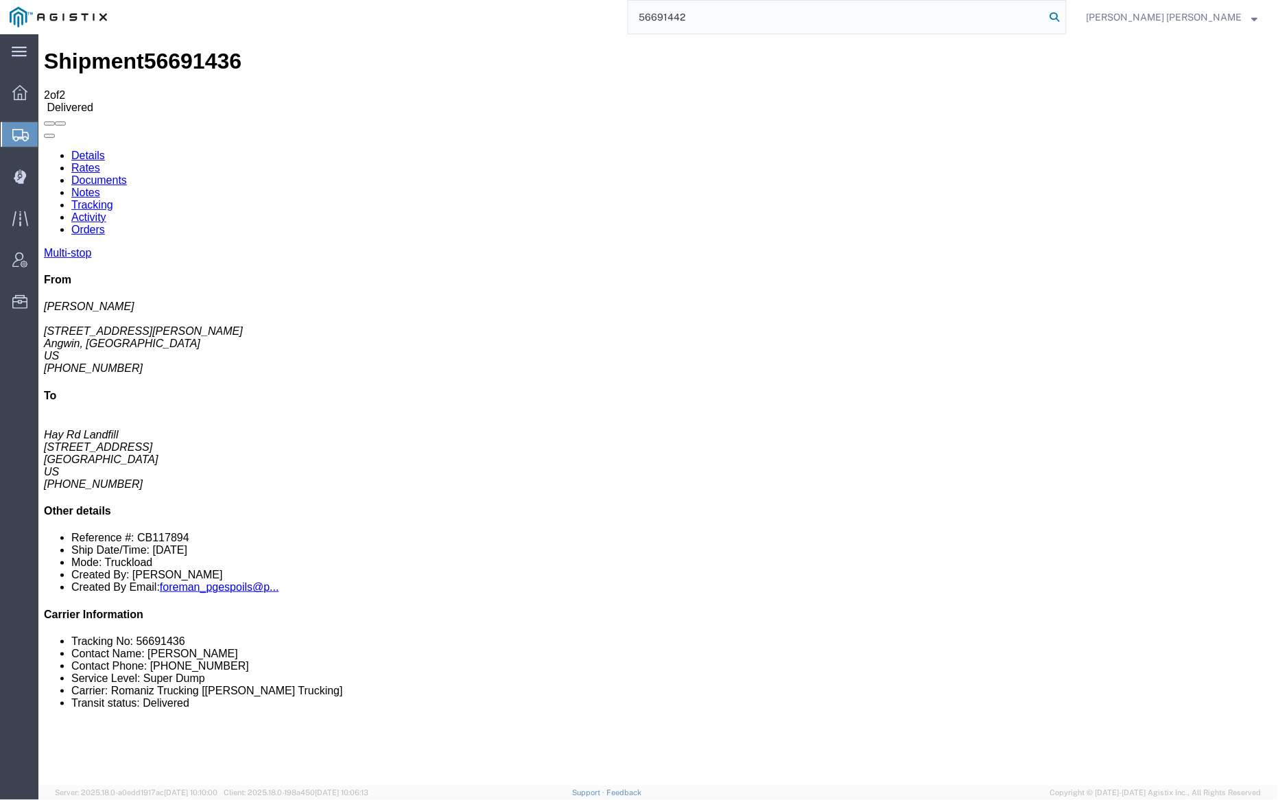
click at [1065, 15] on icon at bounding box center [1055, 17] width 19 height 19
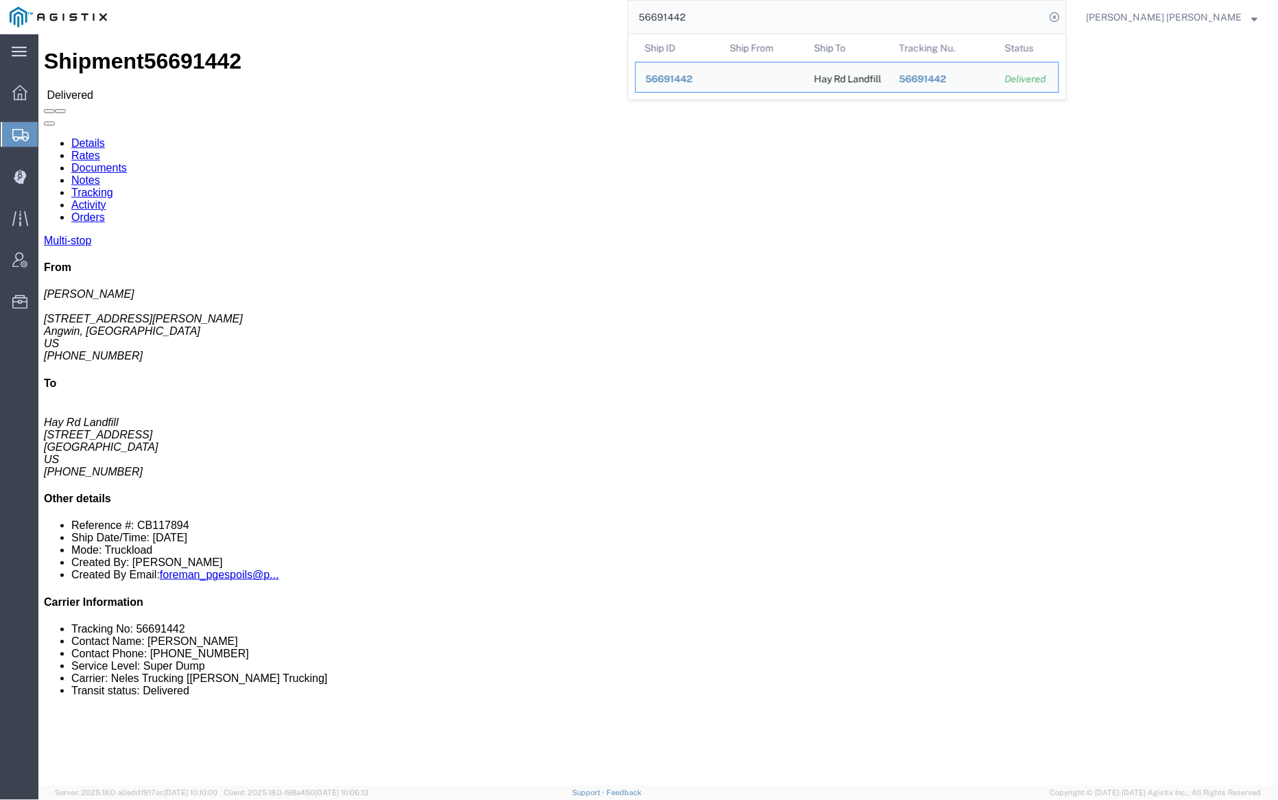
click link "Documents"
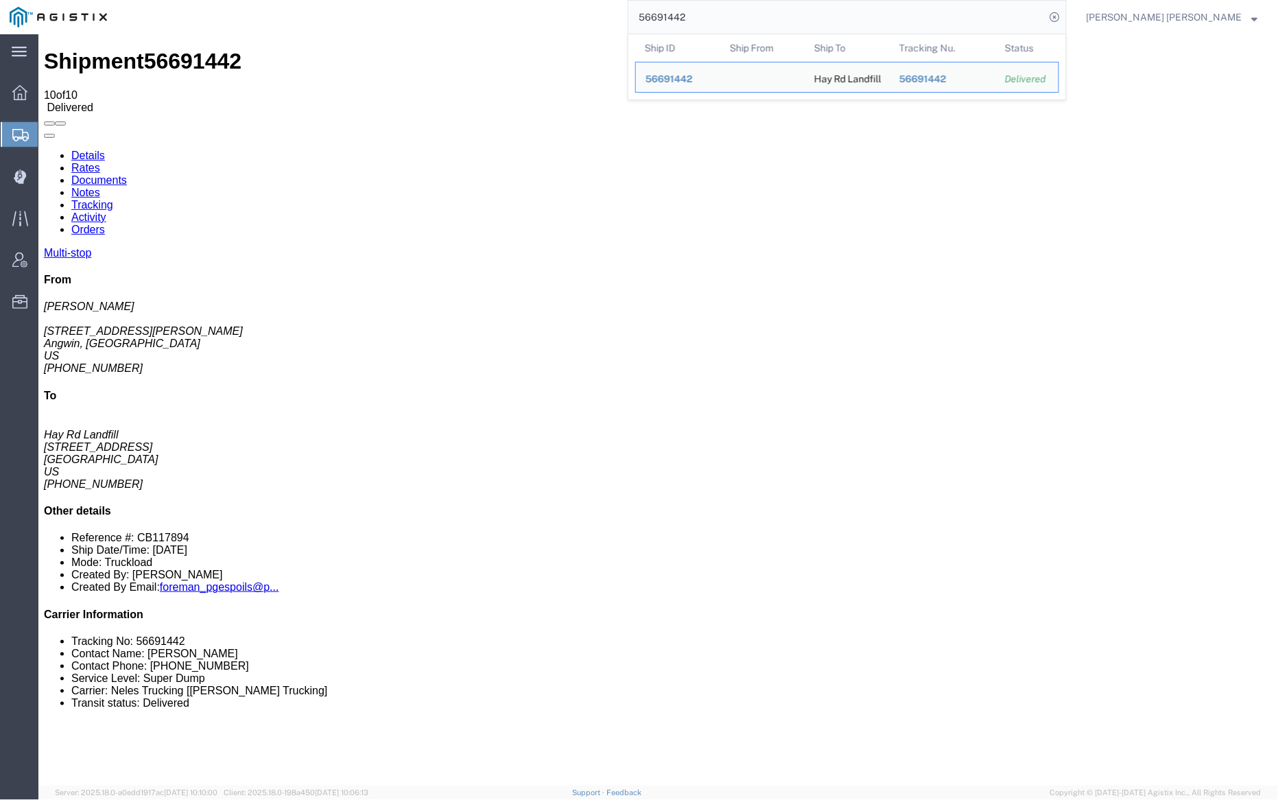
click at [745, 7] on input "56691442" at bounding box center [836, 17] width 417 height 33
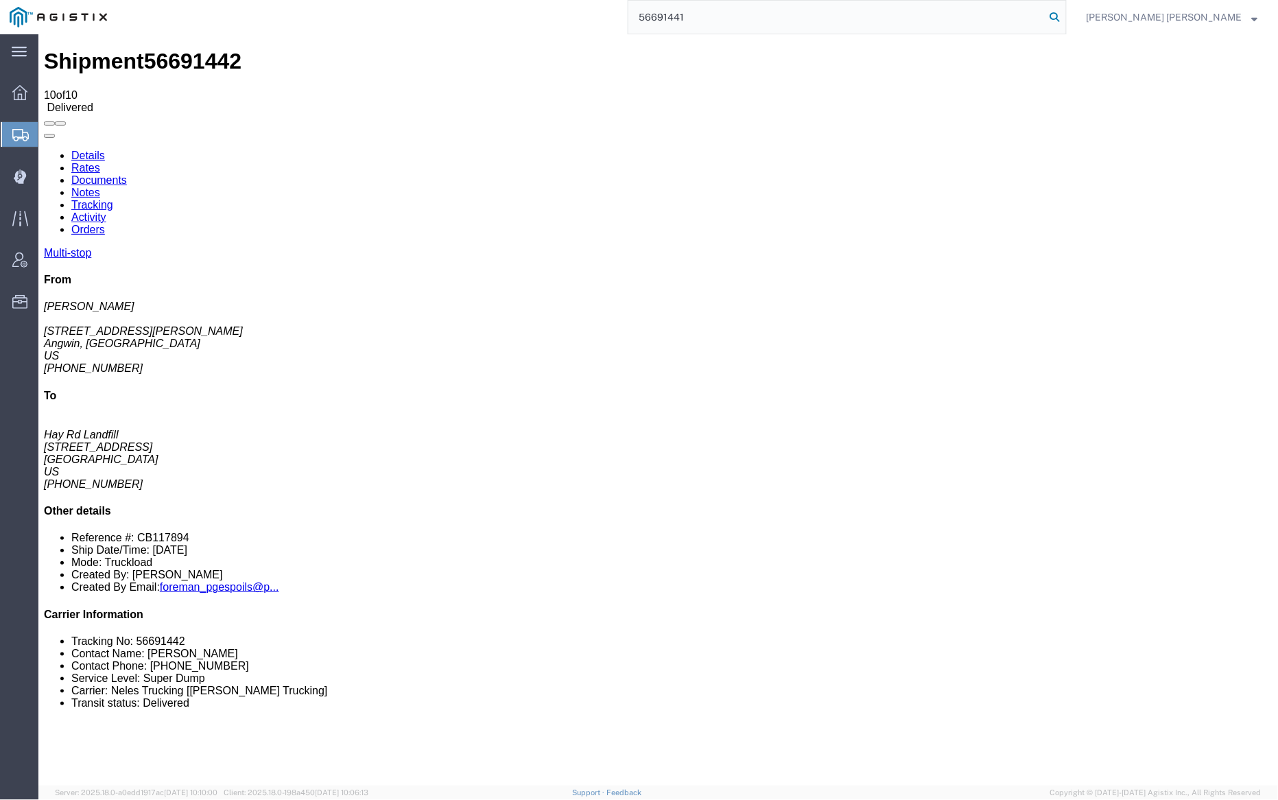
type input "56691441"
click at [1065, 13] on icon at bounding box center [1055, 17] width 19 height 19
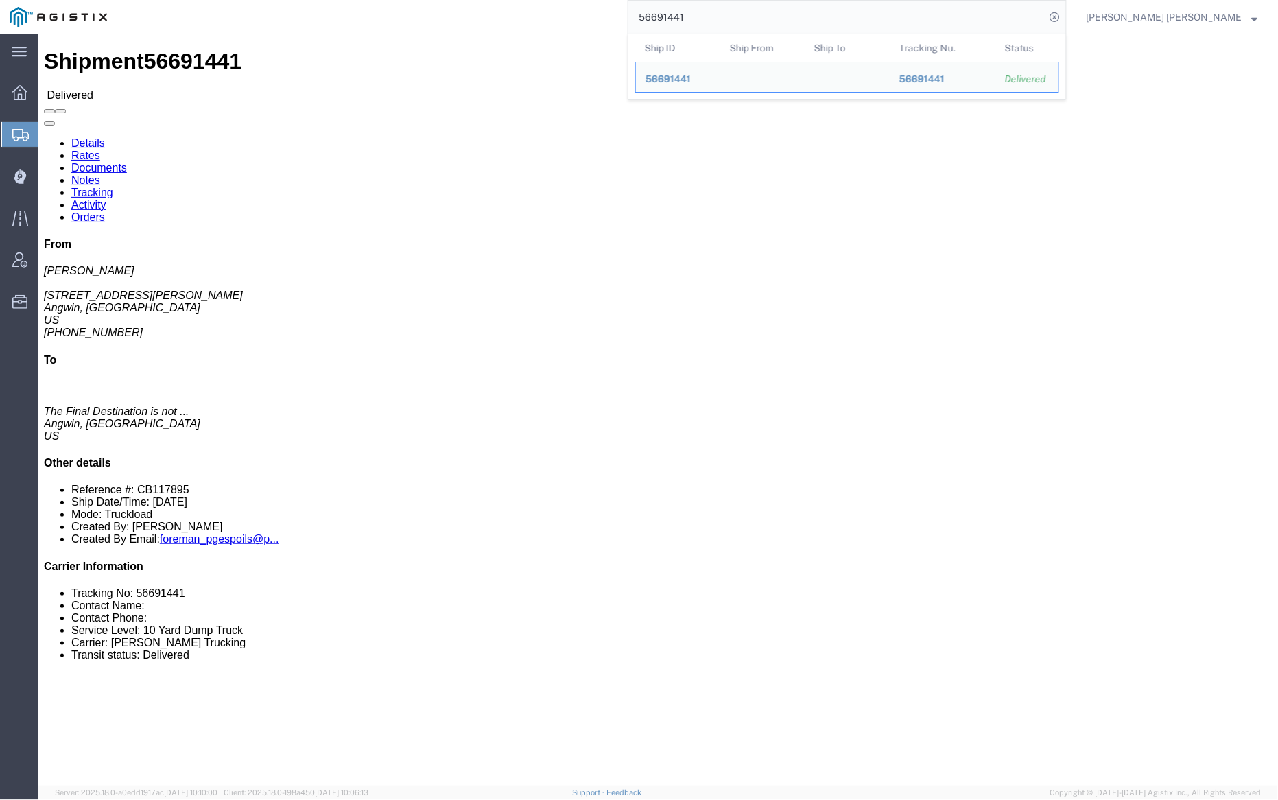
click link "Documents"
